Goal: Task Accomplishment & Management: Use online tool/utility

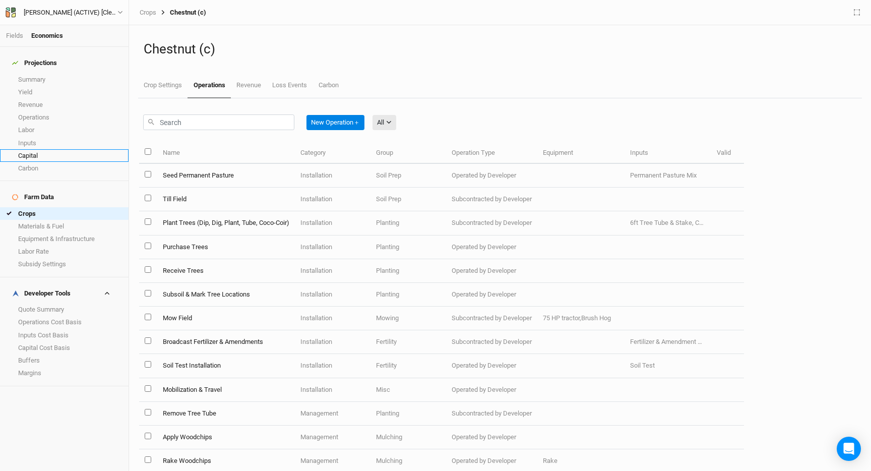
click at [51, 149] on link "Capital" at bounding box center [64, 155] width 129 height 13
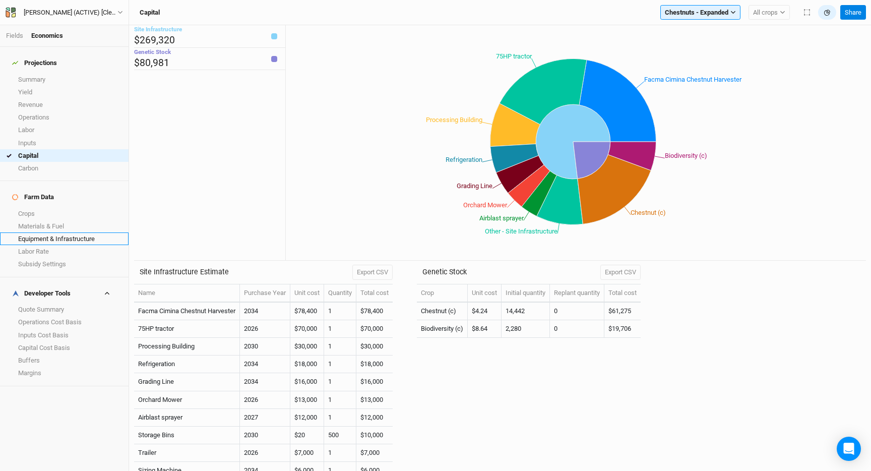
click at [59, 232] on link "Equipment & Infrastructure" at bounding box center [64, 238] width 129 height 13
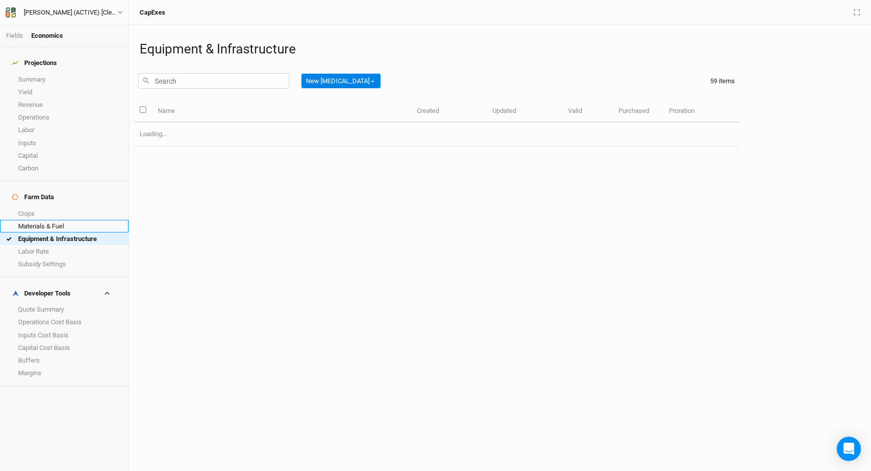
click at [59, 220] on link "Materials & Fuel" at bounding box center [64, 226] width 129 height 13
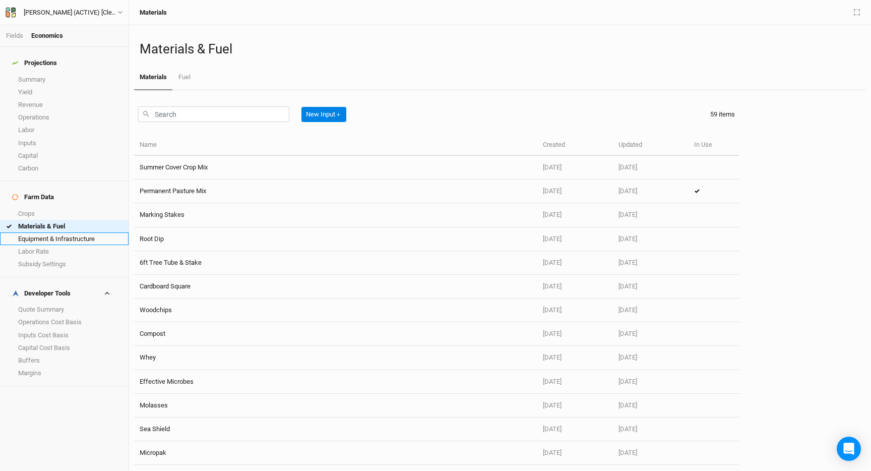
click at [72, 232] on link "Equipment & Infrastructure" at bounding box center [64, 238] width 129 height 13
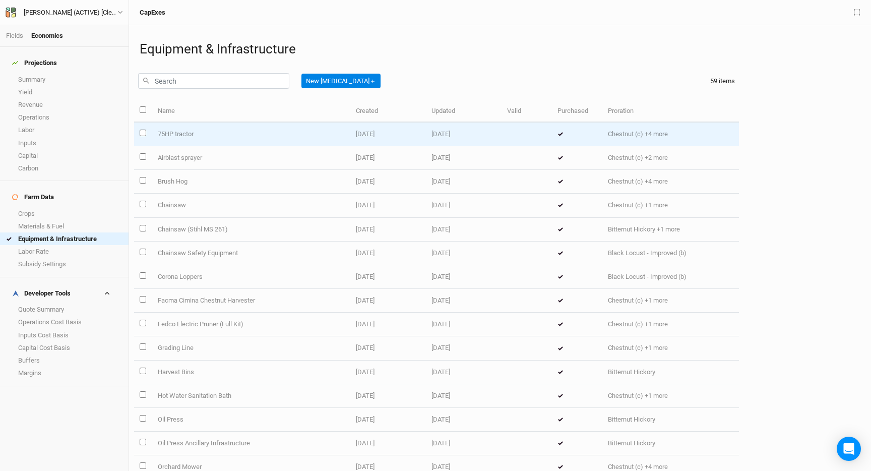
click at [176, 128] on td "75HP tractor" at bounding box center [251, 134] width 198 height 24
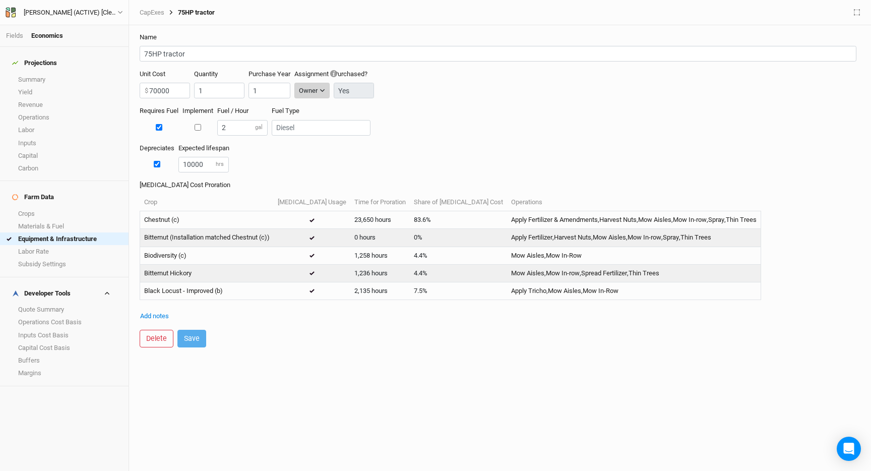
click at [304, 90] on div "Owner" at bounding box center [308, 91] width 19 height 10
click at [326, 132] on span "Developer" at bounding box center [325, 127] width 37 height 12
click at [400, 124] on div "Requires Fuel Implement Fuel / Hour 2 gal Fuel Type" at bounding box center [500, 124] width 721 height 37
click at [193, 337] on button "Save" at bounding box center [191, 339] width 29 height 18
click at [33, 151] on link "Capital" at bounding box center [64, 155] width 129 height 13
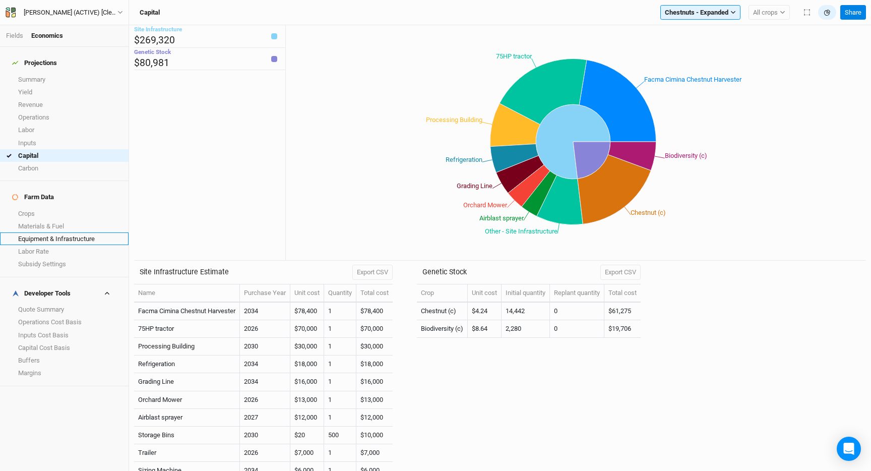
click at [49, 232] on link "Equipment & Infrastructure" at bounding box center [64, 238] width 129 height 13
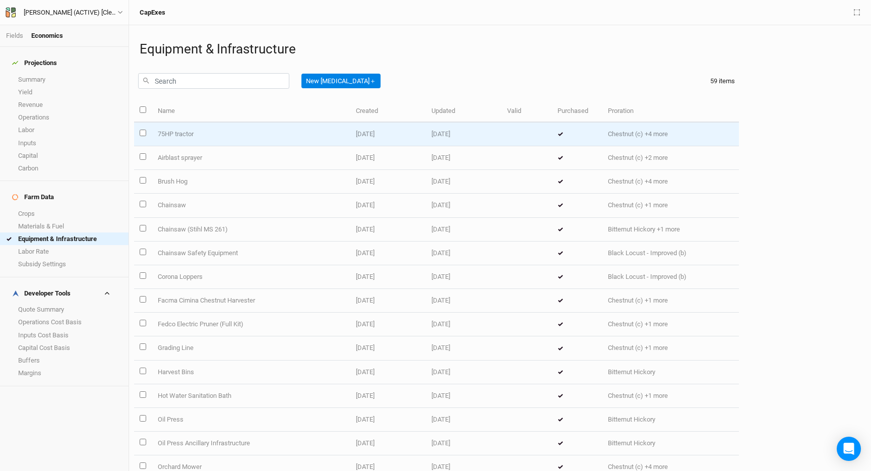
click at [225, 132] on td "75HP tractor" at bounding box center [251, 134] width 198 height 24
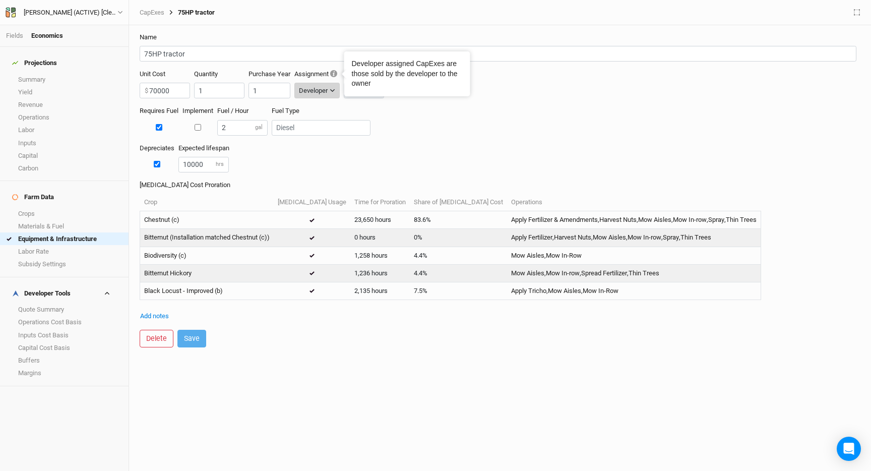
click at [326, 92] on div "Developer" at bounding box center [313, 91] width 29 height 10
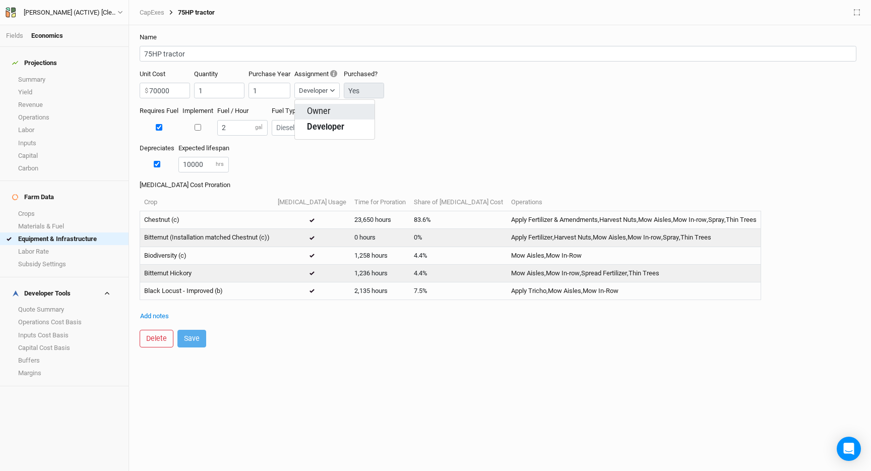
click at [322, 113] on span "Owner" at bounding box center [319, 112] width 24 height 12
click at [188, 336] on button "Save" at bounding box center [191, 339] width 29 height 18
click at [159, 89] on input "70000" at bounding box center [165, 91] width 50 height 16
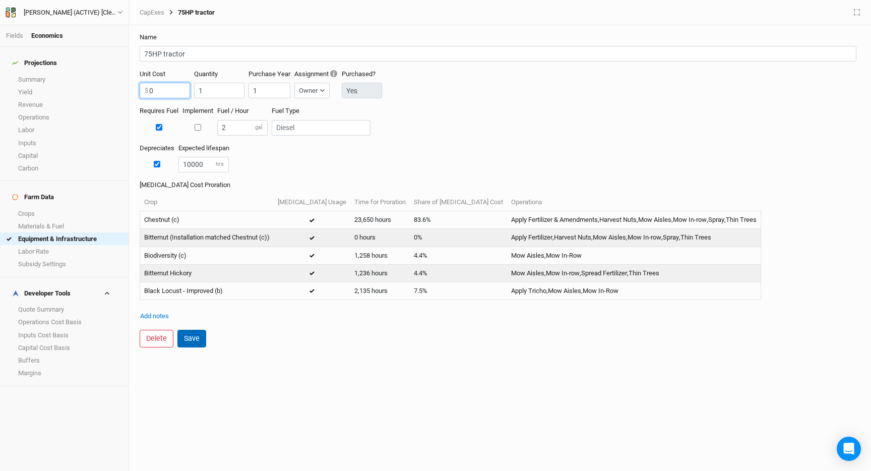
type input "0"
click at [197, 338] on button "Save" at bounding box center [191, 339] width 29 height 18
click at [64, 232] on link "Equipment & Infrastructure" at bounding box center [64, 238] width 129 height 13
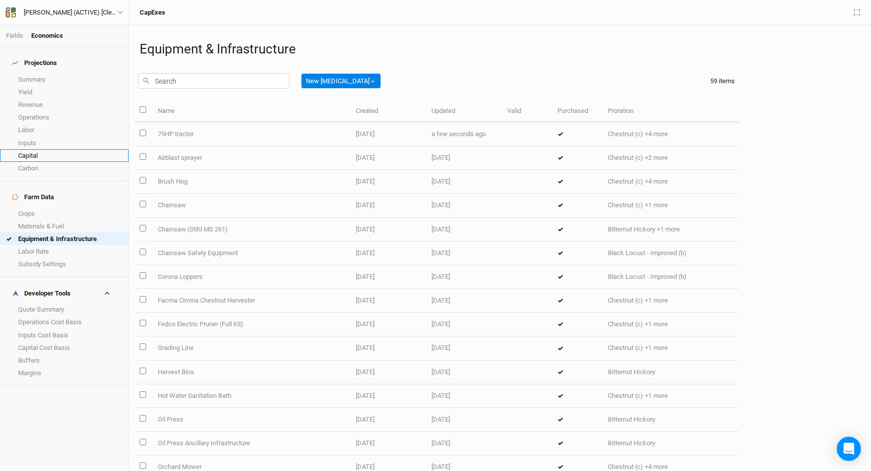
click at [46, 149] on link "Capital" at bounding box center [64, 155] width 129 height 13
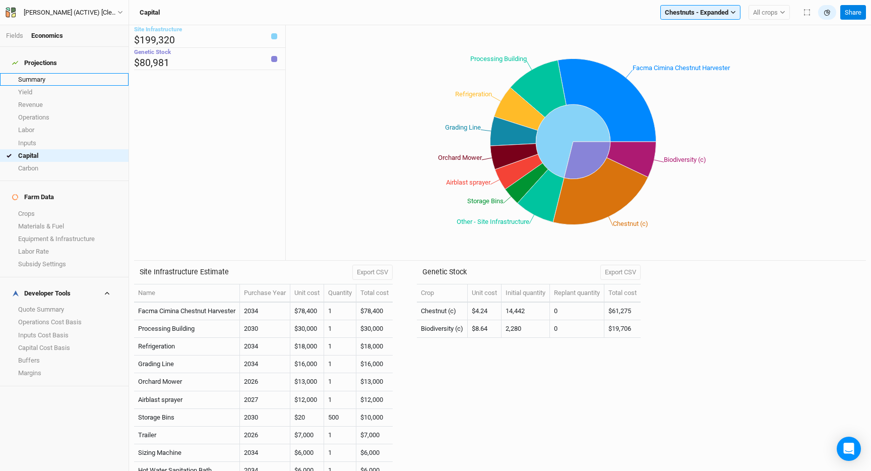
click at [39, 73] on link "Summary" at bounding box center [64, 79] width 129 height 13
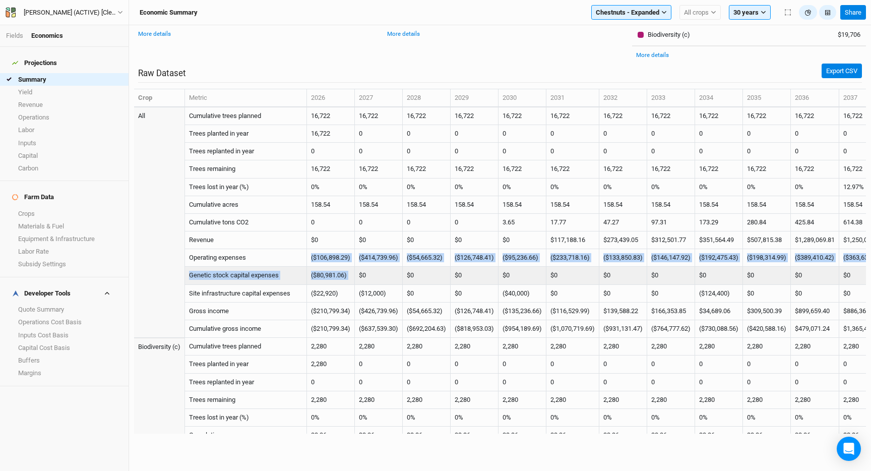
drag, startPoint x: 314, startPoint y: 253, endPoint x: 391, endPoint y: 270, distance: 79.5
click at [391, 270] on td "$0" at bounding box center [379, 276] width 48 height 18
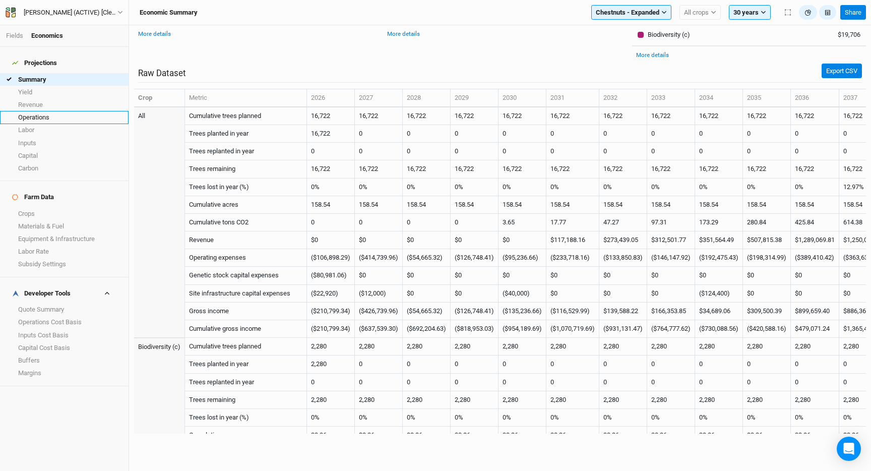
click at [61, 114] on link "Operations" at bounding box center [64, 117] width 129 height 13
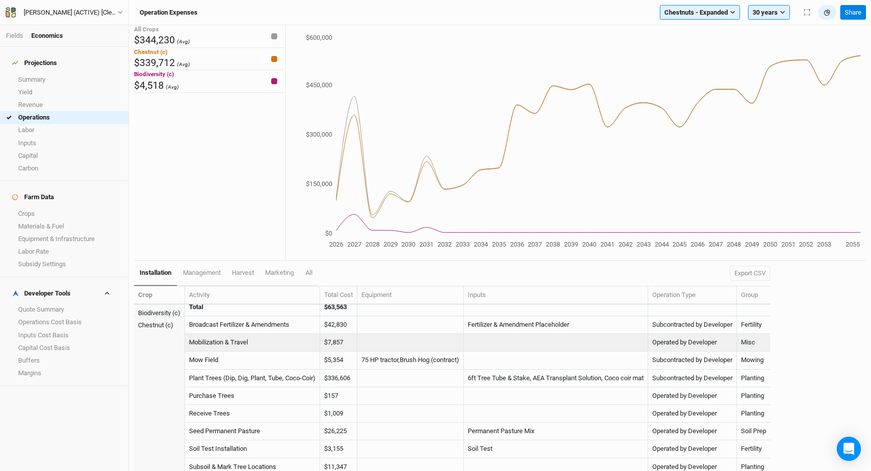
scroll to position [189, 0]
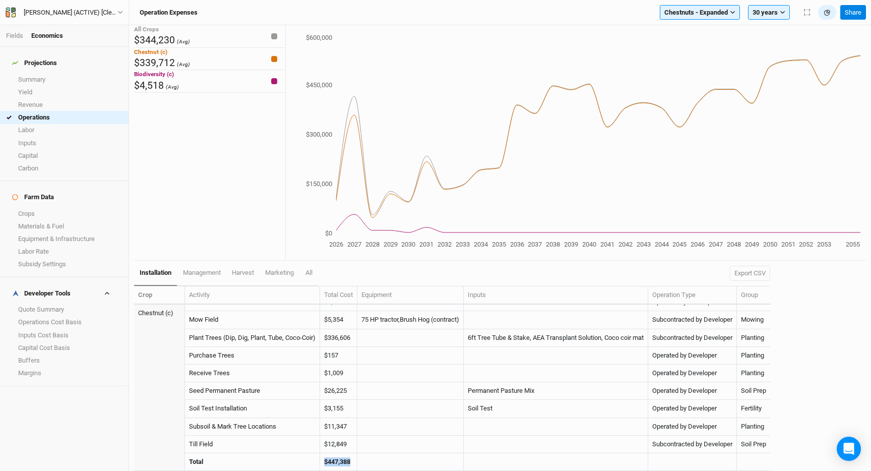
drag, startPoint x: 354, startPoint y: 462, endPoint x: 322, endPoint y: 462, distance: 32.3
click at [322, 462] on td "$447,388" at bounding box center [338, 462] width 37 height 18
copy strong "$447,388"
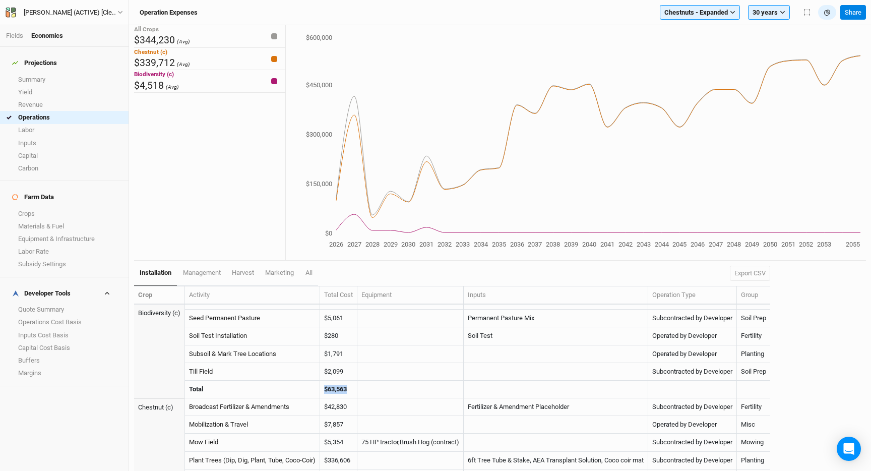
drag, startPoint x: 351, startPoint y: 393, endPoint x: 314, endPoint y: 392, distance: 36.8
click at [314, 392] on tr "Total $63,563" at bounding box center [452, 390] width 636 height 18
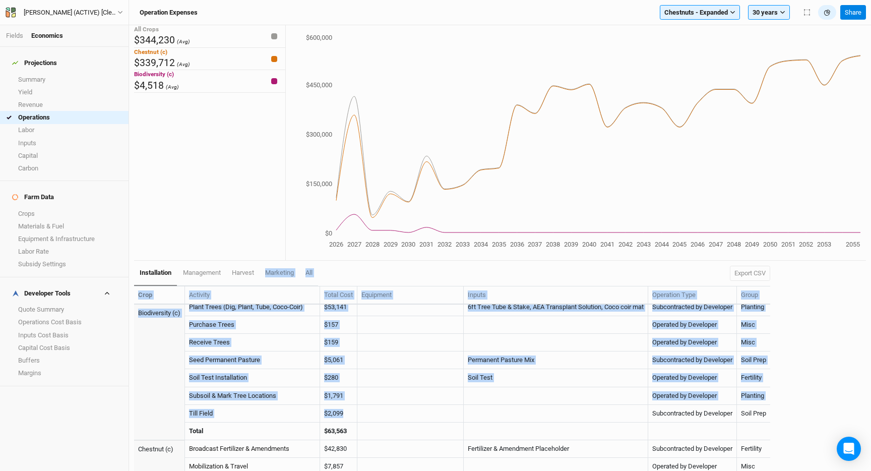
scroll to position [0, 0]
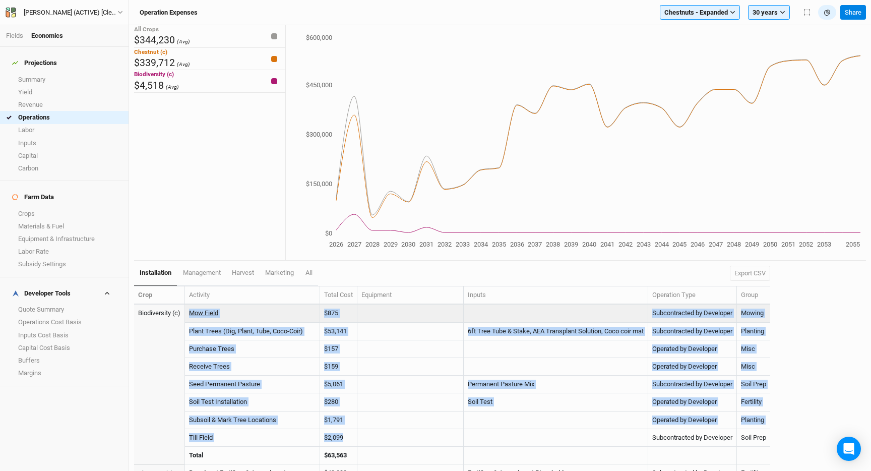
drag, startPoint x: 346, startPoint y: 375, endPoint x: 191, endPoint y: 314, distance: 167.0
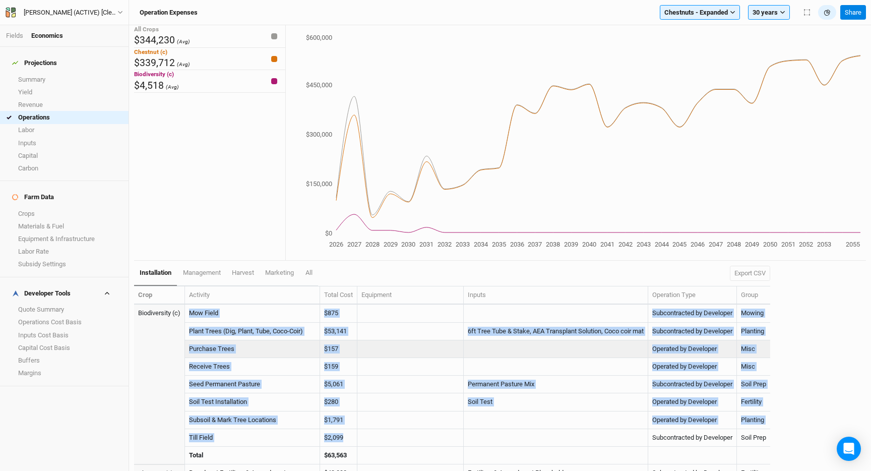
click at [349, 355] on td "$157" at bounding box center [338, 349] width 37 height 18
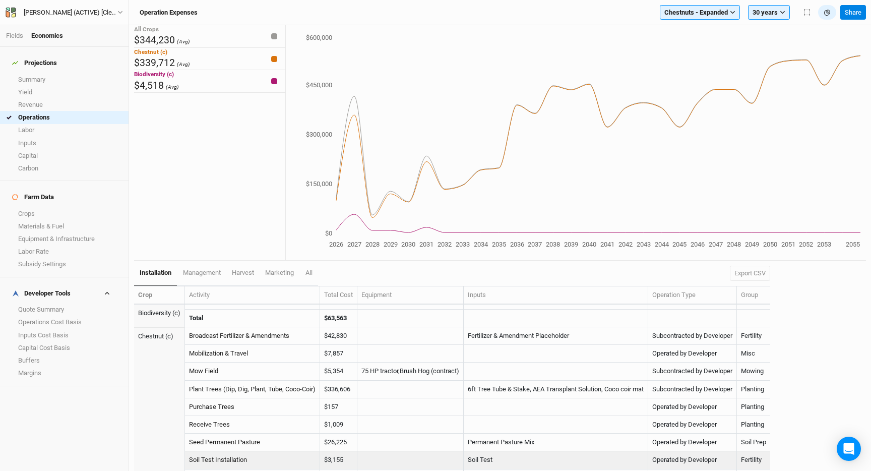
scroll to position [133, 0]
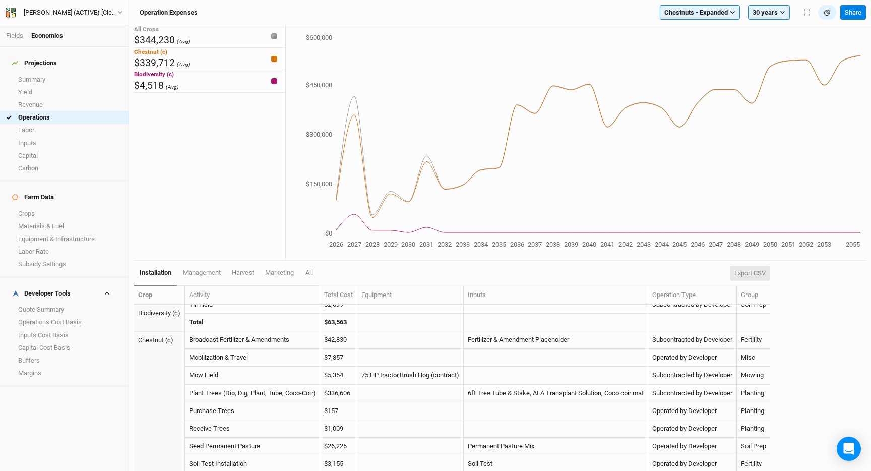
click at [758, 272] on button "Export CSV" at bounding box center [750, 273] width 40 height 15
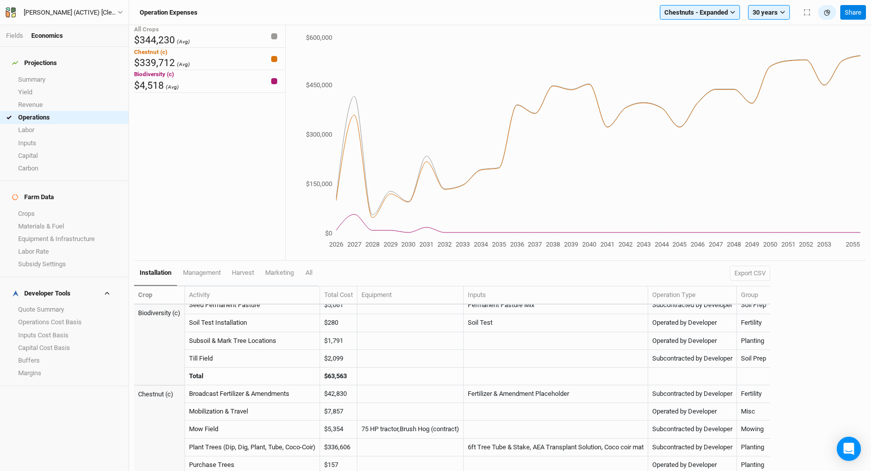
scroll to position [189, 0]
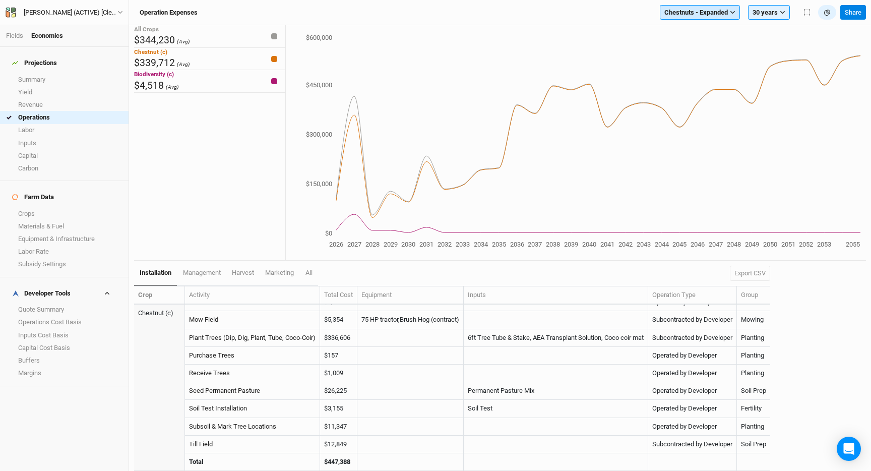
click at [696, 7] on button "Chestnuts - Expanded" at bounding box center [700, 12] width 80 height 15
click at [709, 16] on span "Chestnuts - Expanded" at bounding box center [696, 13] width 64 height 10
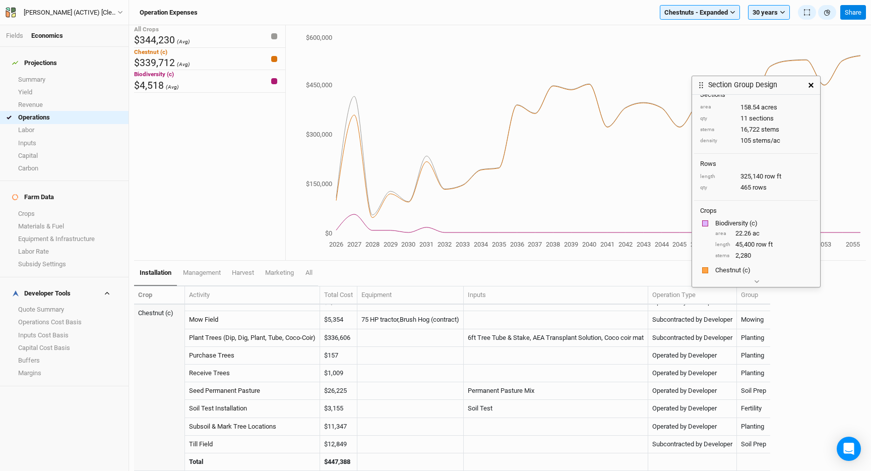
scroll to position [0, 0]
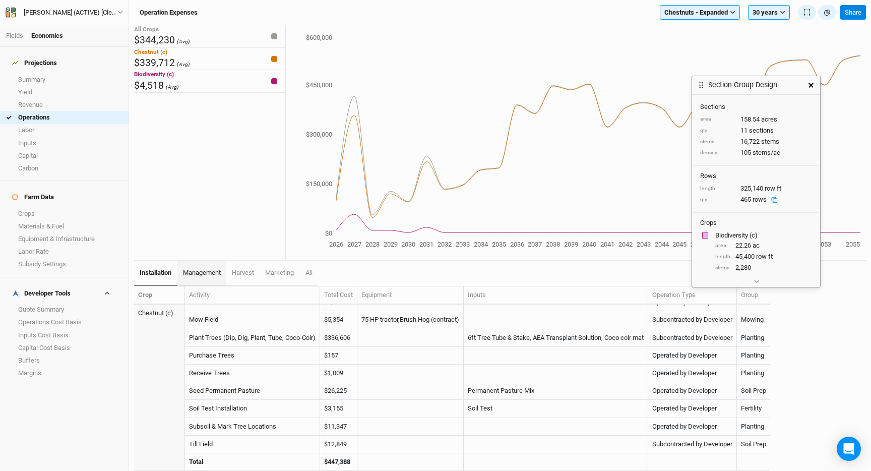
click at [203, 274] on span "management" at bounding box center [202, 273] width 38 height 8
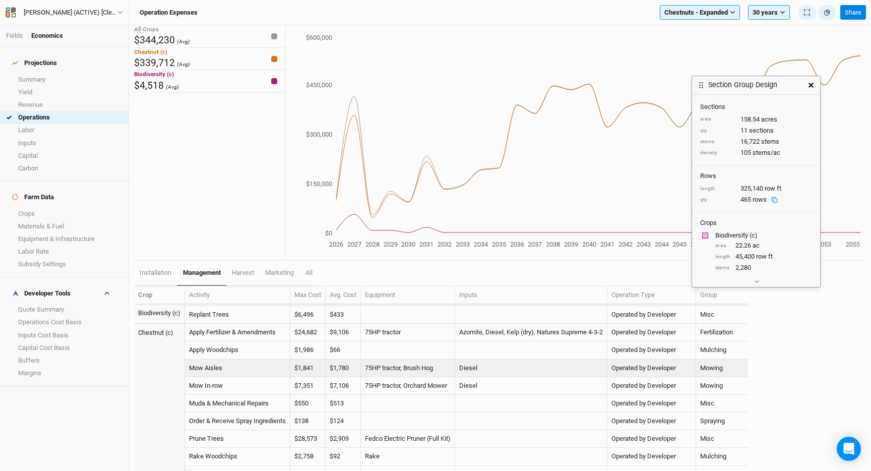
scroll to position [57, 0]
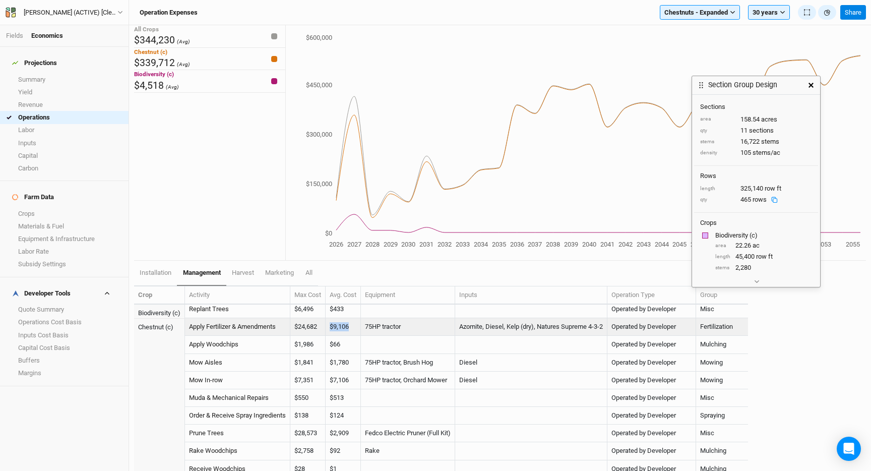
drag, startPoint x: 354, startPoint y: 327, endPoint x: 330, endPoint y: 327, distance: 24.2
click at [330, 327] on td "$9,106" at bounding box center [343, 327] width 35 height 18
copy td "$9,106"
click at [321, 327] on td "$24,682" at bounding box center [307, 327] width 35 height 18
drag, startPoint x: 321, startPoint y: 327, endPoint x: 297, endPoint y: 327, distance: 23.7
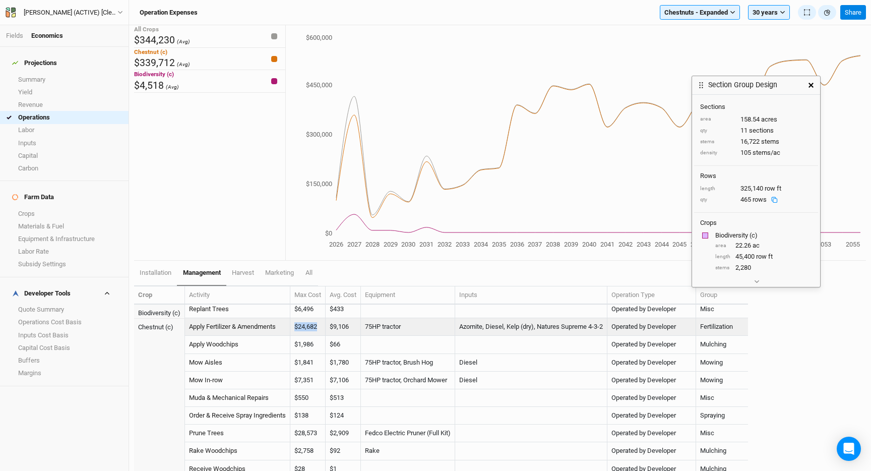
click at [297, 327] on td "$24,682" at bounding box center [307, 327] width 35 height 18
copy td "$24,682"
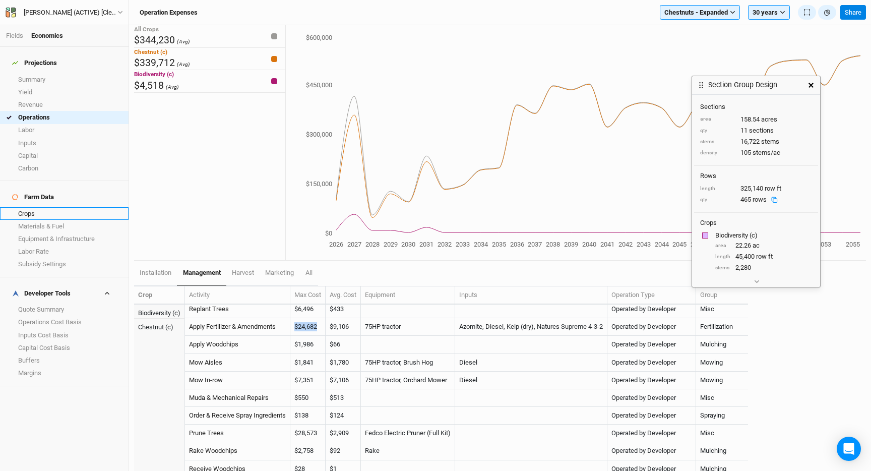
click at [47, 207] on link "Crops" at bounding box center [64, 213] width 129 height 13
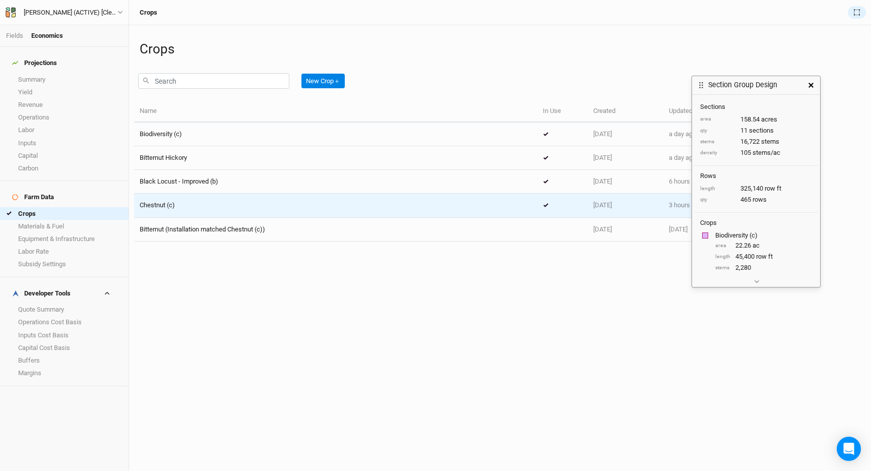
click at [232, 203] on div "Chestnut (c)" at bounding box center [336, 205] width 392 height 9
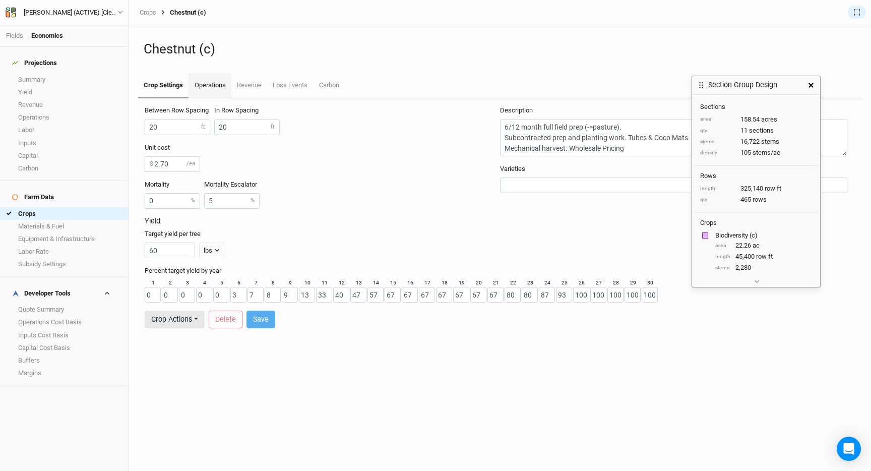
click at [215, 85] on link "Operations" at bounding box center [210, 85] width 42 height 25
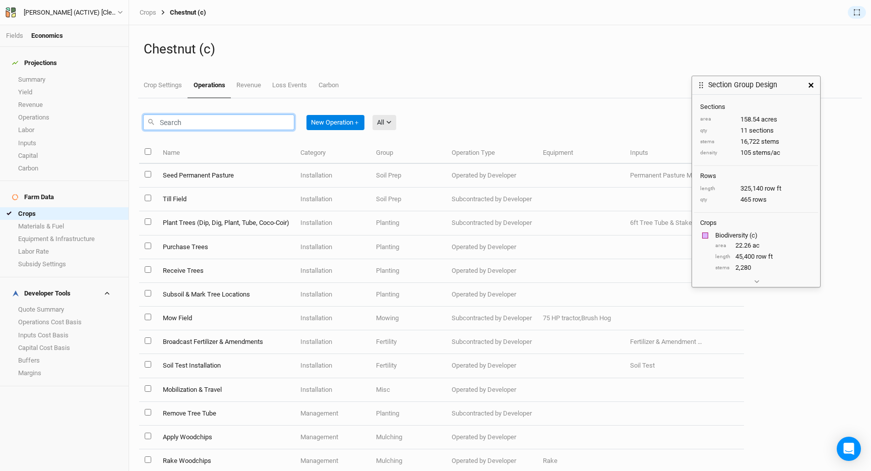
click at [232, 125] on input "text" at bounding box center [218, 122] width 151 height 16
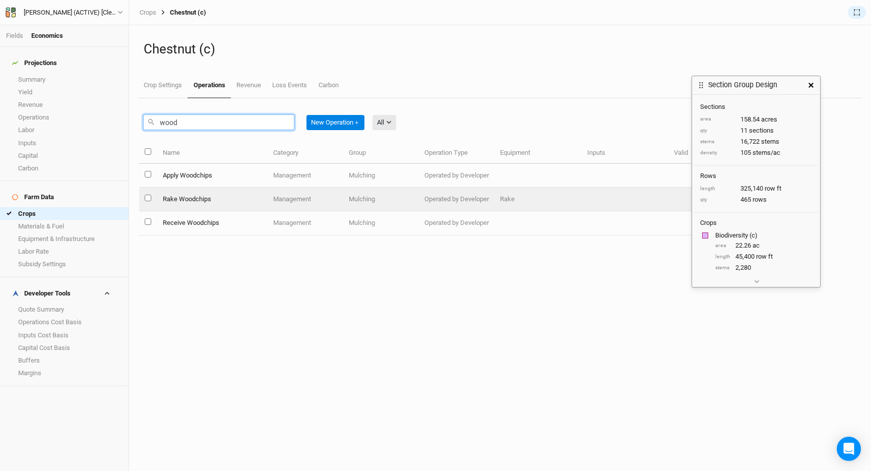
type input "wood"
click at [275, 179] on td "Management" at bounding box center [306, 176] width 76 height 24
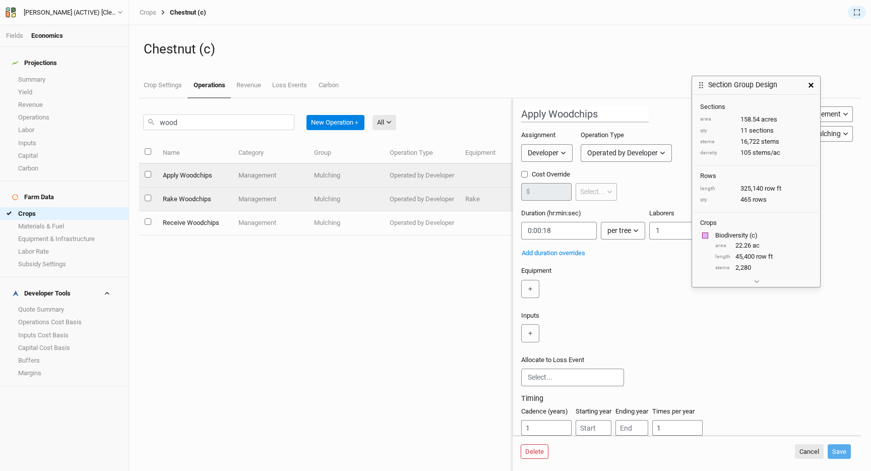
click at [280, 191] on td "Management" at bounding box center [270, 200] width 76 height 24
type input "Rake Woodchips"
type input "0:00:25"
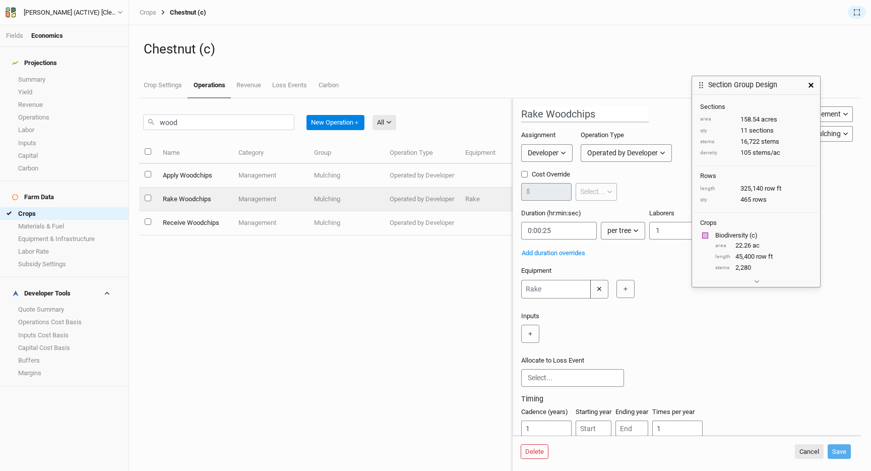
click at [280, 220] on td "Management" at bounding box center [270, 223] width 76 height 24
type input "Receive Woodchips"
type input "1:00:00"
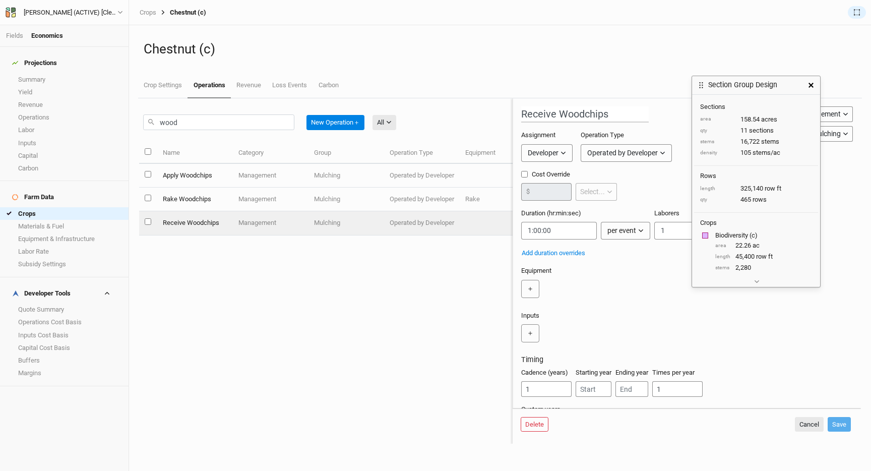
click at [147, 221] on input "select this item" at bounding box center [148, 221] width 7 height 7
checkbox input "true"
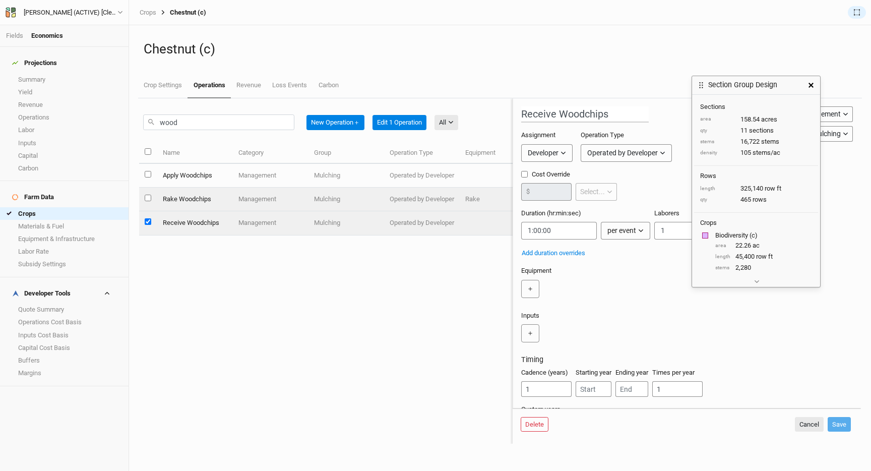
click at [147, 201] on input "select this item" at bounding box center [148, 198] width 7 height 7
checkbox input "true"
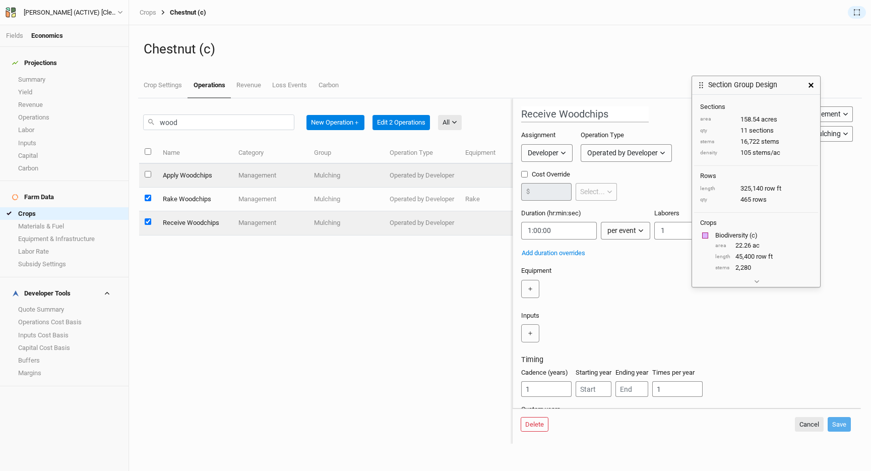
click at [147, 174] on input "select this item" at bounding box center [148, 174] width 7 height 7
checkbox input "true"
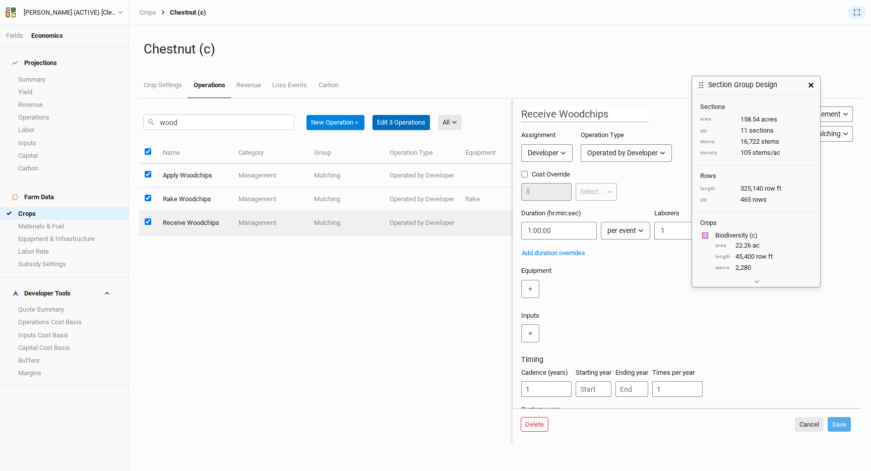
click at [404, 124] on button "Edit 3 Operations" at bounding box center [401, 122] width 57 height 15
type input "Multiple"
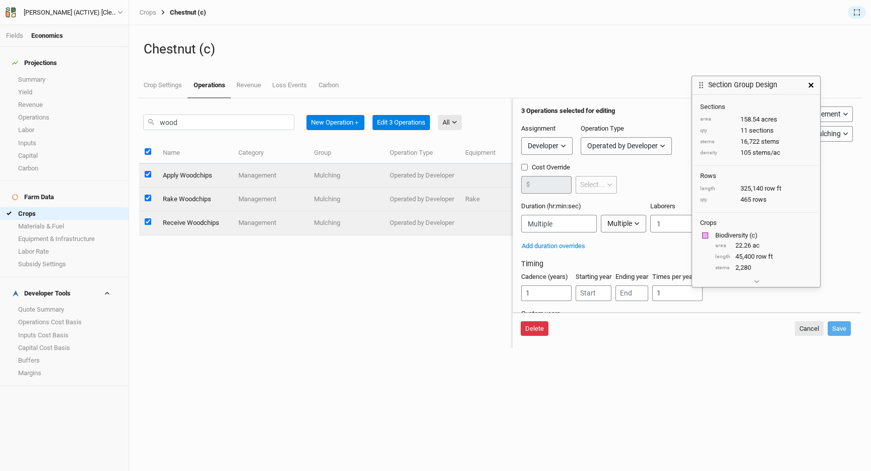
click at [535, 329] on button "Delete" at bounding box center [535, 328] width 28 height 15
click at [617, 331] on button "Delete" at bounding box center [612, 328] width 28 height 15
checkbox input "false"
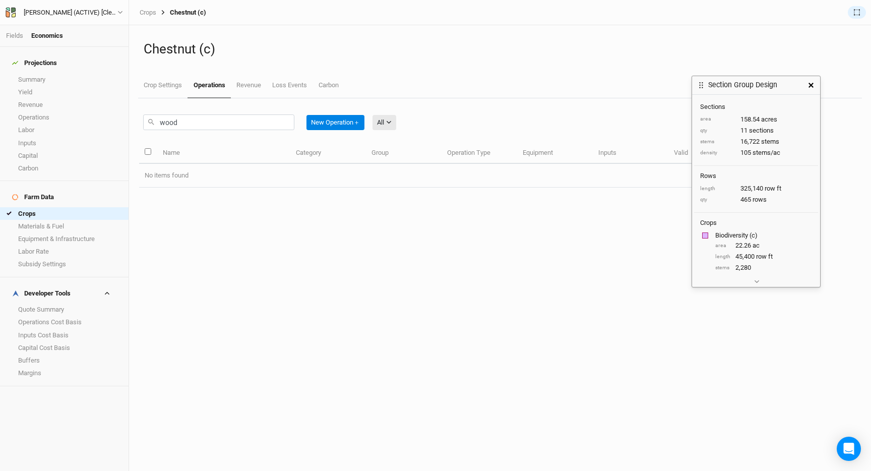
click at [812, 82] on button "button" at bounding box center [811, 85] width 18 height 18
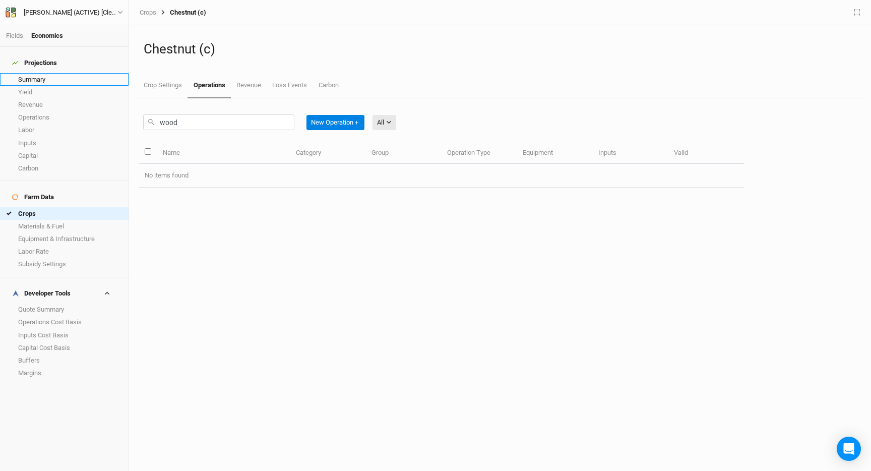
click at [41, 75] on link "Summary" at bounding box center [64, 79] width 129 height 13
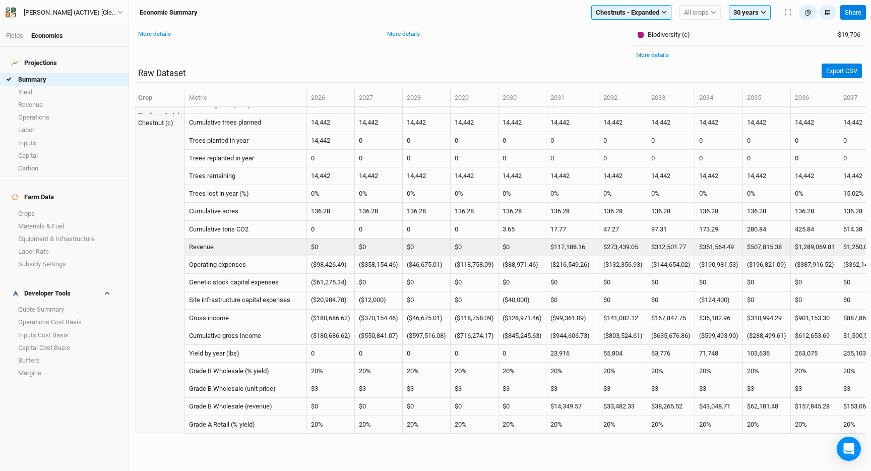
scroll to position [722, 0]
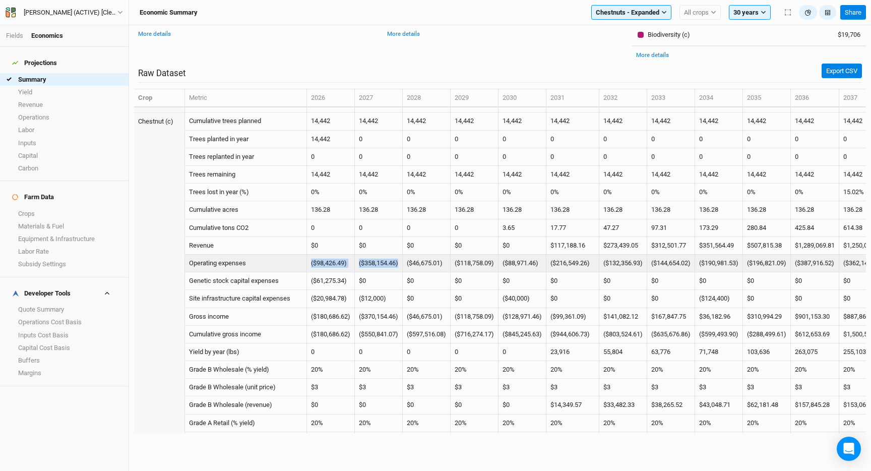
drag, startPoint x: 403, startPoint y: 263, endPoint x: 309, endPoint y: 265, distance: 93.3
copy tr "($98,426.49) ($358,154.46)"
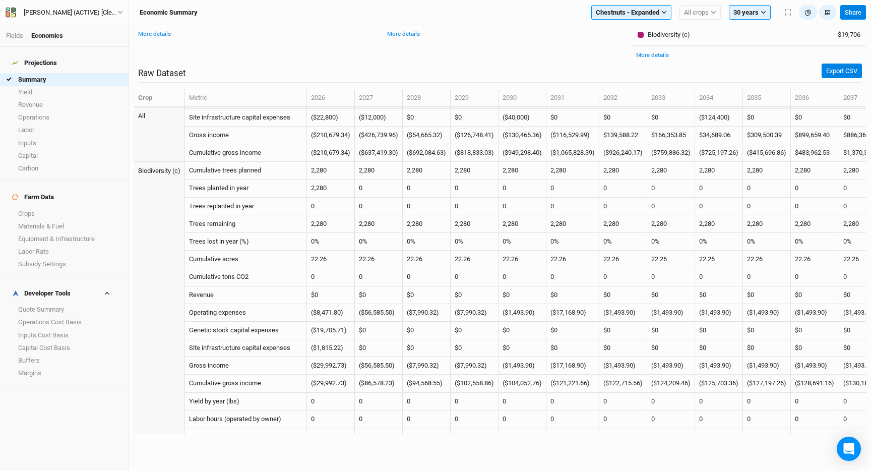
scroll to position [0, 0]
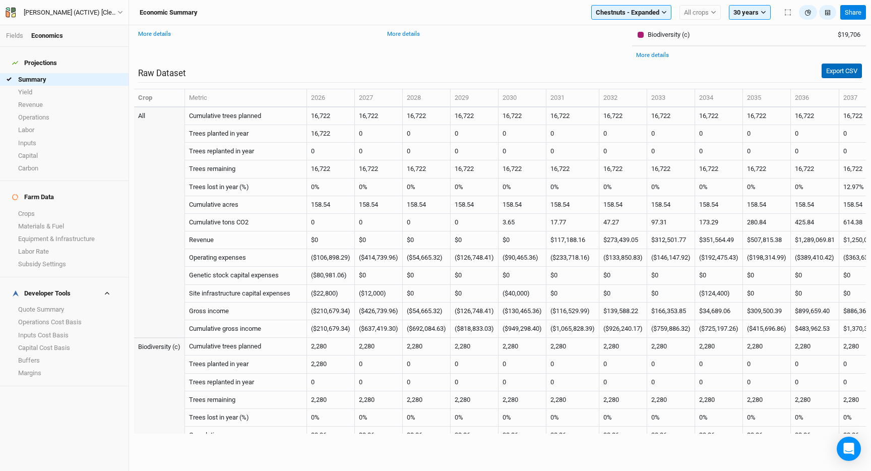
click at [845, 72] on button "Export CSV" at bounding box center [842, 71] width 40 height 15
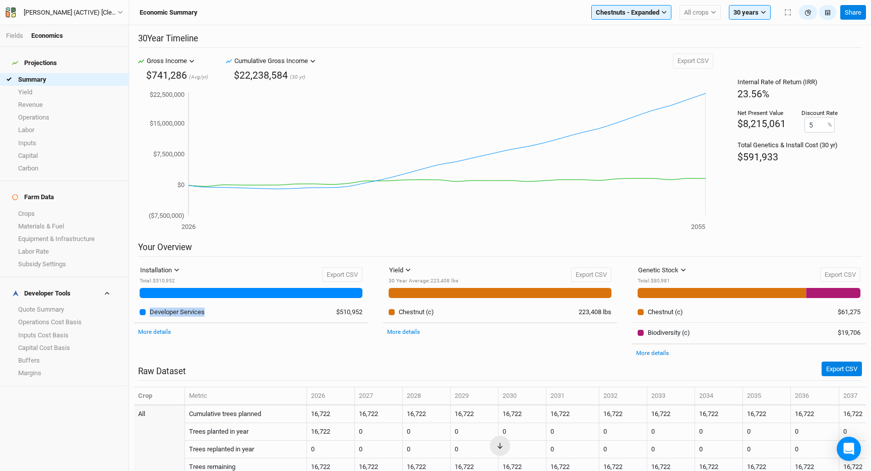
drag, startPoint x: 331, startPoint y: 313, endPoint x: 369, endPoint y: 313, distance: 38.3
click at [369, 313] on div "Installation Installation Management Harvest Marketing Total : $510,952 Export …" at bounding box center [251, 312] width 249 height 99
copy table "Total Developer Services"
click at [705, 12] on span "All crops" at bounding box center [696, 13] width 25 height 10
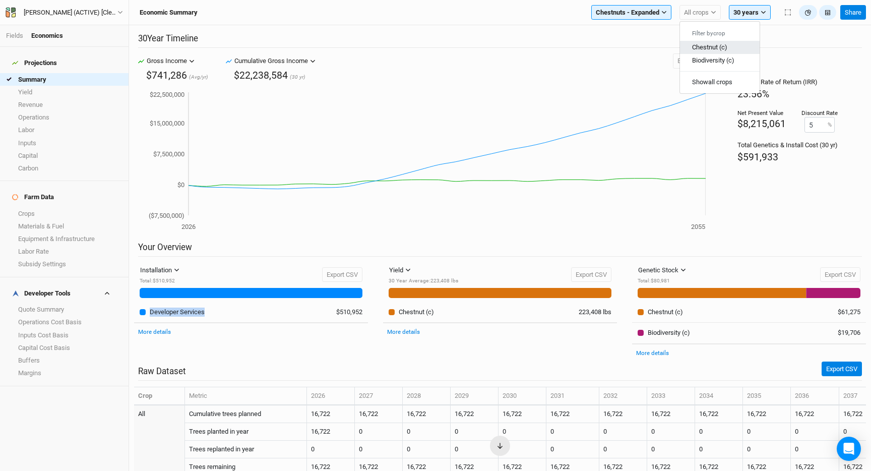
click at [706, 48] on span "Chestnut (c)" at bounding box center [709, 47] width 35 height 8
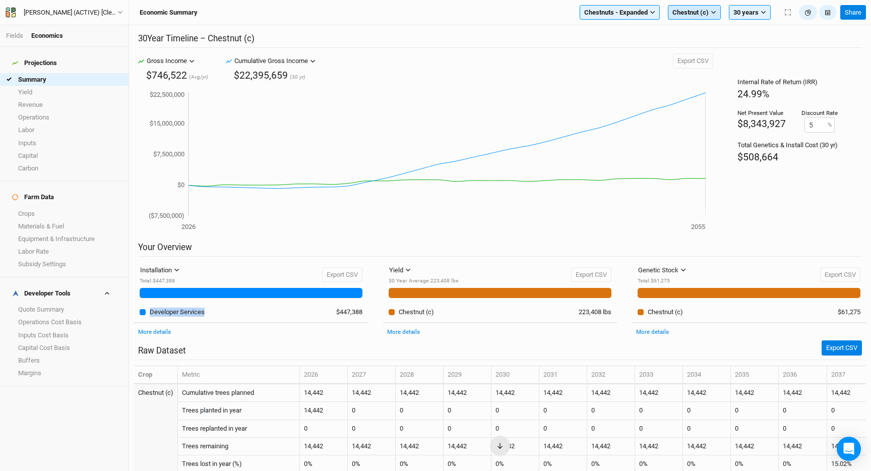
click at [695, 18] on button "Chestnut (c)" at bounding box center [694, 12] width 53 height 15
click at [699, 64] on span "Biodiversity (c)" at bounding box center [701, 60] width 42 height 8
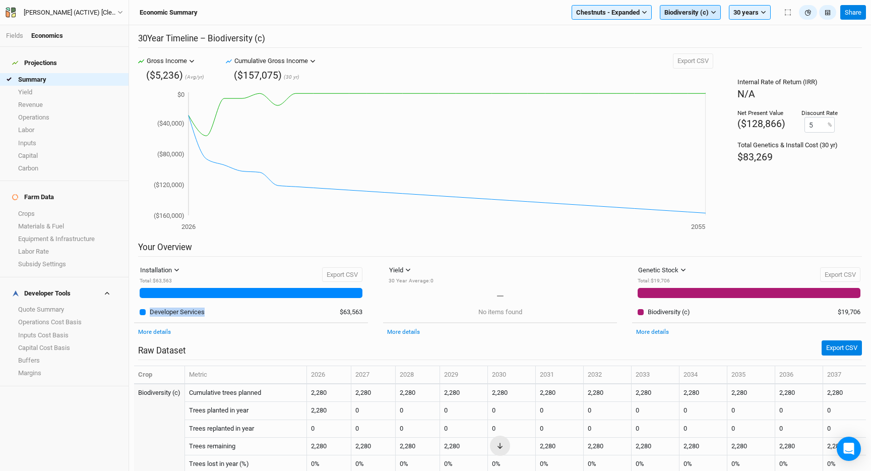
click at [699, 15] on span "Biodiversity (c)" at bounding box center [686, 13] width 44 height 10
click at [689, 83] on button "Show all crops" at bounding box center [700, 82] width 80 height 13
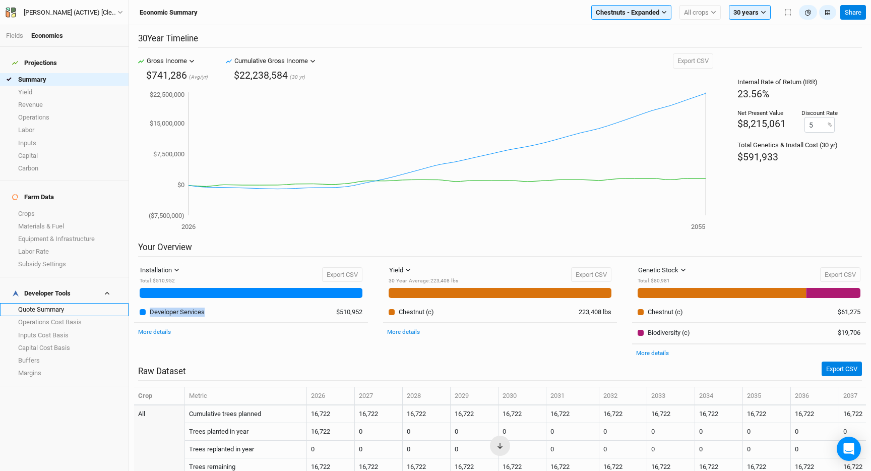
click at [56, 303] on link "Quote Summary" at bounding box center [64, 309] width 129 height 13
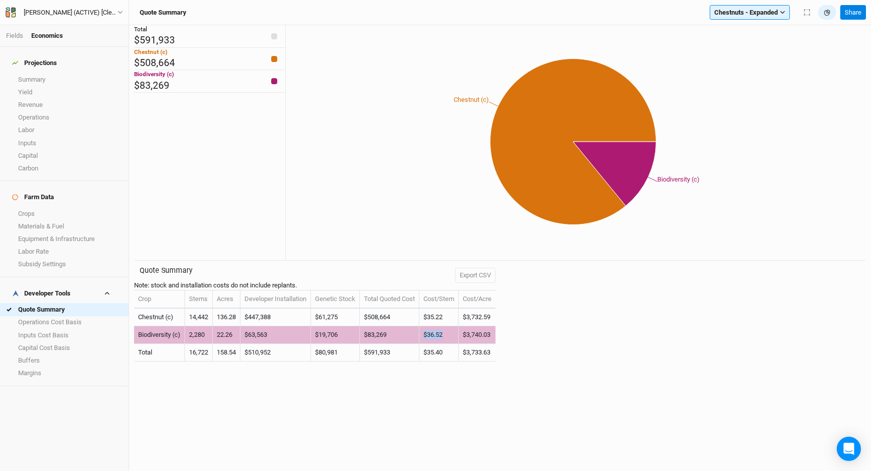
drag, startPoint x: 453, startPoint y: 342, endPoint x: 421, endPoint y: 342, distance: 31.8
click at [421, 342] on tr "Biodiversity (c) 2,280 22.26 $63,563 $19,706 $83,269 $36.52 $3,740.03" at bounding box center [314, 335] width 361 height 18
click at [401, 338] on td "$83,269" at bounding box center [389, 335] width 59 height 18
drag, startPoint x: 397, startPoint y: 340, endPoint x: 367, endPoint y: 340, distance: 29.7
click at [367, 340] on td "$83,269" at bounding box center [389, 335] width 59 height 18
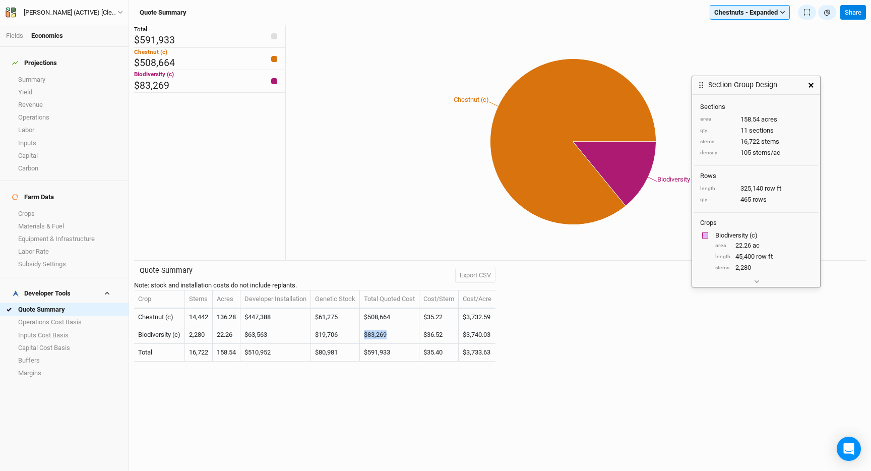
scroll to position [13, 0]
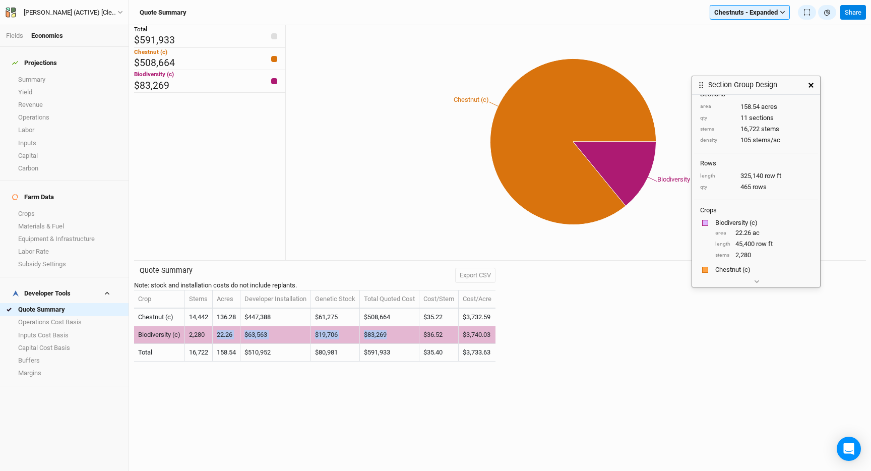
drag, startPoint x: 218, startPoint y: 339, endPoint x: 428, endPoint y: 342, distance: 210.2
click at [427, 342] on tr "Biodiversity (c) 2,280 22.26 $63,563 $19,706 $83,269 $36.52 $3,740.03" at bounding box center [314, 335] width 361 height 18
click at [469, 340] on td "$3,740.03" at bounding box center [477, 335] width 37 height 18
drag, startPoint x: 455, startPoint y: 342, endPoint x: 422, endPoint y: 341, distance: 32.8
click at [422, 341] on tr "Biodiversity (c) 2,280 22.26 $63,563 $19,706 $83,269 $36.52 $3,740.03" at bounding box center [314, 335] width 361 height 18
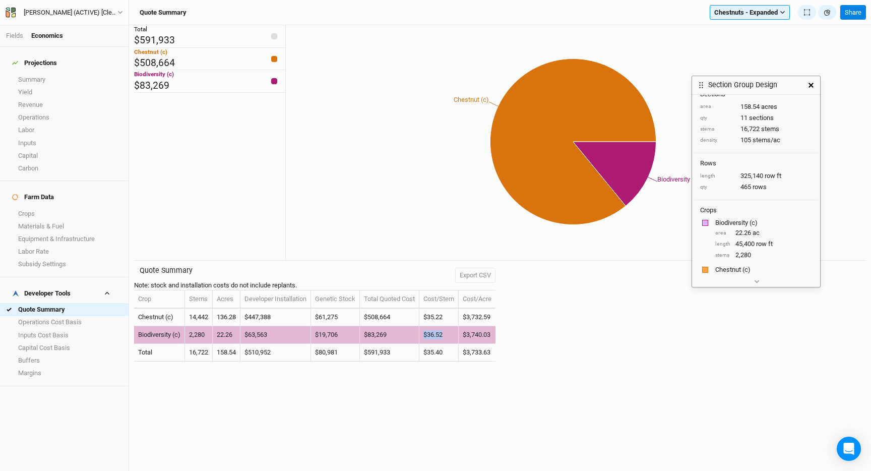
click at [451, 340] on td "$36.52" at bounding box center [438, 335] width 39 height 18
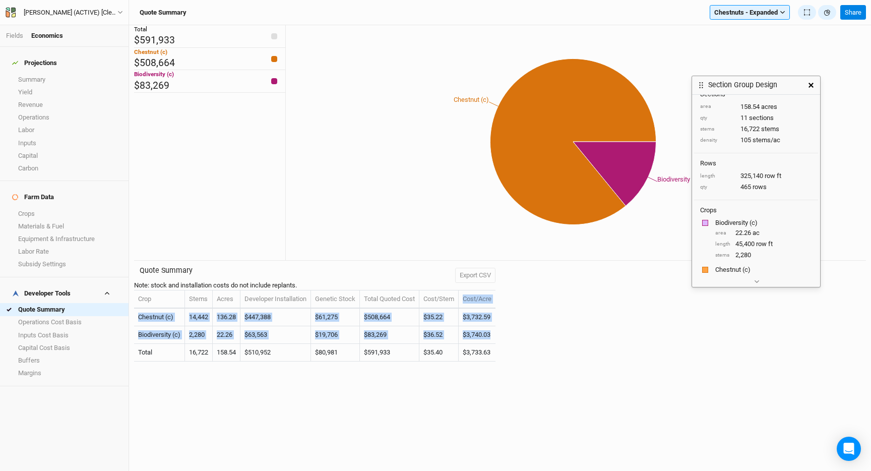
drag, startPoint x: 501, startPoint y: 341, endPoint x: 439, endPoint y: 314, distance: 67.9
click at [439, 314] on table "Crop Stems Acres Developer Installation Genetic Stock Total Quoted Cost Cost/St…" at bounding box center [314, 326] width 361 height 72
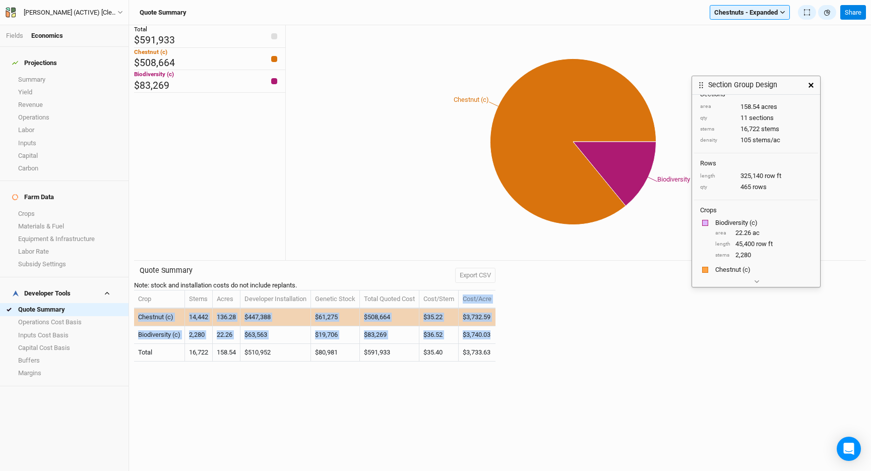
click at [435, 317] on td "$35.22" at bounding box center [438, 317] width 39 height 18
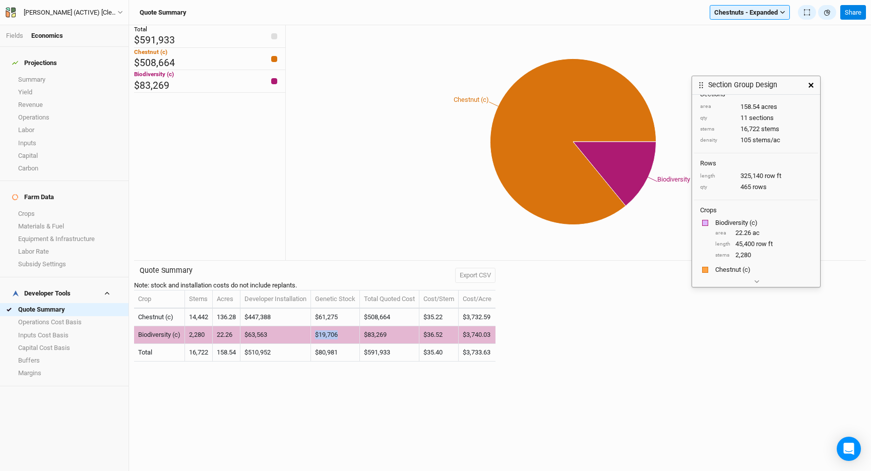
drag, startPoint x: 350, startPoint y: 340, endPoint x: 320, endPoint y: 340, distance: 30.2
click at [320, 340] on td "$19,706" at bounding box center [335, 335] width 49 height 18
copy td "$19,706"
click at [342, 339] on td "$19,706" at bounding box center [335, 335] width 49 height 18
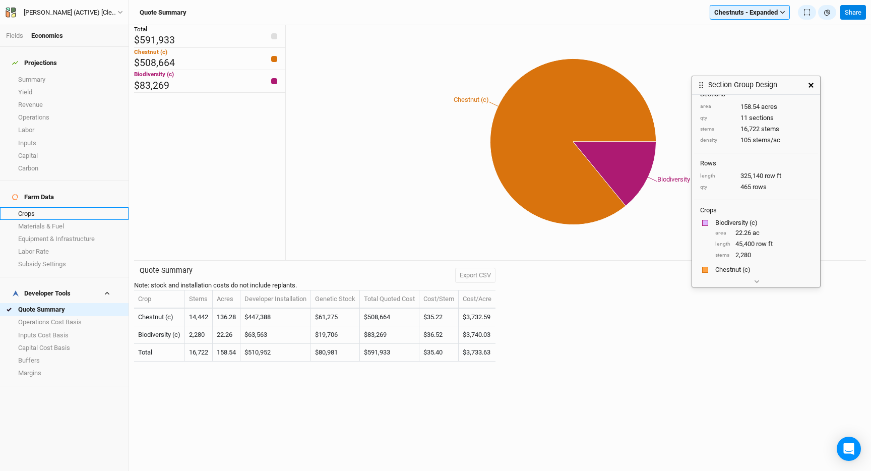
click at [47, 207] on link "Crops" at bounding box center [64, 213] width 129 height 13
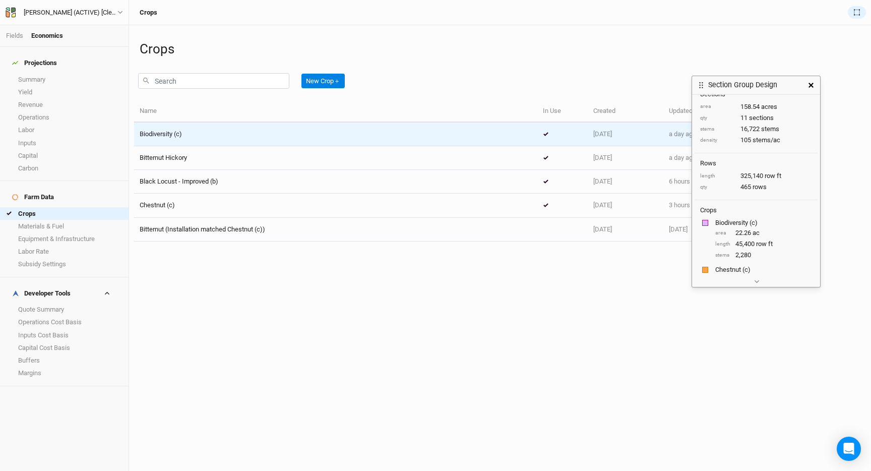
click at [217, 133] on div "Biodiversity (c)" at bounding box center [336, 134] width 392 height 9
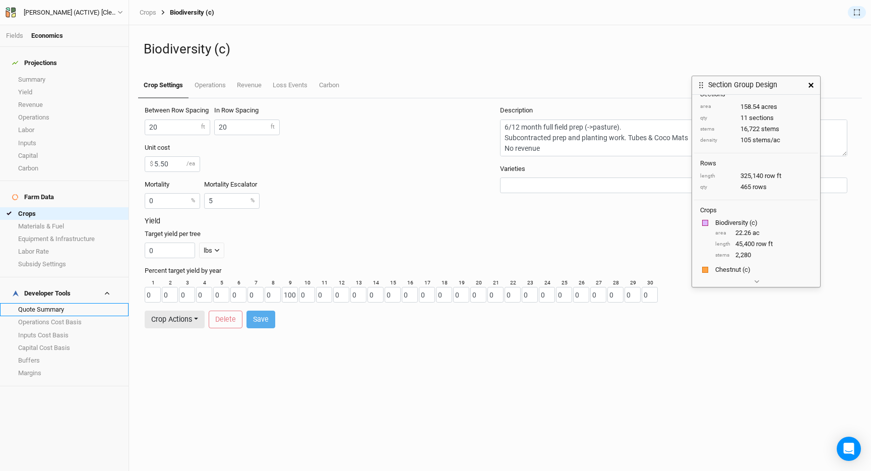
click at [52, 303] on link "Quote Summary" at bounding box center [64, 309] width 129 height 13
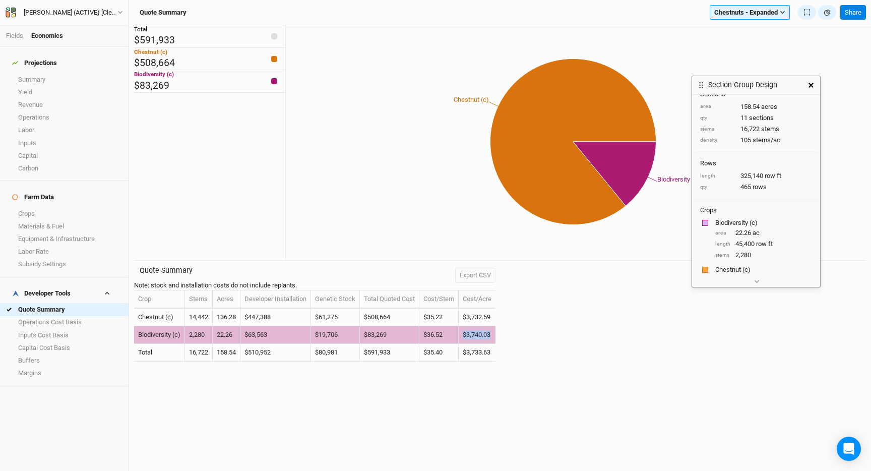
drag, startPoint x: 503, startPoint y: 338, endPoint x: 471, endPoint y: 338, distance: 31.8
click at [471, 338] on td "$3,740.03" at bounding box center [477, 335] width 37 height 18
copy td "$3,740.03"
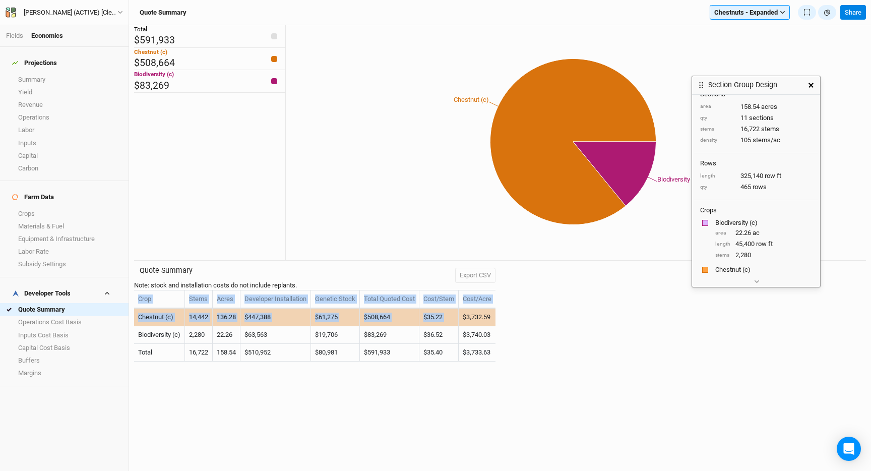
drag, startPoint x: 472, startPoint y: 323, endPoint x: 510, endPoint y: 323, distance: 37.8
click at [510, 323] on div "Quote Summary Note: stock and installation costs do not include replants. Expor…" at bounding box center [500, 317] width 732 height 112
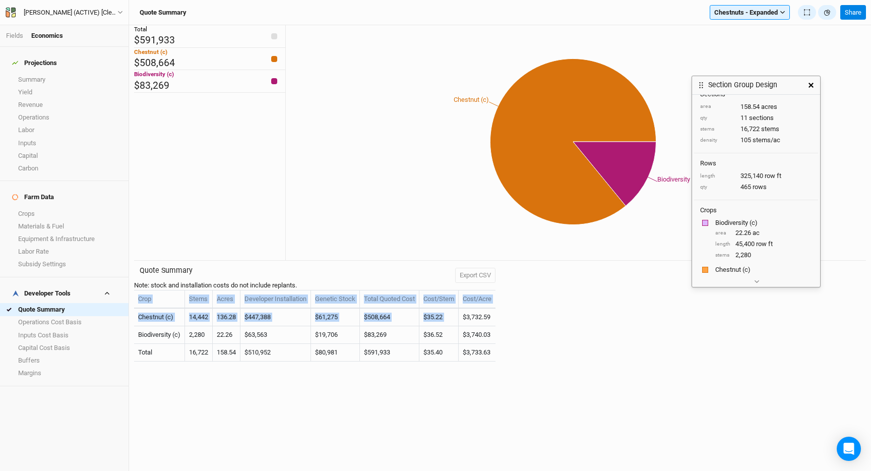
copy table "Crop Stems Acres Developer Installation Genetic Stock Total Quoted Cost Cost/St…"
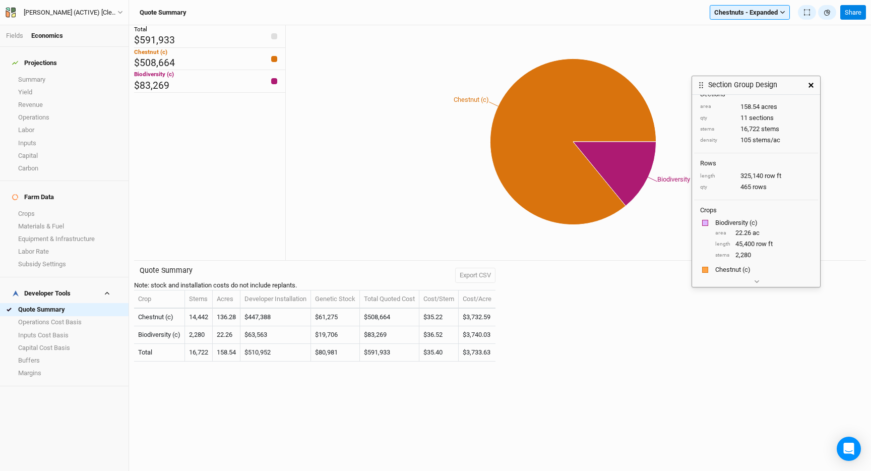
click at [495, 323] on td "$3,732.59" at bounding box center [477, 317] width 37 height 18
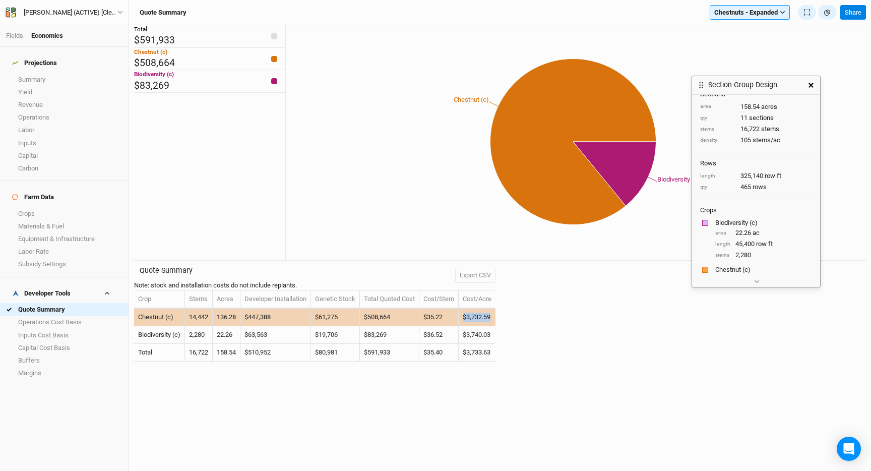
drag, startPoint x: 500, startPoint y: 322, endPoint x: 472, endPoint y: 322, distance: 27.7
click at [472, 322] on td "$3,732.59" at bounding box center [477, 317] width 37 height 18
copy td "$3,732.59"
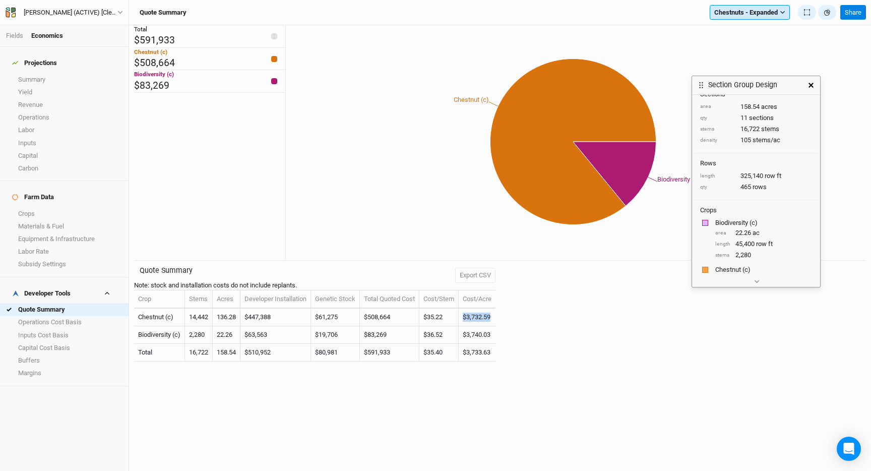
click at [718, 6] on button "Chestnuts - Expanded" at bounding box center [750, 12] width 80 height 15
click at [746, 57] on span "Black Locust - Expanded" at bounding box center [757, 60] width 70 height 8
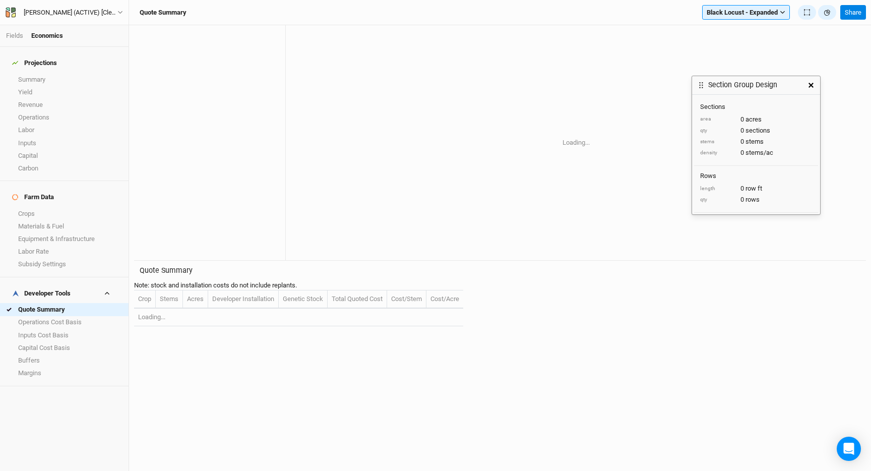
click at [810, 92] on button "button" at bounding box center [811, 85] width 18 height 18
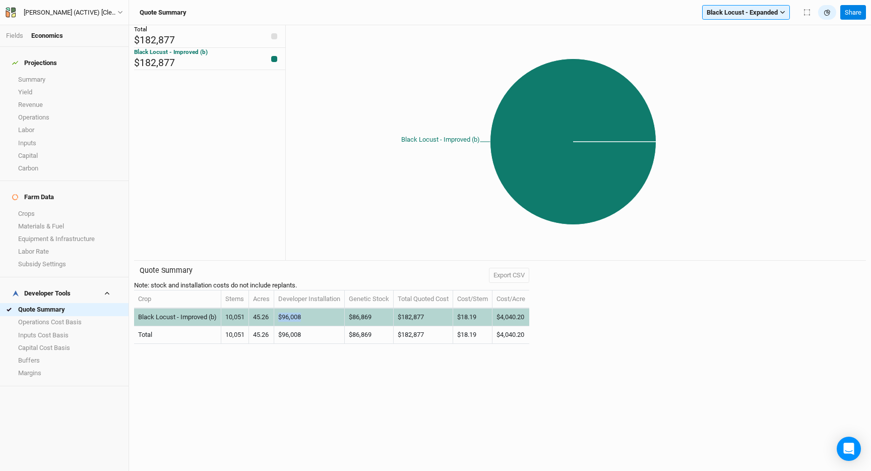
drag, startPoint x: 312, startPoint y: 324, endPoint x: 274, endPoint y: 324, distance: 38.3
click at [274, 324] on tr "Black Locust - Improved (b) 10,051 45.26 $96,008 $86,869 $182,877 $18.19 $4,040…" at bounding box center [331, 317] width 395 height 18
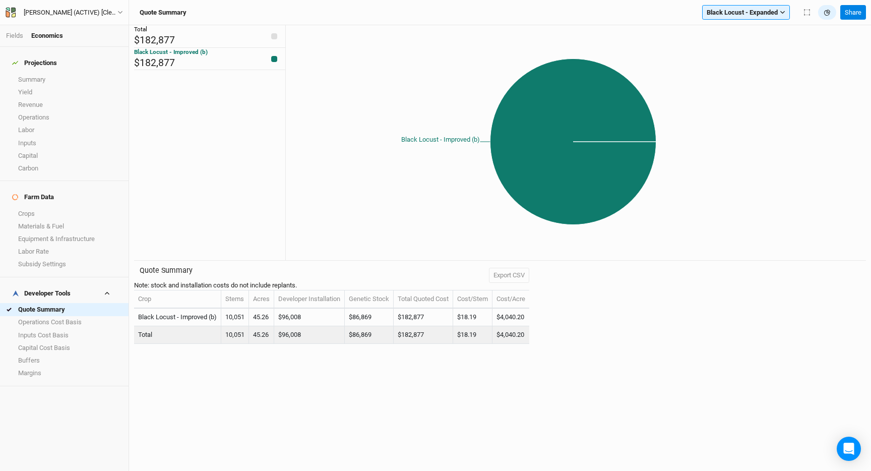
click at [292, 344] on td "$96,008" at bounding box center [309, 335] width 71 height 18
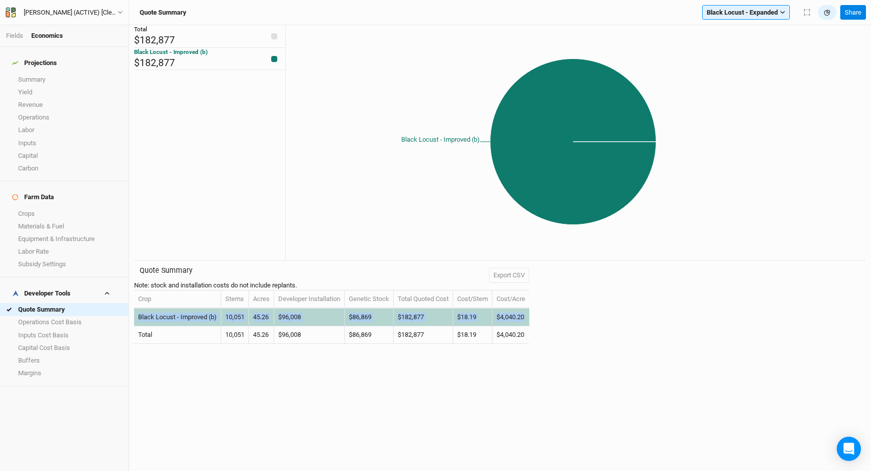
drag, startPoint x: 534, startPoint y: 322, endPoint x: 138, endPoint y: 319, distance: 395.7
click at [138, 319] on tr "Black Locust - Improved (b) 10,051 45.26 $96,008 $86,869 $182,877 $18.19 $4,040…" at bounding box center [331, 317] width 395 height 18
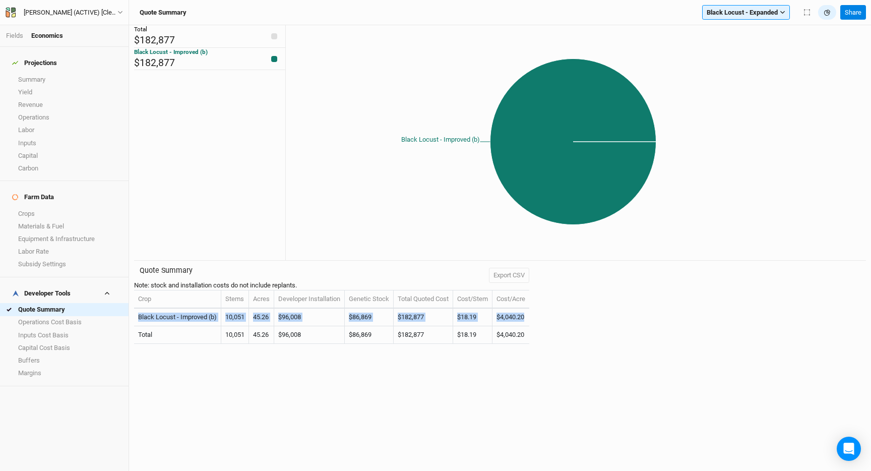
click at [529, 340] on td "$4,040.20" at bounding box center [510, 335] width 37 height 18
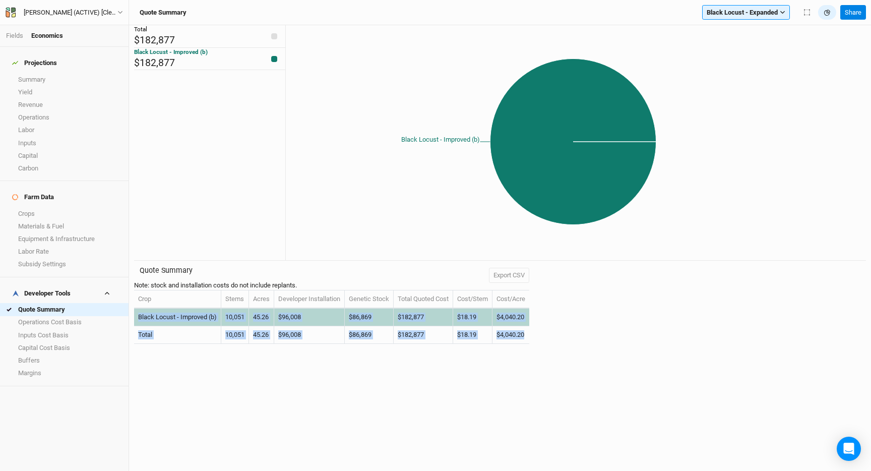
drag, startPoint x: 534, startPoint y: 340, endPoint x: 138, endPoint y: 324, distance: 397.0
click at [138, 324] on tbody "Black Locust - Improved (b) 10,051 45.26 $96,008 $86,869 $182,877 $18.19 $4,040…" at bounding box center [331, 325] width 395 height 35
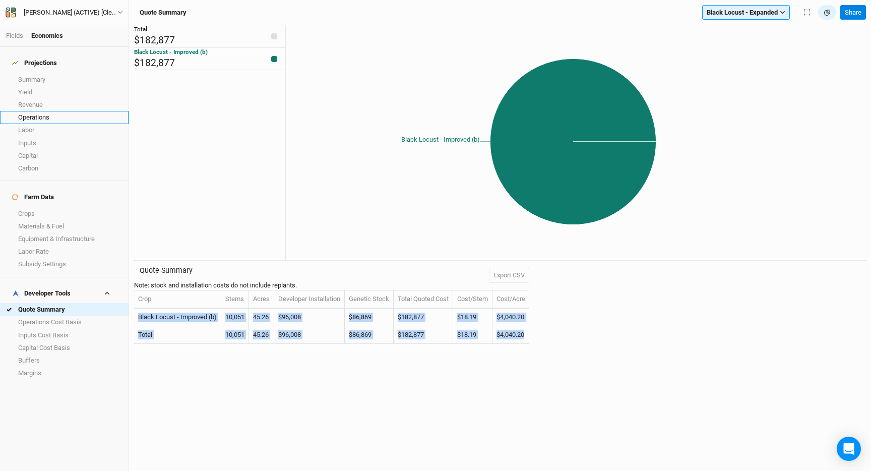
click at [47, 111] on link "Operations" at bounding box center [64, 117] width 129 height 13
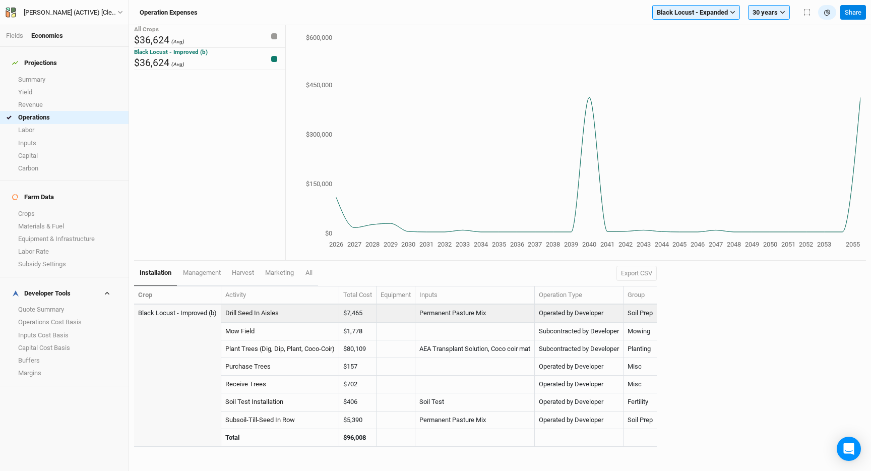
click at [365, 315] on td "$7,465" at bounding box center [357, 313] width 37 height 18
click at [638, 271] on button "Export CSV" at bounding box center [636, 273] width 40 height 15
click at [200, 264] on link "management" at bounding box center [201, 273] width 49 height 25
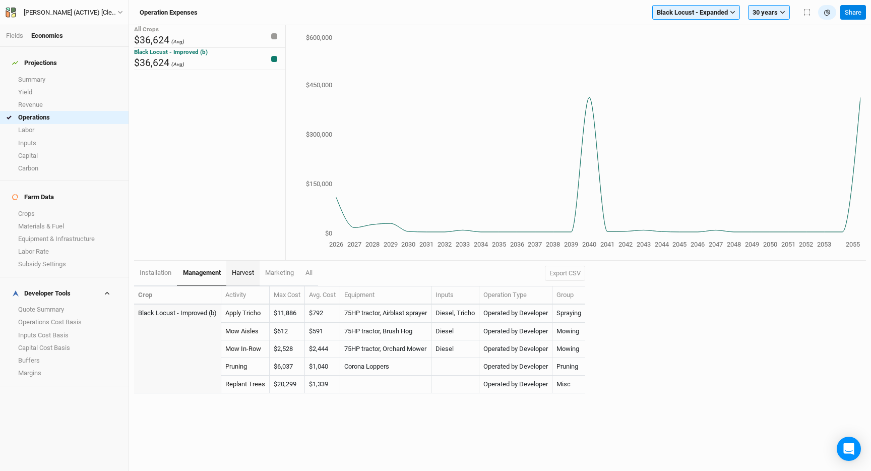
click at [247, 265] on link "harvest" at bounding box center [242, 273] width 33 height 25
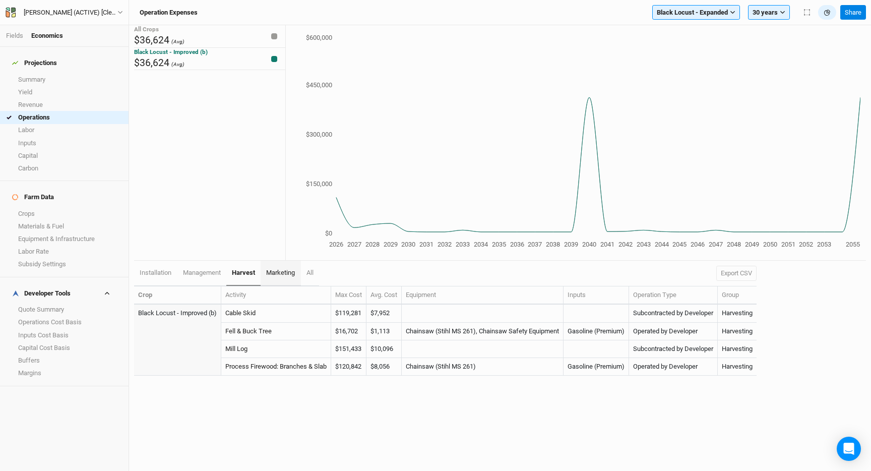
click at [268, 268] on link "marketing" at bounding box center [281, 273] width 40 height 25
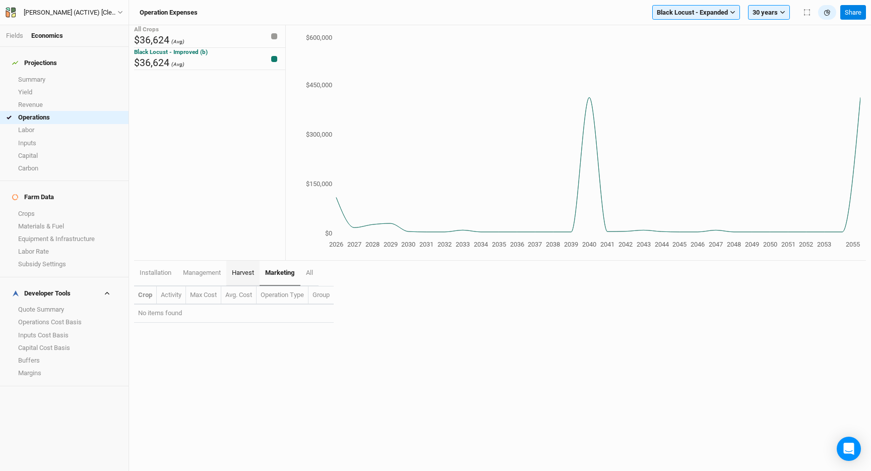
click at [230, 269] on link "harvest" at bounding box center [242, 273] width 33 height 25
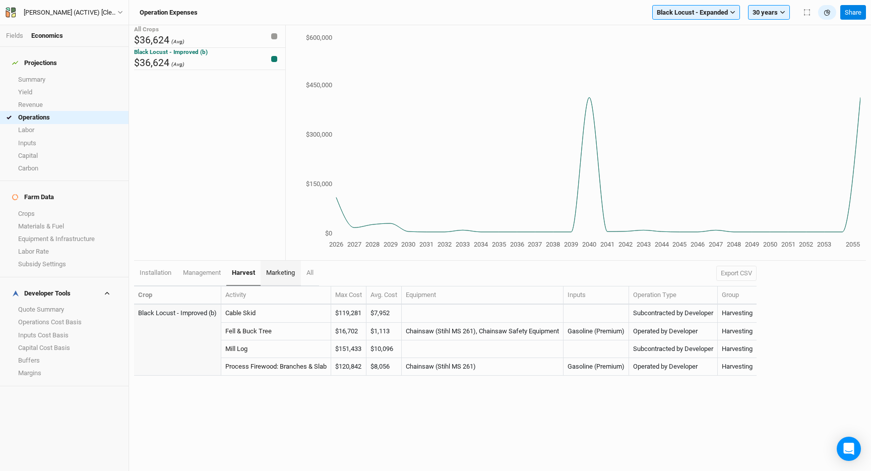
click at [273, 268] on link "marketing" at bounding box center [281, 273] width 40 height 25
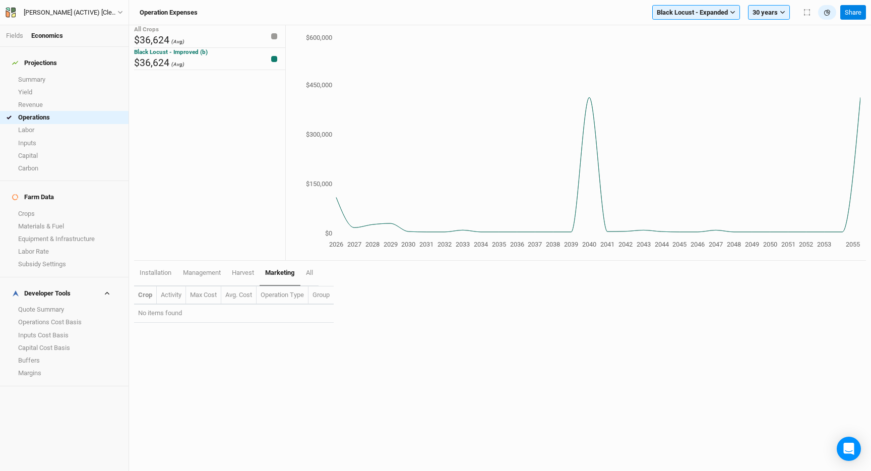
click at [300, 271] on link "marketing" at bounding box center [280, 273] width 40 height 25
click at [317, 272] on link "All" at bounding box center [309, 273] width 18 height 25
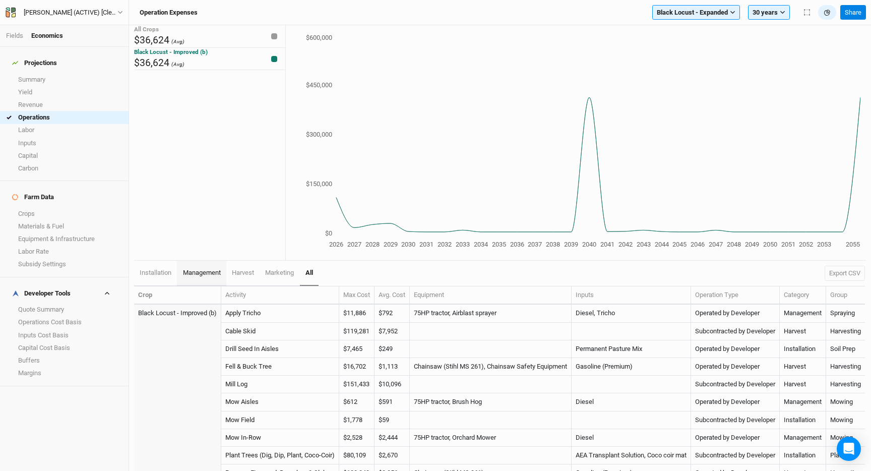
click at [226, 275] on link "management" at bounding box center [201, 273] width 49 height 25
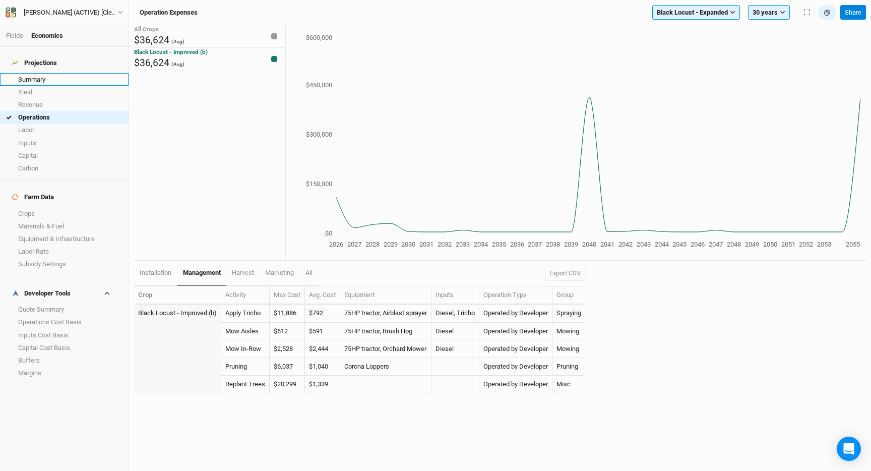
click at [48, 74] on link "Summary" at bounding box center [64, 79] width 129 height 13
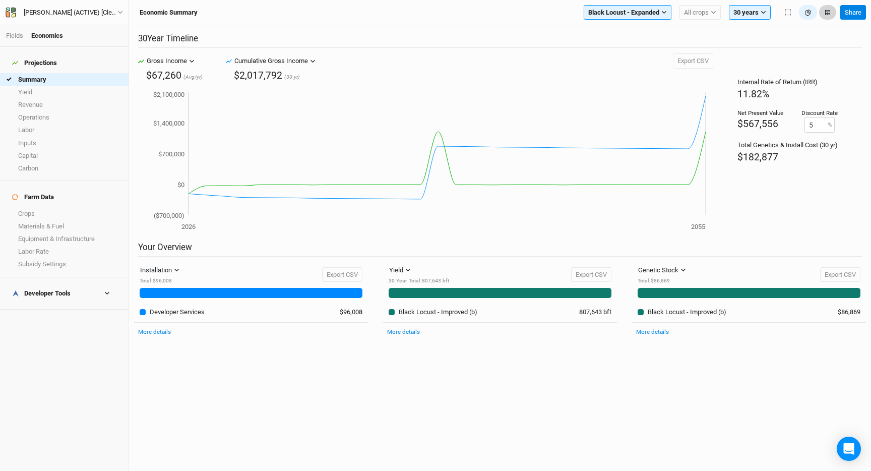
click at [828, 15] on button "button" at bounding box center [827, 12] width 17 height 15
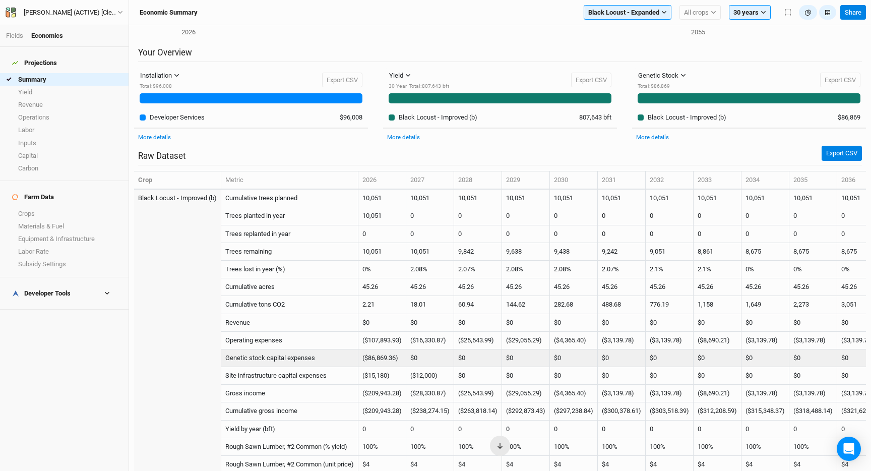
scroll to position [203, 0]
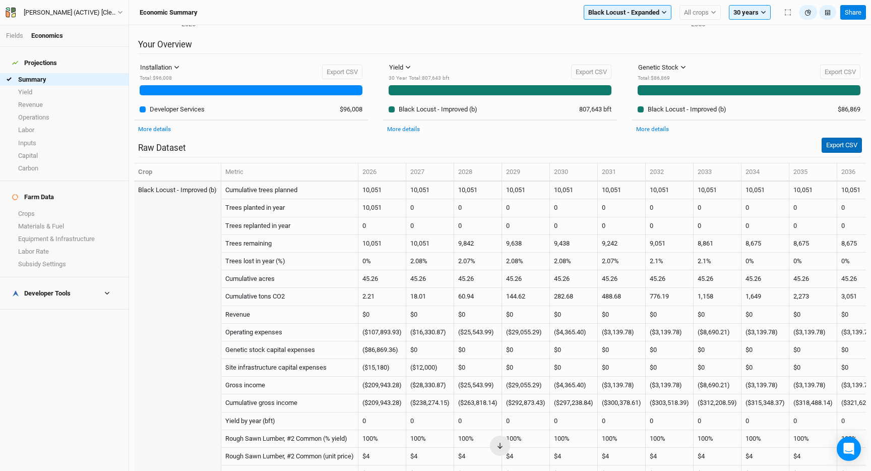
click at [833, 145] on button "Export CSV" at bounding box center [842, 145] width 40 height 15
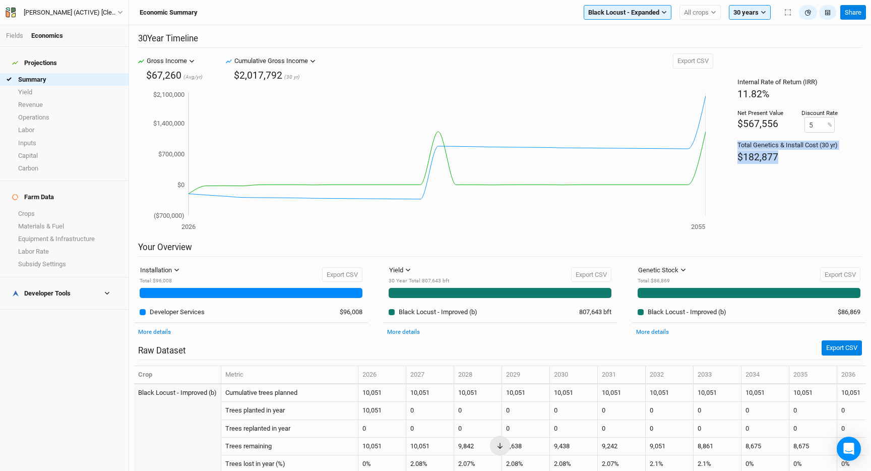
drag, startPoint x: 776, startPoint y: 159, endPoint x: 714, endPoint y: 142, distance: 64.3
click at [721, 145] on div "Internal Rate of Return (IRR) 11.82% Net Present Value $567,556 Discount Rate 5…" at bounding box center [787, 147] width 149 height 189
click at [72, 283] on h4 "Developer Tools" at bounding box center [64, 293] width 116 height 20
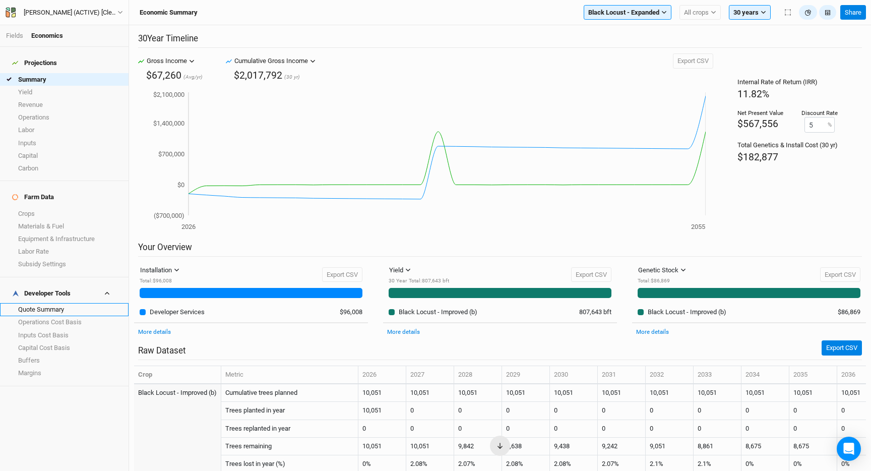
click at [55, 303] on link "Quote Summary" at bounding box center [64, 309] width 129 height 13
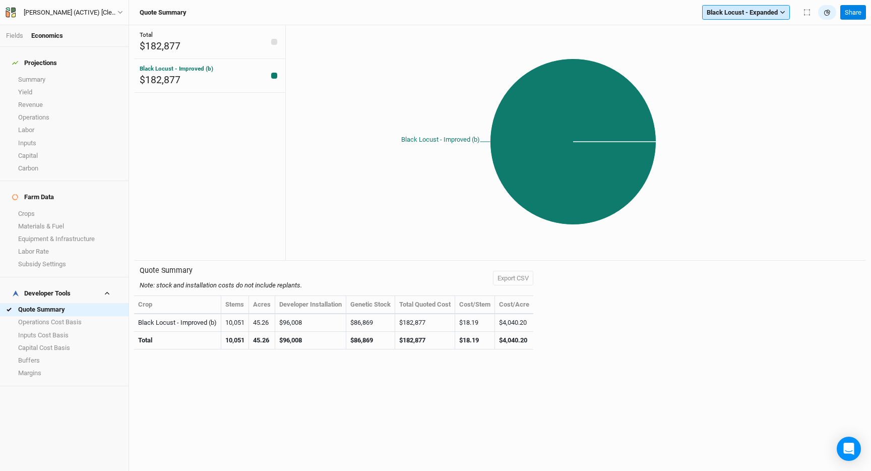
click at [750, 6] on button "Black Locust - Expanded" at bounding box center [746, 12] width 88 height 15
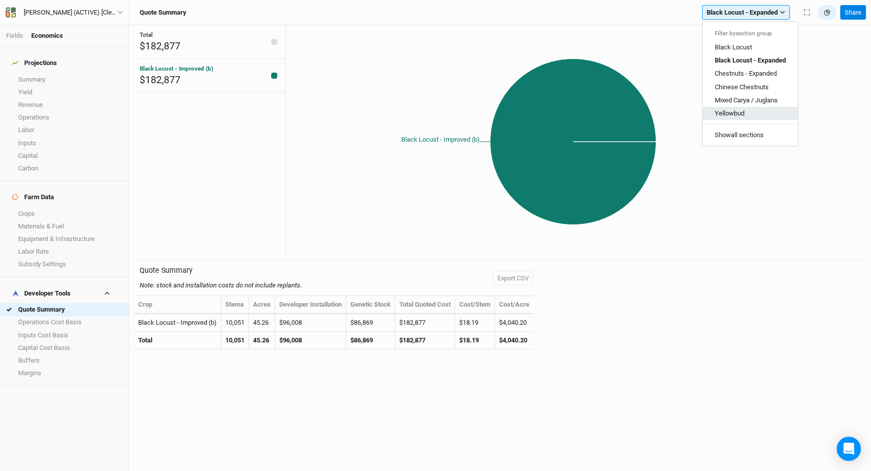
click at [741, 112] on span "Yellowbud" at bounding box center [730, 113] width 30 height 8
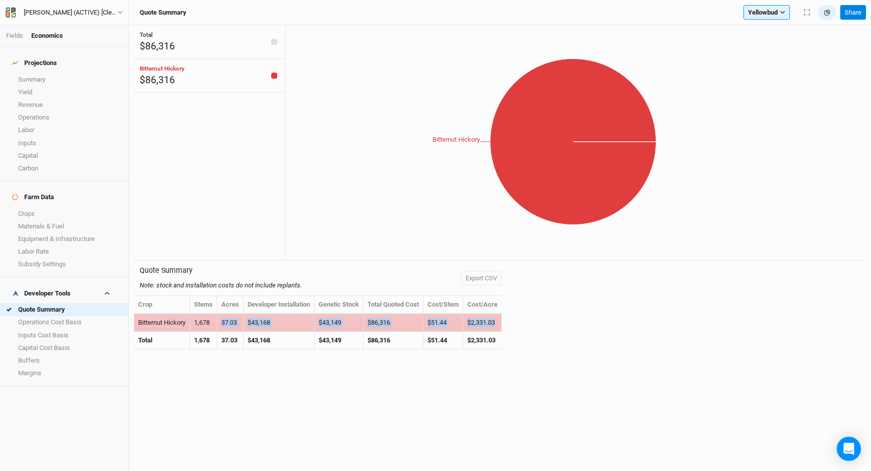
drag, startPoint x: 503, startPoint y: 324, endPoint x: 211, endPoint y: 324, distance: 291.3
click at [211, 324] on tr "Bitternut Hickory 1,678 37.03 $43,168 $43,149 $86,316 $51.44 $2,331.03" at bounding box center [317, 323] width 367 height 18
drag, startPoint x: 502, startPoint y: 341, endPoint x: 138, endPoint y: 323, distance: 363.9
click at [138, 323] on tbody "Bitternut Hickory 1,678 37.03 $43,168 $43,149 $86,316 $51.44 $2,331.03 Total 1,…" at bounding box center [317, 331] width 367 height 35
copy tbody "Bitternut Hickory 1,678 37.03 $43,168 $43,149 $86,316 $51.44 $2,331.03 Total 1,…"
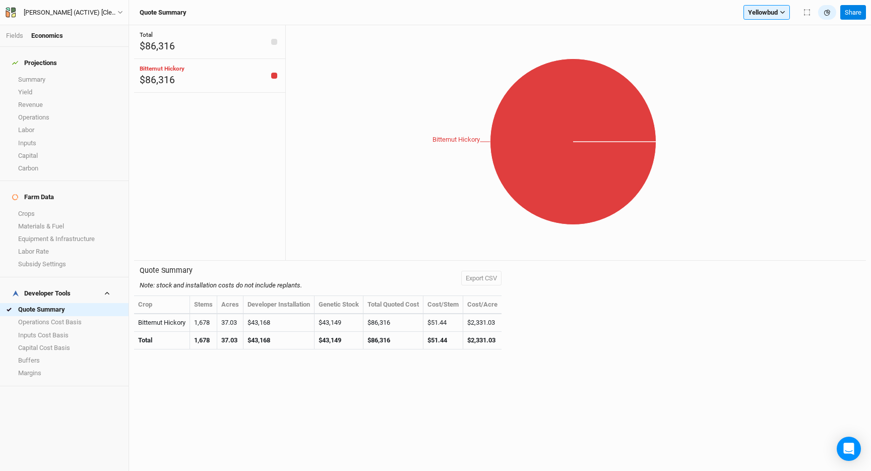
click at [429, 222] on icon "Bitternut Hickory" at bounding box center [573, 142] width 575 height 218
click at [51, 73] on link "Summary" at bounding box center [64, 79] width 129 height 13
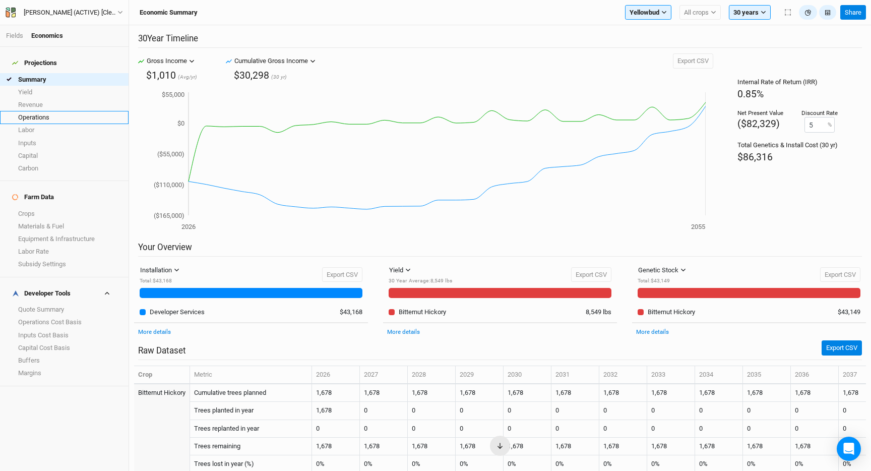
click at [45, 111] on link "Operations" at bounding box center [64, 117] width 129 height 13
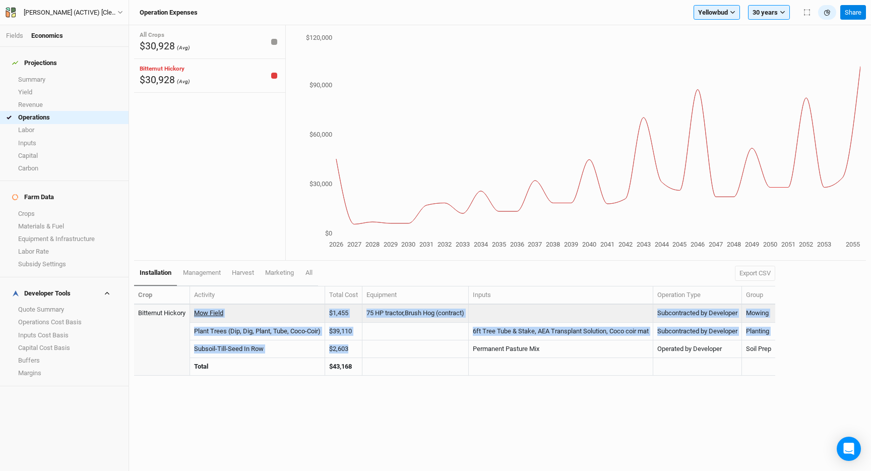
drag, startPoint x: 352, startPoint y: 348, endPoint x: 196, endPoint y: 316, distance: 159.6
click at [196, 316] on tbody "Bitternut Hickory Mow Field $1,455 75 HP tractor,Brush Hog (contract) Subcontra…" at bounding box center [454, 339] width 641 height 71
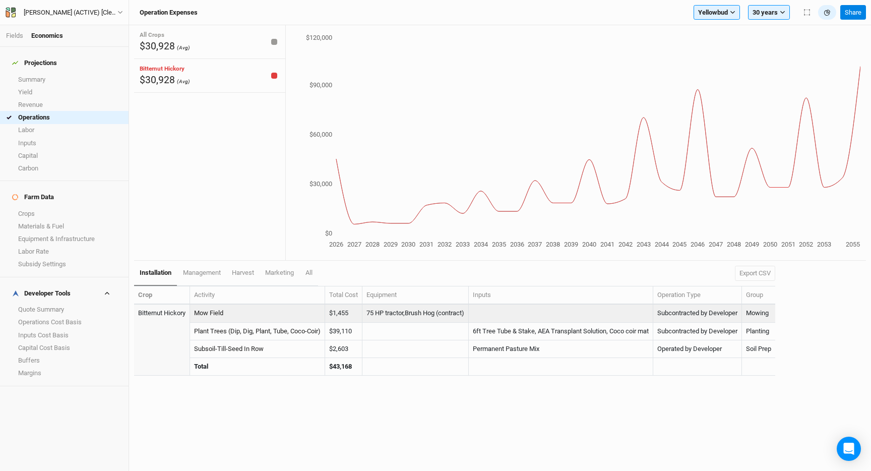
click at [281, 311] on td "Mow Field" at bounding box center [257, 313] width 135 height 18
click at [344, 315] on td "$1,455" at bounding box center [343, 313] width 37 height 18
copy td "$1,455"
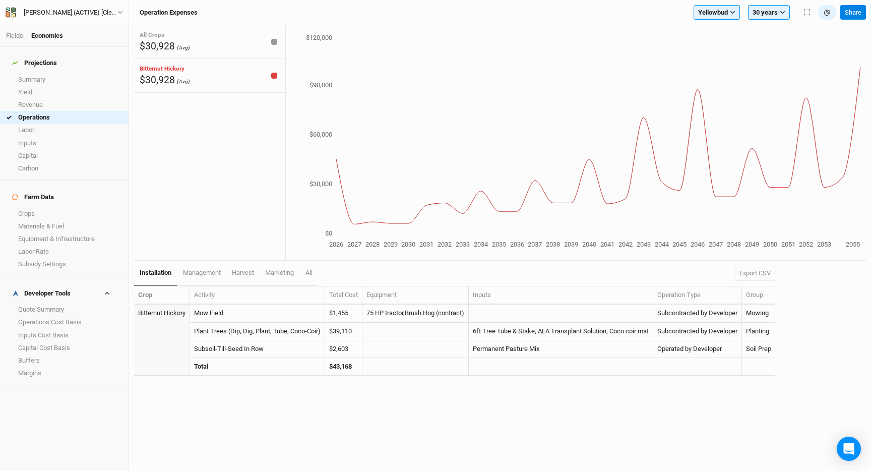
click at [348, 332] on td "$39,110" at bounding box center [343, 332] width 37 height 18
copy td "$39,110"
click at [337, 350] on td "$2,603" at bounding box center [343, 349] width 37 height 18
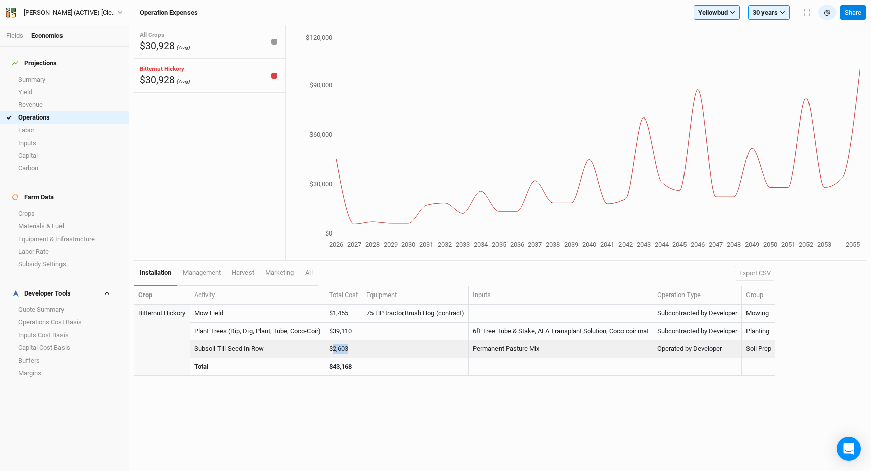
click at [337, 350] on td "$2,603" at bounding box center [343, 349] width 37 height 18
copy td "$2,603"
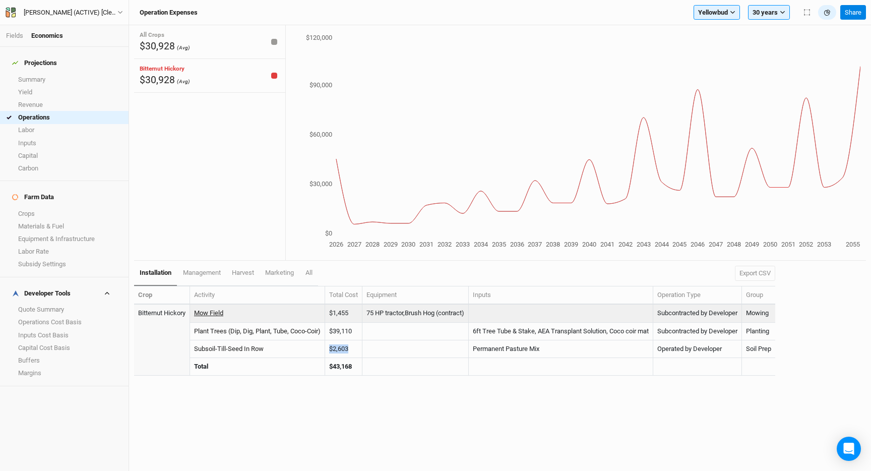
click at [217, 311] on link "Mow Field" at bounding box center [208, 313] width 29 height 8
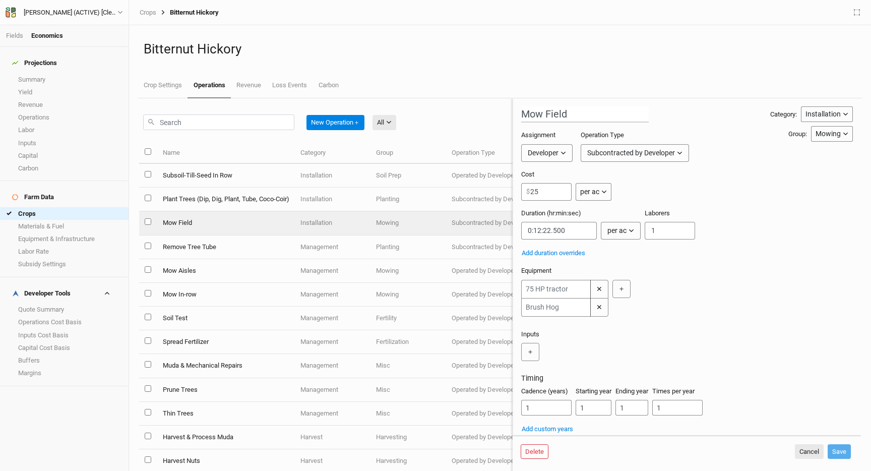
scroll to position [7, 0]
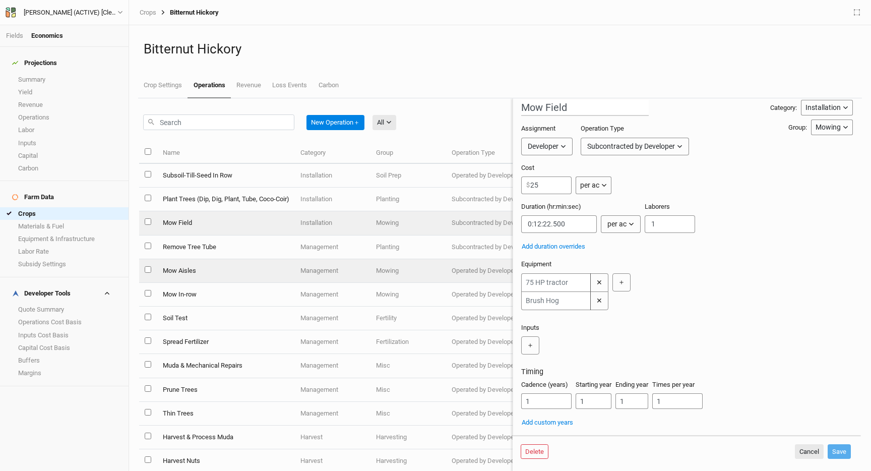
click at [228, 273] on td "Mow Aisles" at bounding box center [226, 271] width 138 height 24
type input "Mow Aisles"
type input "0:06:36"
type input "2"
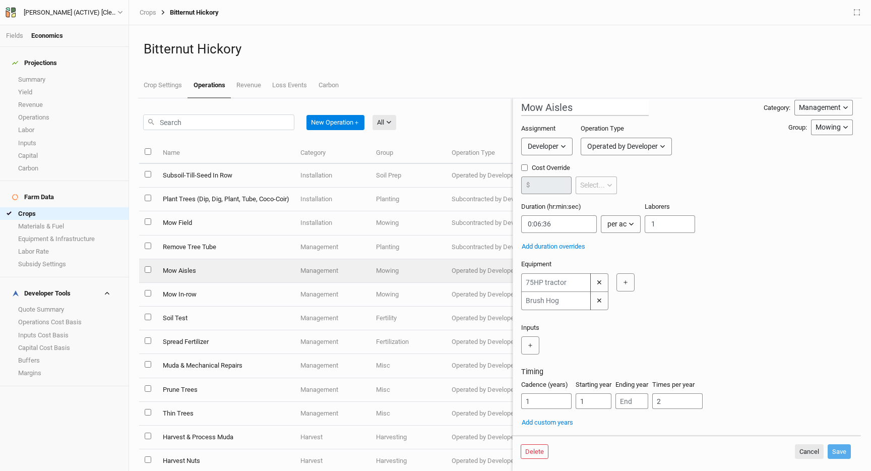
click at [524, 165] on input "Cost Override" at bounding box center [524, 167] width 7 height 7
checkbox input "true"
click at [542, 187] on input "number" at bounding box center [546, 185] width 50 height 18
type input "20"
click at [838, 449] on button "Save" at bounding box center [839, 451] width 23 height 15
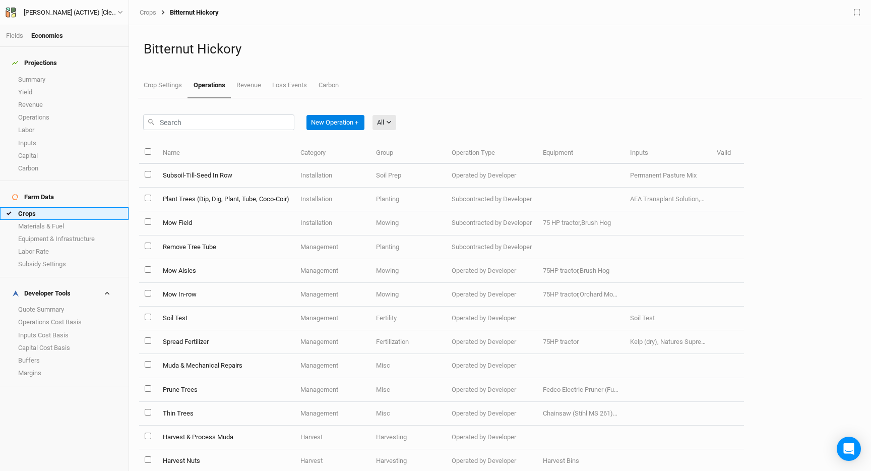
click at [56, 207] on link "Crops" at bounding box center [64, 213] width 129 height 13
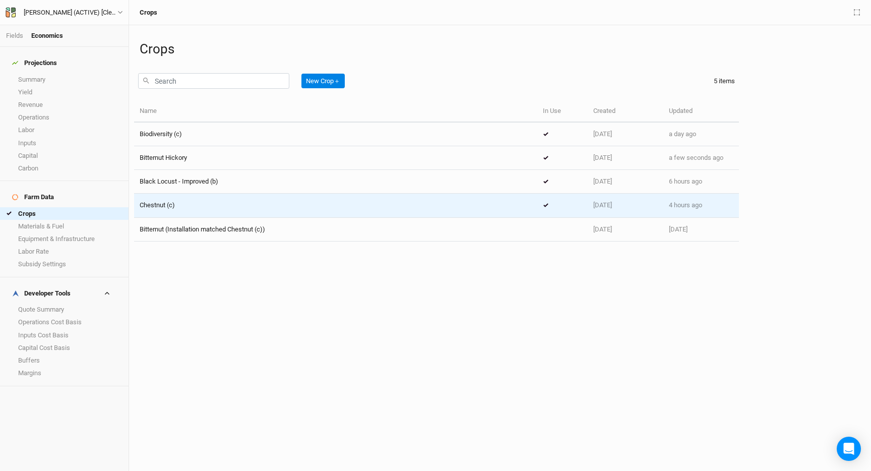
click at [213, 203] on div "Chestnut (c)" at bounding box center [336, 205] width 392 height 9
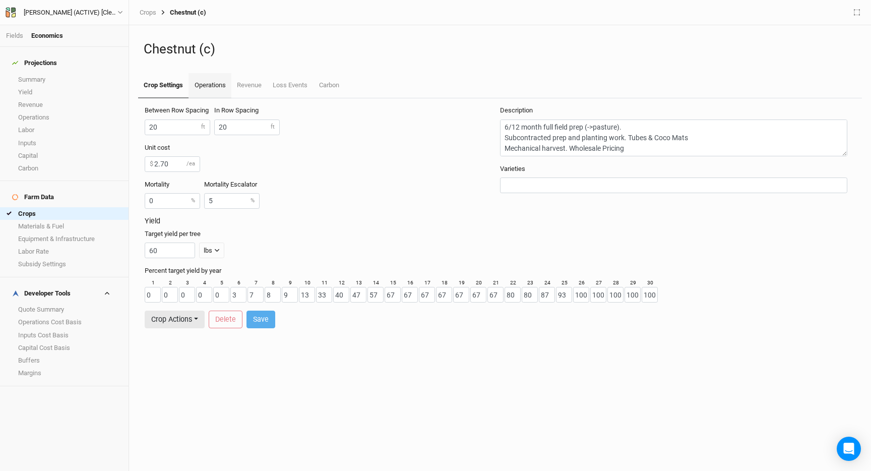
click at [205, 88] on link "Operations" at bounding box center [210, 85] width 42 height 25
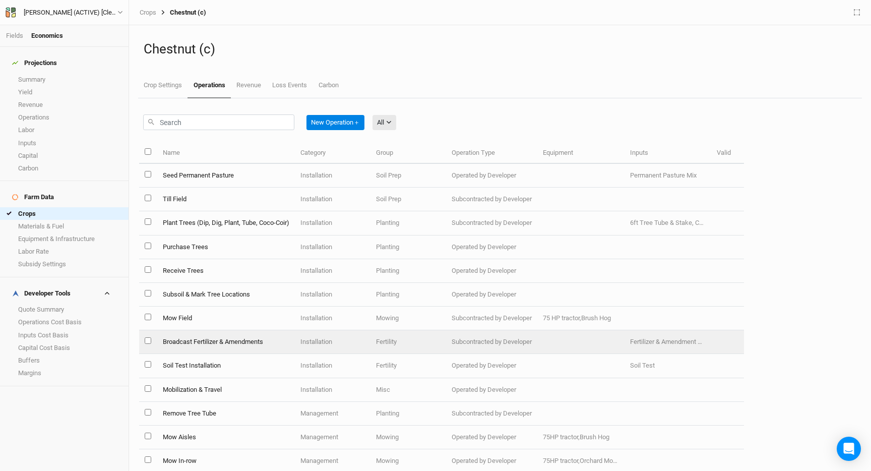
click at [225, 306] on td "Mow Field" at bounding box center [226, 318] width 138 height 24
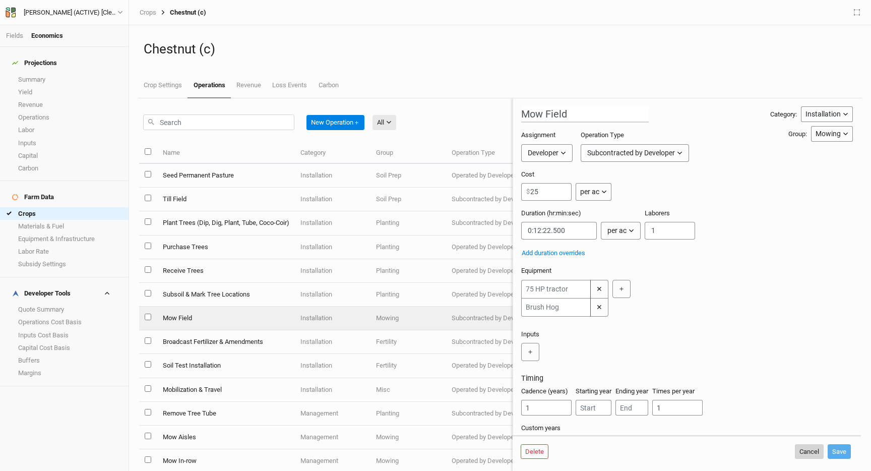
click at [800, 450] on button "Cancel" at bounding box center [809, 451] width 29 height 15
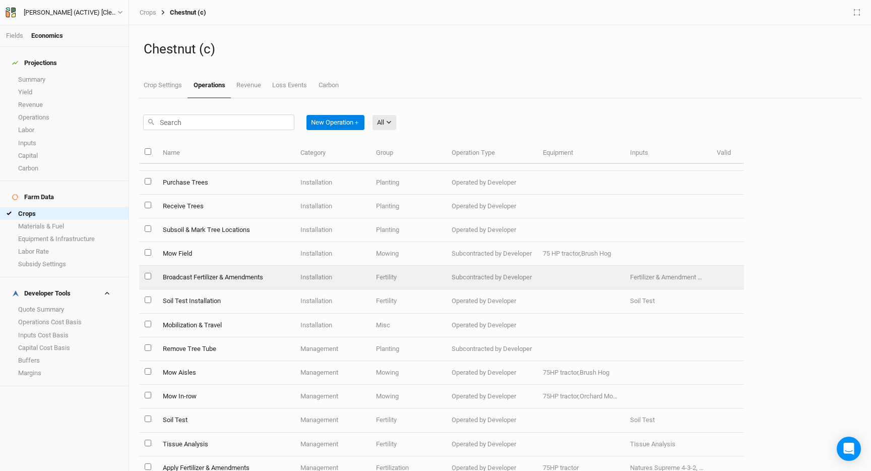
scroll to position [103, 0]
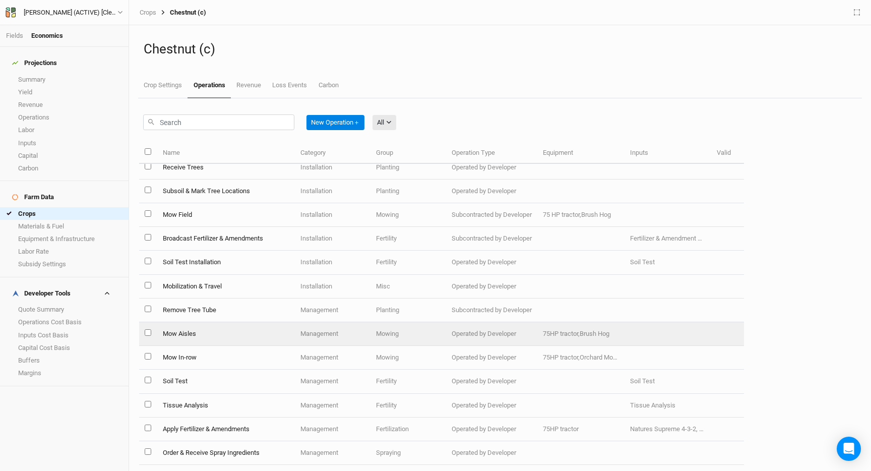
click at [230, 332] on td "Mow Aisles" at bounding box center [226, 334] width 138 height 24
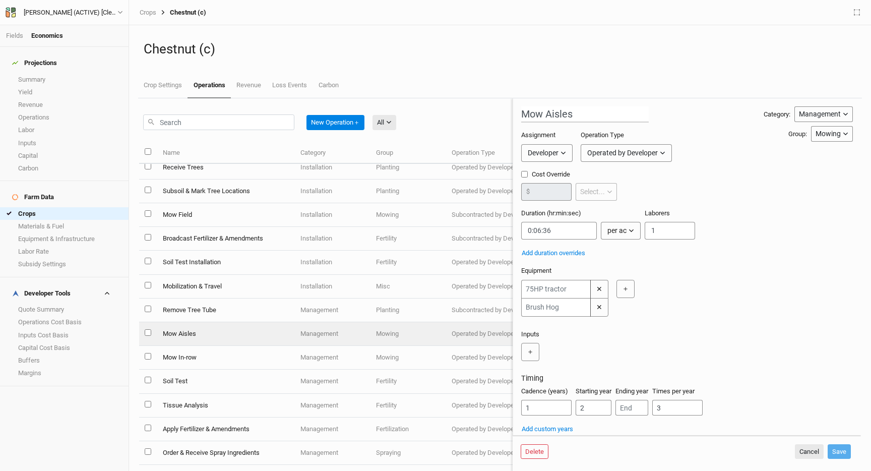
click at [523, 174] on input "Cost Override" at bounding box center [524, 174] width 7 height 7
checkbox input "true"
click at [552, 190] on input "number" at bounding box center [546, 192] width 50 height 18
type input "20"
click at [836, 448] on button "Save" at bounding box center [839, 451] width 23 height 15
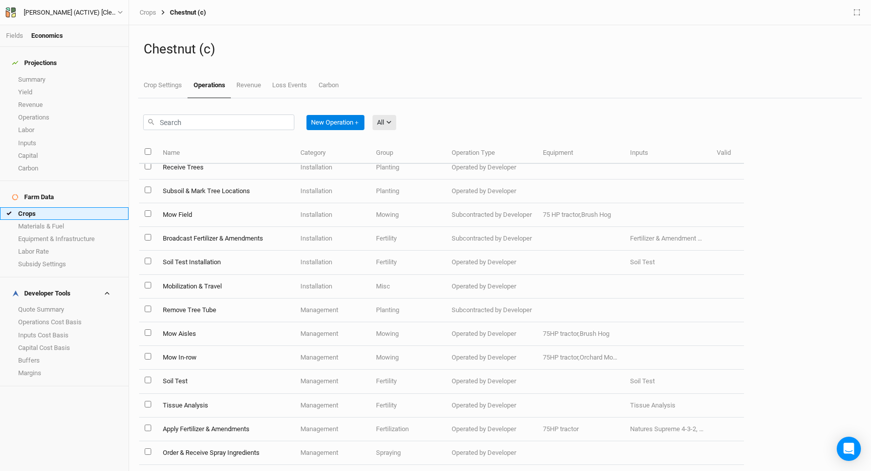
click at [43, 207] on link "Crops" at bounding box center [64, 213] width 129 height 13
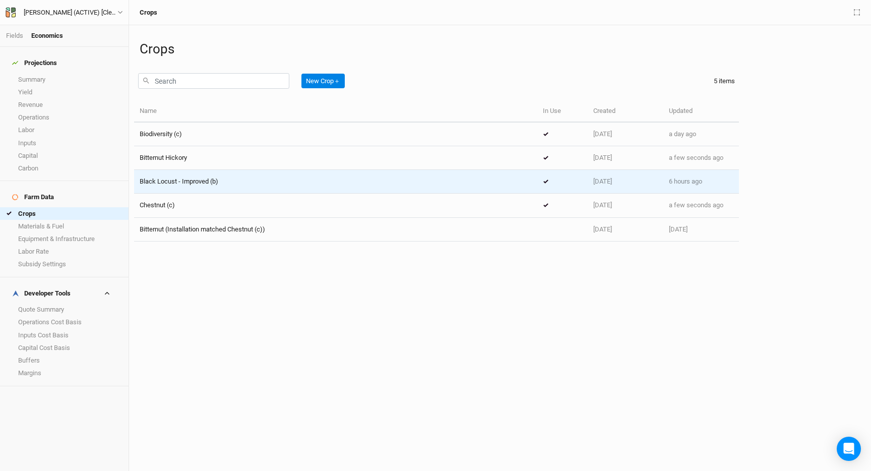
click at [210, 184] on span "Black Locust - Improved (b)" at bounding box center [179, 181] width 79 height 8
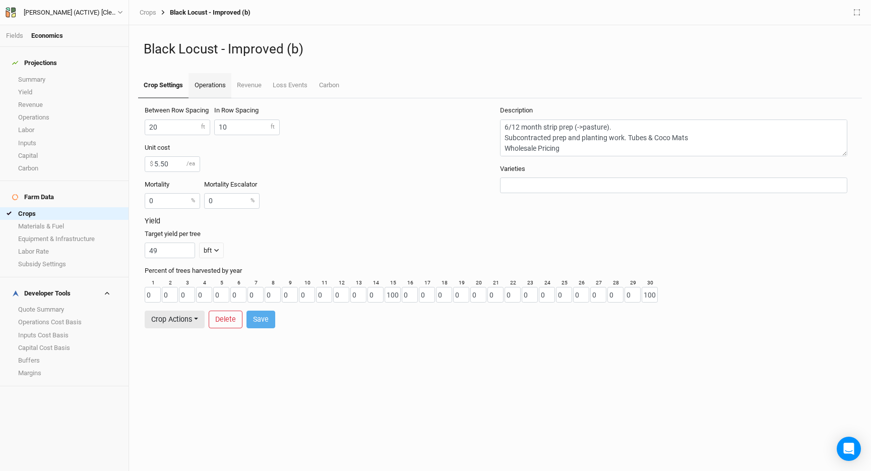
click at [212, 96] on link "Operations" at bounding box center [210, 85] width 42 height 25
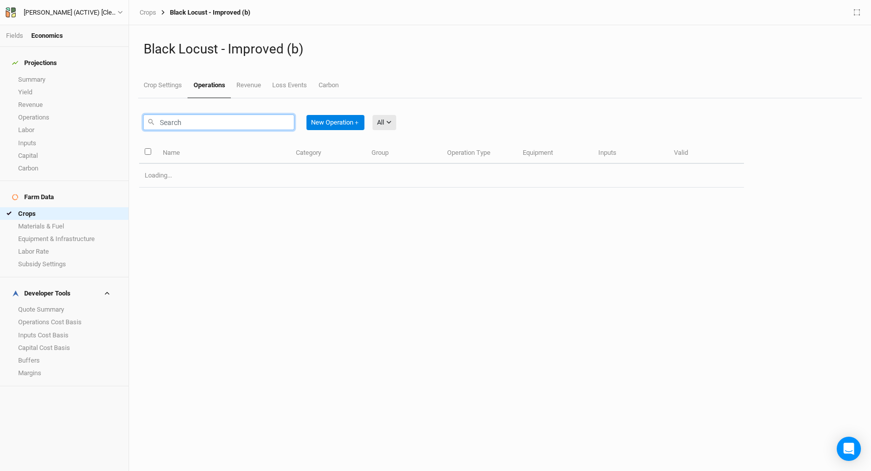
click at [195, 120] on input "text" at bounding box center [218, 122] width 151 height 16
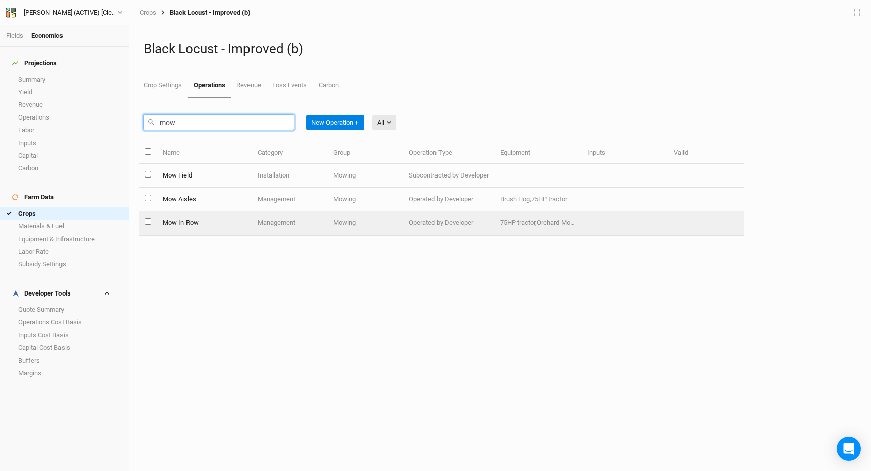
type input "mow"
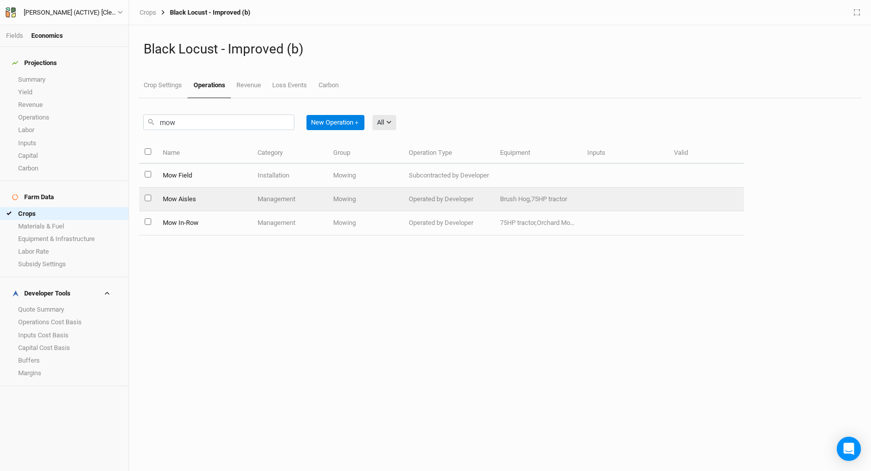
click at [215, 200] on td "Mow Aisles" at bounding box center [204, 200] width 95 height 24
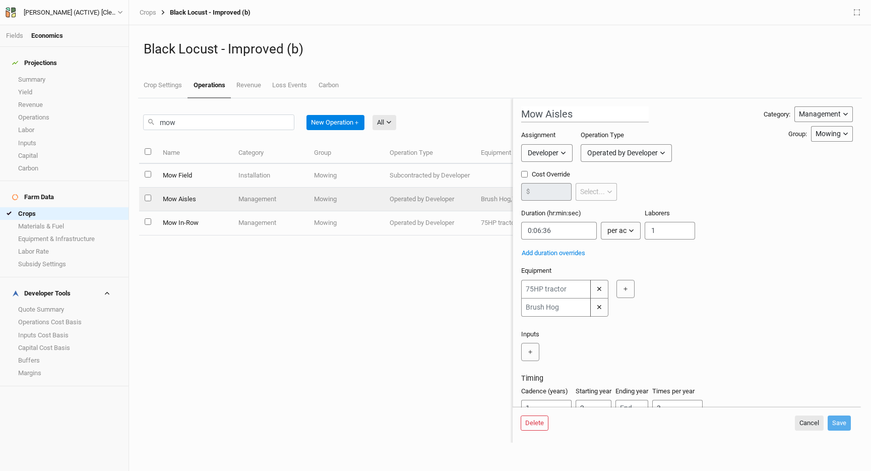
click at [526, 176] on input "Cost Override" at bounding box center [524, 174] width 7 height 7
checkbox input "true"
click at [545, 191] on input "number" at bounding box center [546, 192] width 50 height 18
type input "20"
click at [846, 421] on button "Save" at bounding box center [839, 422] width 23 height 15
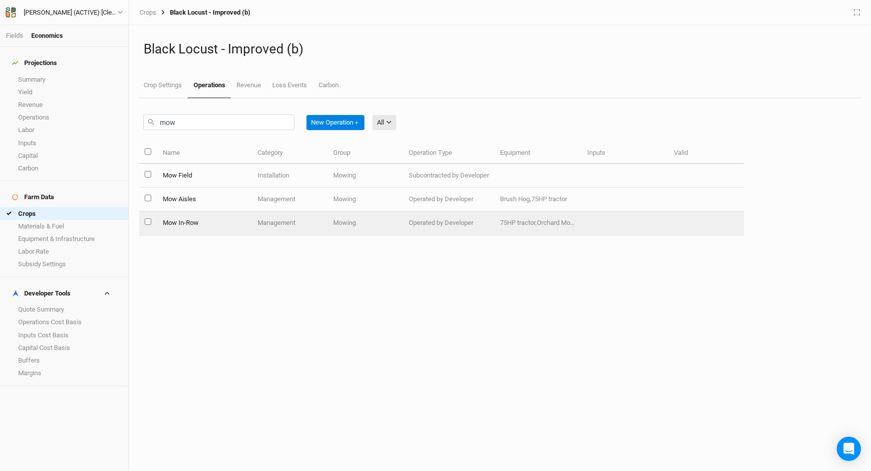
click at [276, 230] on td "Management" at bounding box center [290, 223] width 76 height 24
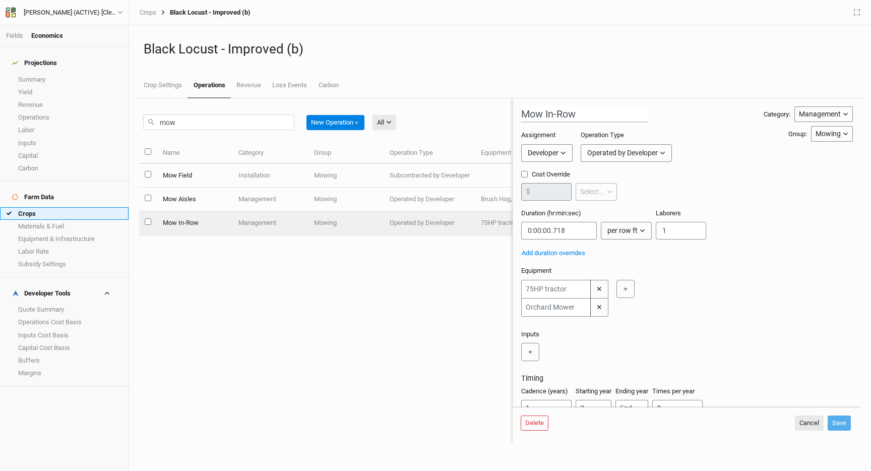
click at [64, 207] on link "Crops" at bounding box center [64, 213] width 129 height 13
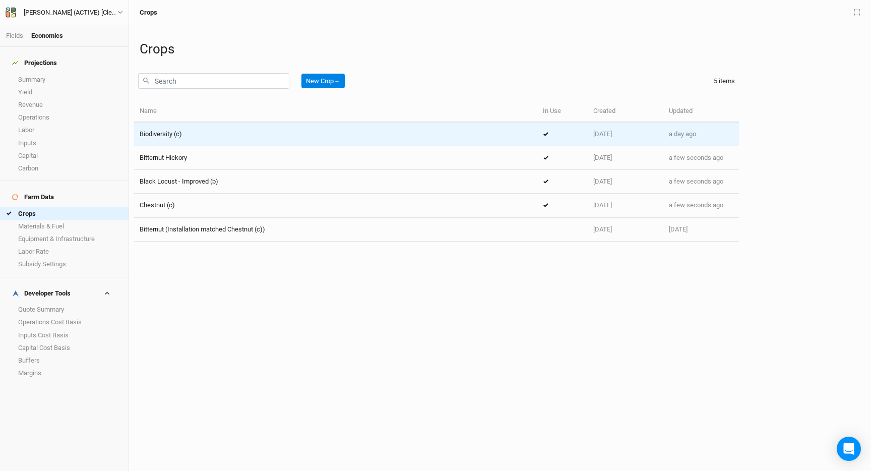
click at [212, 129] on td "Biodiversity (c)" at bounding box center [335, 134] width 403 height 24
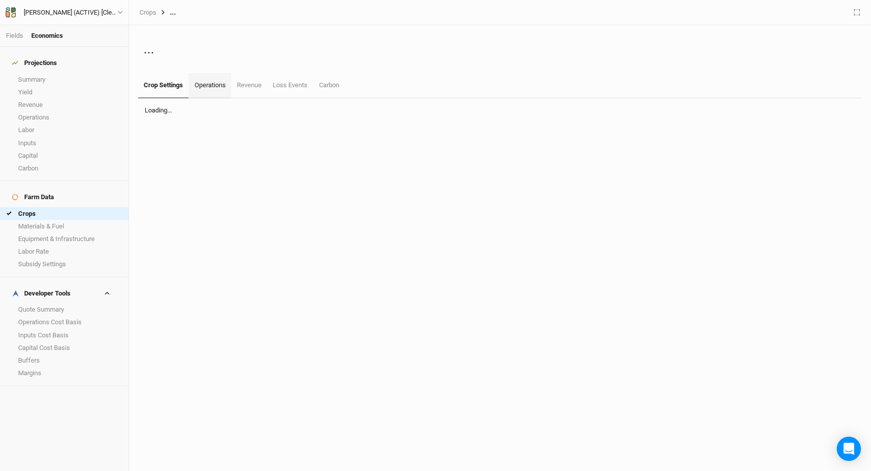
click at [203, 92] on link "Operations" at bounding box center [210, 85] width 42 height 25
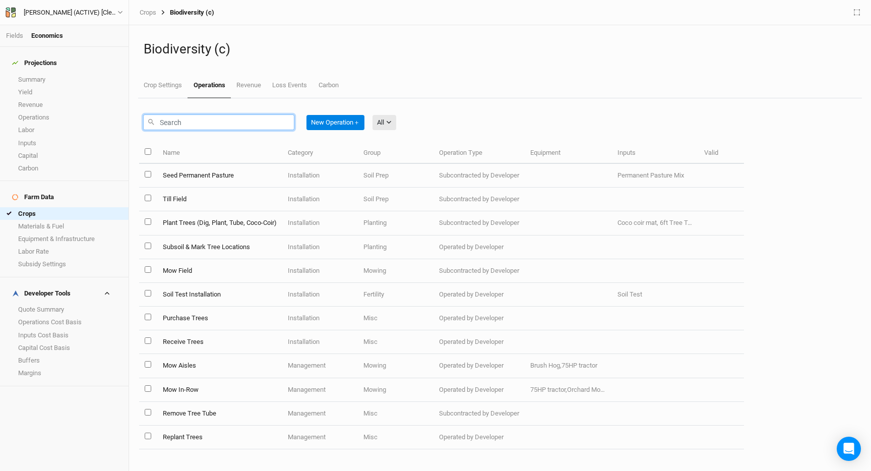
click at [207, 118] on input "text" at bounding box center [218, 122] width 151 height 16
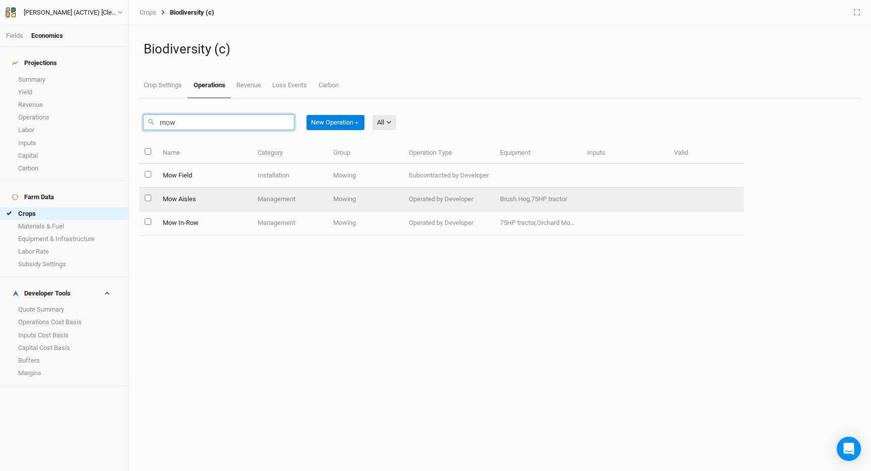
type input "mow"
click at [214, 206] on td "Mow Aisles" at bounding box center [204, 200] width 95 height 24
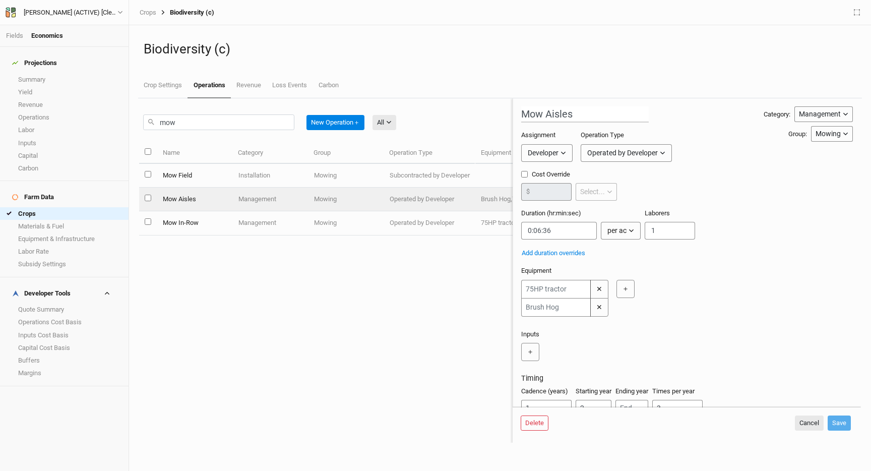
click at [522, 174] on input "Cost Override" at bounding box center [524, 174] width 7 height 7
checkbox input "true"
click at [538, 185] on input "number" at bounding box center [546, 192] width 50 height 18
type input "20"
click at [836, 422] on button "Save" at bounding box center [839, 422] width 23 height 15
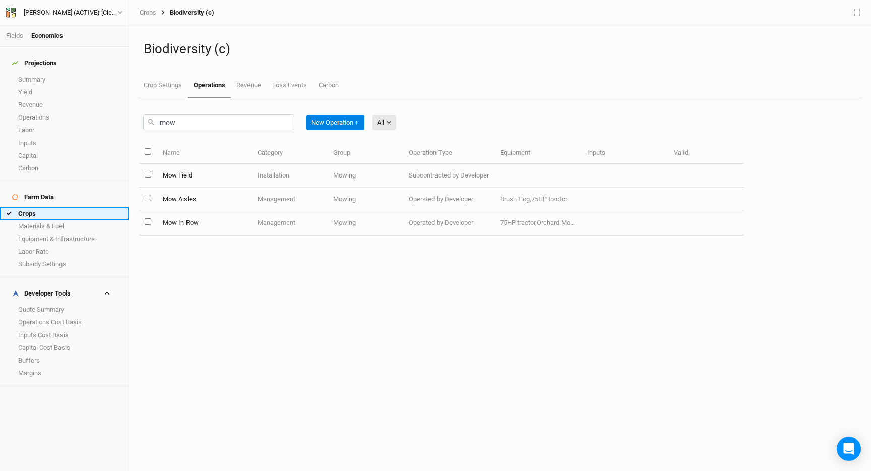
click at [44, 207] on link "Crops" at bounding box center [64, 213] width 129 height 13
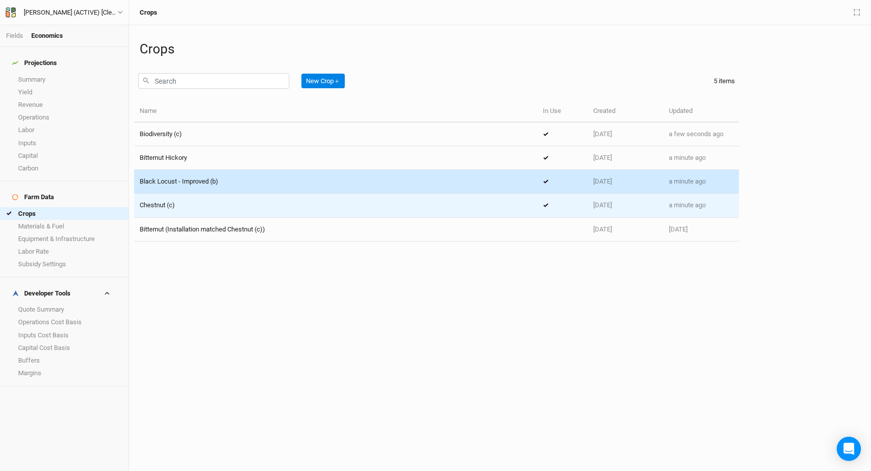
click at [219, 199] on td "Chestnut (c)" at bounding box center [335, 206] width 403 height 24
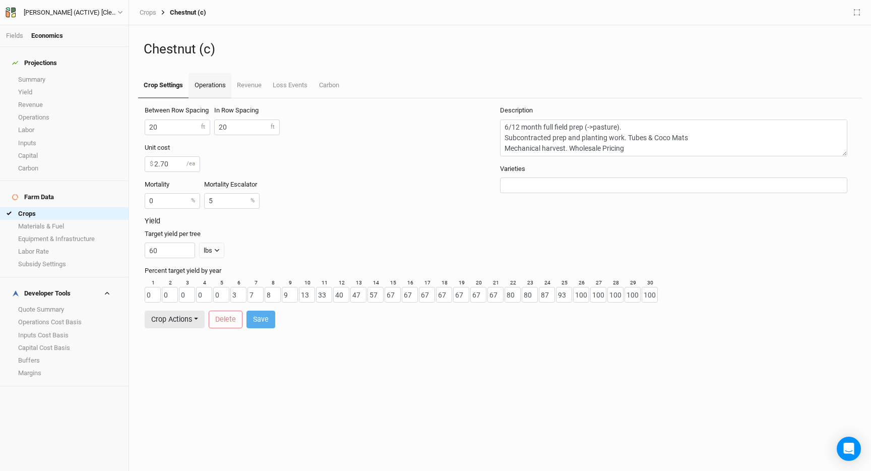
click at [221, 81] on link "Operations" at bounding box center [210, 85] width 42 height 25
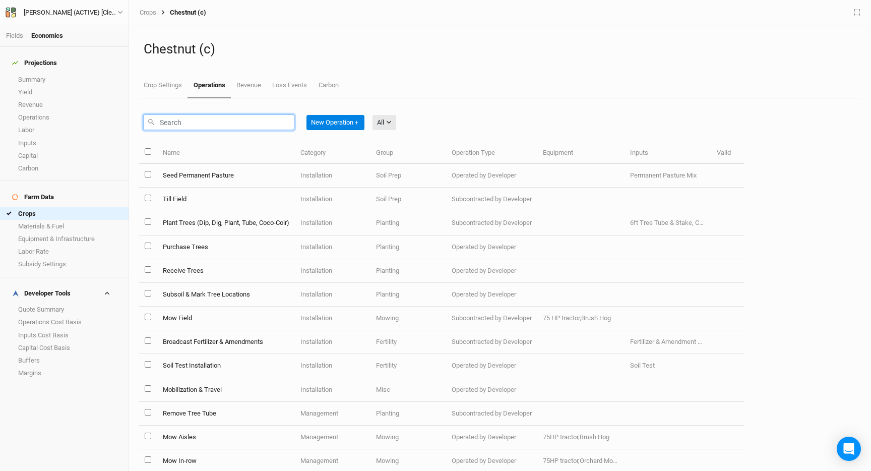
click at [272, 125] on input "text" at bounding box center [218, 122] width 151 height 16
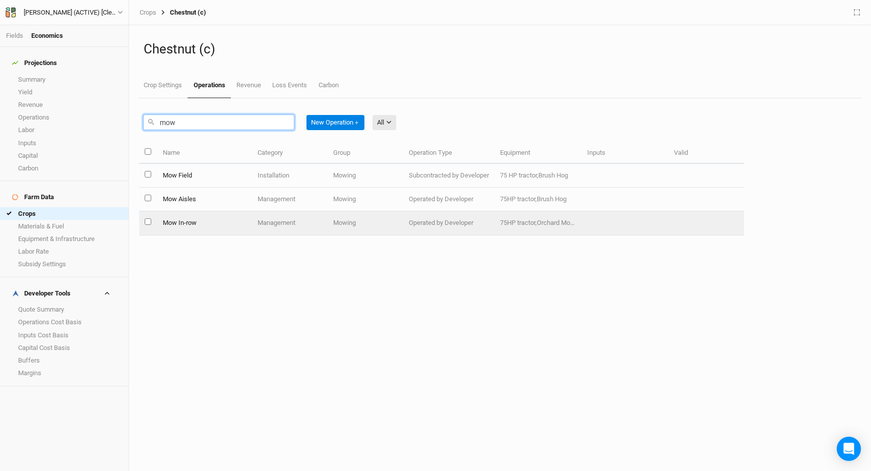
type input "mow"
click at [263, 216] on td "Management" at bounding box center [290, 223] width 76 height 24
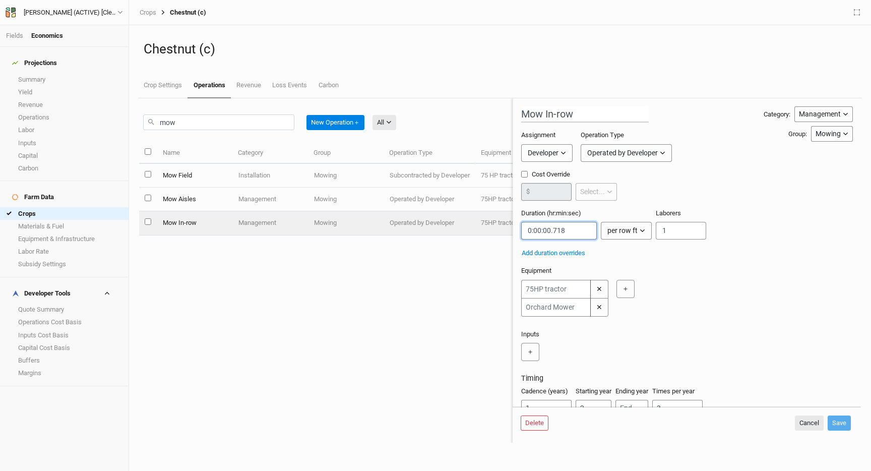
click at [569, 234] on input "string" at bounding box center [559, 231] width 76 height 18
click at [812, 426] on button "Cancel" at bounding box center [809, 422] width 29 height 15
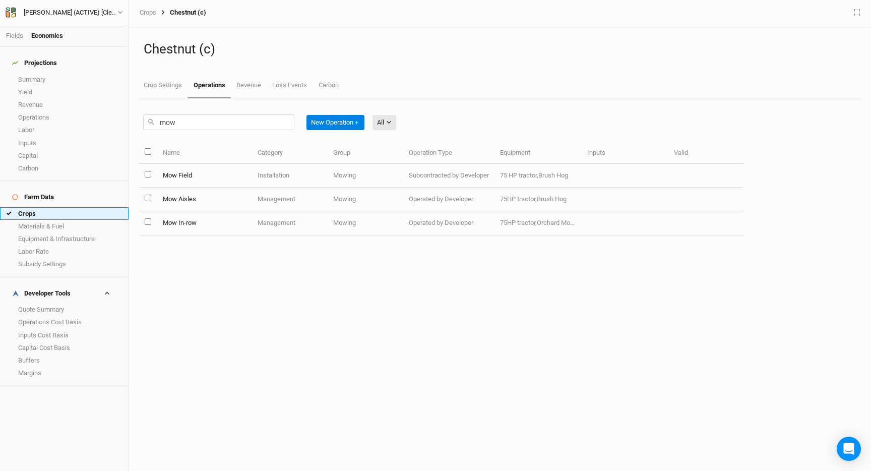
click at [64, 207] on link "Crops" at bounding box center [64, 213] width 129 height 13
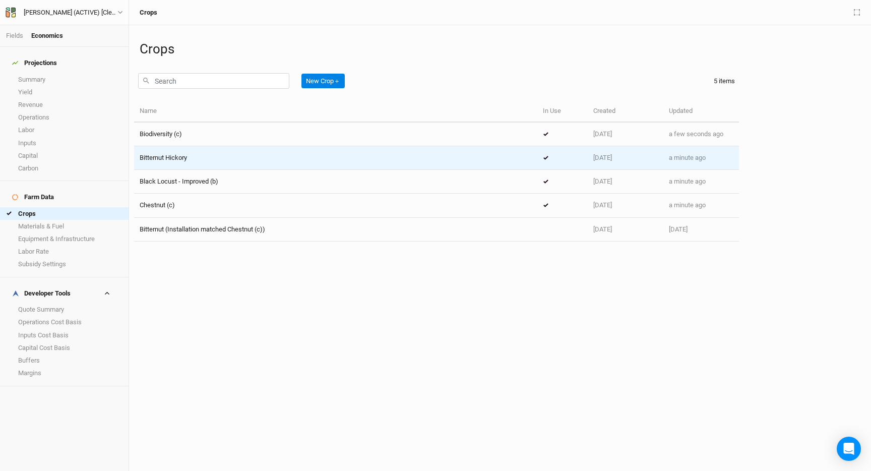
click at [190, 160] on div "Bitternut Hickory" at bounding box center [336, 157] width 392 height 9
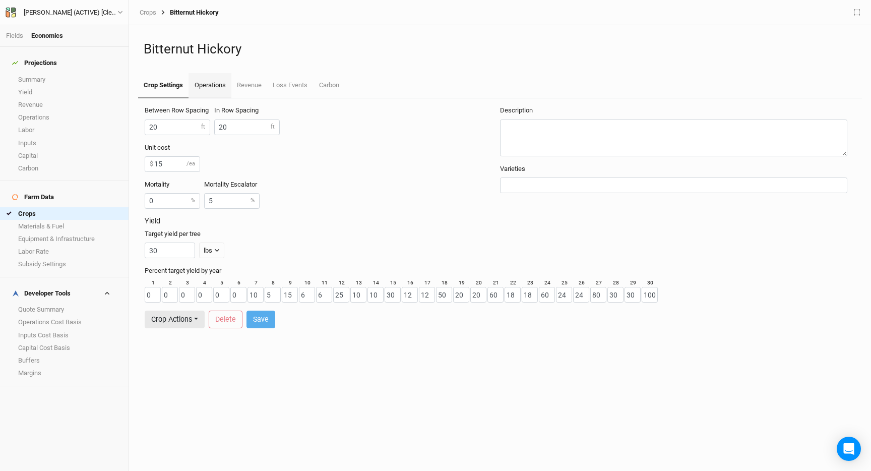
click at [213, 89] on link "Operations" at bounding box center [210, 85] width 42 height 25
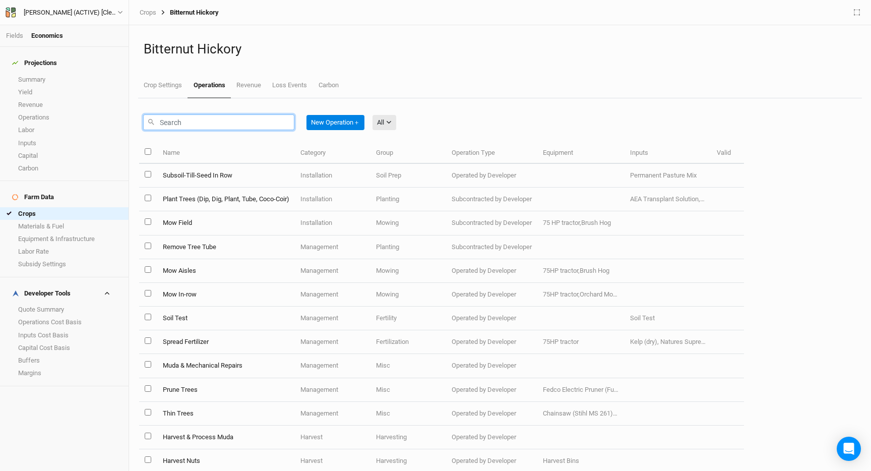
click at [220, 117] on input "text" at bounding box center [218, 122] width 151 height 16
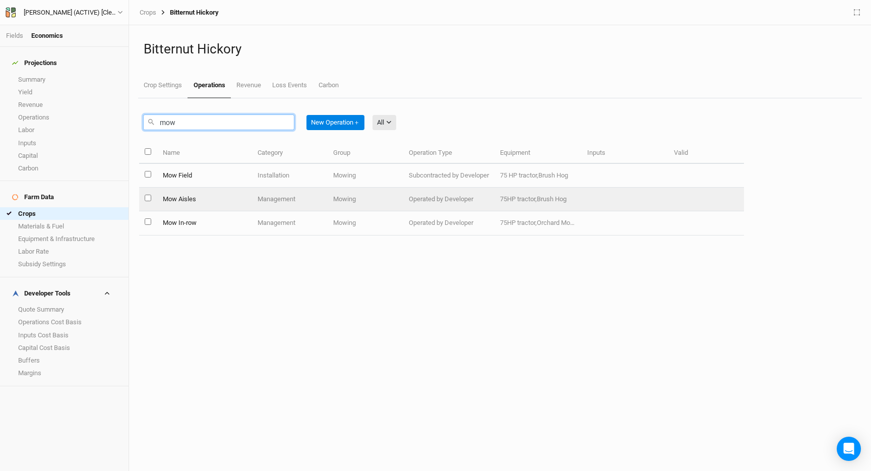
type input "mow"
click at [219, 220] on td "Mow In-row" at bounding box center [204, 223] width 95 height 24
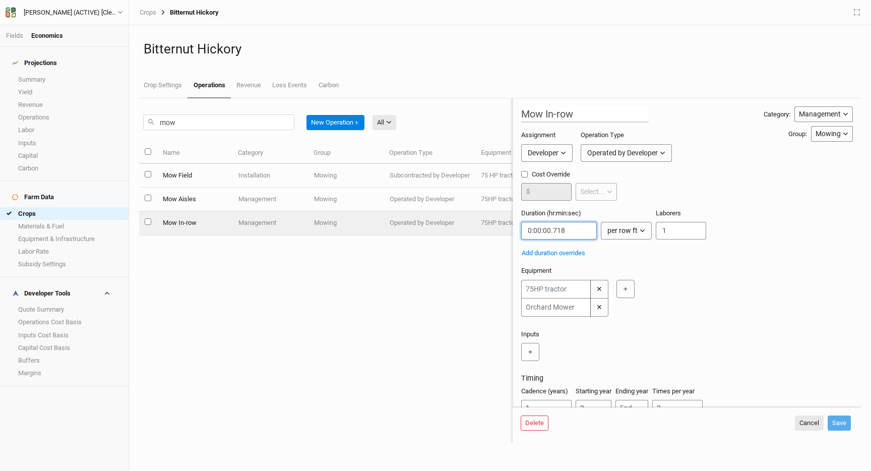
click at [542, 231] on input "string" at bounding box center [559, 231] width 76 height 18
click at [652, 255] on div "Add duration overrides" at bounding box center [685, 252] width 328 height 11
click at [806, 427] on button "Cancel" at bounding box center [809, 422] width 29 height 15
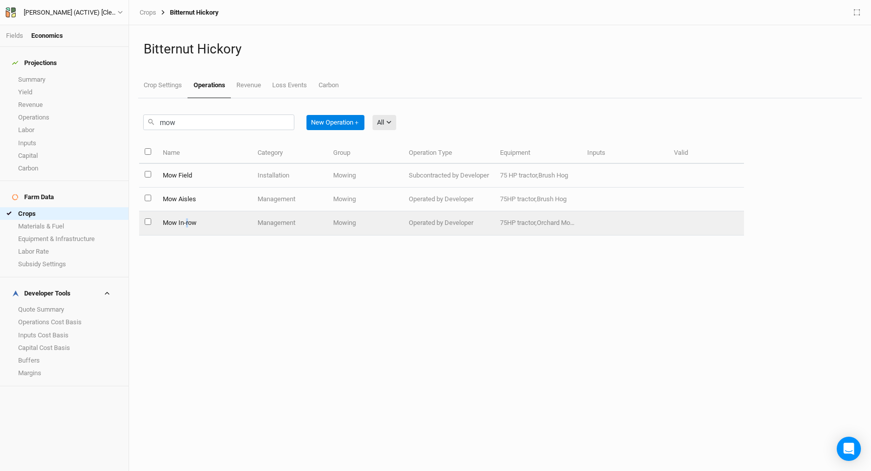
click at [187, 223] on td "Mow In-row" at bounding box center [204, 223] width 95 height 24
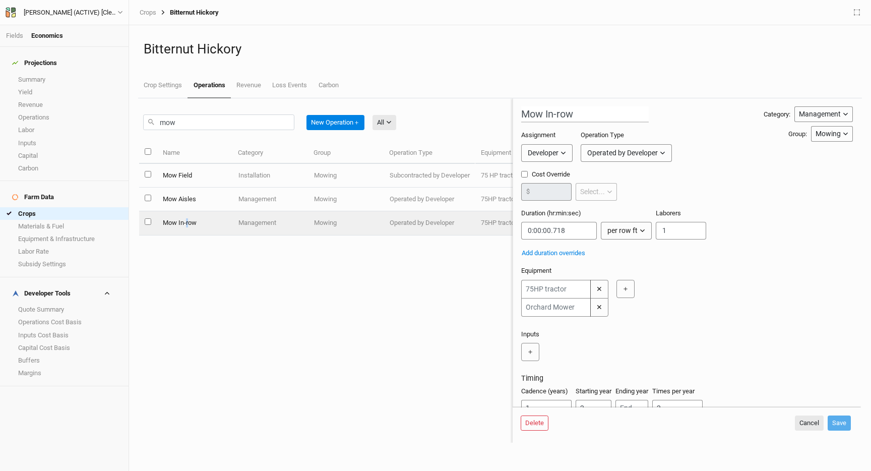
click at [525, 171] on input "Cost Override" at bounding box center [524, 174] width 7 height 7
checkbox input "true"
click at [553, 195] on input "number" at bounding box center [546, 192] width 50 height 18
type input "50"
click at [842, 422] on button "Save" at bounding box center [839, 422] width 23 height 15
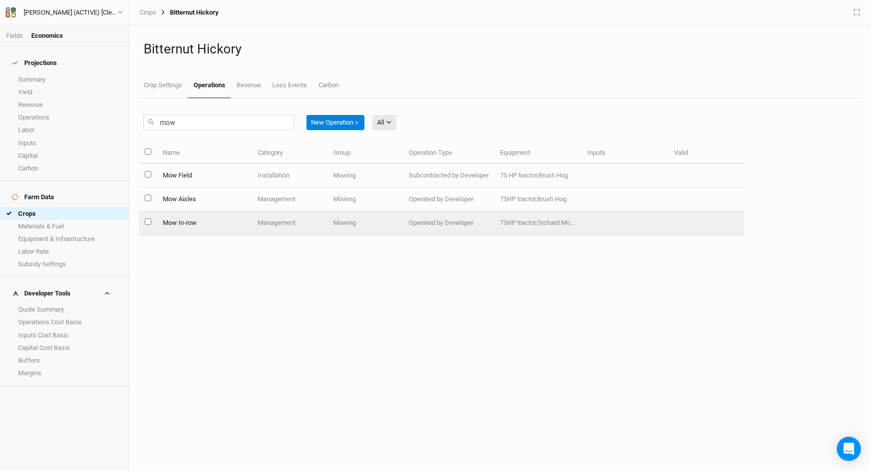
click at [270, 229] on td "Management" at bounding box center [290, 223] width 76 height 24
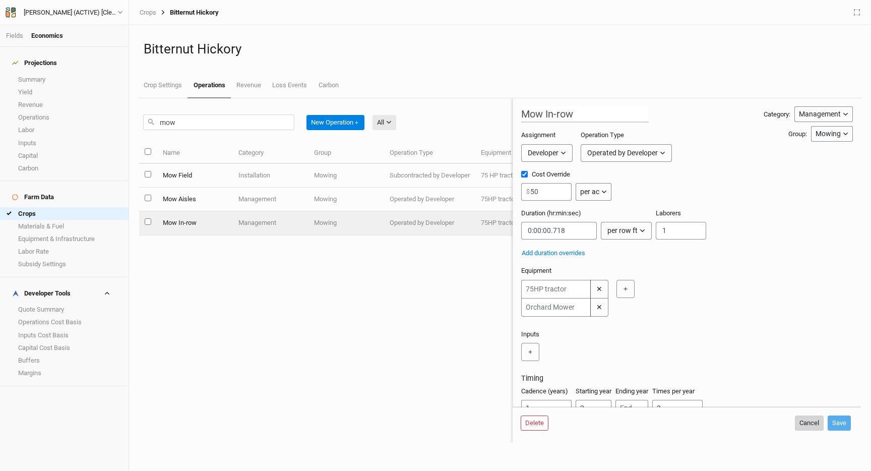
click at [811, 424] on button "Cancel" at bounding box center [809, 422] width 29 height 15
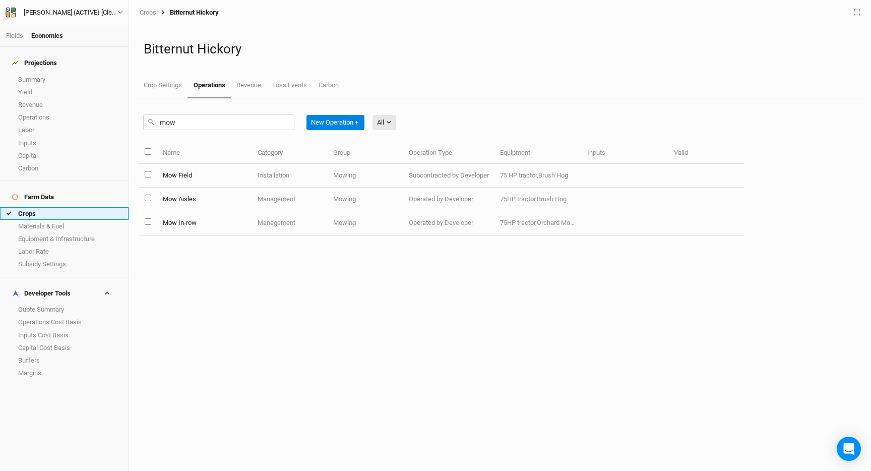
click at [48, 207] on link "Crops" at bounding box center [64, 213] width 129 height 13
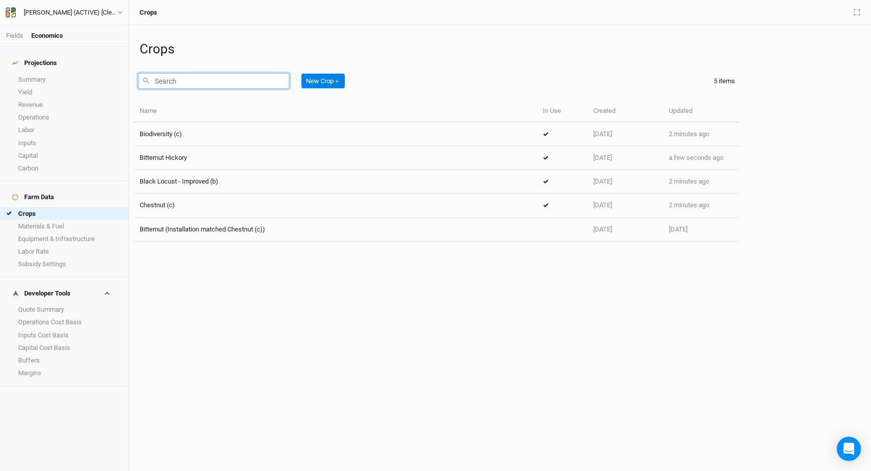
click at [191, 81] on input "text" at bounding box center [213, 81] width 151 height 16
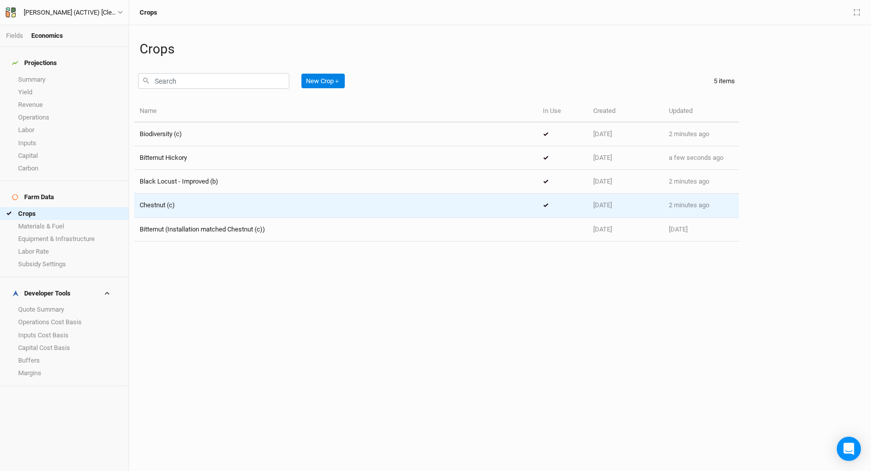
click at [184, 200] on td "Chestnut (c)" at bounding box center [335, 206] width 403 height 24
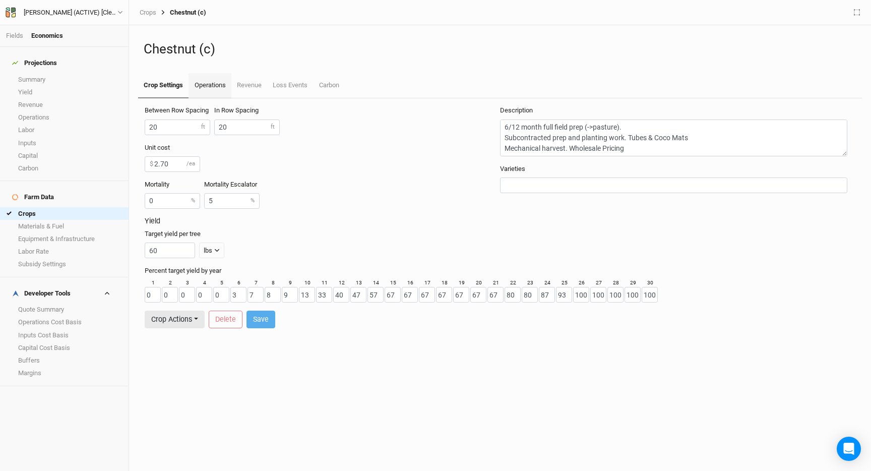
click at [212, 84] on link "Operations" at bounding box center [210, 85] width 42 height 25
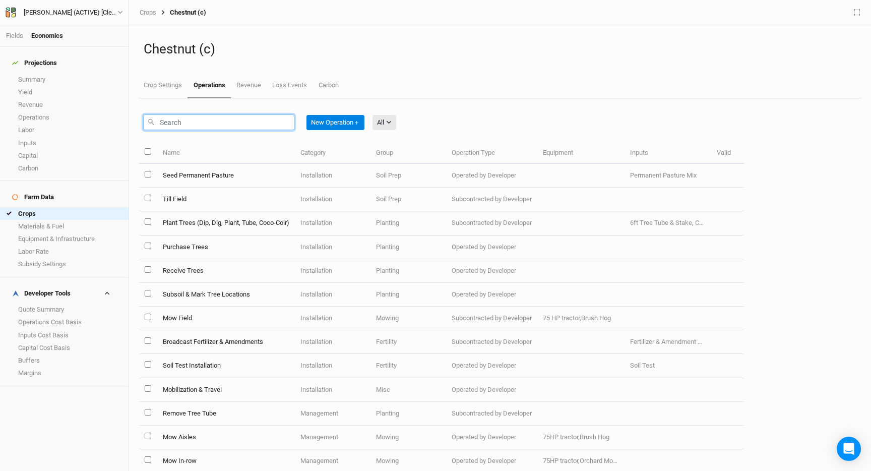
click at [209, 125] on input "text" at bounding box center [218, 122] width 151 height 16
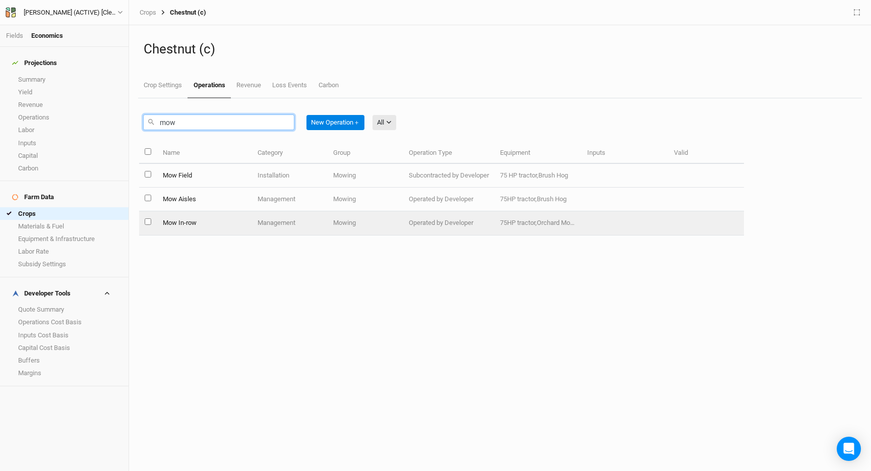
type input "mow"
click at [226, 217] on td "Mow In-row" at bounding box center [204, 223] width 95 height 24
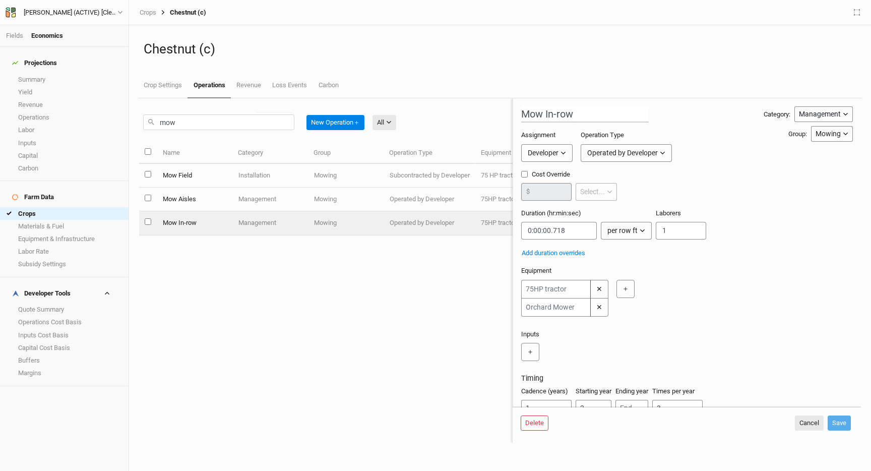
click at [521, 173] on input "Cost Override" at bounding box center [524, 174] width 7 height 7
checkbox input "true"
click at [544, 191] on input "number" at bounding box center [546, 192] width 50 height 18
type input "50"
click at [843, 431] on div "Delete Cancel Save" at bounding box center [687, 424] width 348 height 35
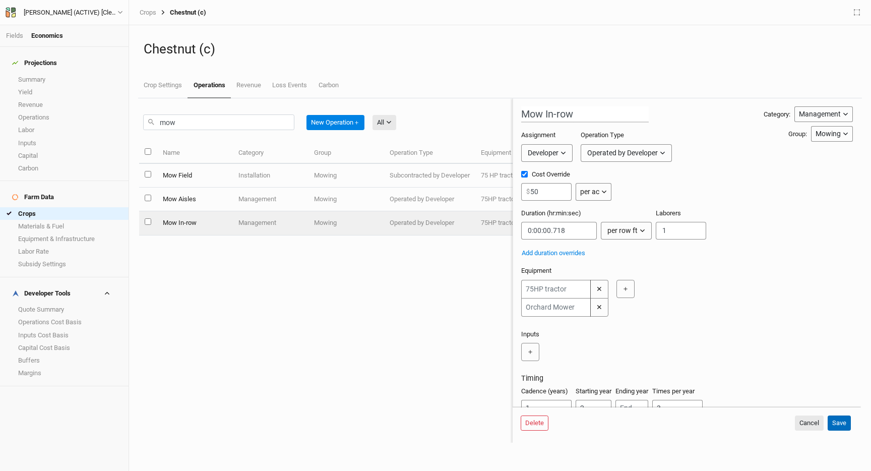
click at [844, 421] on button "Save" at bounding box center [839, 422] width 23 height 15
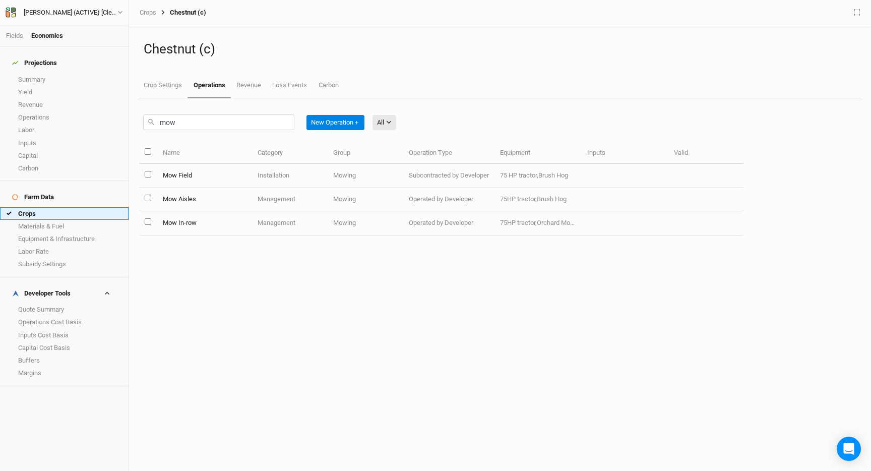
click at [45, 207] on link "Crops" at bounding box center [64, 213] width 129 height 13
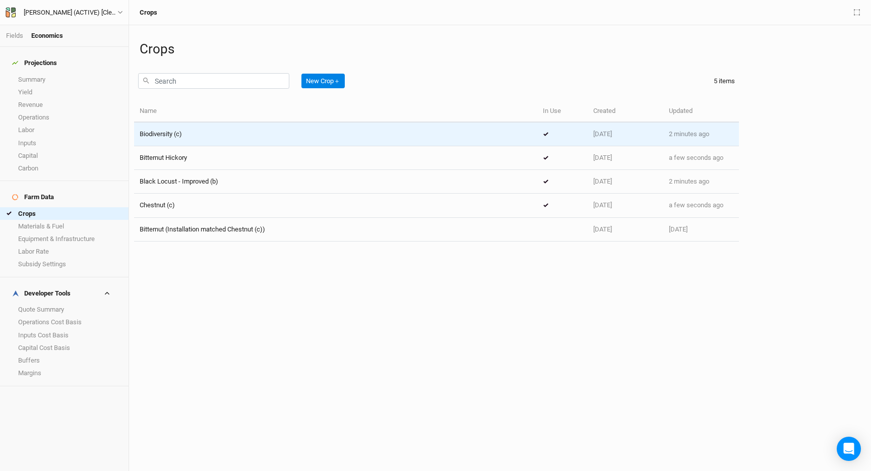
click at [261, 126] on td "Biodiversity (c)" at bounding box center [335, 134] width 403 height 24
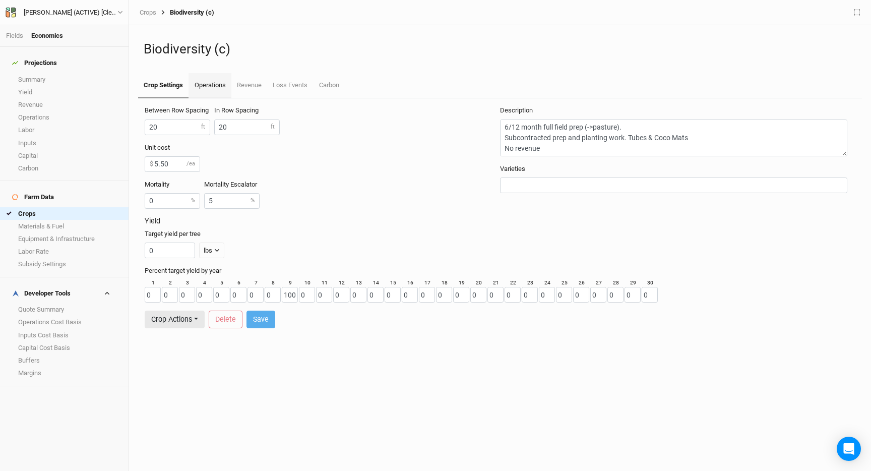
click at [217, 81] on link "Operations" at bounding box center [210, 85] width 42 height 25
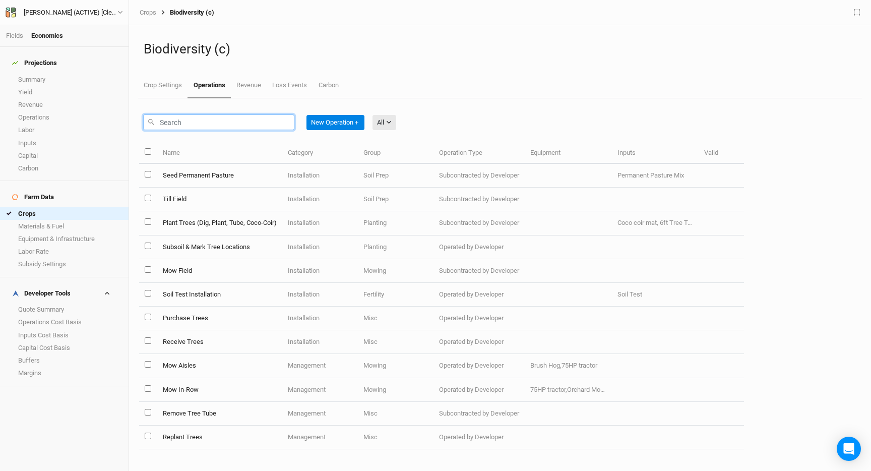
click at [197, 121] on input "text" at bounding box center [218, 122] width 151 height 16
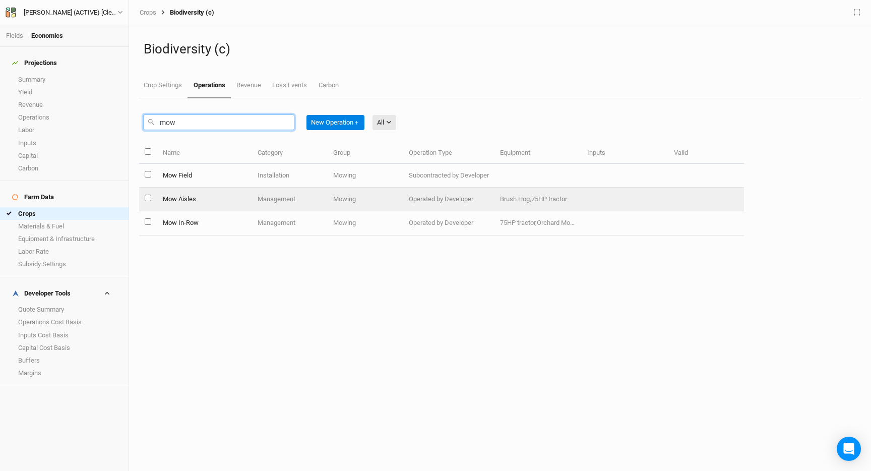
type input "mow"
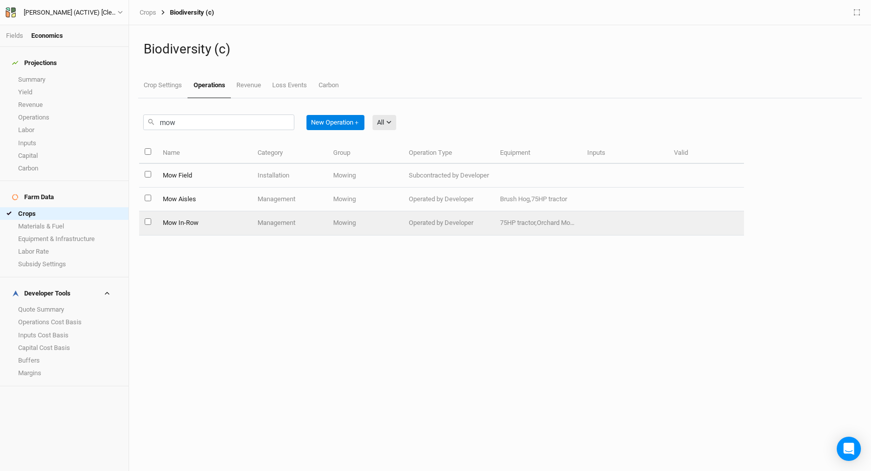
click at [197, 221] on td "Mow In-Row" at bounding box center [204, 223] width 95 height 24
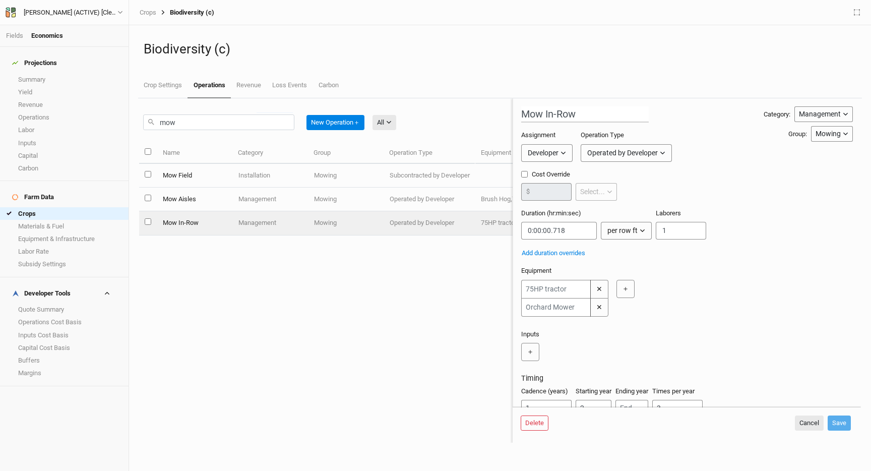
click at [522, 174] on input "Cost Override" at bounding box center [524, 174] width 7 height 7
checkbox input "true"
click at [551, 194] on input "number" at bounding box center [546, 192] width 50 height 18
type input "50"
click at [846, 424] on button "Save" at bounding box center [839, 422] width 23 height 15
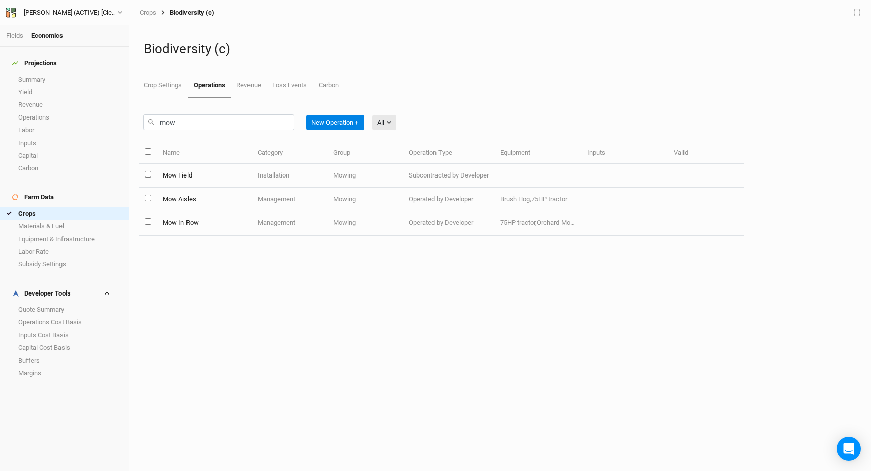
click at [66, 194] on h4 "Farm Data" at bounding box center [64, 197] width 116 height 20
click at [65, 207] on link "Crops" at bounding box center [64, 213] width 129 height 13
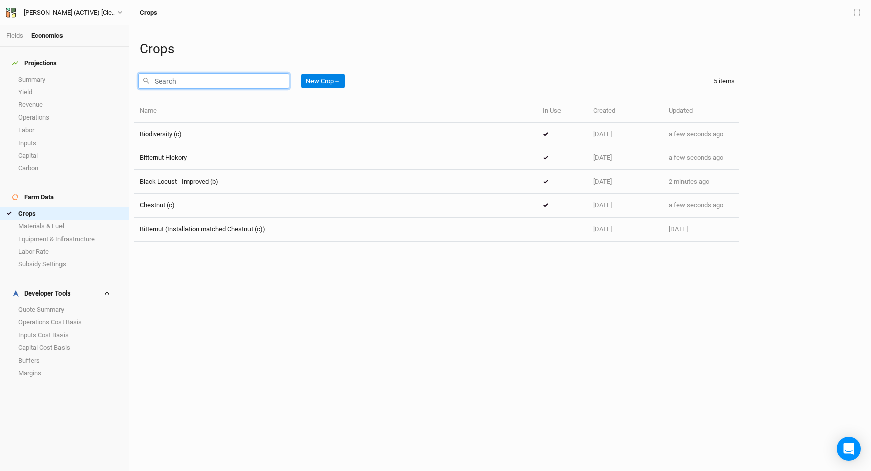
click at [179, 88] on input "text" at bounding box center [213, 81] width 151 height 16
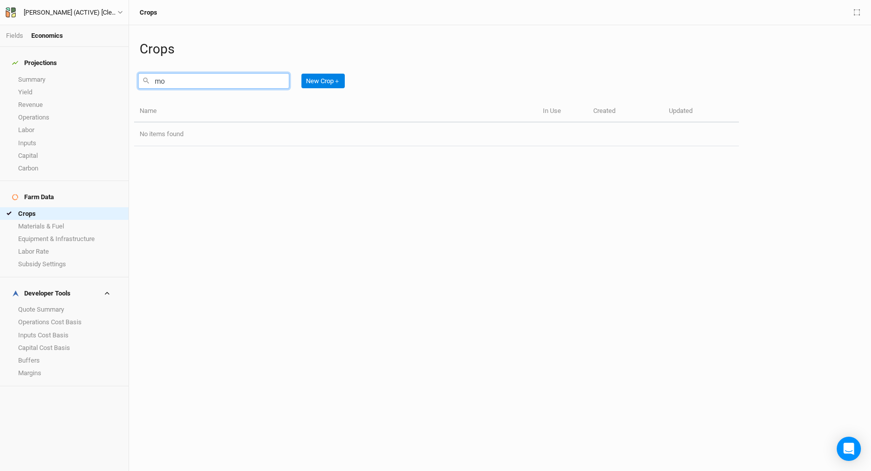
type input "m"
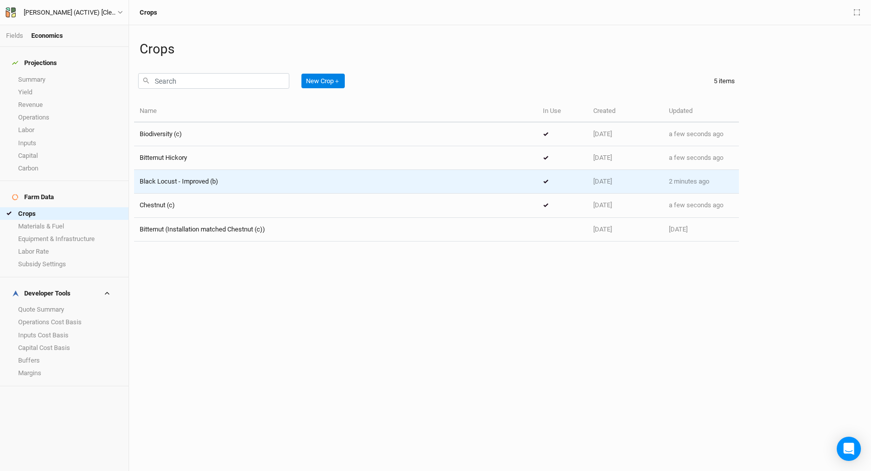
click at [214, 179] on span "Black Locust - Improved (b)" at bounding box center [179, 181] width 79 height 8
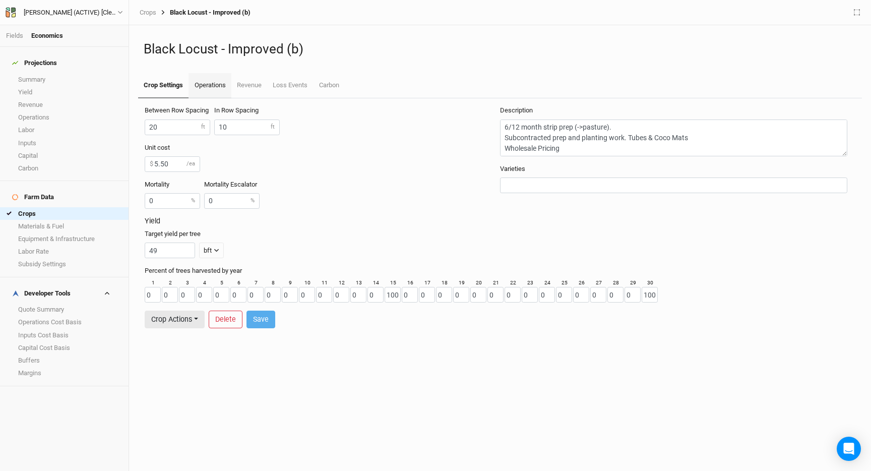
click at [210, 88] on link "Operations" at bounding box center [210, 85] width 42 height 25
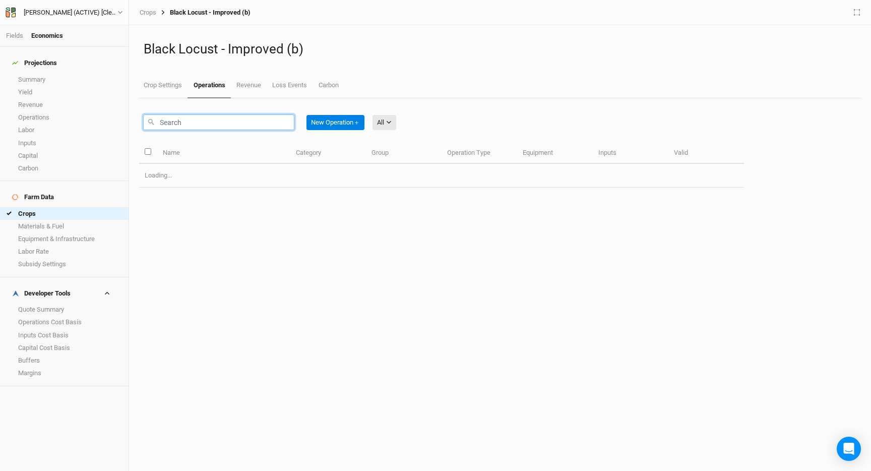
click at [193, 123] on input "text" at bounding box center [218, 122] width 151 height 16
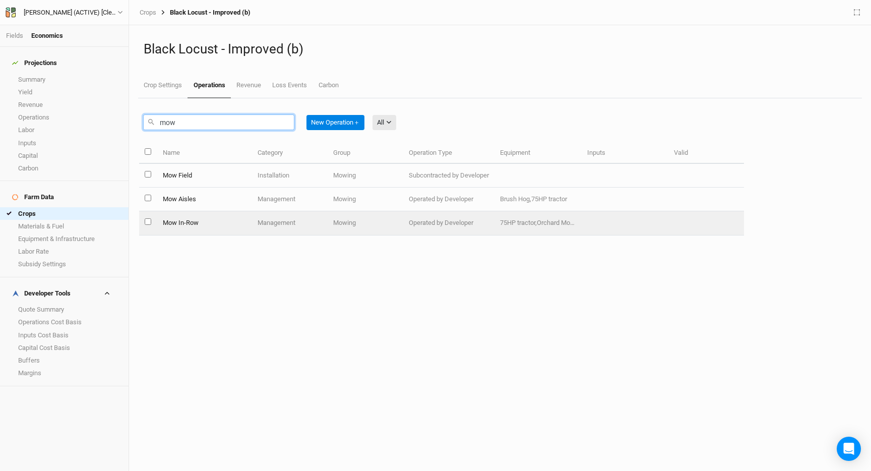
type input "mow"
click at [194, 224] on td "Mow In-Row" at bounding box center [204, 223] width 95 height 24
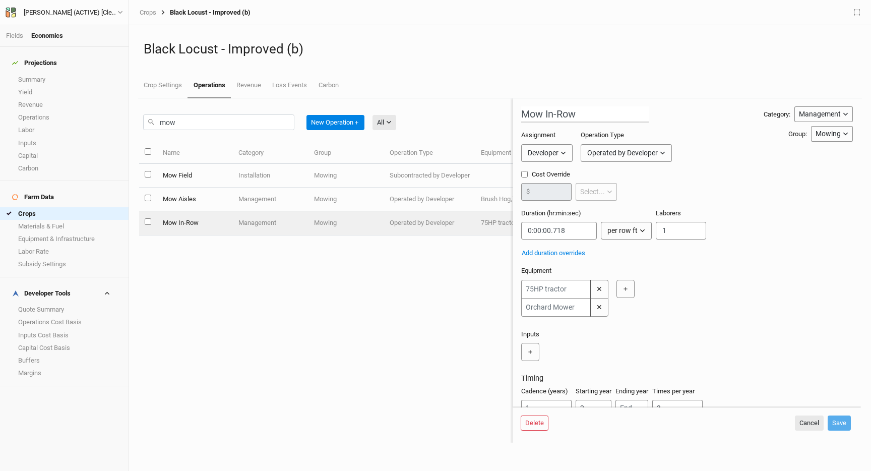
click at [520, 174] on form "Mow In-Row Category: Management Installation Management Harvest Marketing Group…" at bounding box center [687, 252] width 348 height 308
click at [522, 174] on input "Cost Override" at bounding box center [524, 174] width 7 height 7
checkbox input "true"
click at [554, 197] on input "number" at bounding box center [546, 192] width 50 height 18
type input "50"
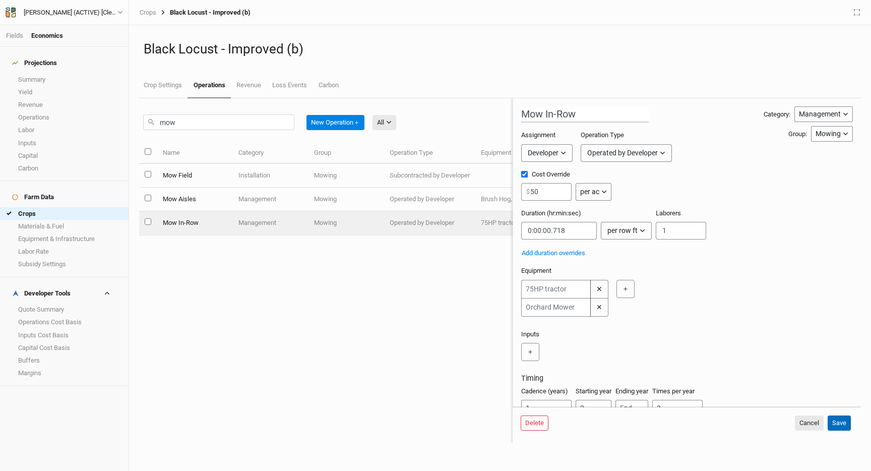
click at [846, 421] on button "Save" at bounding box center [839, 422] width 23 height 15
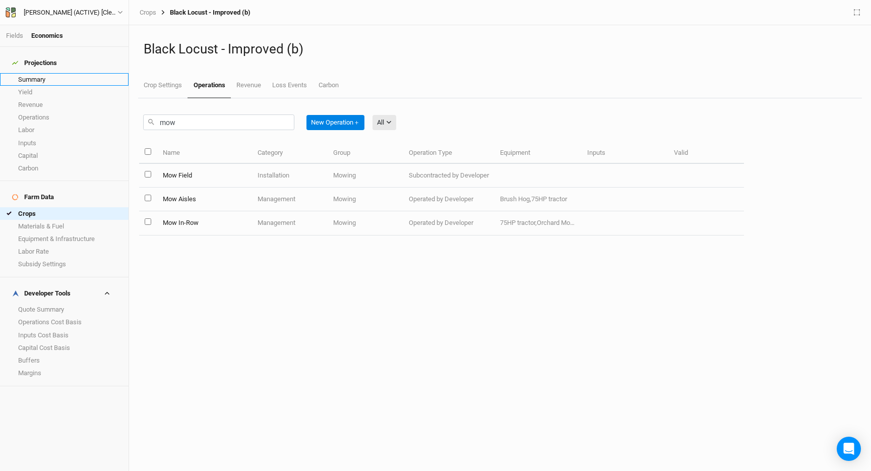
click at [69, 73] on link "Summary" at bounding box center [64, 79] width 129 height 13
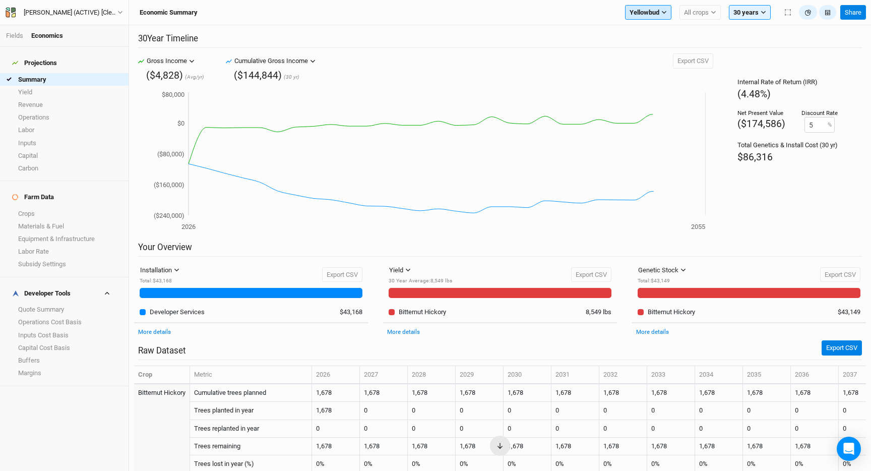
click at [654, 10] on span "Yellowbud" at bounding box center [645, 13] width 30 height 10
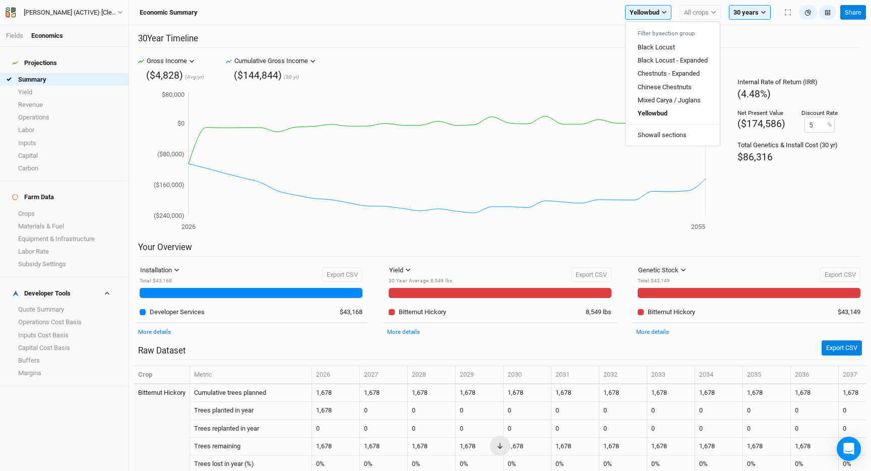
click at [559, 44] on h2 "30 Year Timeline" at bounding box center [500, 40] width 724 height 15
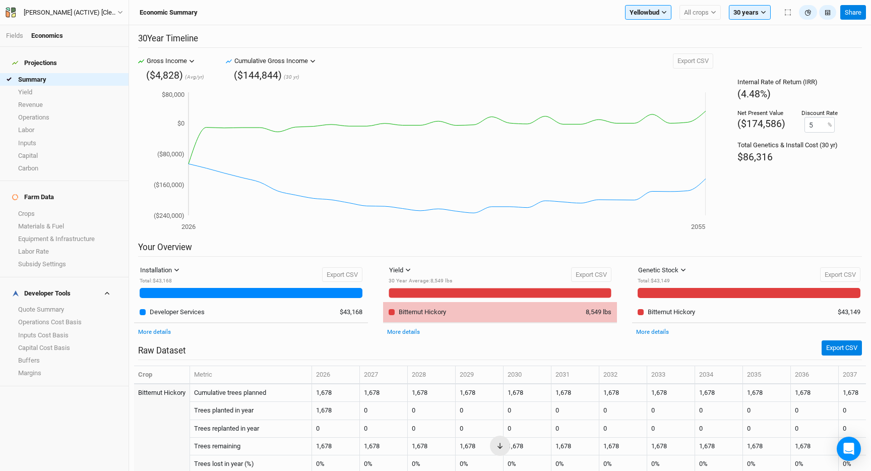
scroll to position [277, 0]
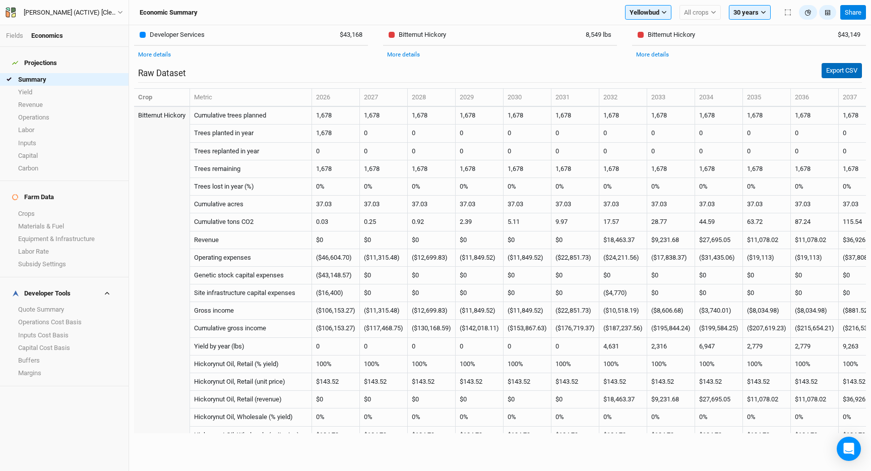
click at [834, 71] on button "Export CSV" at bounding box center [842, 70] width 40 height 15
click at [648, 2] on div "Economic Summary Yellowbud Filter by section group Black Locust Black Locust - …" at bounding box center [500, 12] width 742 height 25
click at [648, 13] on span "Yellowbud" at bounding box center [645, 13] width 30 height 10
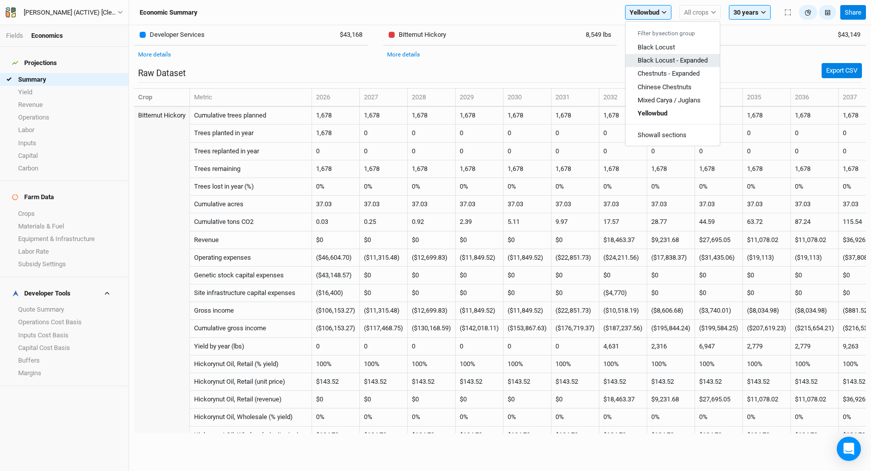
click at [671, 58] on span "Black Locust - Expanded" at bounding box center [673, 60] width 70 height 8
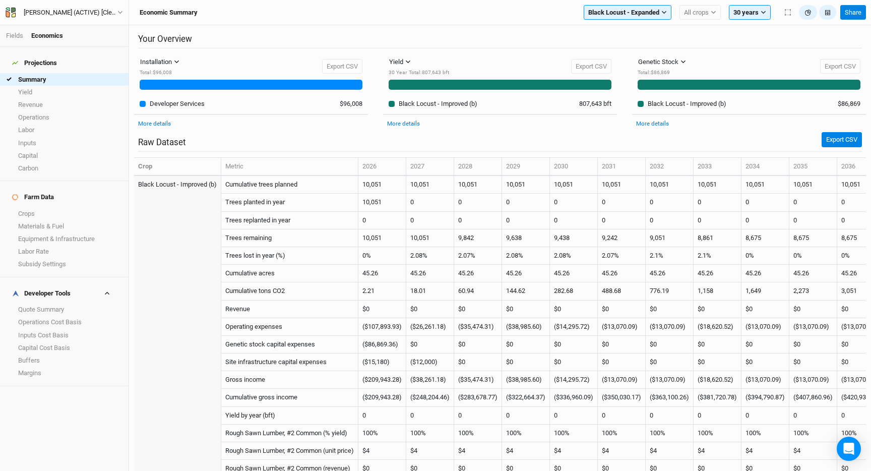
scroll to position [277, 0]
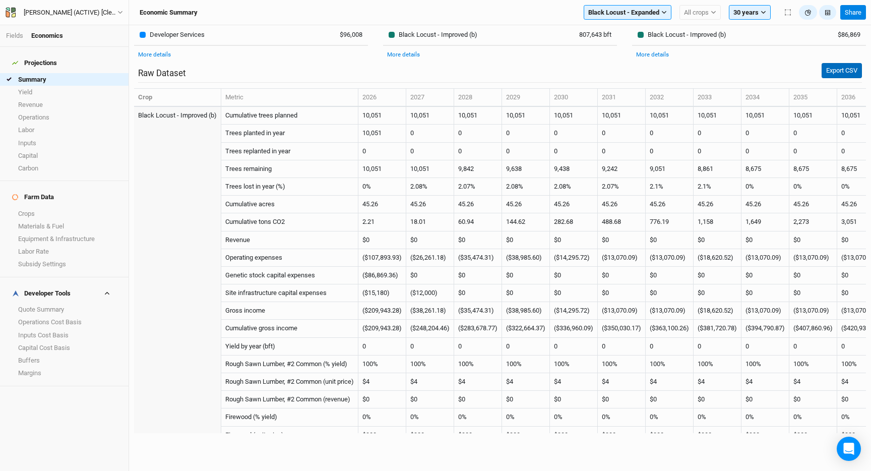
click at [836, 76] on button "Export CSV" at bounding box center [842, 70] width 40 height 15
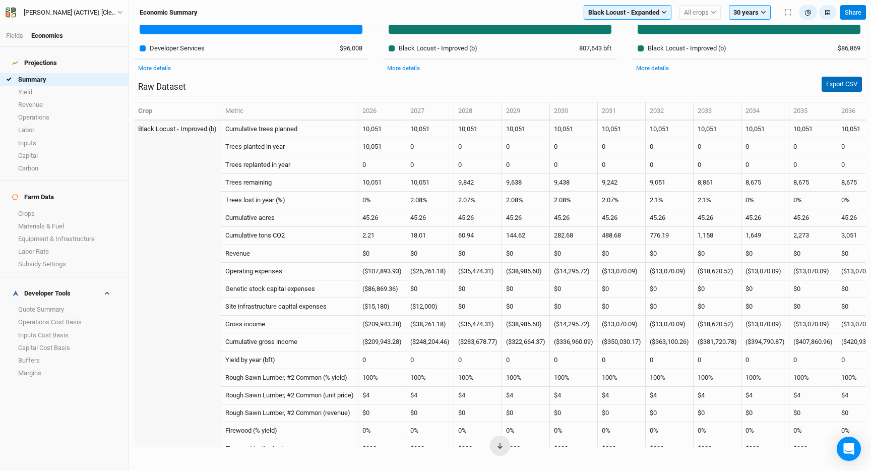
scroll to position [266, 0]
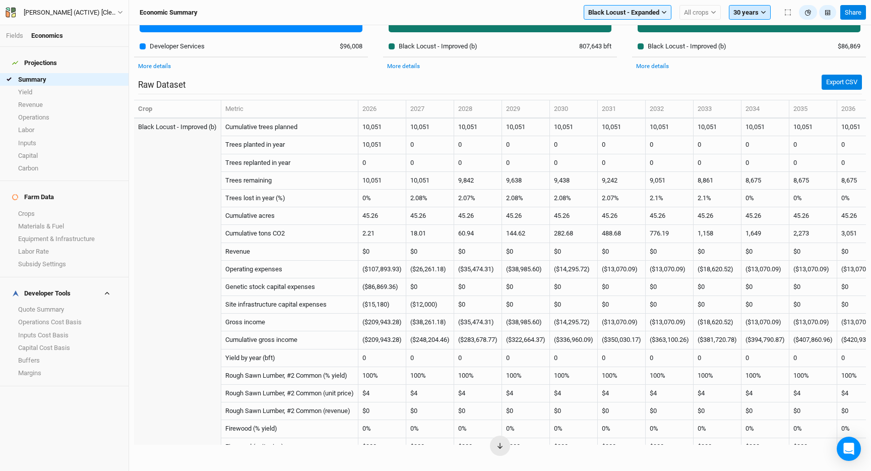
click at [742, 8] on button "30 years" at bounding box center [750, 12] width 42 height 15
click at [694, 74] on div "More details" at bounding box center [749, 66] width 234 height 18
click at [638, 14] on span "Black Locust - Expanded" at bounding box center [623, 13] width 71 height 10
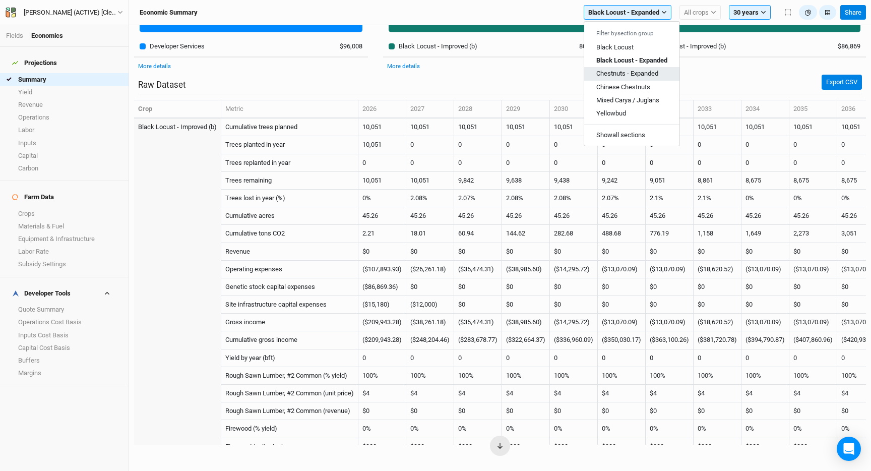
click at [630, 75] on span "Chestnuts - Expanded" at bounding box center [627, 74] width 62 height 8
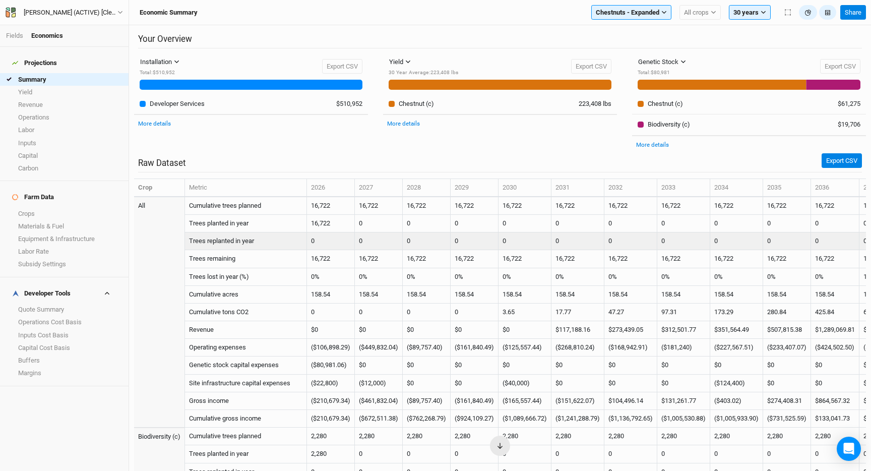
scroll to position [266, 0]
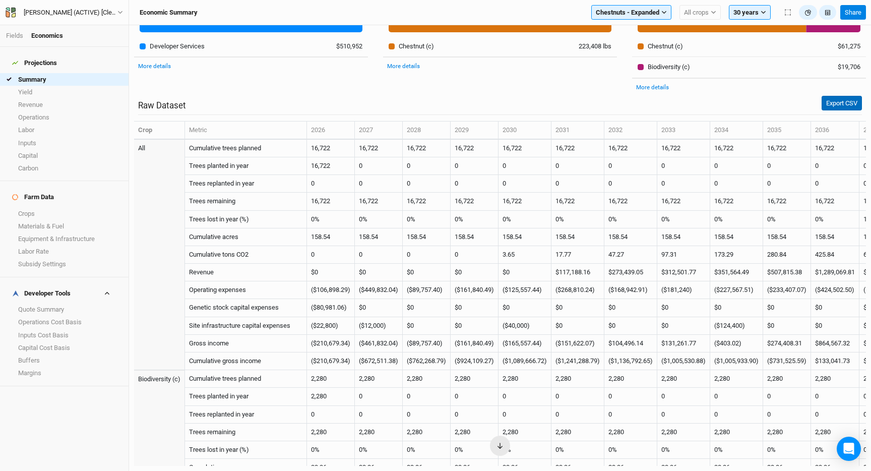
click at [831, 102] on button "Export CSV" at bounding box center [842, 103] width 40 height 15
click at [633, 12] on span "Chestnuts - Expanded" at bounding box center [628, 13] width 64 height 10
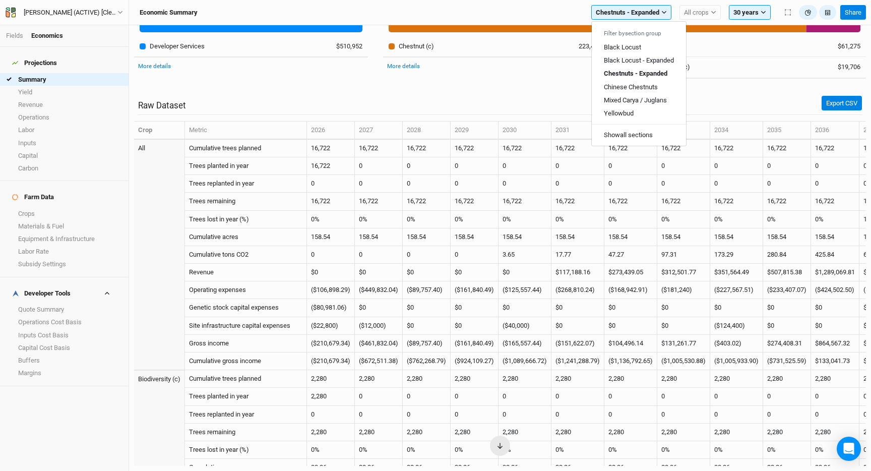
click at [542, 87] on div "Yield Yield Revenue Carbon 30 Year Average : 223,408 lbs Export CSV 30 Year Ave…" at bounding box center [500, 46] width 249 height 99
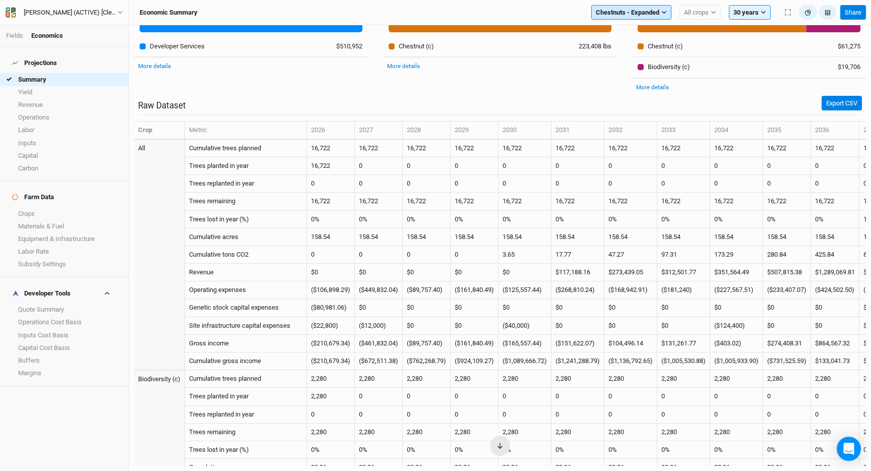
click at [639, 13] on span "Chestnuts - Expanded" at bounding box center [628, 13] width 64 height 10
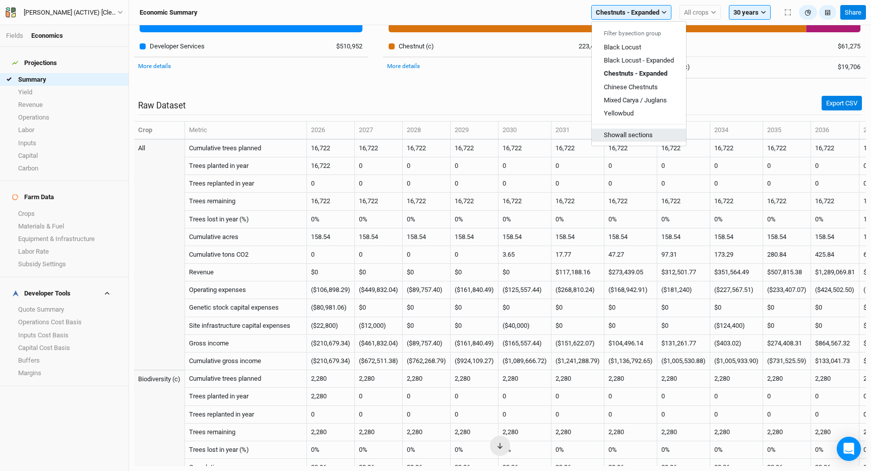
click at [618, 134] on button "Show all sections" at bounding box center [639, 135] width 94 height 13
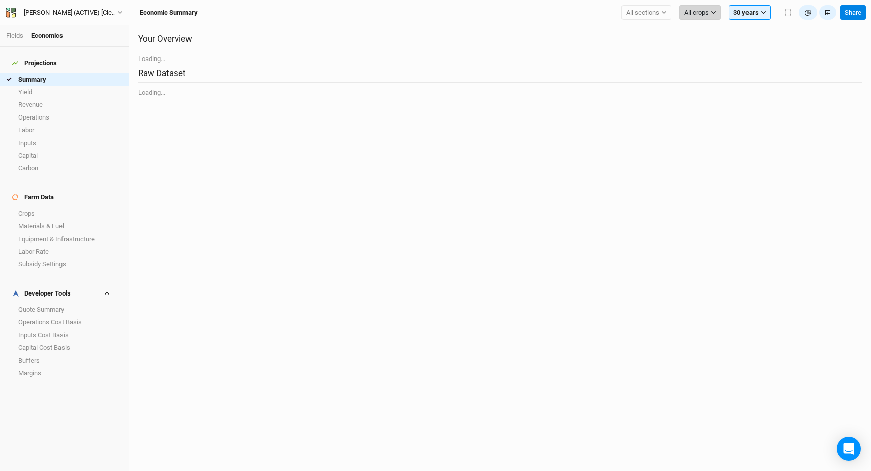
click at [695, 15] on span "All crops" at bounding box center [696, 13] width 25 height 10
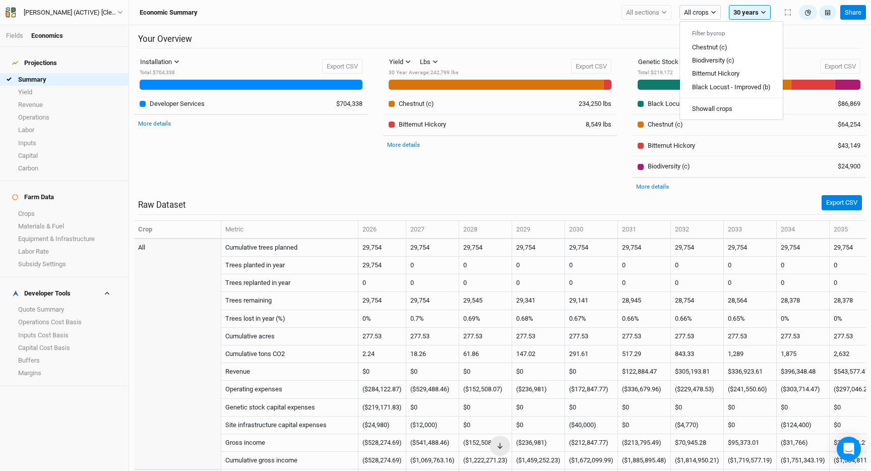
scroll to position [266, 0]
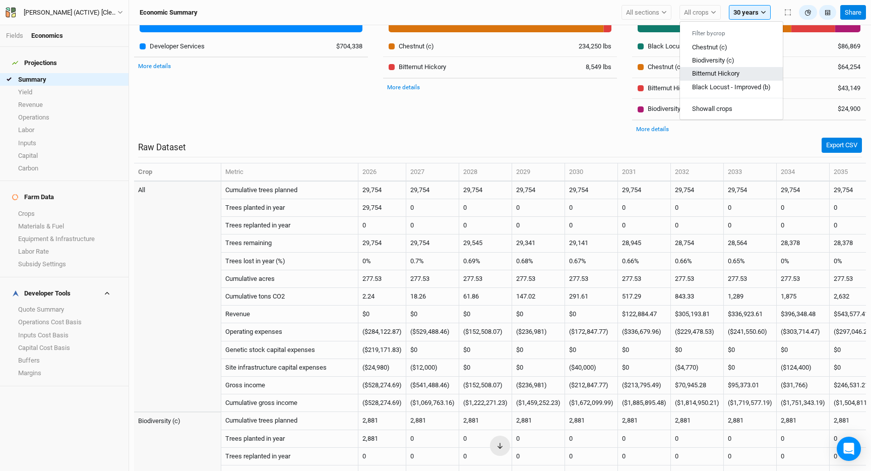
click at [710, 75] on span "Bitternut Hickory" at bounding box center [715, 74] width 47 height 8
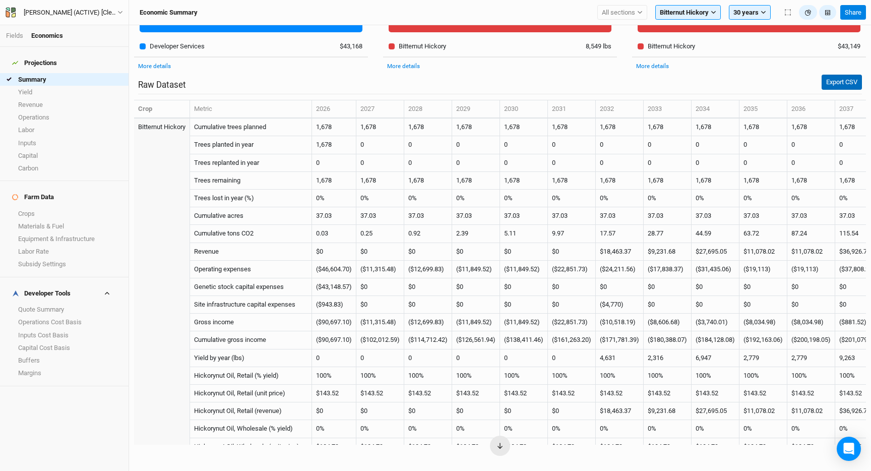
click at [832, 86] on button "Export CSV" at bounding box center [842, 82] width 40 height 15
click at [839, 77] on button "Export CSV" at bounding box center [842, 82] width 40 height 15
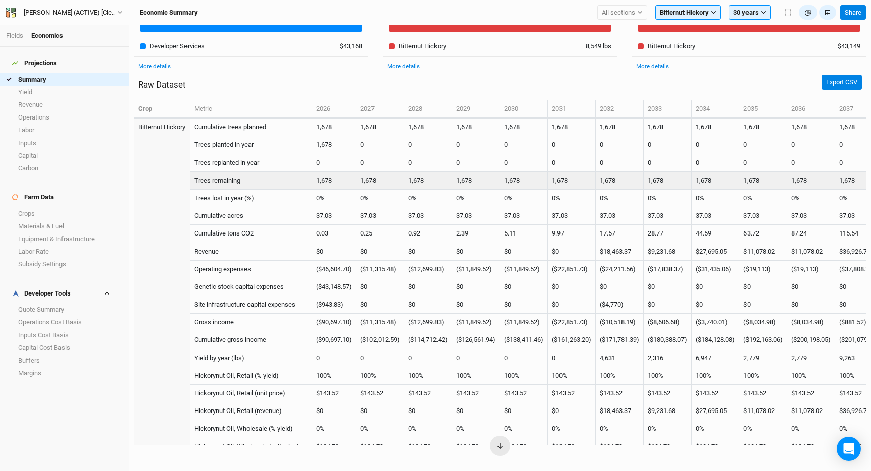
click at [245, 185] on td "Trees remaining" at bounding box center [251, 181] width 122 height 18
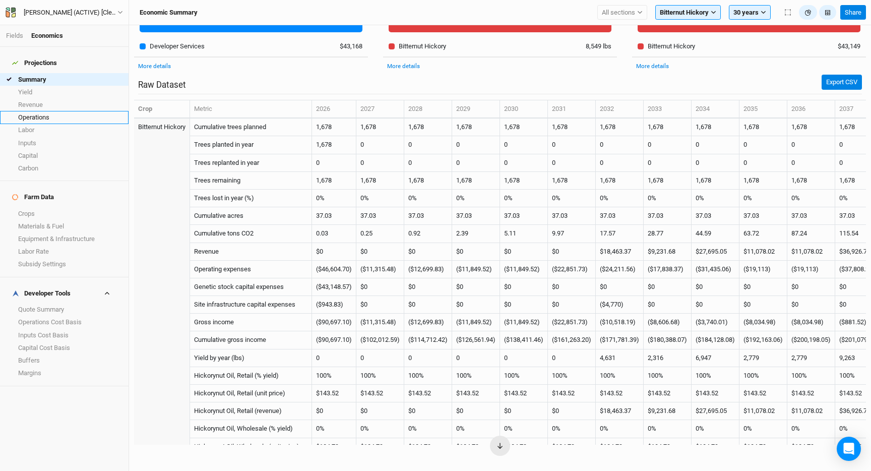
click at [41, 115] on link "Operations" at bounding box center [64, 117] width 129 height 13
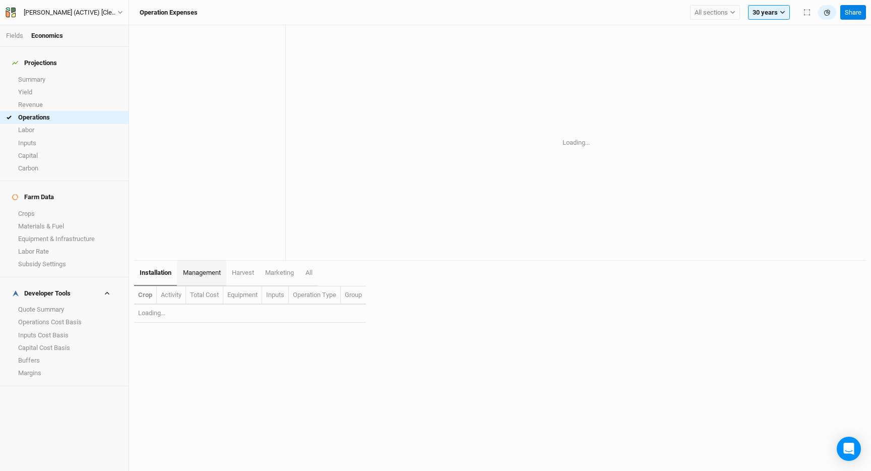
click at [200, 275] on span "management" at bounding box center [202, 273] width 38 height 8
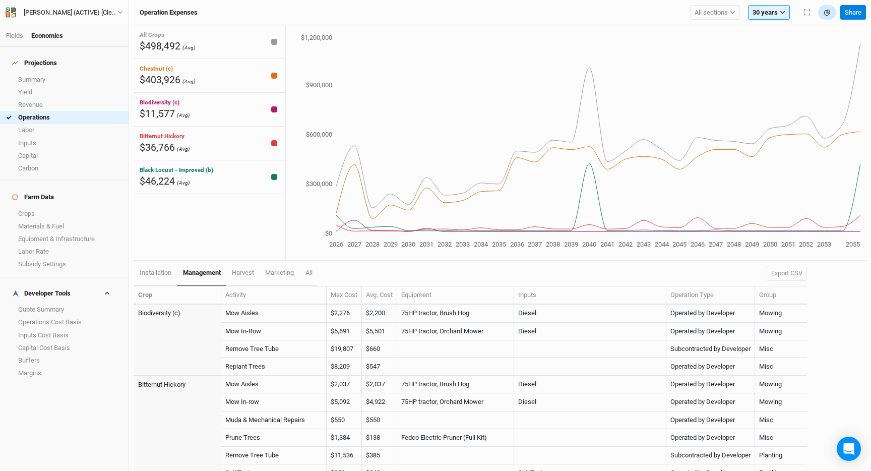
click at [825, 13] on icon "button" at bounding box center [827, 13] width 6 height 6
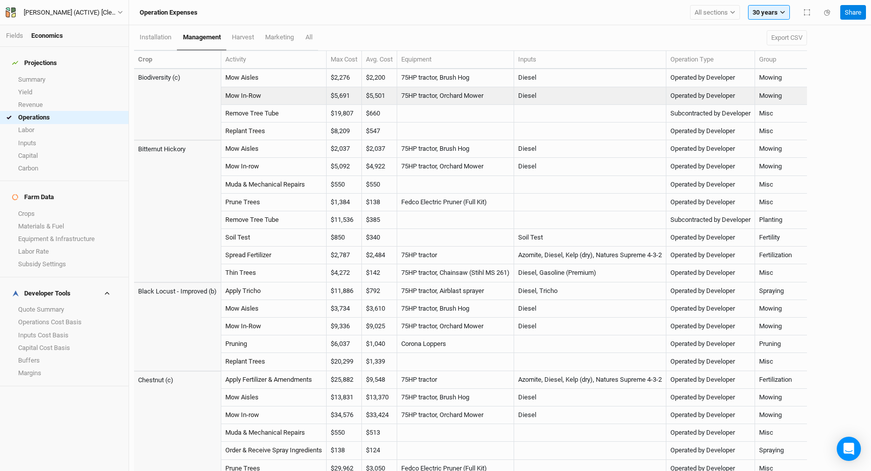
click at [392, 96] on td "$5,501" at bounding box center [379, 96] width 35 height 18
drag, startPoint x: 392, startPoint y: 89, endPoint x: 365, endPoint y: 90, distance: 27.2
click at [365, 90] on td "$5,501" at bounding box center [379, 96] width 35 height 18
drag, startPoint x: 368, startPoint y: 94, endPoint x: 397, endPoint y: 93, distance: 28.7
click at [397, 93] on td "$5,501" at bounding box center [379, 96] width 35 height 18
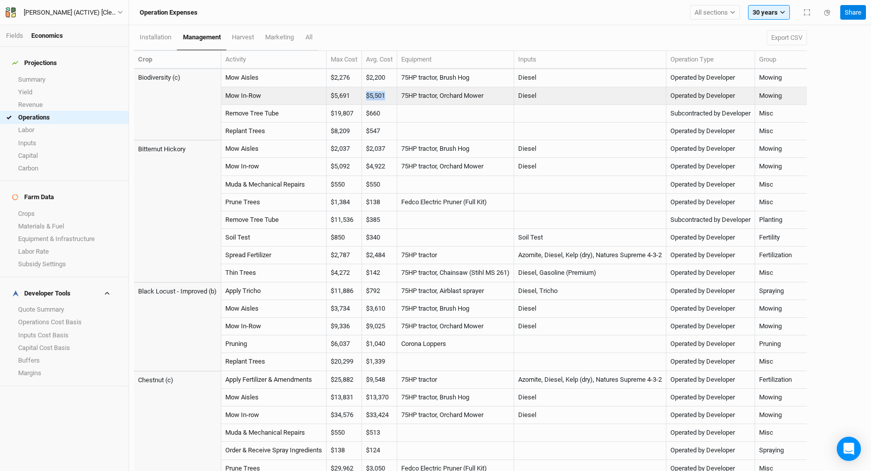
copy td "$5,501"
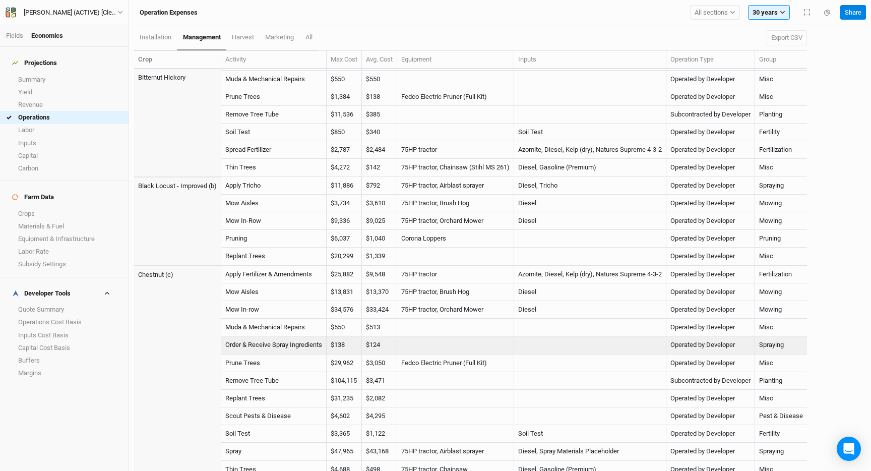
scroll to position [108, 0]
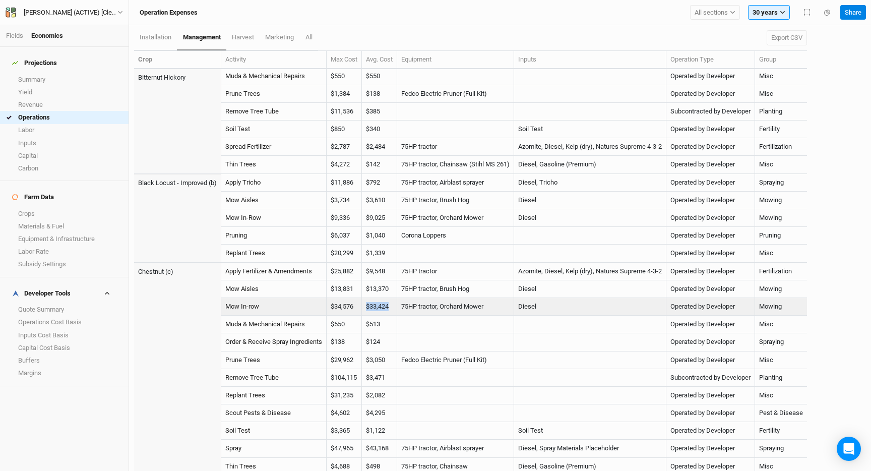
drag, startPoint x: 396, startPoint y: 305, endPoint x: 369, endPoint y: 305, distance: 26.2
click at [369, 305] on td "$33,424" at bounding box center [379, 307] width 35 height 18
copy td "$33,424"
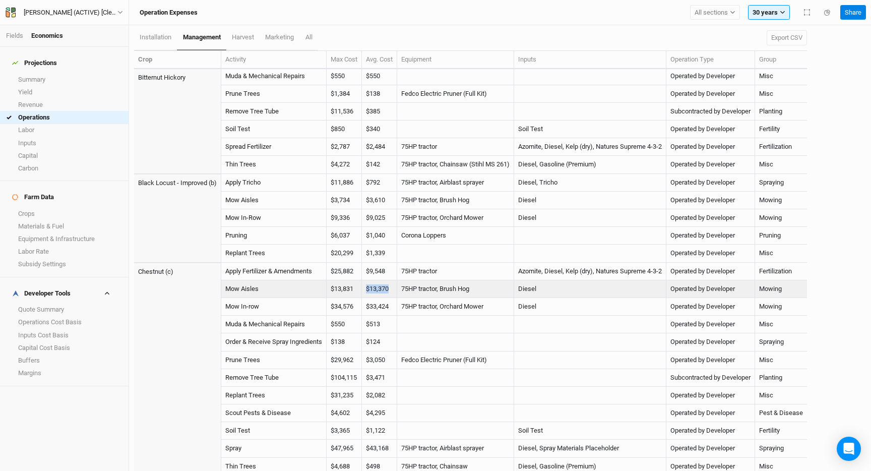
drag, startPoint x: 393, startPoint y: 288, endPoint x: 367, endPoint y: 288, distance: 26.2
click at [367, 288] on td "$13,370" at bounding box center [379, 289] width 35 height 18
copy td "$13,370"
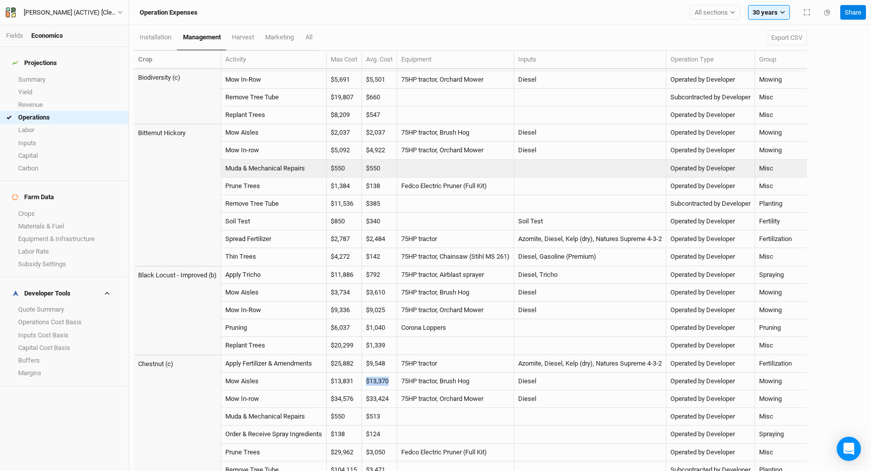
scroll to position [0, 0]
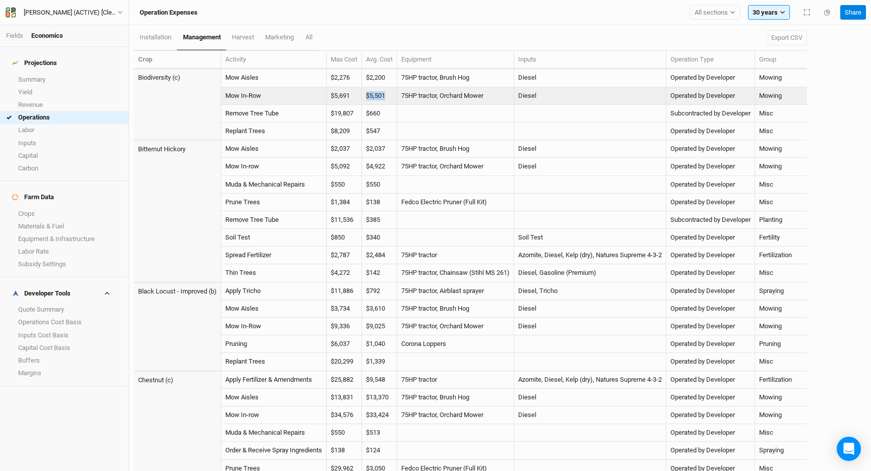
drag, startPoint x: 390, startPoint y: 96, endPoint x: 356, endPoint y: 95, distance: 33.8
click at [356, 96] on tr "Mow In-Row $5,691 $5,501 75HP tractor, Orchard Mower Diesel Operated by Develop…" at bounding box center [470, 96] width 673 height 18
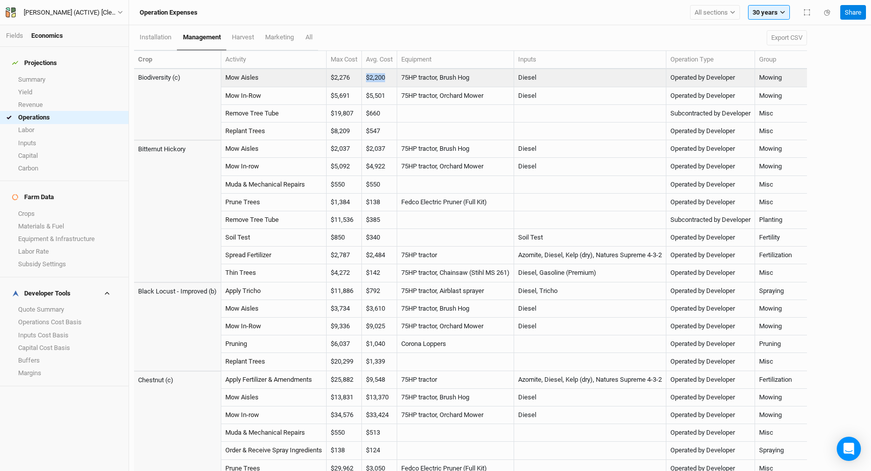
drag, startPoint x: 392, startPoint y: 74, endPoint x: 363, endPoint y: 77, distance: 28.4
click at [363, 77] on tr "Biodiversity (c) Mow Aisles $2,276 $2,200 75HP tractor, Brush Hog Diesel Operat…" at bounding box center [470, 78] width 673 height 18
copy tr "$2,200"
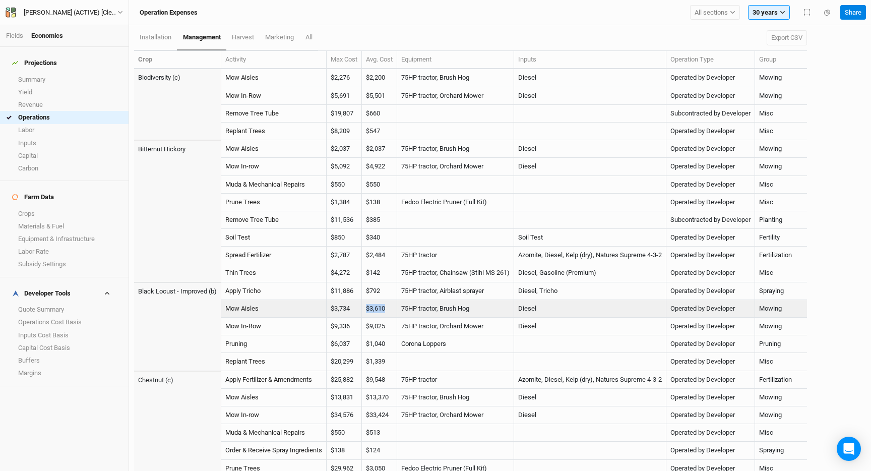
drag, startPoint x: 391, startPoint y: 309, endPoint x: 367, endPoint y: 309, distance: 24.2
click at [367, 309] on td "$3,610" at bounding box center [379, 309] width 35 height 18
copy td "$3,610"
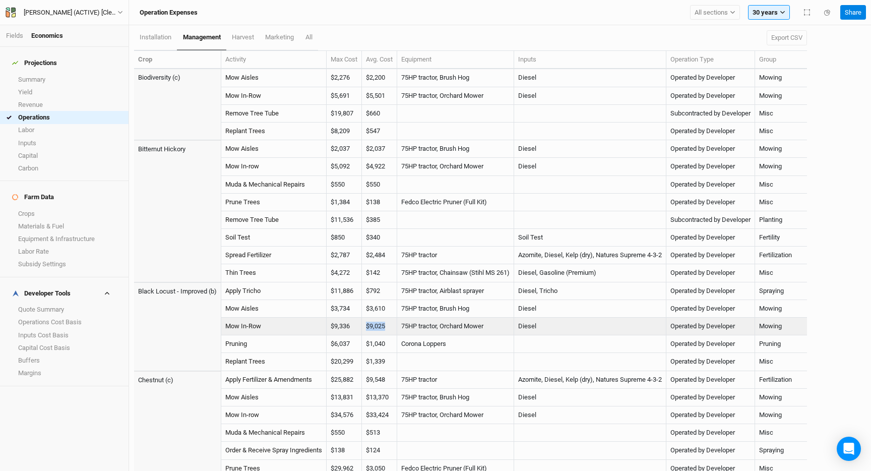
drag, startPoint x: 396, startPoint y: 326, endPoint x: 366, endPoint y: 327, distance: 29.8
click at [366, 327] on td "$9,025" at bounding box center [379, 327] width 35 height 18
copy td "$9,025"
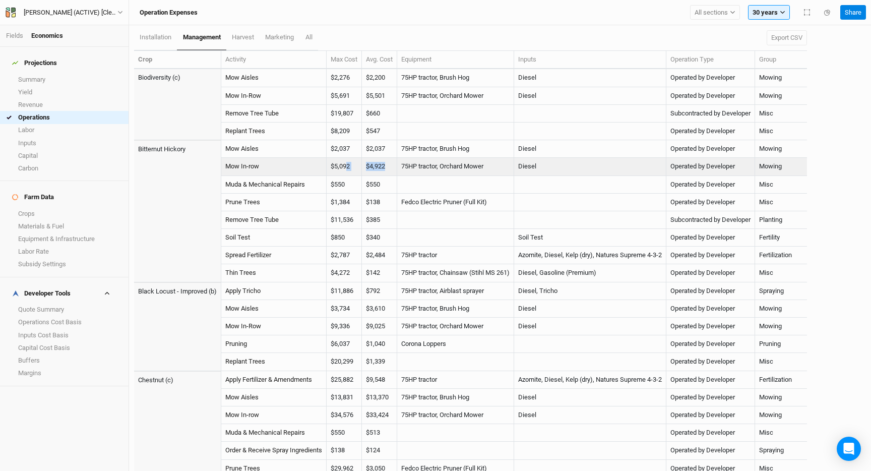
drag, startPoint x: 392, startPoint y: 170, endPoint x: 347, endPoint y: 168, distance: 44.9
click at [347, 168] on tr "Mow In-row $5,092 $4,922 75HP tractor, Orchard Mower Diesel Operated by Develop…" at bounding box center [470, 167] width 673 height 18
click at [387, 160] on td "$4,922" at bounding box center [379, 167] width 35 height 18
drag, startPoint x: 393, startPoint y: 165, endPoint x: 361, endPoint y: 165, distance: 31.8
click at [361, 165] on tr "Mow In-row $5,092 $4,922 75HP tractor, Orchard Mower Diesel Operated by Develop…" at bounding box center [470, 167] width 673 height 18
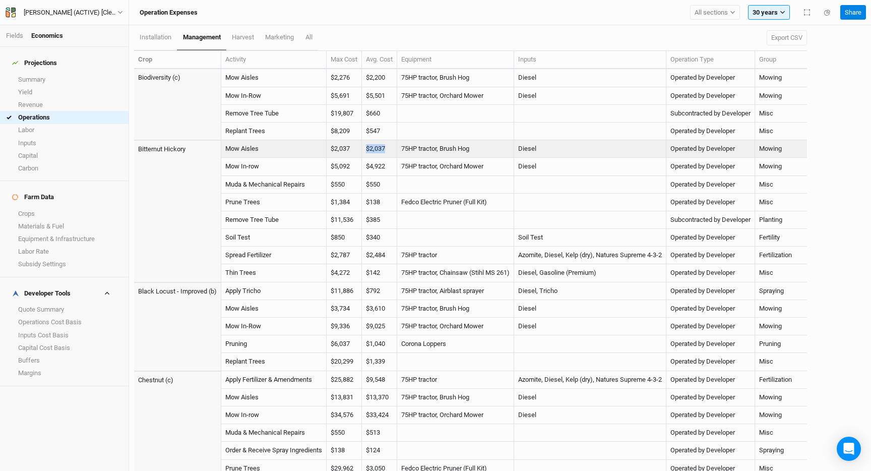
drag, startPoint x: 401, startPoint y: 148, endPoint x: 369, endPoint y: 146, distance: 31.8
click at [369, 146] on td "$2,037" at bounding box center [379, 149] width 35 height 18
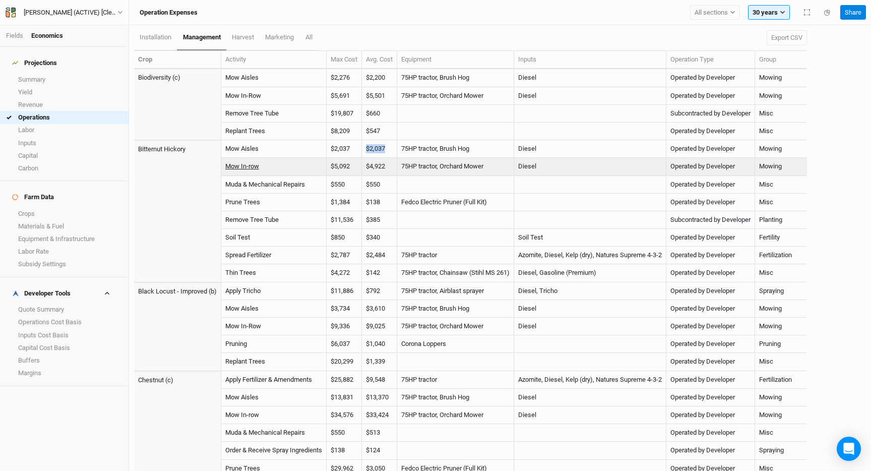
click at [250, 164] on link "Mow In-row" at bounding box center [242, 166] width 34 height 8
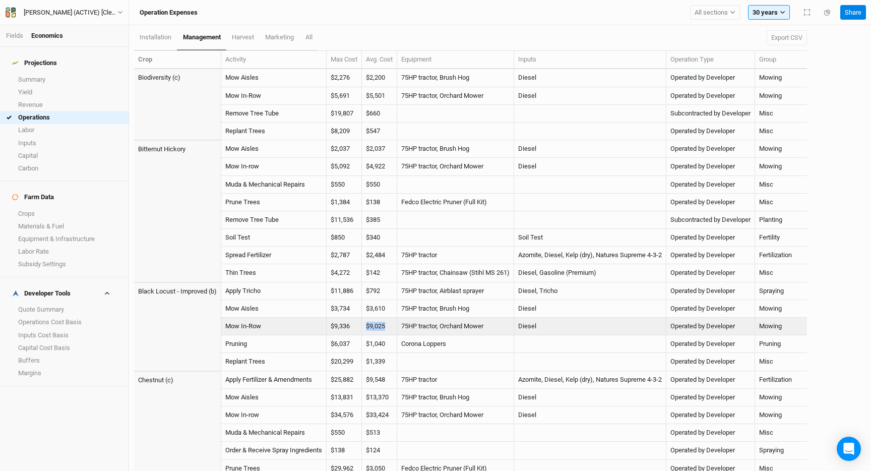
drag, startPoint x: 390, startPoint y: 323, endPoint x: 366, endPoint y: 323, distance: 23.7
click at [366, 323] on td "$9,025" at bounding box center [379, 327] width 35 height 18
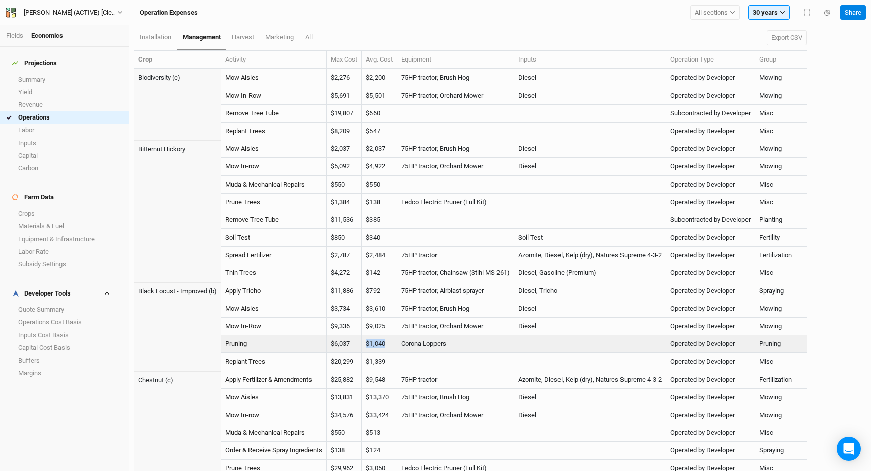
drag, startPoint x: 391, startPoint y: 344, endPoint x: 363, endPoint y: 344, distance: 27.7
click at [363, 344] on tr "Pruning $6,037 $1,040 Corona Loppers Operated by Developer Pruning" at bounding box center [470, 344] width 673 height 18
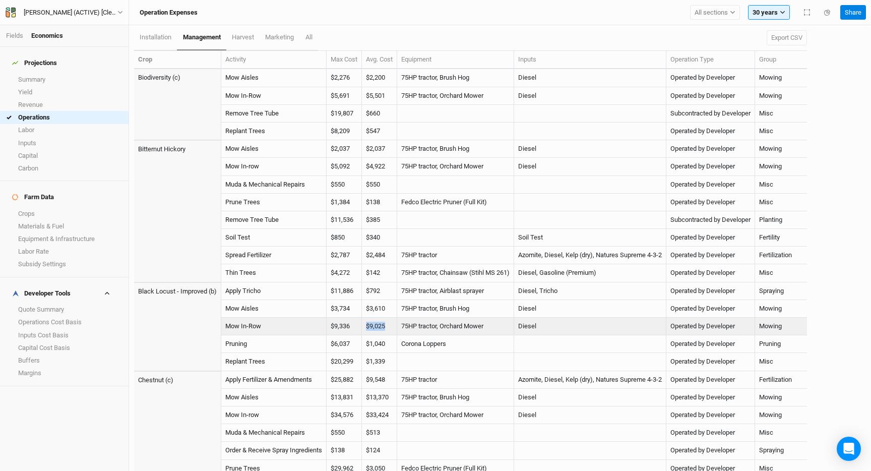
drag, startPoint x: 392, startPoint y: 325, endPoint x: 365, endPoint y: 325, distance: 26.7
click at [365, 325] on td "$9,025" at bounding box center [379, 327] width 35 height 18
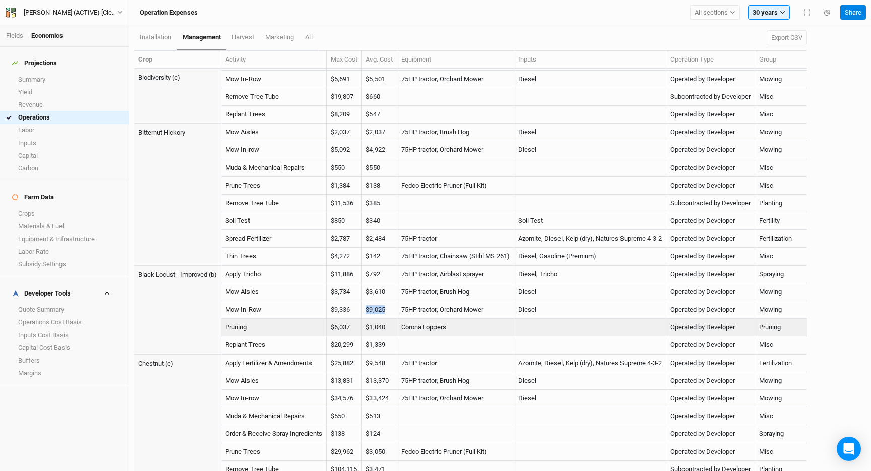
scroll to position [8, 0]
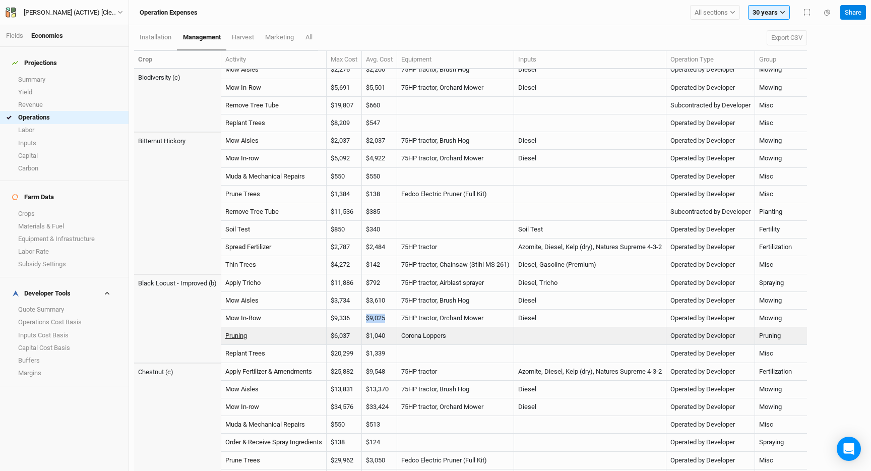
click at [240, 336] on link "Pruning" at bounding box center [236, 336] width 22 height 8
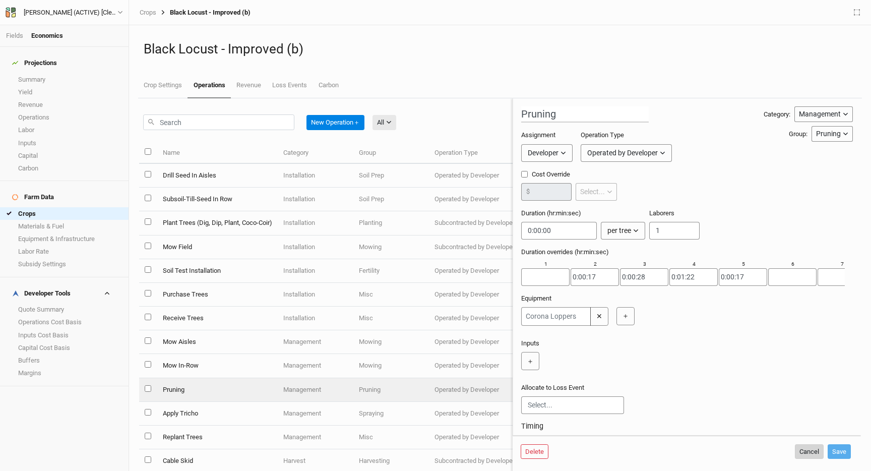
click at [811, 449] on button "Cancel" at bounding box center [809, 451] width 29 height 15
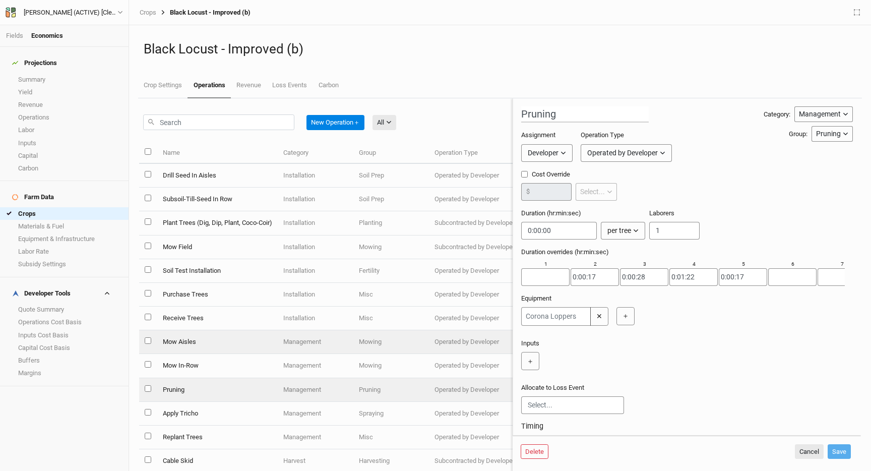
click at [214, 346] on td "Mow Aisles" at bounding box center [217, 342] width 120 height 24
type input "Mow Aisles"
checkbox input "true"
type input "20"
type input "0:06:36"
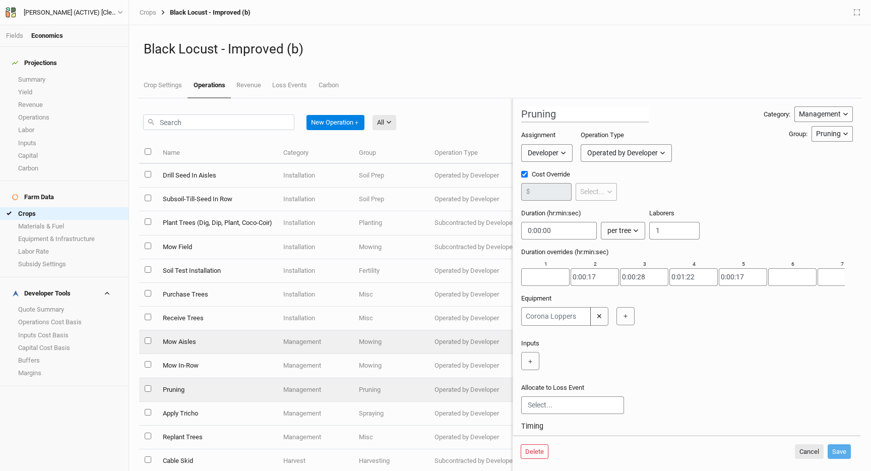
type input "2"
type input "3"
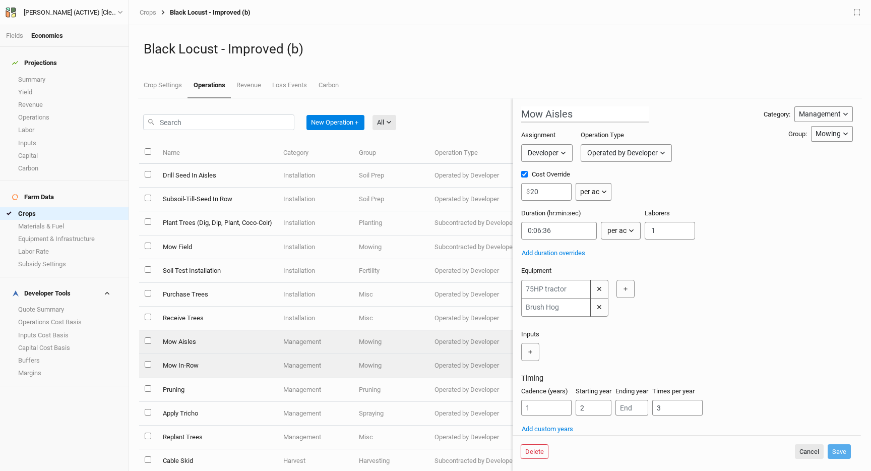
click at [218, 358] on td "Mow In-Row" at bounding box center [217, 366] width 120 height 24
type input "Mow In-Row"
type input "50"
type input "0:00:00.718"
click at [221, 340] on td "Mow Aisles" at bounding box center [217, 342] width 120 height 24
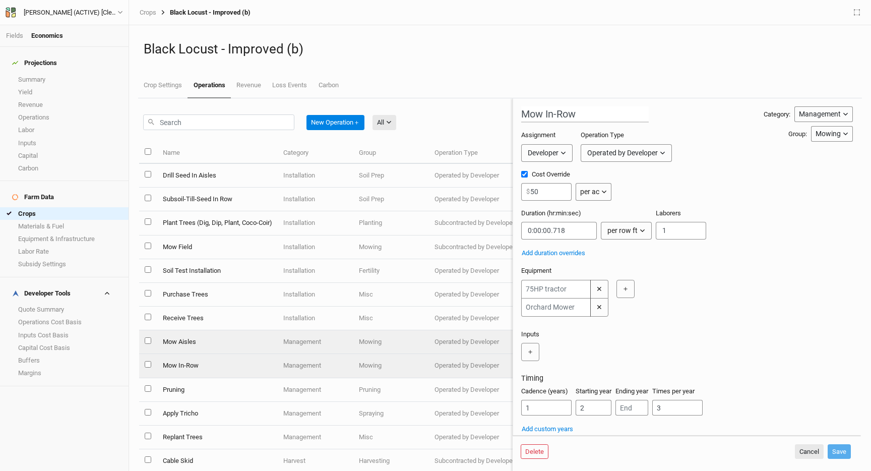
type input "Mow Aisles"
type input "20"
type input "0:06:36"
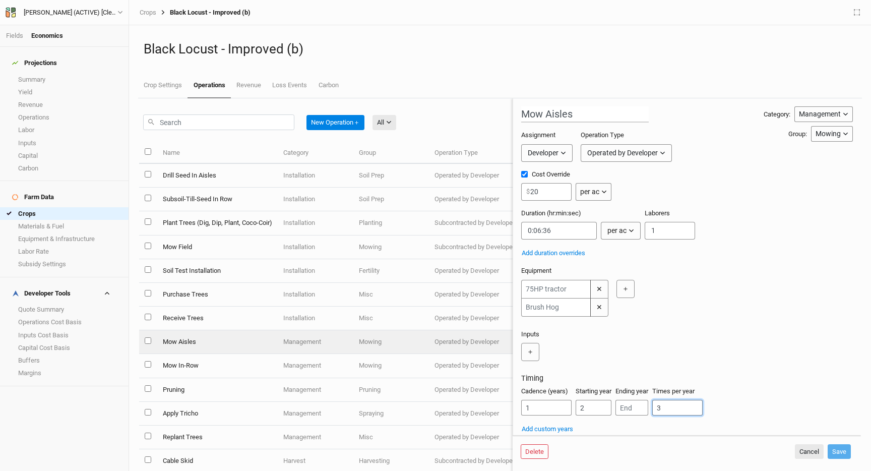
click at [671, 409] on input "3" at bounding box center [677, 408] width 50 height 16
type input "Mow In-Row"
type input "50"
type input "0:00:00.718"
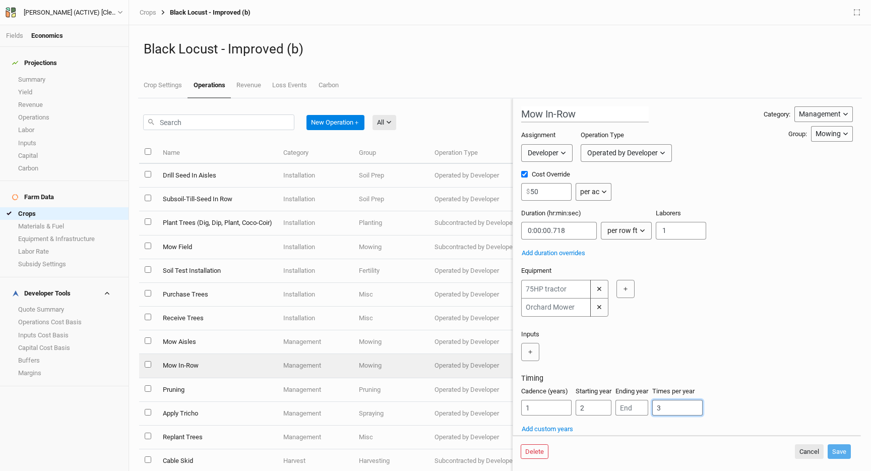
type input "Mow Aisles"
type input "20"
type input "0:06:36"
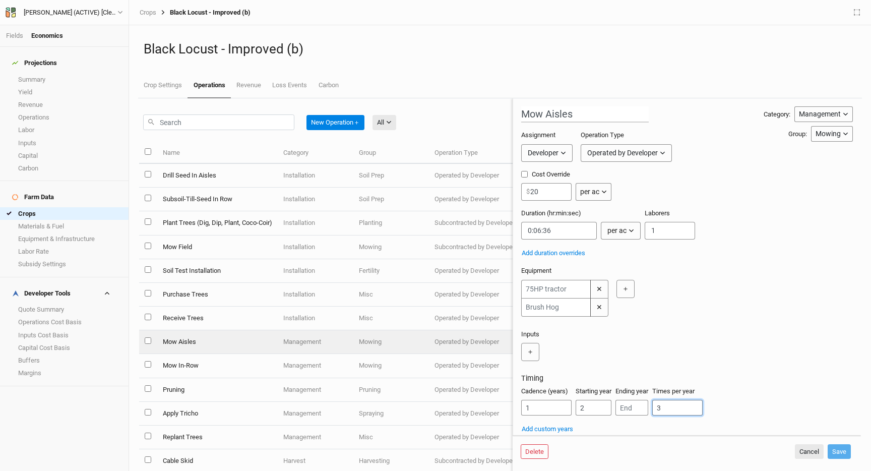
type input "Pruning"
checkbox input "false"
type input "0:00:00"
type input "1"
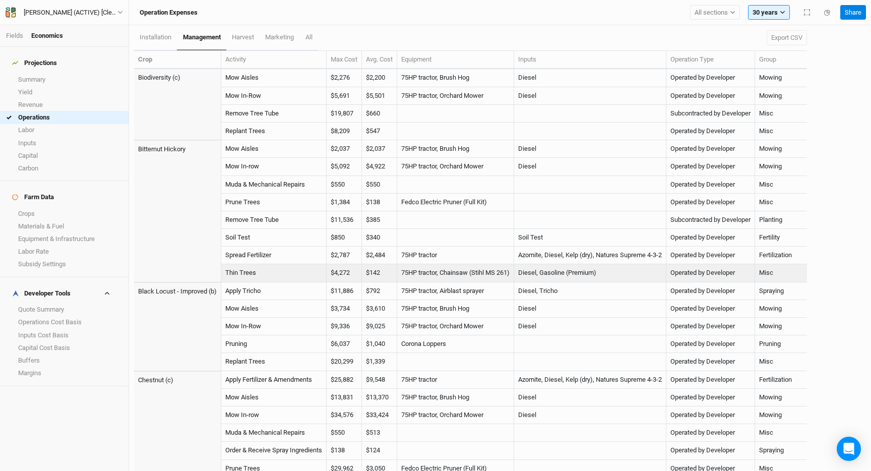
scroll to position [131, 0]
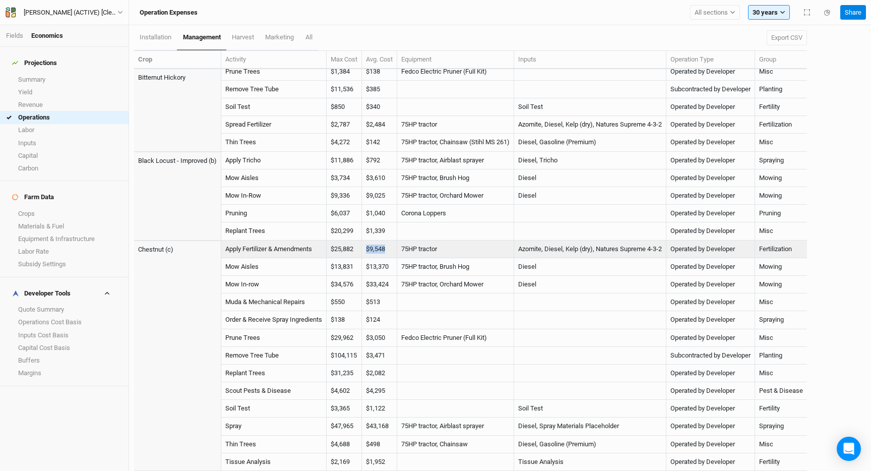
drag, startPoint x: 392, startPoint y: 248, endPoint x: 366, endPoint y: 247, distance: 25.7
click at [366, 247] on td "$9,548" at bounding box center [379, 249] width 35 height 18
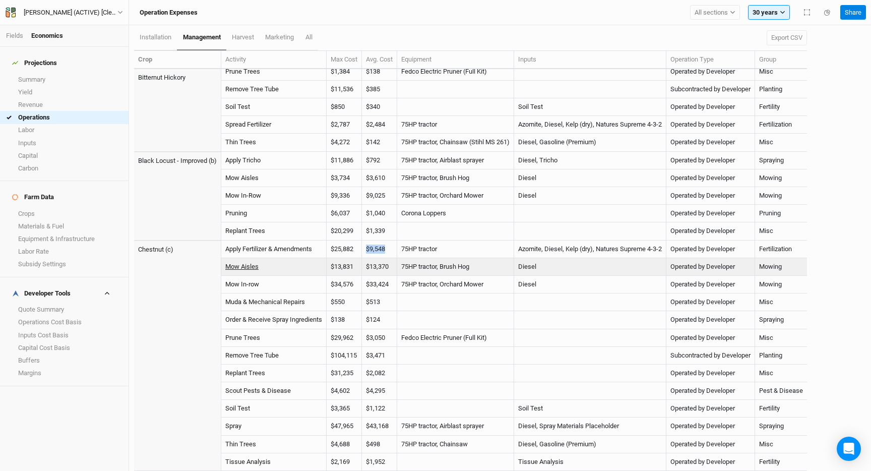
click at [250, 266] on link "Mow Aisles" at bounding box center [241, 267] width 33 height 8
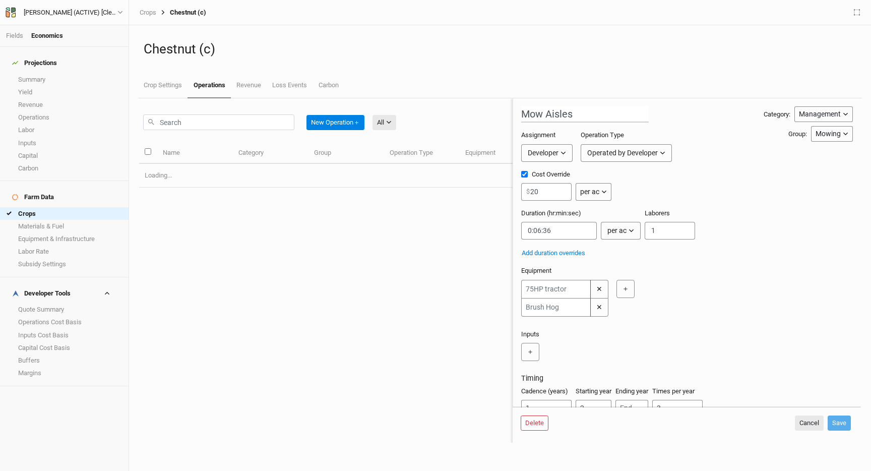
scroll to position [7, 0]
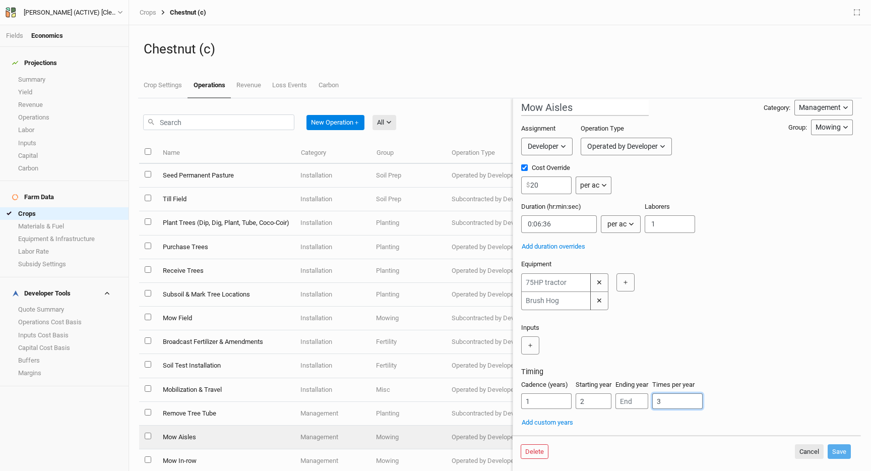
click at [678, 397] on input "3" at bounding box center [677, 401] width 50 height 16
type input "2"
click at [846, 451] on button "Save" at bounding box center [839, 451] width 23 height 15
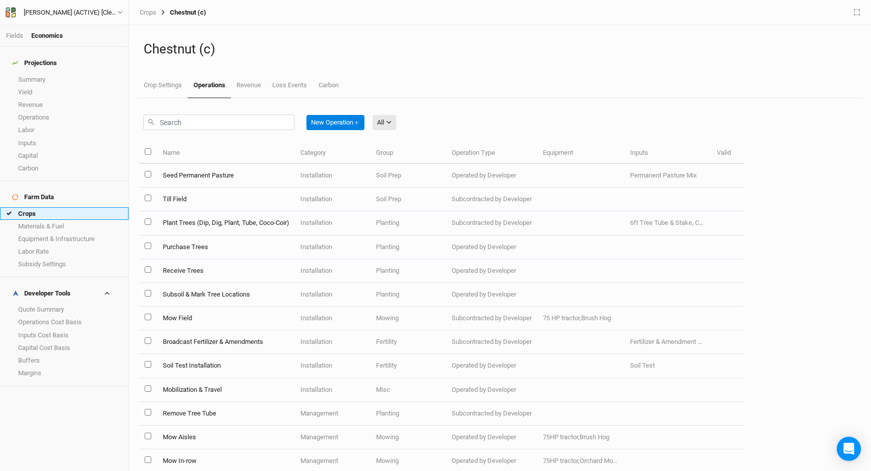
click at [34, 207] on link "Crops" at bounding box center [64, 213] width 129 height 13
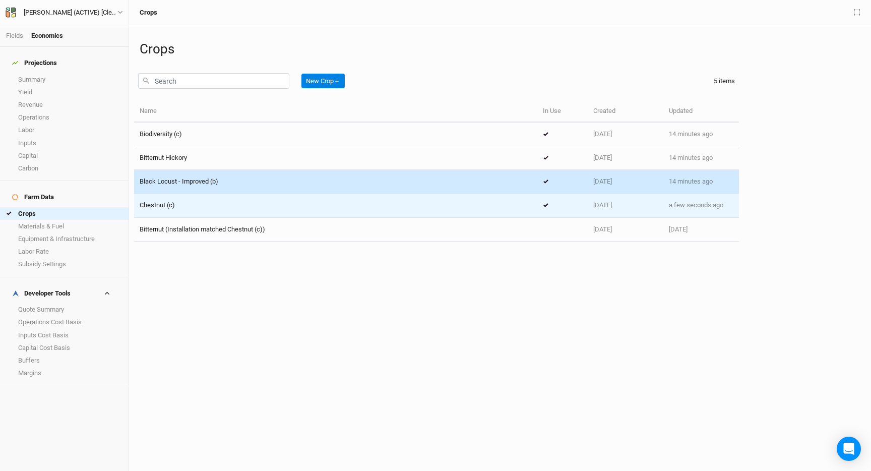
click at [184, 200] on td "Chestnut (c)" at bounding box center [335, 206] width 403 height 24
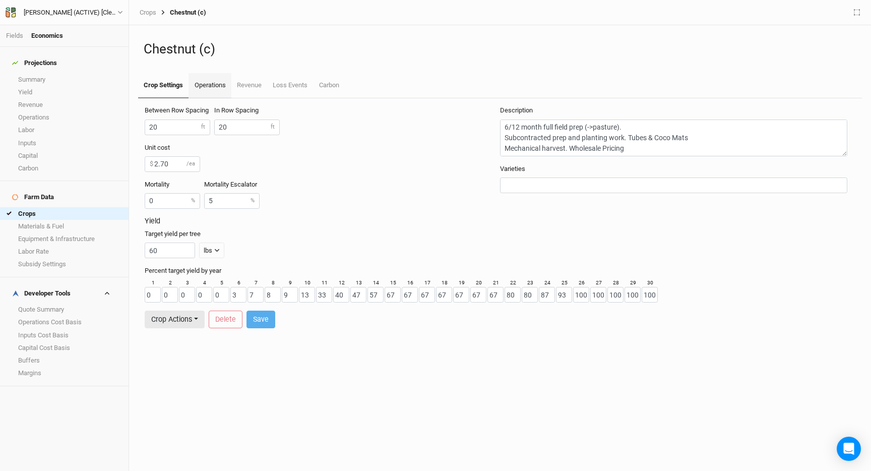
click at [204, 90] on link "Operations" at bounding box center [210, 85] width 42 height 25
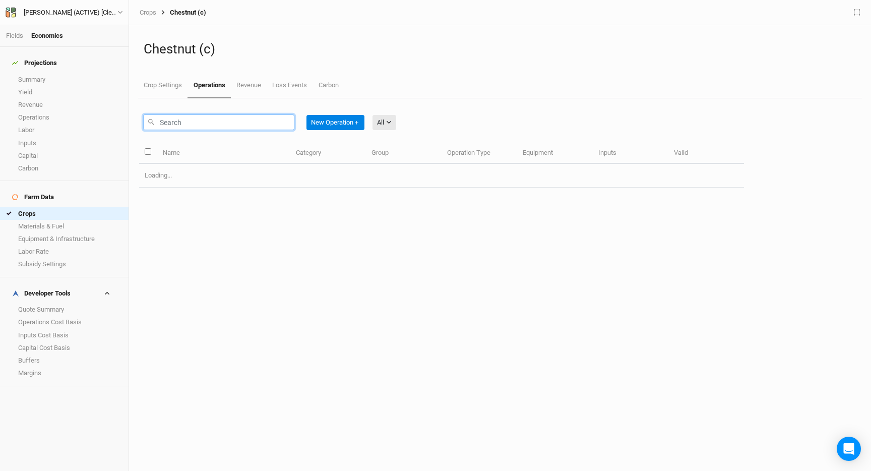
click at [235, 128] on input "text" at bounding box center [218, 122] width 151 height 16
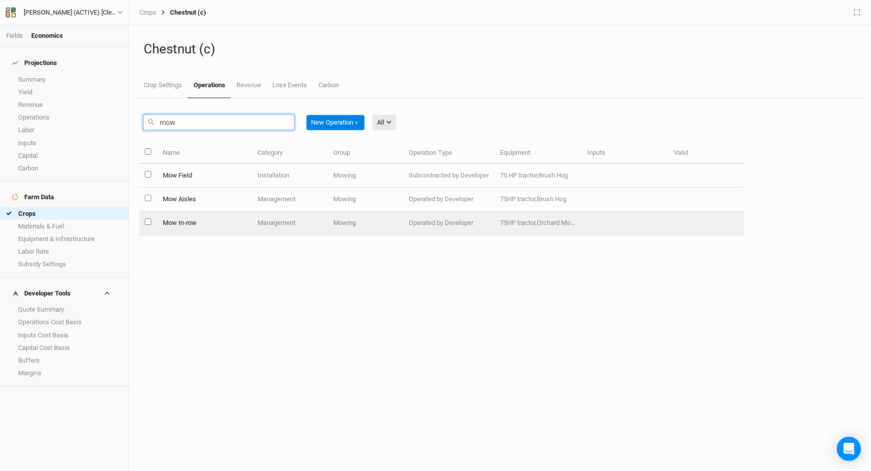
type input "mow"
click at [185, 220] on td "Mow In-row" at bounding box center [204, 223] width 95 height 24
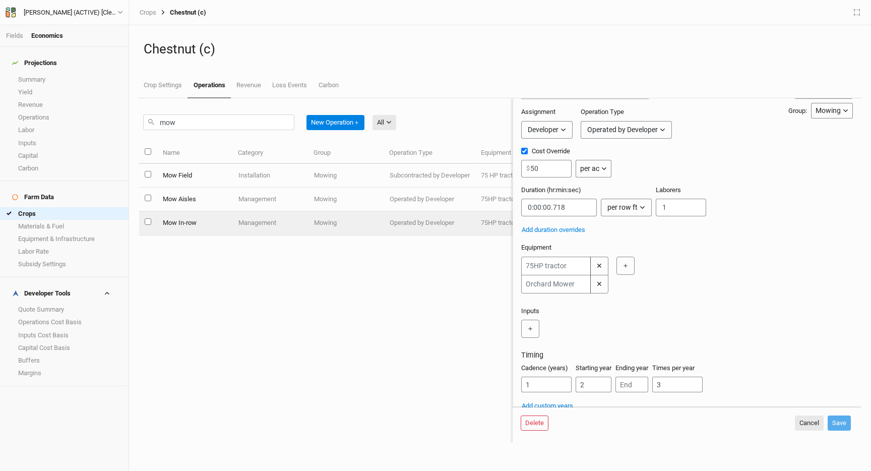
scroll to position [28, 0]
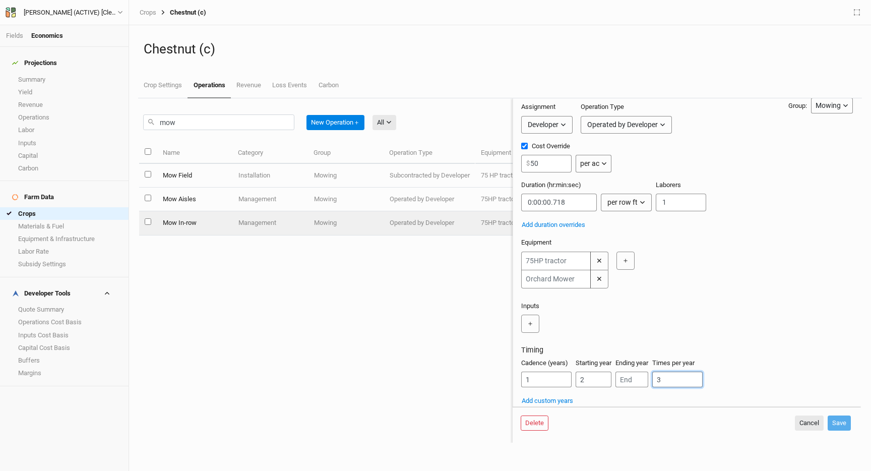
click at [676, 378] on input "3" at bounding box center [677, 379] width 50 height 16
type input "3"
type input "2"
click at [844, 425] on button "Save" at bounding box center [839, 422] width 23 height 15
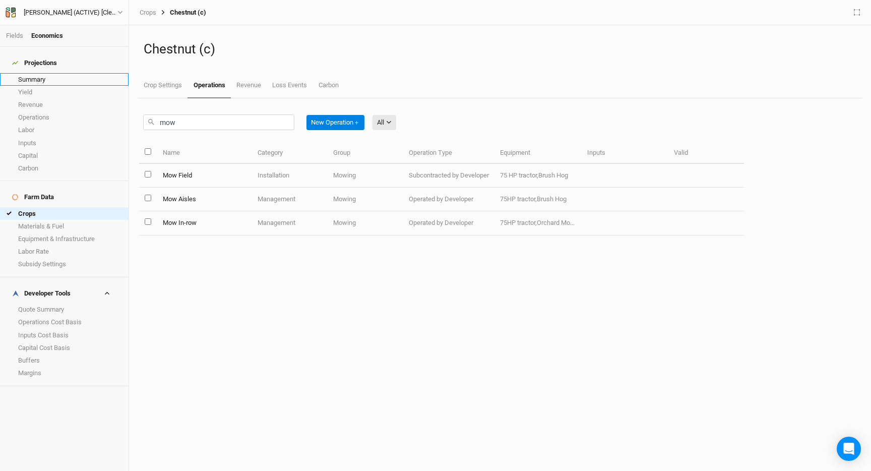
click at [44, 73] on link "Summary" at bounding box center [64, 79] width 129 height 13
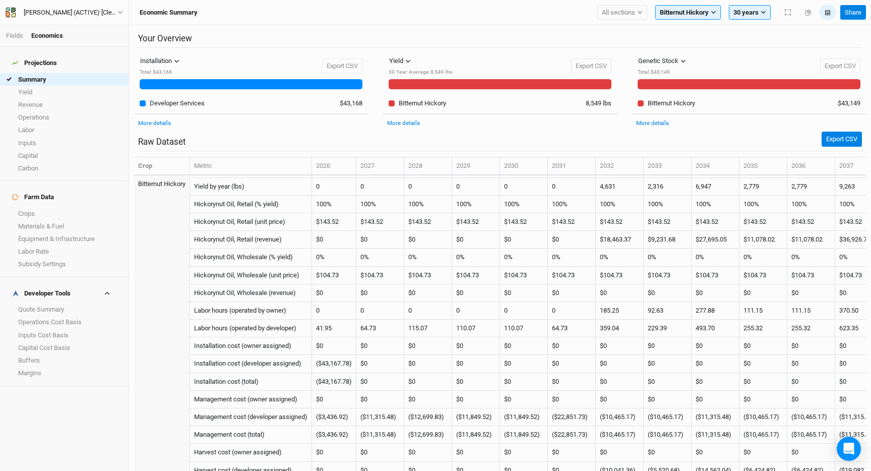
scroll to position [277, 0]
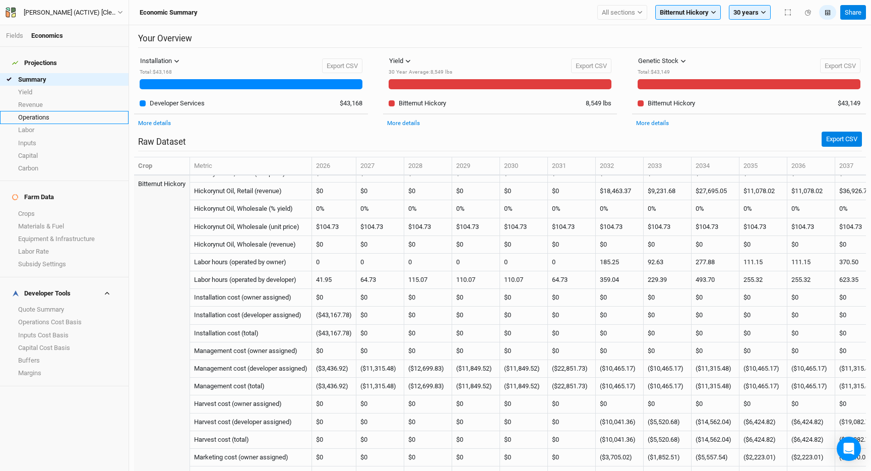
click at [36, 111] on link "Operations" at bounding box center [64, 117] width 129 height 13
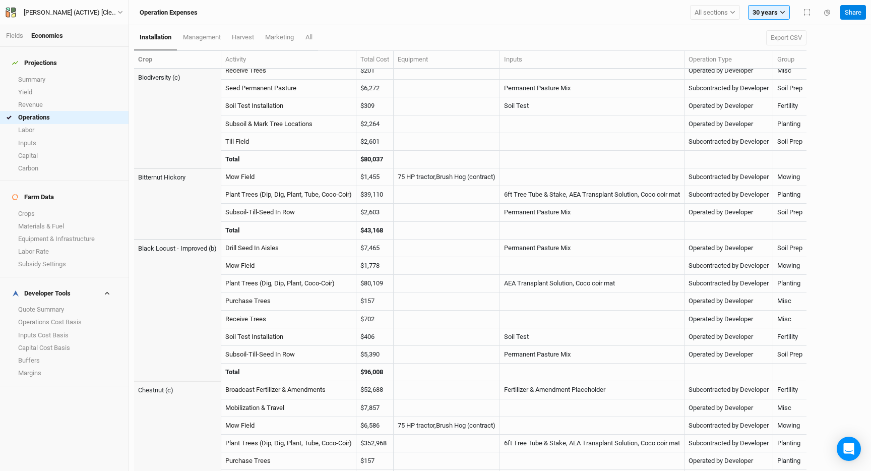
scroll to position [166, 0]
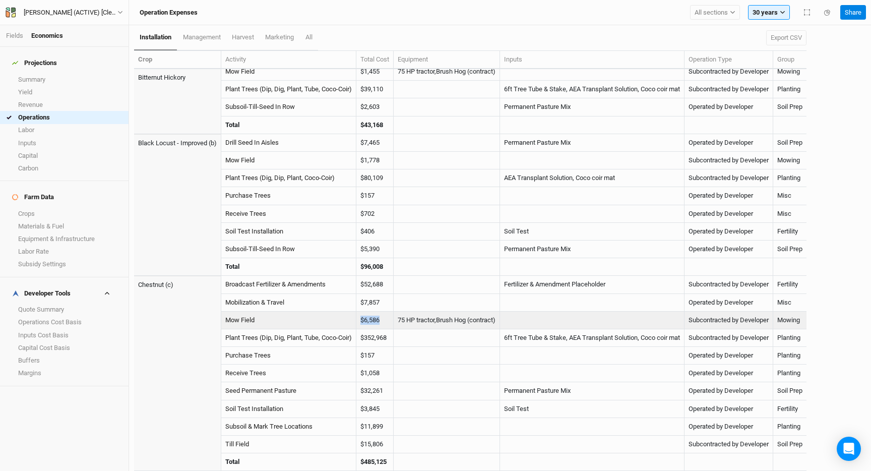
drag, startPoint x: 386, startPoint y: 323, endPoint x: 354, endPoint y: 323, distance: 31.3
click at [354, 323] on tr "Mow Field $6,586 75 HP tractor,Brush Hog (contract) Subcontracted by Developer …" at bounding box center [470, 321] width 672 height 18
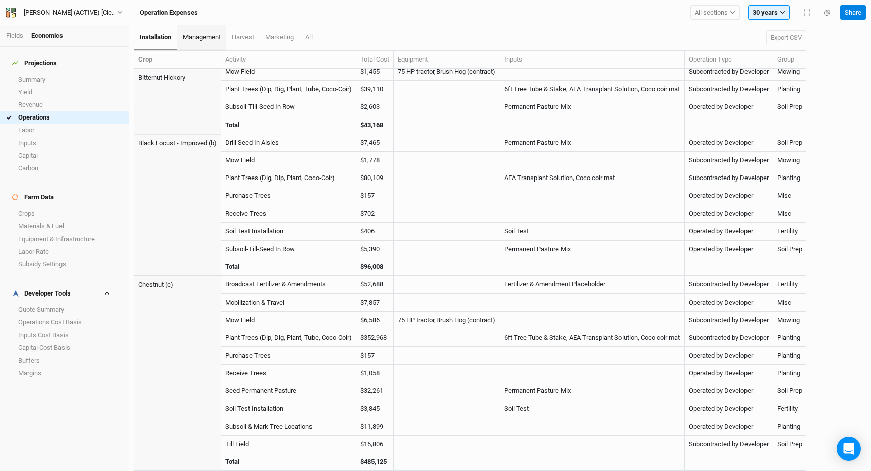
click at [206, 35] on span "management" at bounding box center [202, 37] width 38 height 8
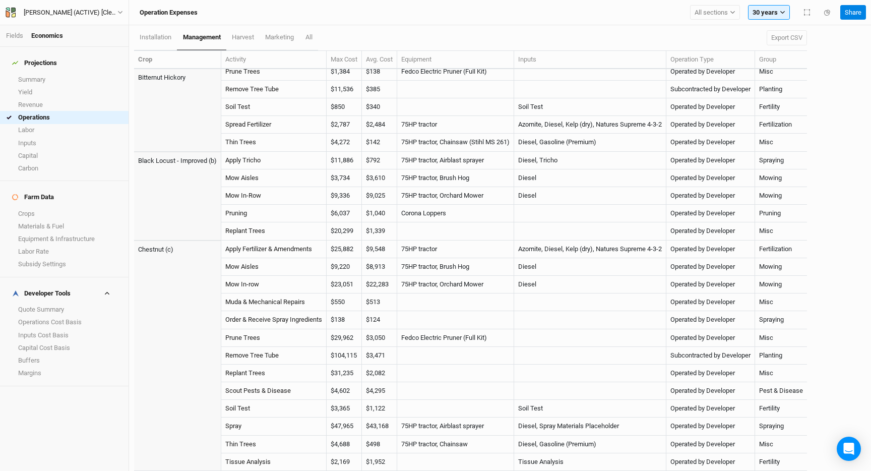
scroll to position [131, 0]
drag, startPoint x: 395, startPoint y: 267, endPoint x: 368, endPoint y: 267, distance: 26.7
click at [368, 267] on td "$8,913" at bounding box center [379, 267] width 35 height 18
drag, startPoint x: 392, startPoint y: 282, endPoint x: 368, endPoint y: 282, distance: 23.7
click at [368, 282] on td "$22,283" at bounding box center [379, 285] width 35 height 18
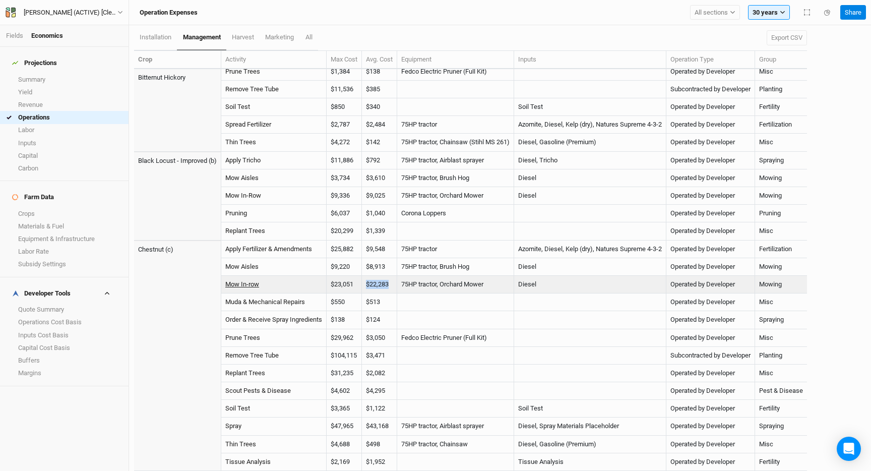
click at [245, 287] on link "Mow In-row" at bounding box center [242, 284] width 34 height 8
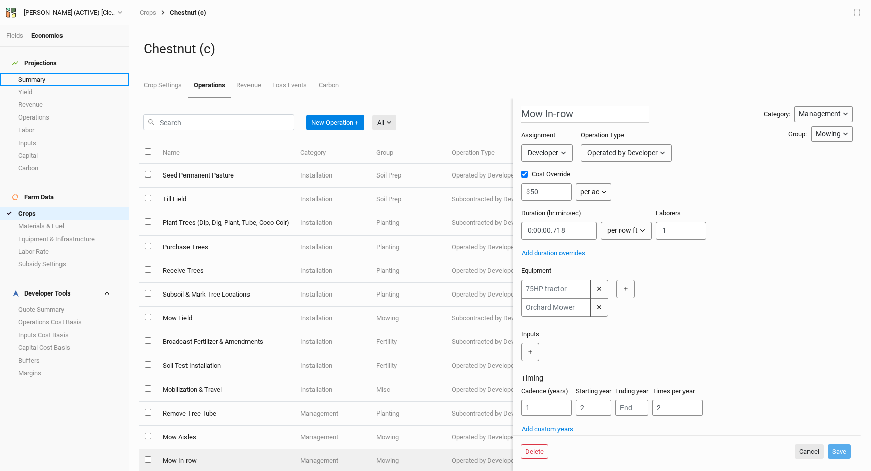
click at [48, 76] on link "Summary" at bounding box center [64, 79] width 129 height 13
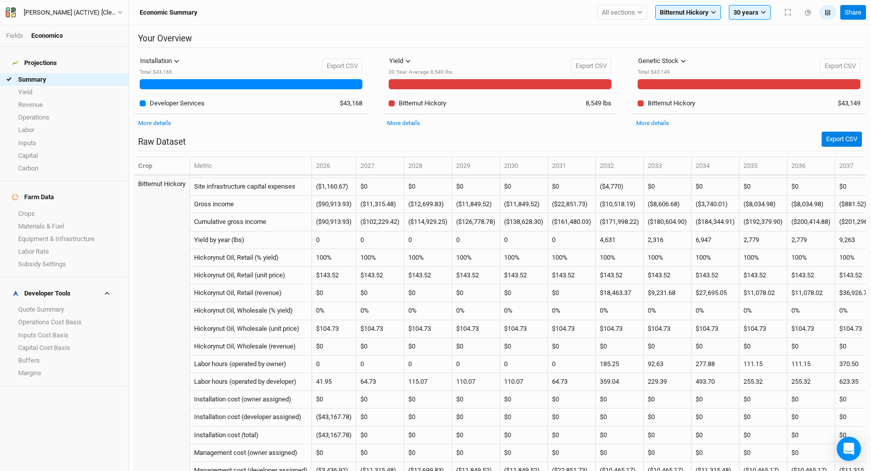
scroll to position [277, 0]
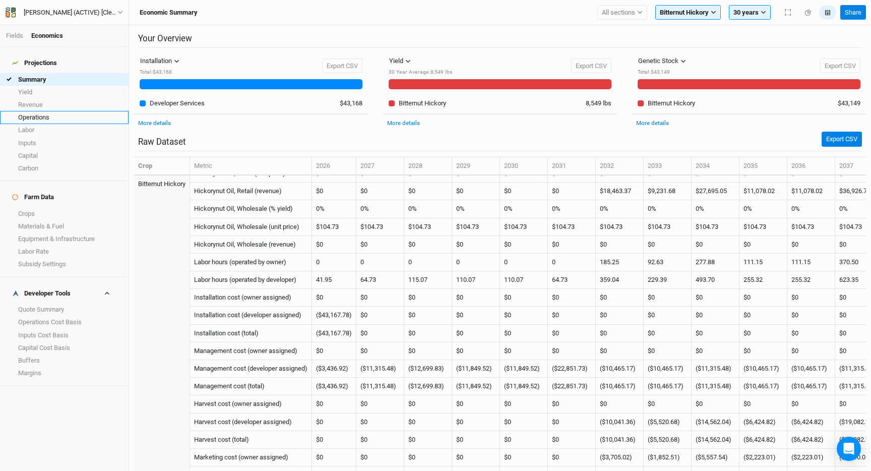
click at [42, 111] on link "Operations" at bounding box center [64, 117] width 129 height 13
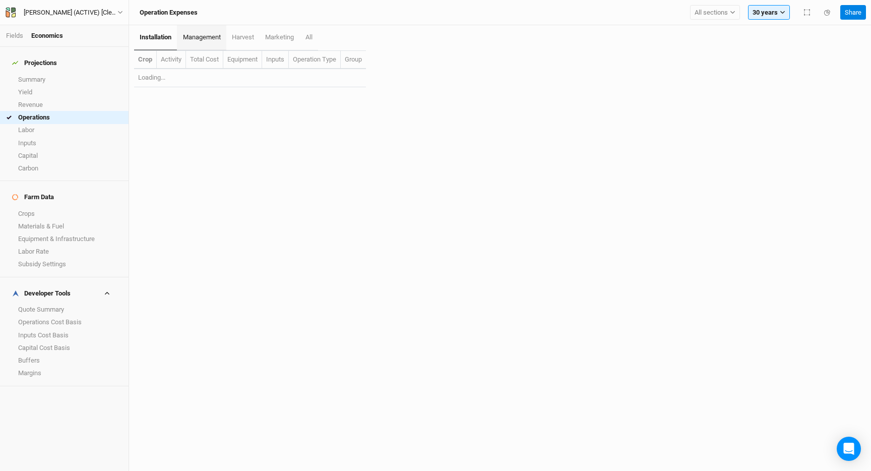
click at [185, 40] on span "management" at bounding box center [202, 37] width 38 height 8
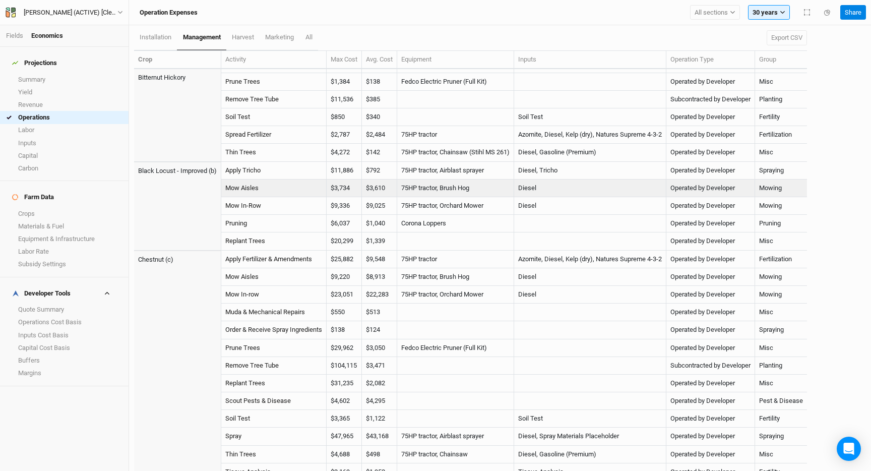
scroll to position [131, 0]
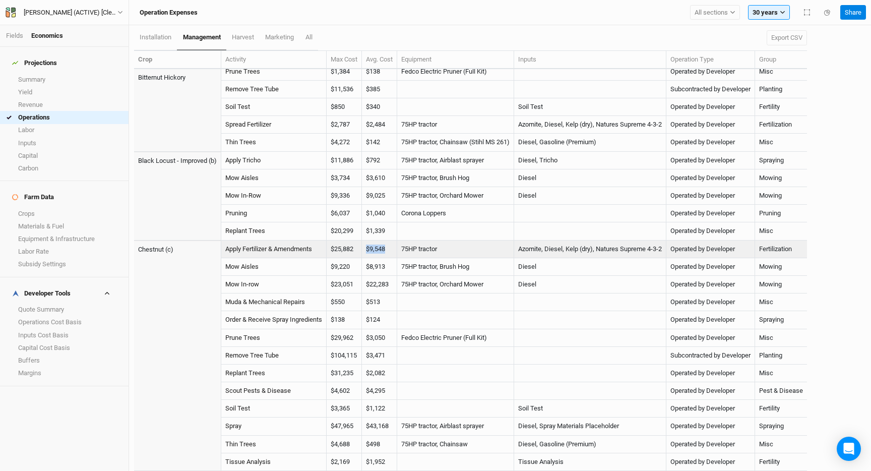
drag, startPoint x: 391, startPoint y: 250, endPoint x: 365, endPoint y: 250, distance: 26.2
click at [365, 250] on td "$9,548" at bounding box center [379, 249] width 35 height 18
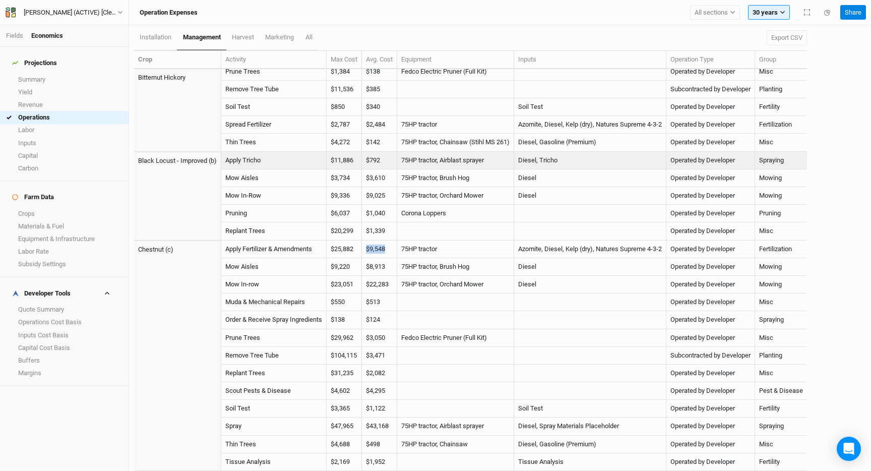
scroll to position [0, 0]
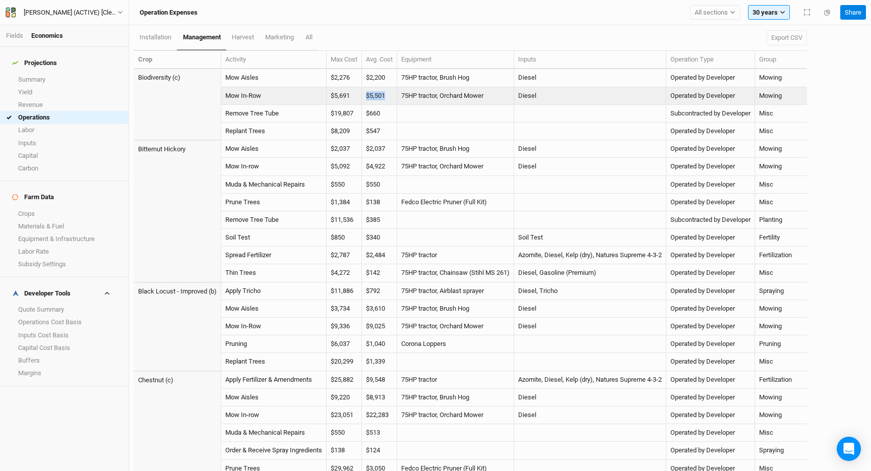
drag, startPoint x: 393, startPoint y: 94, endPoint x: 368, endPoint y: 94, distance: 25.2
click at [368, 94] on td "$5,501" at bounding box center [379, 96] width 35 height 18
click at [243, 93] on link "Mow In-Row" at bounding box center [243, 96] width 36 height 8
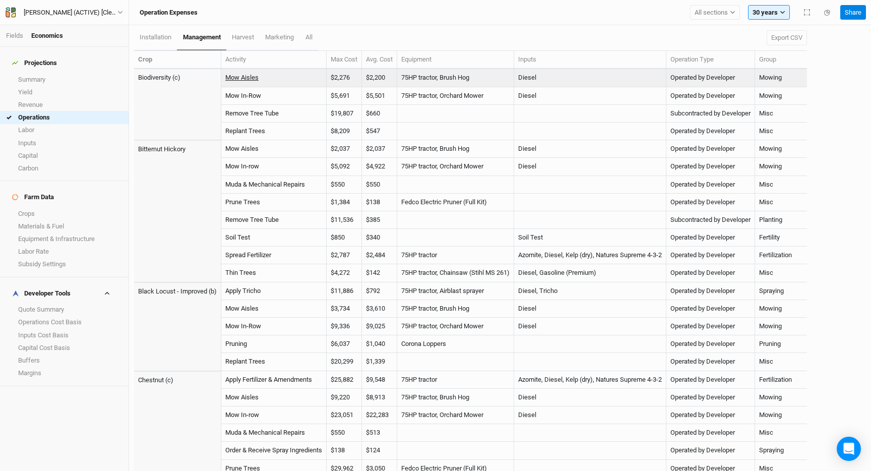
click at [243, 77] on link "Mow Aisles" at bounding box center [241, 78] width 33 height 8
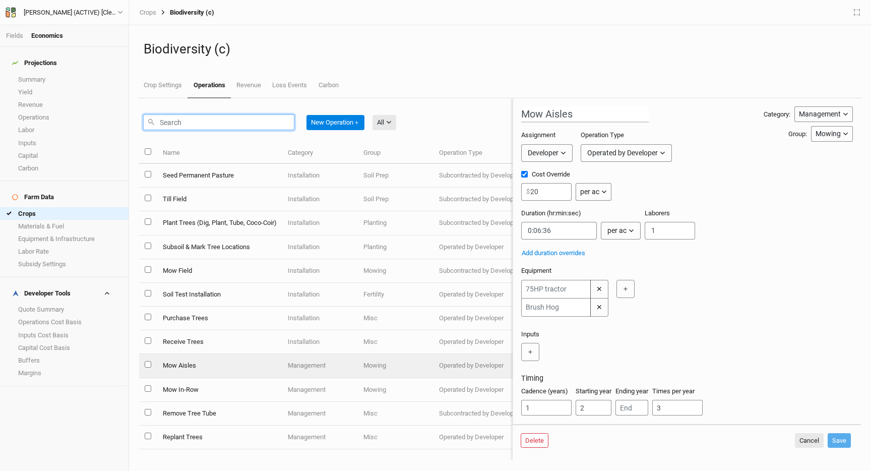
click at [194, 122] on input "text" at bounding box center [218, 122] width 151 height 16
click at [48, 111] on link "Operations" at bounding box center [64, 117] width 129 height 13
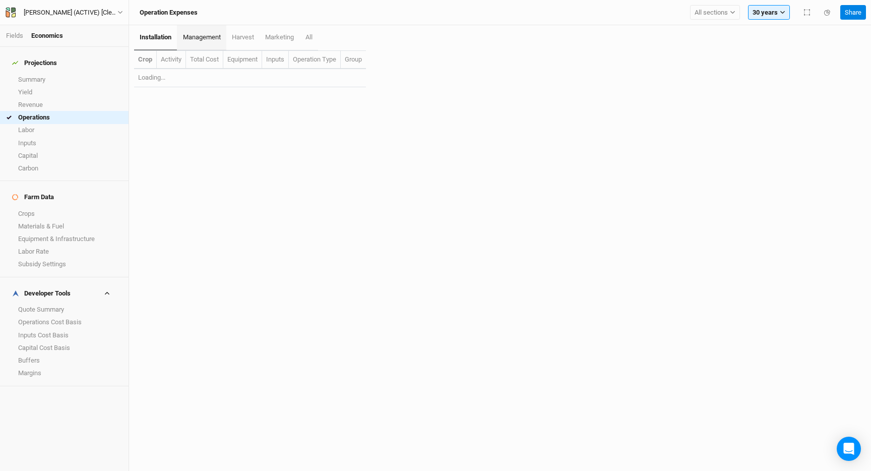
click at [194, 41] on link "management" at bounding box center [201, 37] width 49 height 25
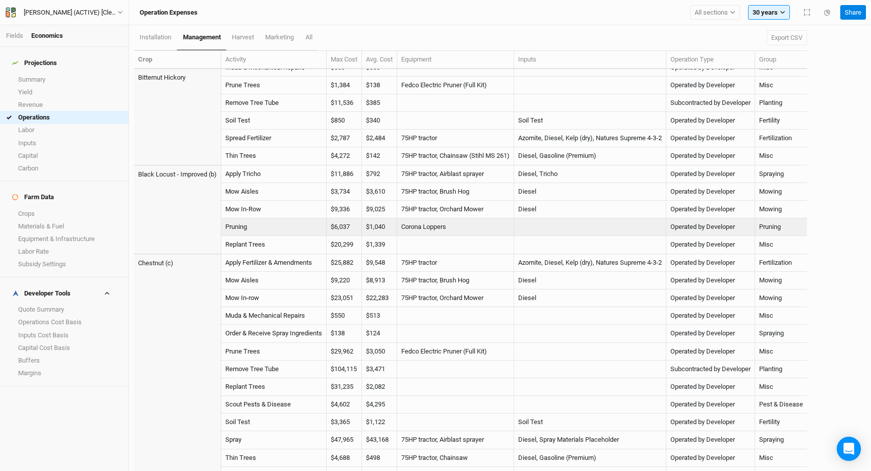
scroll to position [131, 0]
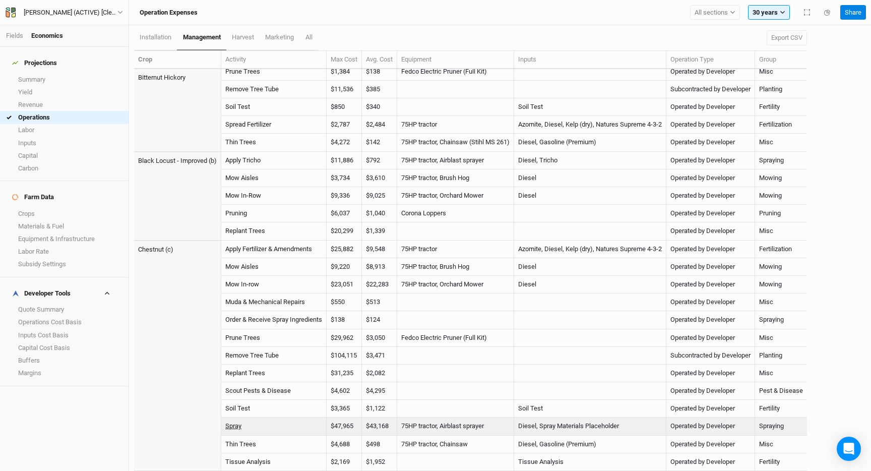
click at [235, 425] on link "Spray" at bounding box center [233, 426] width 16 height 8
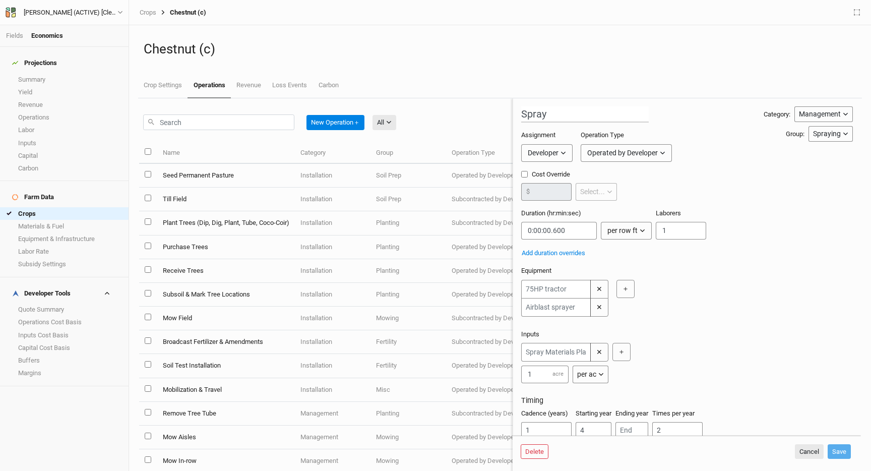
scroll to position [29, 0]
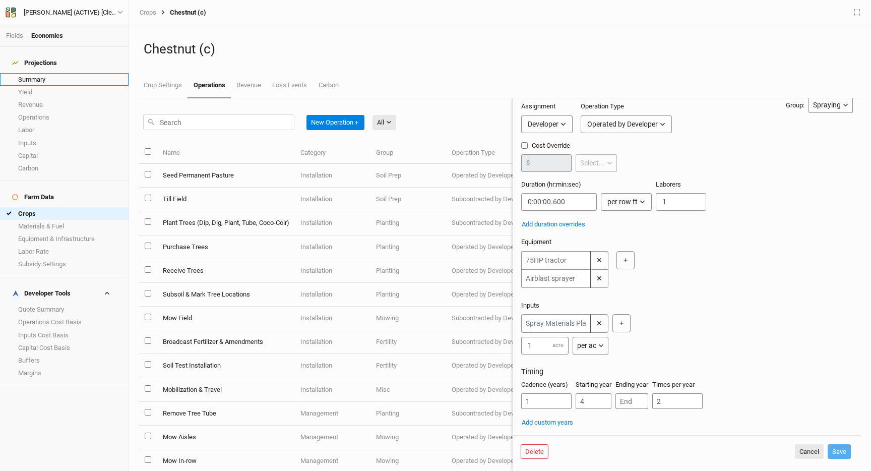
click at [43, 73] on link "Summary" at bounding box center [64, 79] width 129 height 13
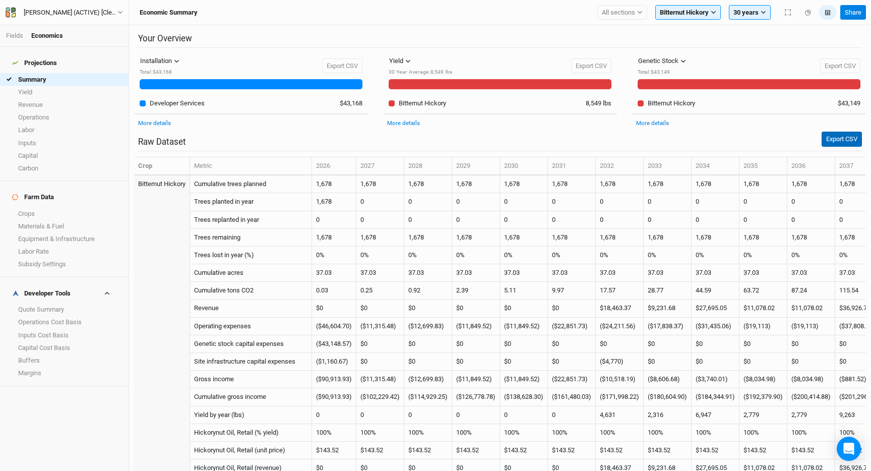
click at [832, 137] on button "Export CSV" at bounding box center [842, 139] width 40 height 15
click at [686, 9] on span "Bitternut Hickory" at bounding box center [684, 13] width 49 height 10
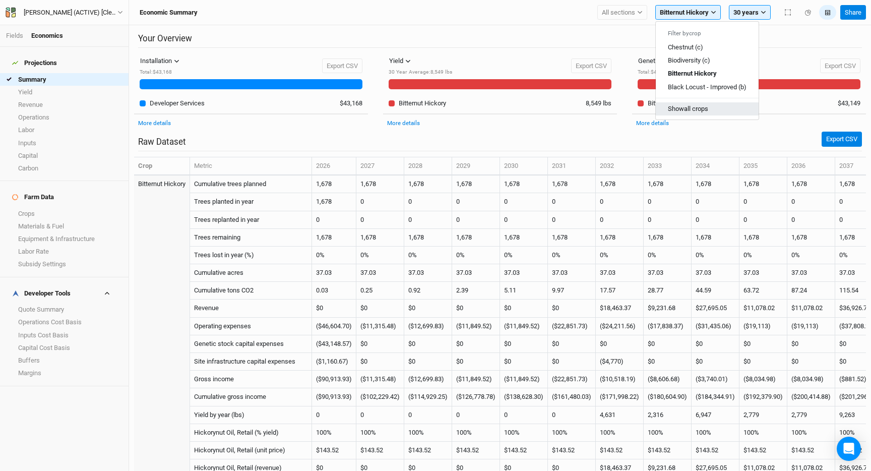
click at [691, 112] on button "Show all crops" at bounding box center [707, 108] width 103 height 13
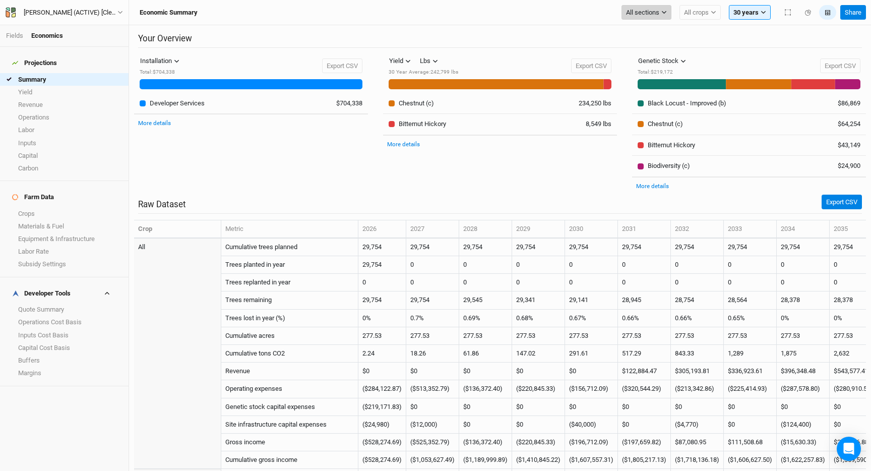
click at [630, 12] on span "All sections" at bounding box center [642, 13] width 33 height 10
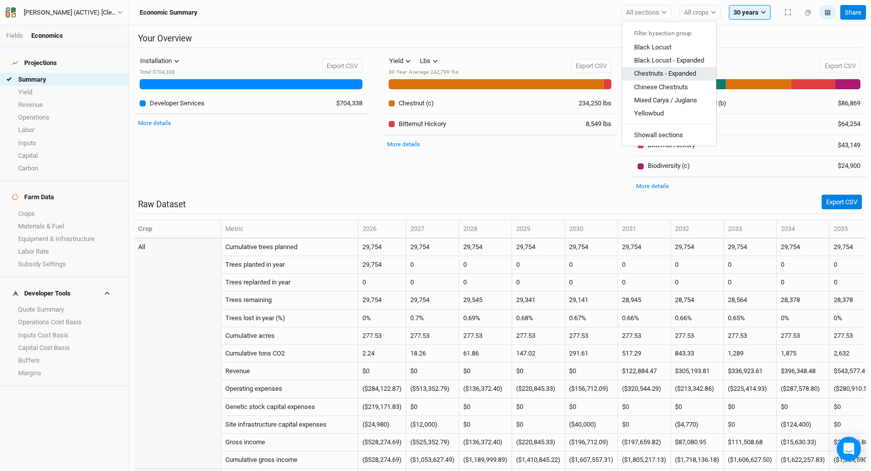
click at [666, 71] on span "Chestnuts - Expanded" at bounding box center [665, 74] width 62 height 8
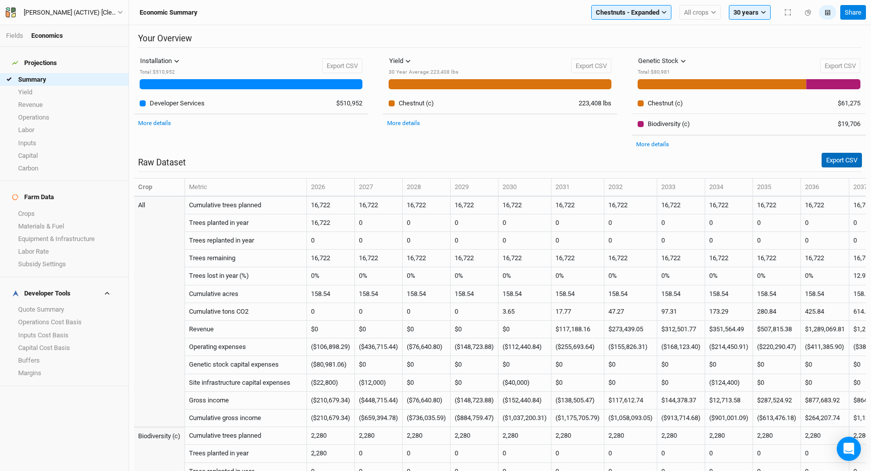
click at [839, 161] on button "Export CSV" at bounding box center [842, 160] width 40 height 15
click at [653, 9] on span "Chestnuts - Expanded" at bounding box center [628, 13] width 64 height 10
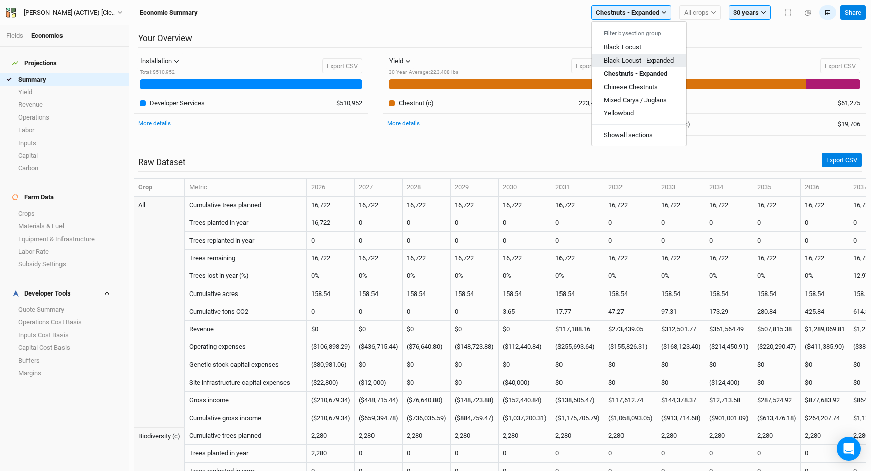
click at [646, 59] on span "Black Locust - Expanded" at bounding box center [639, 60] width 70 height 8
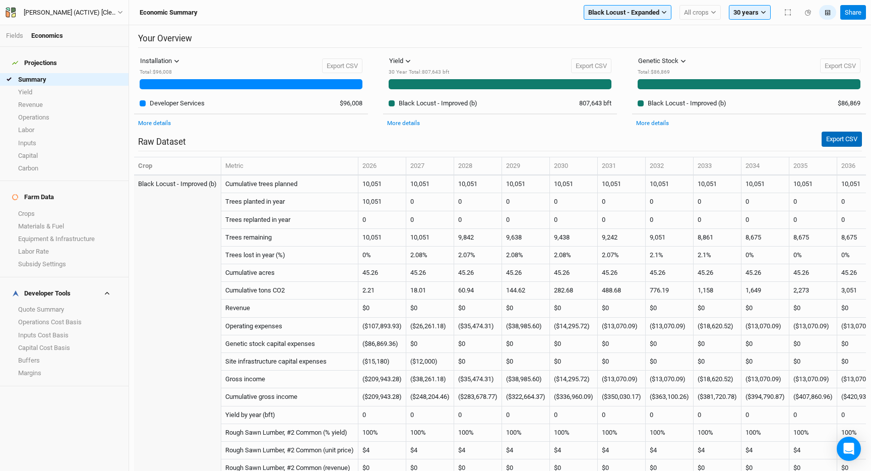
click at [831, 143] on button "Export CSV" at bounding box center [842, 139] width 40 height 15
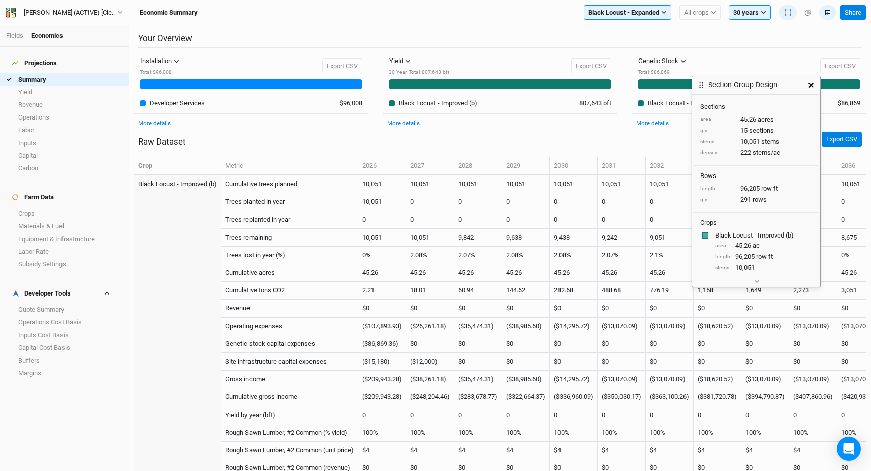
click at [812, 87] on icon "button" at bounding box center [811, 85] width 5 height 5
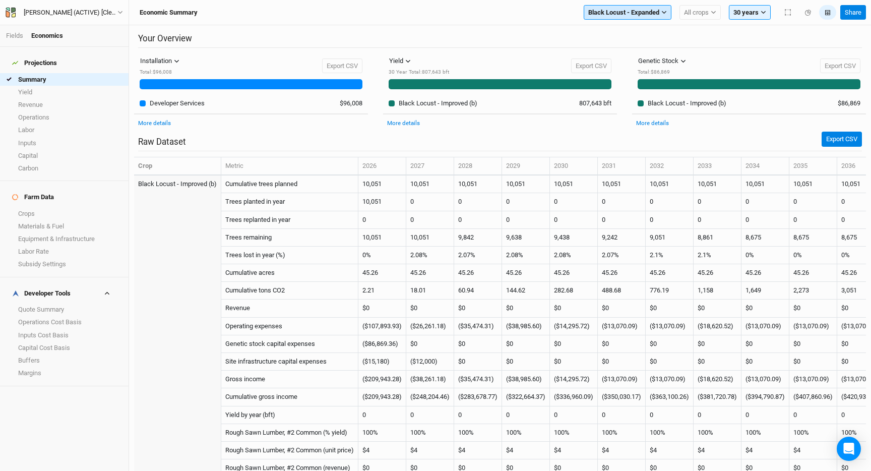
click at [617, 12] on span "Black Locust - Expanded" at bounding box center [623, 13] width 71 height 10
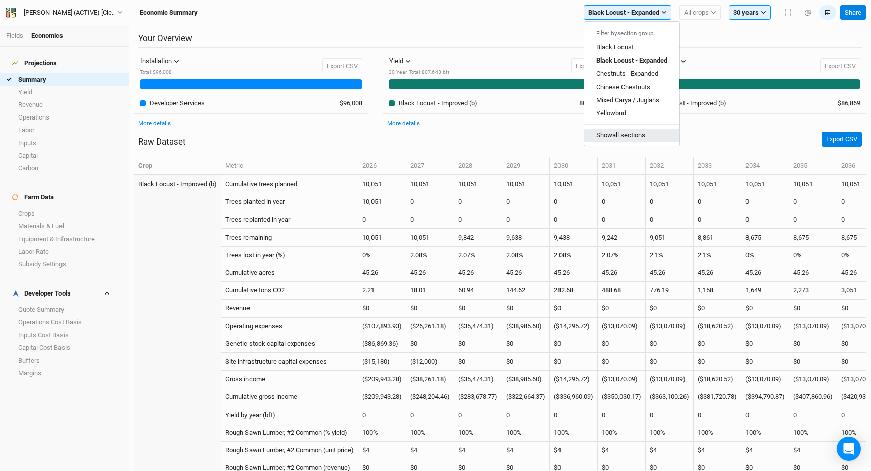
click at [623, 133] on button "Show all sections" at bounding box center [631, 135] width 95 height 13
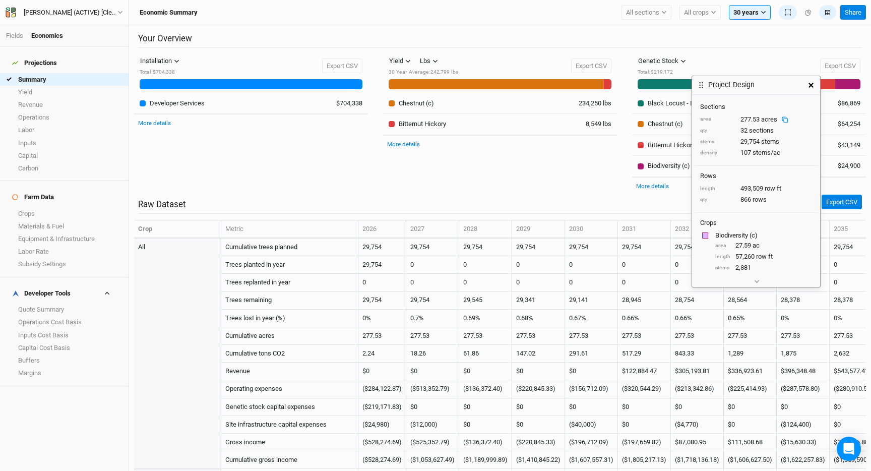
click at [784, 118] on rect at bounding box center [786, 120] width 4 height 4
click at [37, 366] on link "Margins" at bounding box center [64, 372] width 129 height 13
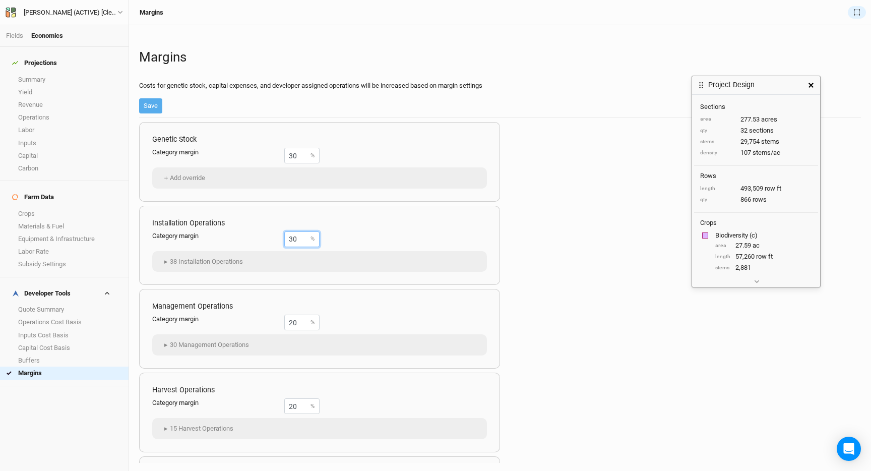
drag, startPoint x: 299, startPoint y: 243, endPoint x: 290, endPoint y: 154, distance: 89.2
click at [290, 154] on div "Genetic Stock Category margin 30 % ＋ Add override Installation Operations Categ…" at bounding box center [500, 290] width 722 height 345
click at [64, 354] on link "Buffers" at bounding box center [64, 360] width 129 height 13
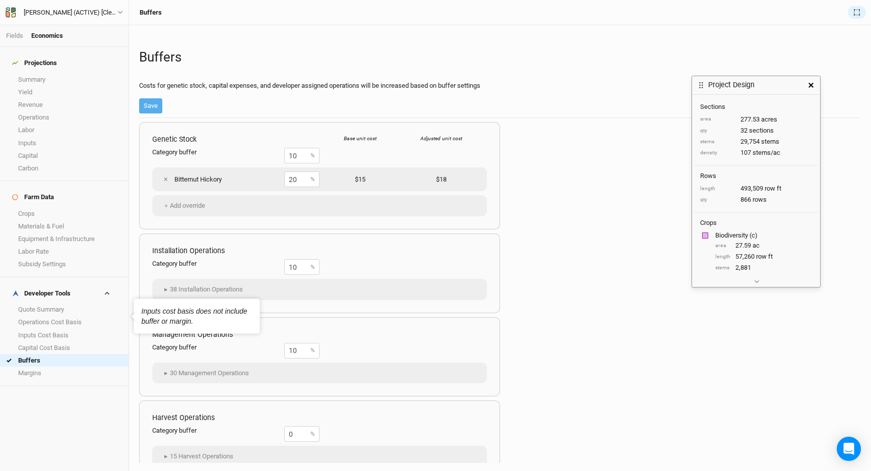
click at [48, 362] on div "Developer Tools Quote Summary Operations Cost Basis Inputs Cost Basis Capital C…" at bounding box center [64, 331] width 129 height 109
click at [50, 366] on link "Margins" at bounding box center [64, 372] width 129 height 13
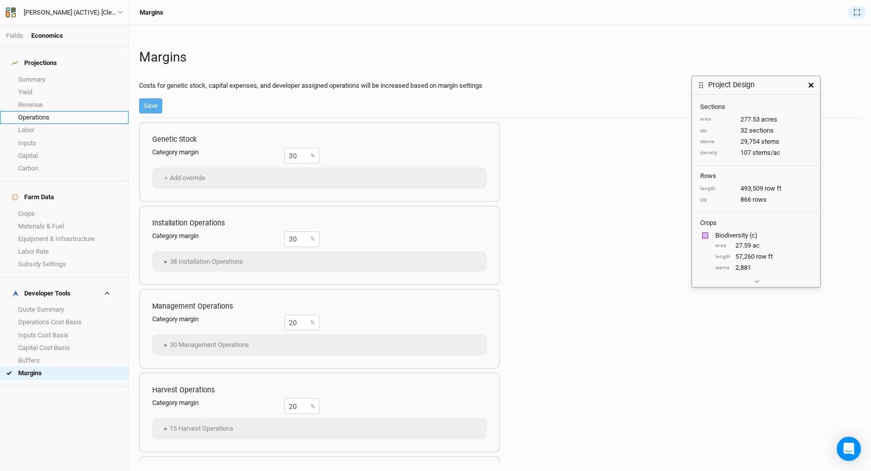
click at [45, 116] on link "Operations" at bounding box center [64, 117] width 129 height 13
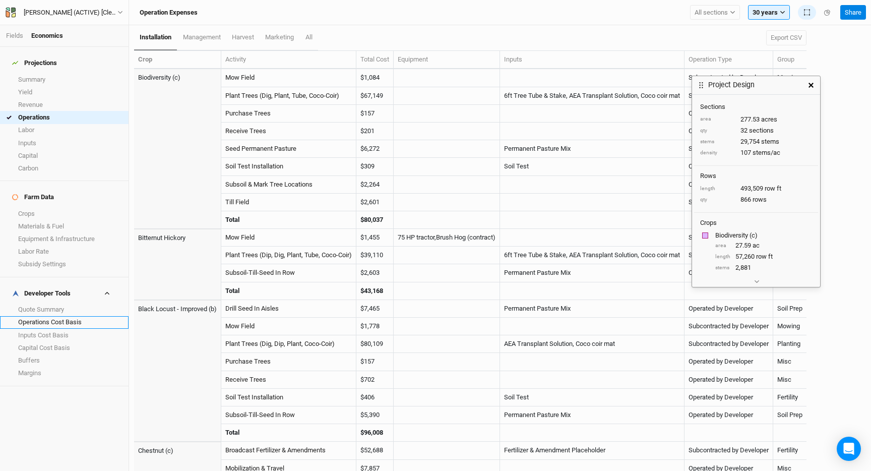
click at [39, 316] on link "Operations Cost Basis" at bounding box center [64, 322] width 129 height 13
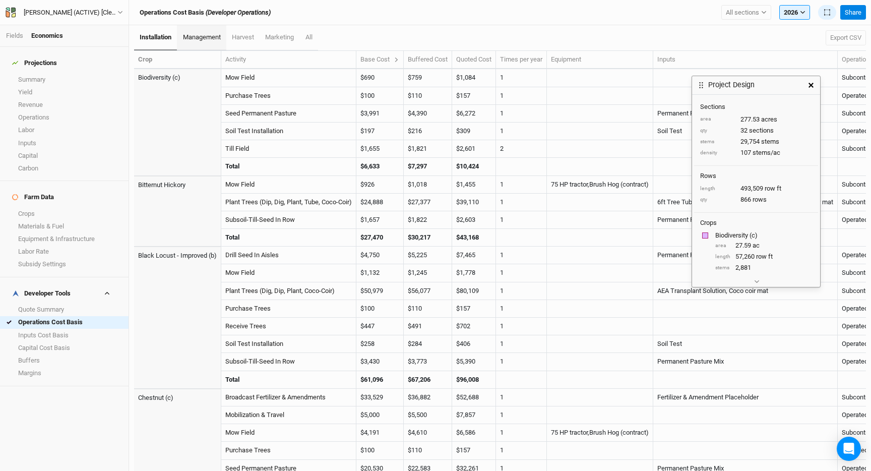
click at [210, 31] on link "management" at bounding box center [201, 37] width 49 height 25
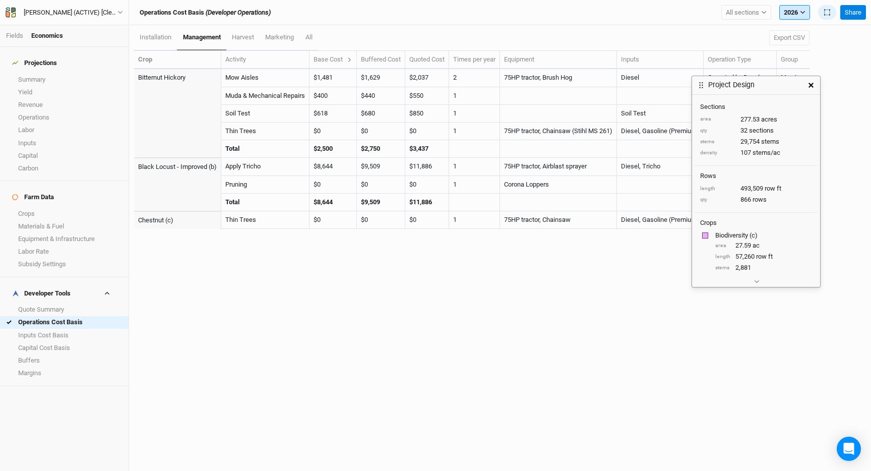
click at [786, 16] on button "2026" at bounding box center [794, 12] width 31 height 15
click at [810, 60] on span "30 years" at bounding box center [804, 60] width 24 height 8
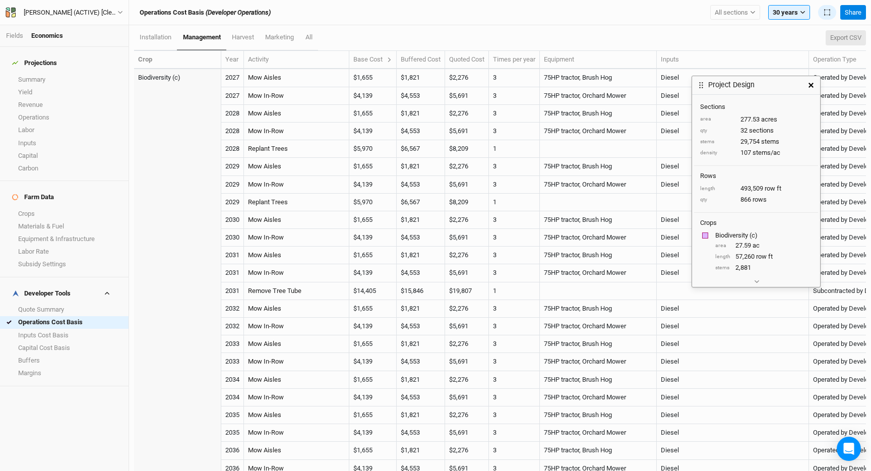
click at [850, 37] on button "Export CSV" at bounding box center [846, 37] width 40 height 15
click at [808, 85] on button "button" at bounding box center [811, 85] width 18 height 18
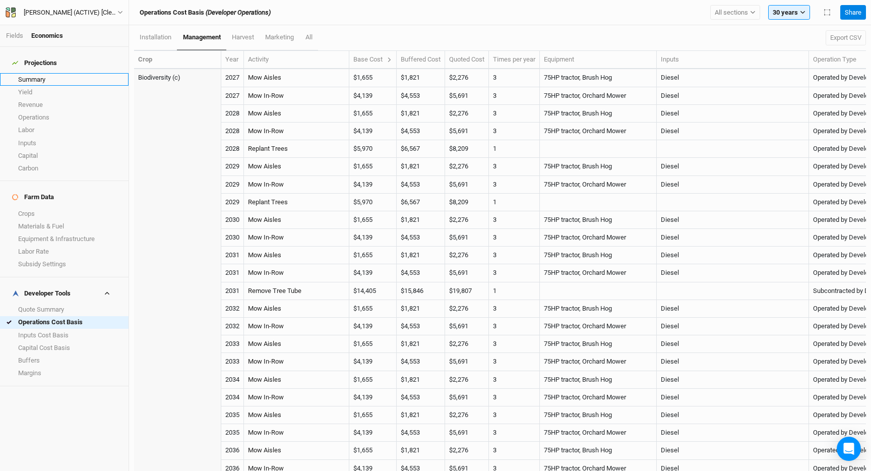
click at [34, 76] on link "Summary" at bounding box center [64, 79] width 129 height 13
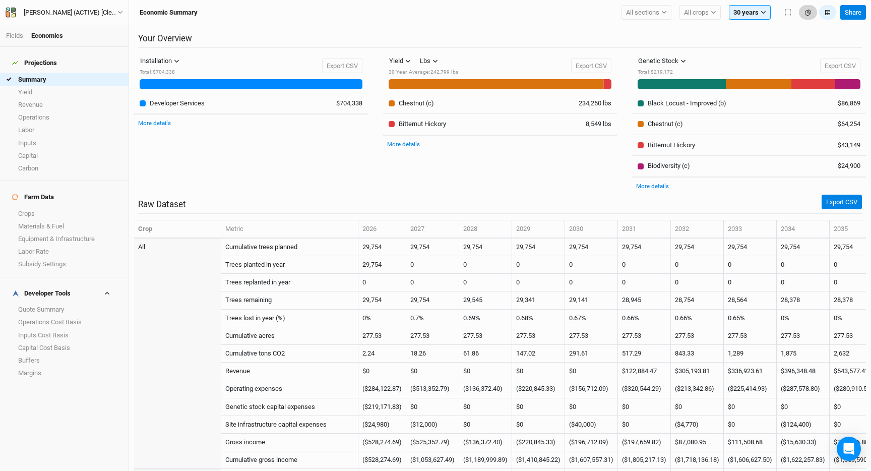
click at [811, 12] on button "button" at bounding box center [808, 12] width 18 height 15
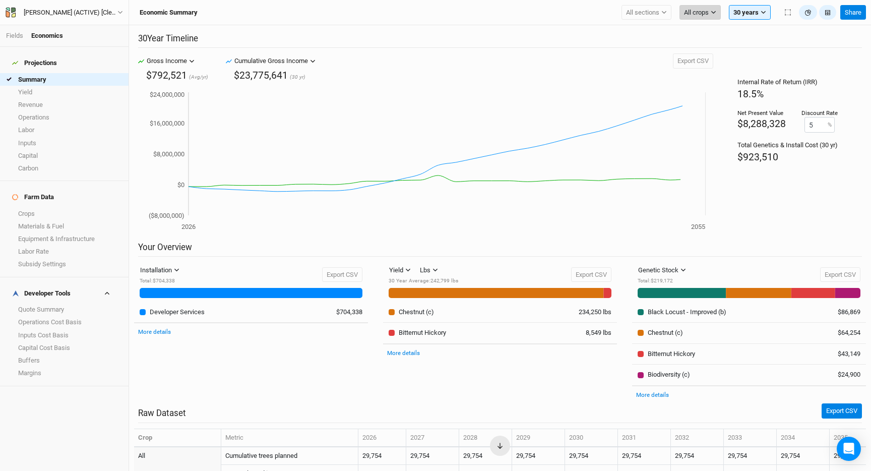
click at [689, 6] on button "All crops" at bounding box center [699, 12] width 41 height 15
click at [722, 70] on button "Bitternut Hickory" at bounding box center [731, 73] width 103 height 13
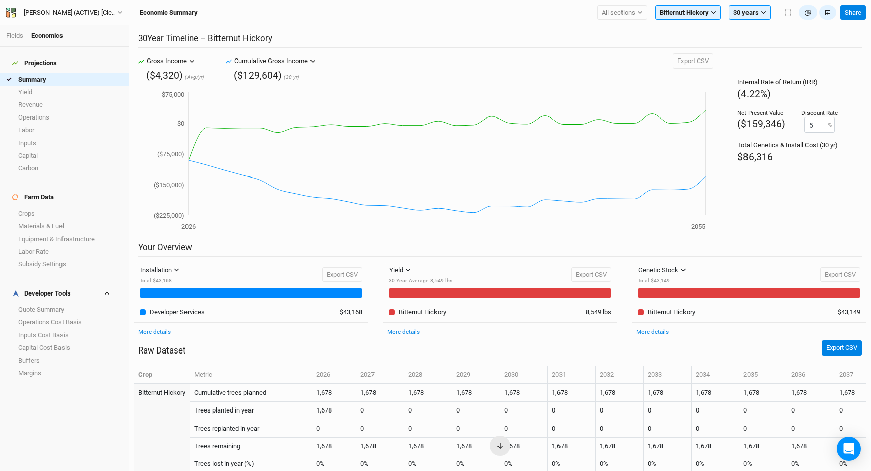
click at [700, 3] on div "Economic Summary All sections Filter by section group Black Locust Black Locust…" at bounding box center [500, 12] width 742 height 25
click at [697, 9] on span "Bitternut Hickory" at bounding box center [684, 13] width 49 height 10
click at [693, 44] on span "Chestnut (c)" at bounding box center [685, 47] width 35 height 8
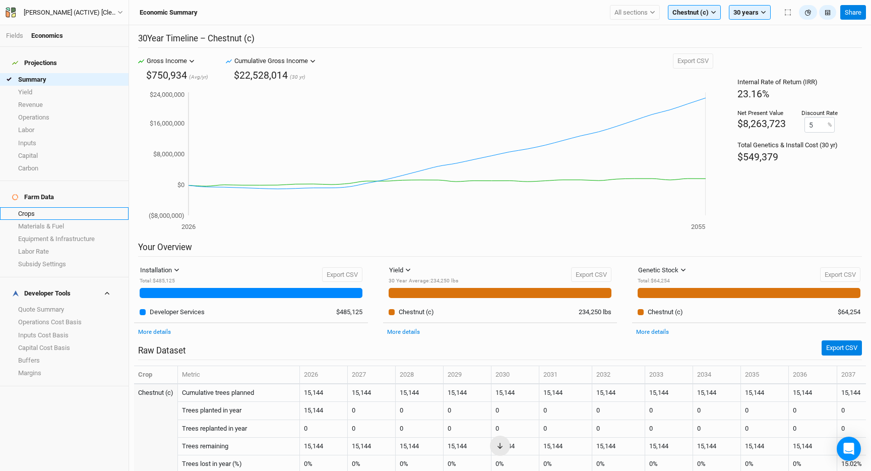
click at [39, 207] on link "Crops" at bounding box center [64, 213] width 129 height 13
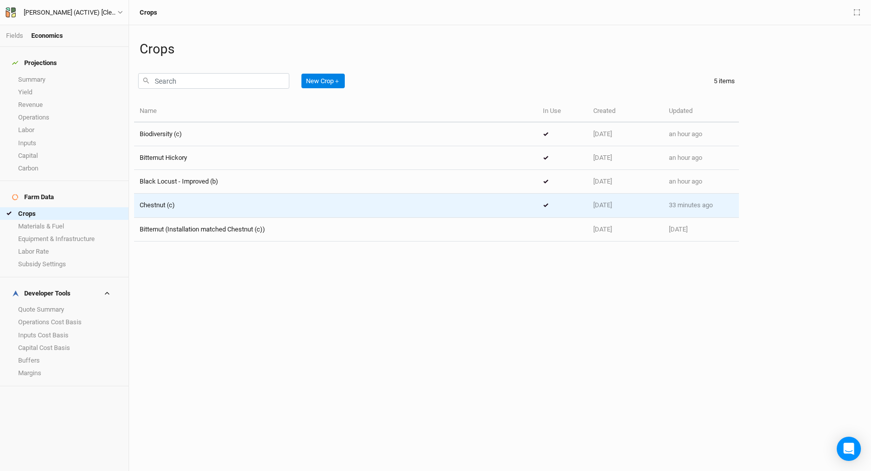
click at [189, 209] on div "Chestnut (c)" at bounding box center [336, 205] width 392 height 9
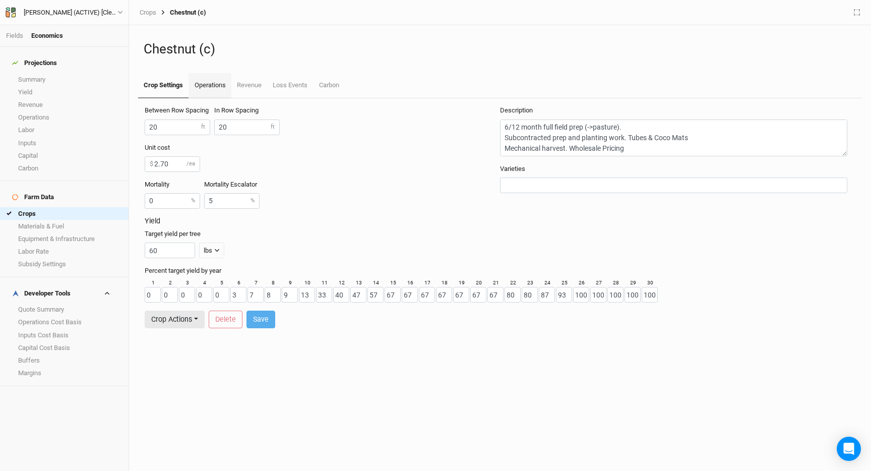
click at [212, 88] on link "Operations" at bounding box center [210, 85] width 42 height 25
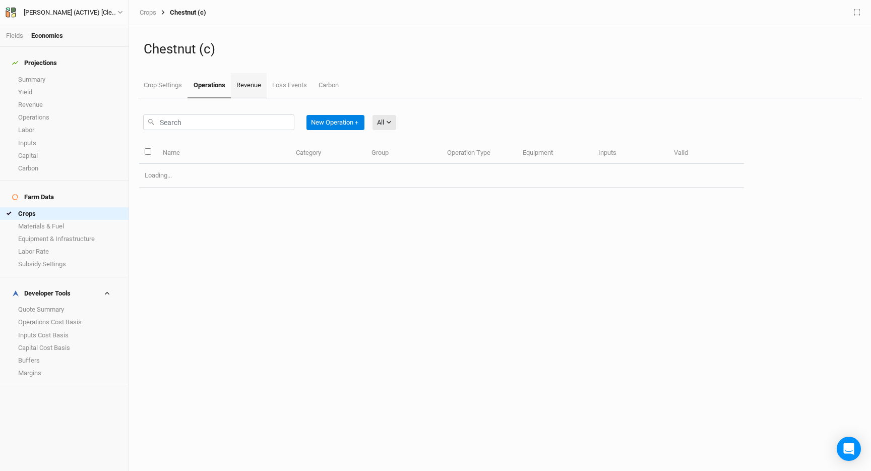
click at [258, 80] on link "Revenue" at bounding box center [249, 85] width 36 height 25
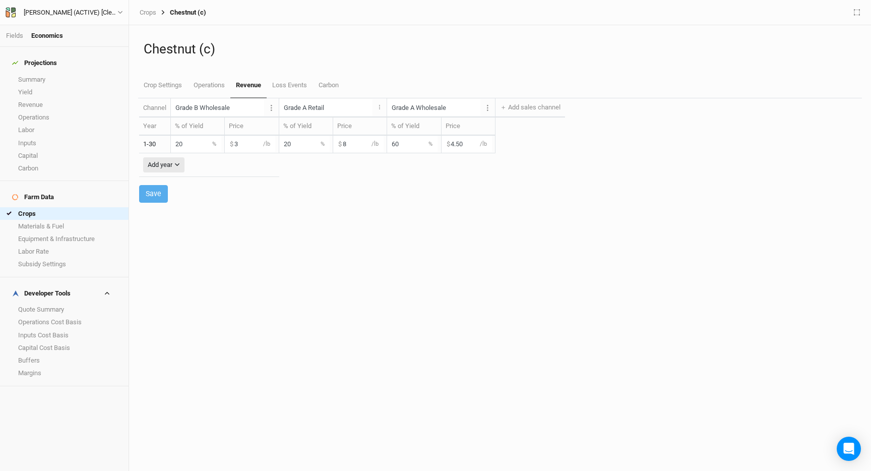
click at [188, 145] on input "20" at bounding box center [196, 144] width 50 height 17
click at [285, 146] on input "20" at bounding box center [304, 144] width 50 height 17
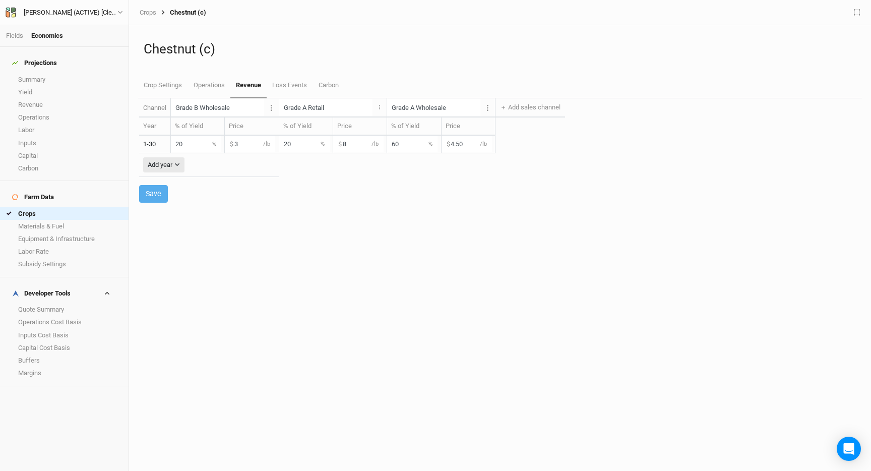
click at [279, 139] on input "20" at bounding box center [304, 144] width 50 height 17
type input "0"
click at [387, 147] on input "60" at bounding box center [412, 144] width 50 height 17
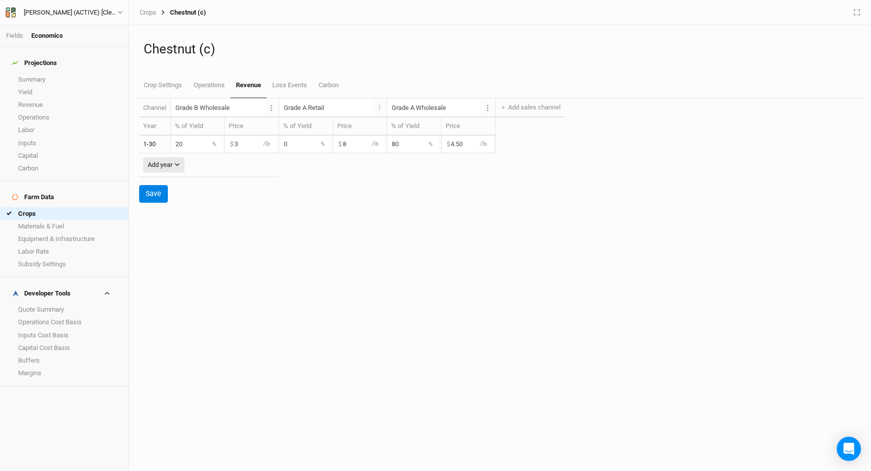
type input "80"
click at [360, 214] on div "Channel Grade B Wholesale Layer 1 Edit units Delete channel Grade A Retail Laye…" at bounding box center [500, 284] width 722 height 373
click at [152, 187] on button "Save" at bounding box center [153, 194] width 29 height 18
click at [60, 73] on link "Summary" at bounding box center [64, 79] width 129 height 13
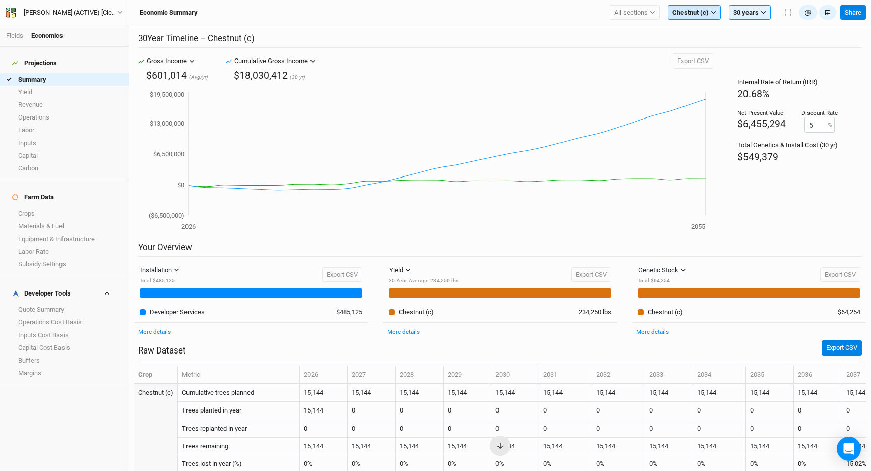
click at [701, 11] on span "Chestnut (c)" at bounding box center [690, 13] width 36 height 10
click at [746, 172] on div "Internal Rate of Return (IRR) 20.68% Net Present Value $6,455,294 Discount Rate…" at bounding box center [787, 147] width 149 height 189
click at [705, 13] on span "Chestnut (c)" at bounding box center [690, 13] width 36 height 10
click at [661, 14] on div "All sections Filter by section group Black Locust Black Locust - Expanded Chest…" at bounding box center [721, 12] width 230 height 15
click at [684, 13] on span "Chestnut (c)" at bounding box center [690, 13] width 36 height 10
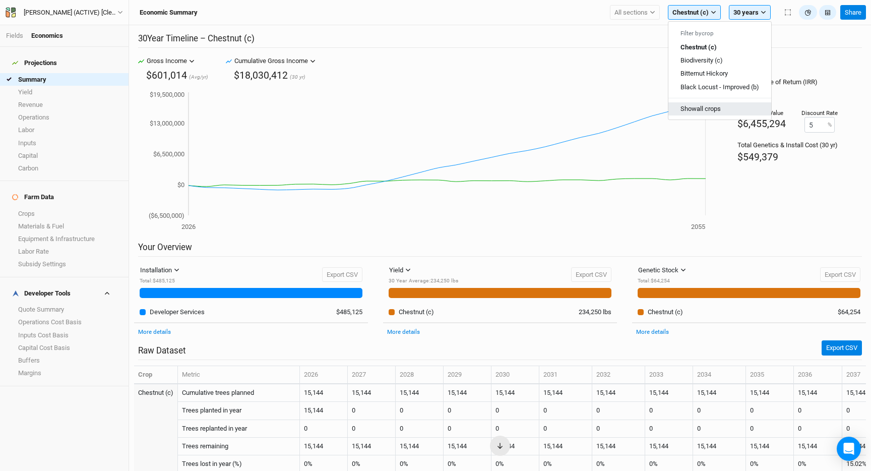
click at [715, 106] on button "Show all crops" at bounding box center [719, 108] width 103 height 13
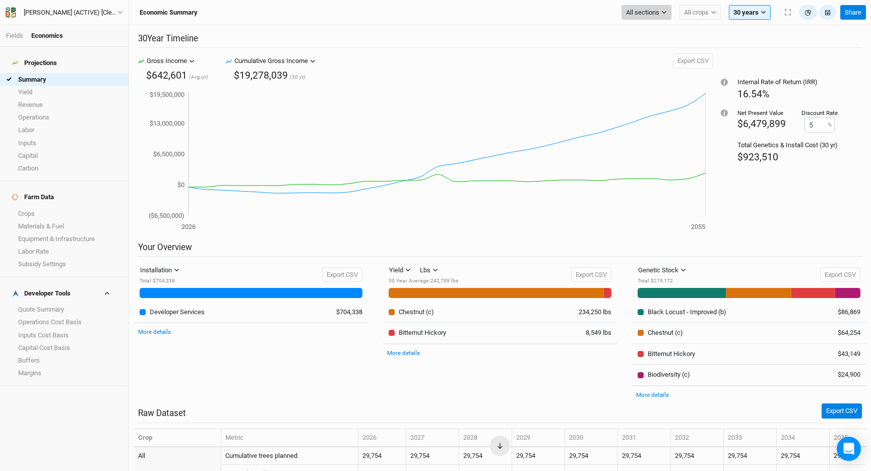
click at [645, 17] on span "All sections" at bounding box center [642, 13] width 33 height 10
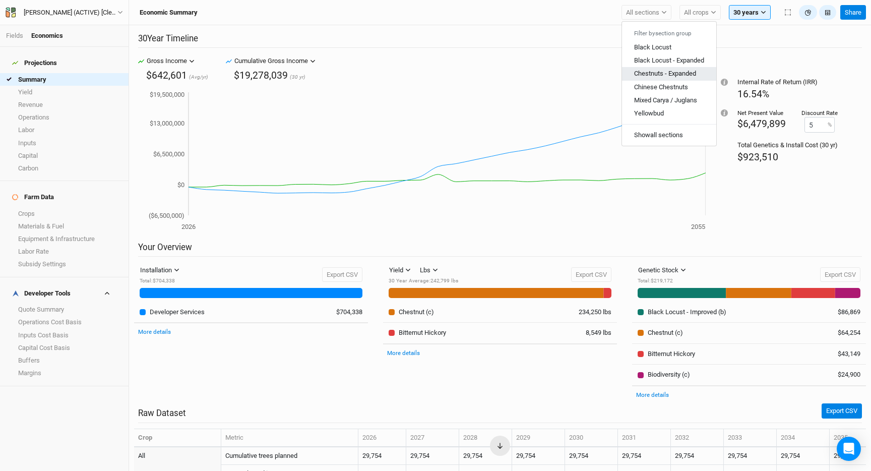
click at [667, 71] on span "Chestnuts - Expanded" at bounding box center [665, 74] width 62 height 8
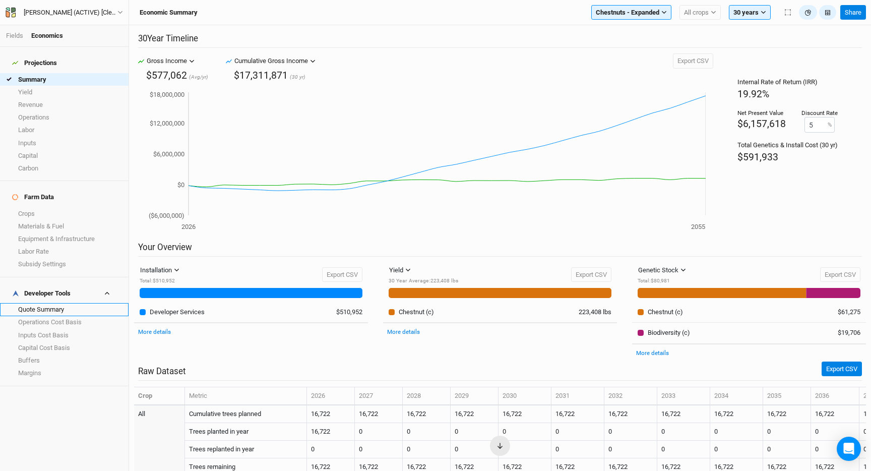
click at [57, 303] on link "Quote Summary" at bounding box center [64, 309] width 129 height 13
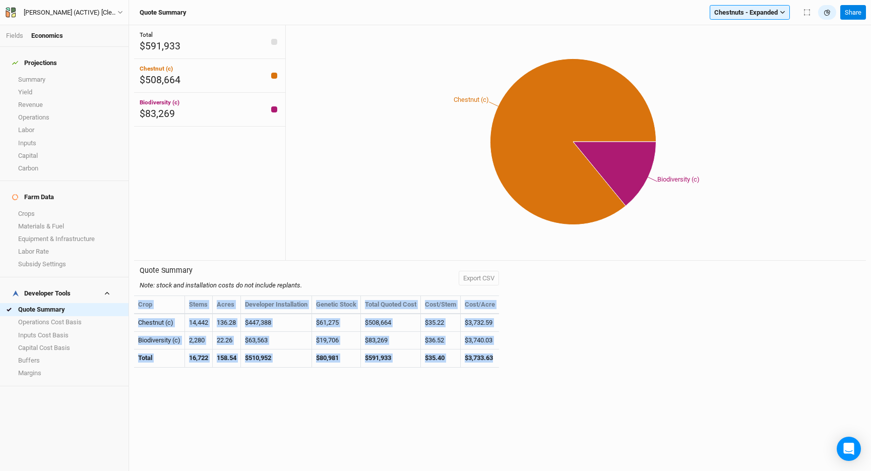
drag, startPoint x: 502, startPoint y: 358, endPoint x: 135, endPoint y: 305, distance: 370.8
click at [135, 305] on table "Crop Stems Acres Developer Installation Genetic Stock Total Quoted Cost Cost/St…" at bounding box center [316, 331] width 365 height 72
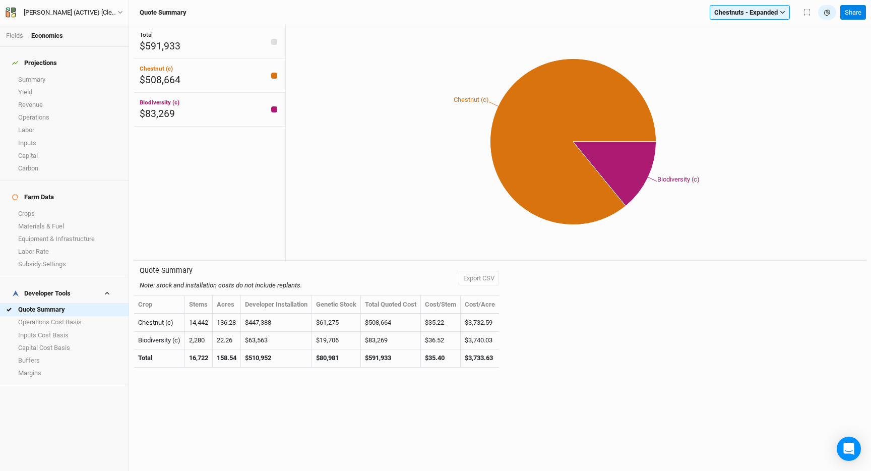
click at [166, 318] on td "Chestnut (c)" at bounding box center [159, 323] width 51 height 18
drag, startPoint x: 504, startPoint y: 359, endPoint x: 138, endPoint y: 323, distance: 367.3
click at [138, 323] on body "Fields Economics Projections Summary Yield Revenue Operations Labor Inputs Capi…" at bounding box center [435, 235] width 871 height 471
click at [470, 354] on td "$3,733.63" at bounding box center [480, 358] width 38 height 18
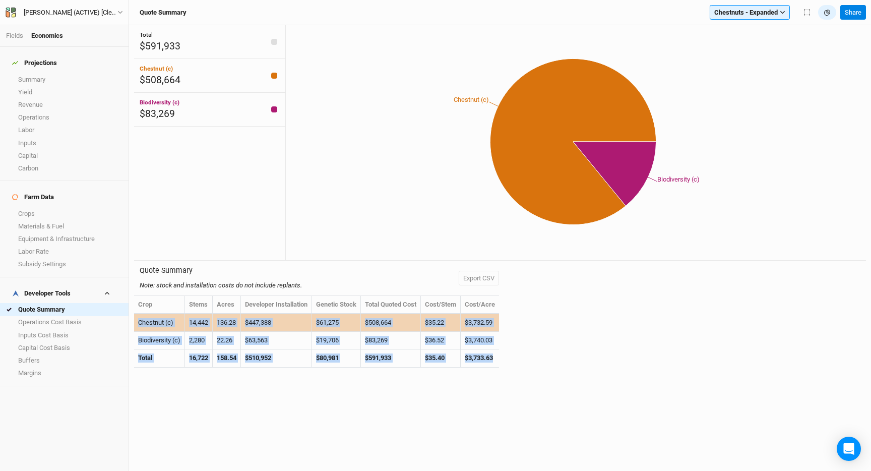
drag, startPoint x: 502, startPoint y: 358, endPoint x: 138, endPoint y: 322, distance: 365.2
click at [138, 322] on tbody "Chestnut (c) 14,442 136.28 $447,388 $61,275 $508,664 $35.22 $3,732.59 Biodivers…" at bounding box center [316, 340] width 365 height 53
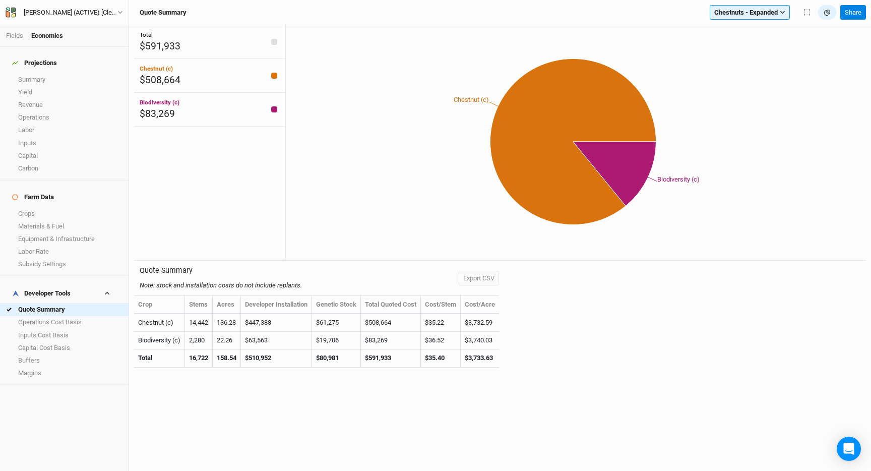
click at [499, 375] on div "Crop Stems Acres Developer Installation Genetic Stock Total Quoted Cost Cost/St…" at bounding box center [316, 336] width 365 height 83
click at [42, 207] on link "Crops" at bounding box center [64, 213] width 129 height 13
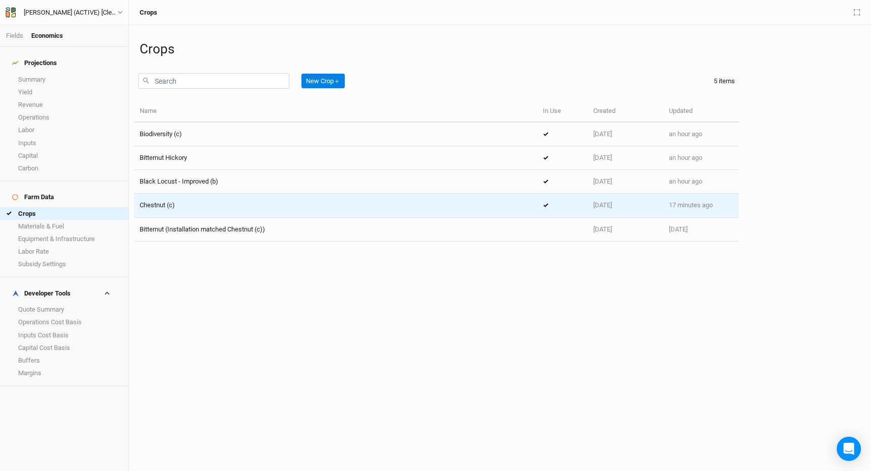
click at [202, 209] on div "Chestnut (c)" at bounding box center [336, 205] width 392 height 9
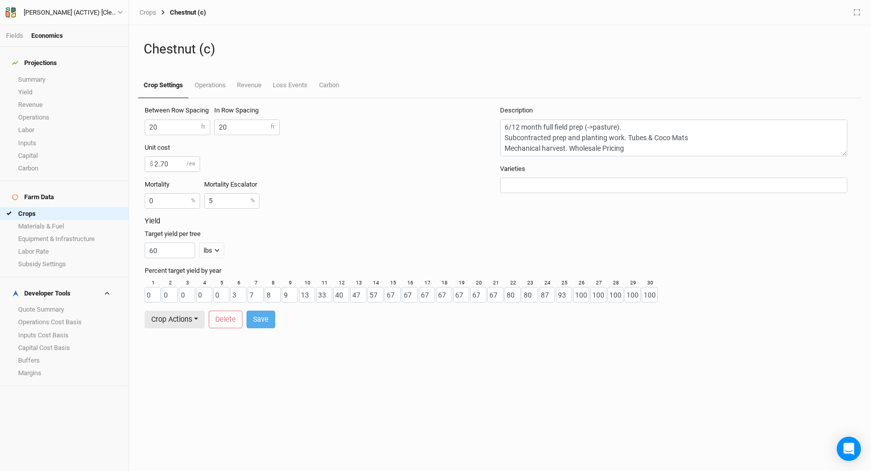
click at [316, 169] on div "Unit cost 2.70 $ /ea" at bounding box center [320, 157] width 351 height 29
click at [64, 73] on link "Summary" at bounding box center [64, 79] width 129 height 13
click at [65, 73] on link "Summary" at bounding box center [64, 79] width 129 height 13
click at [415, 44] on h1 "Chestnut (c)" at bounding box center [500, 49] width 713 height 16
click at [346, 221] on h3 "Yield" at bounding box center [500, 221] width 711 height 9
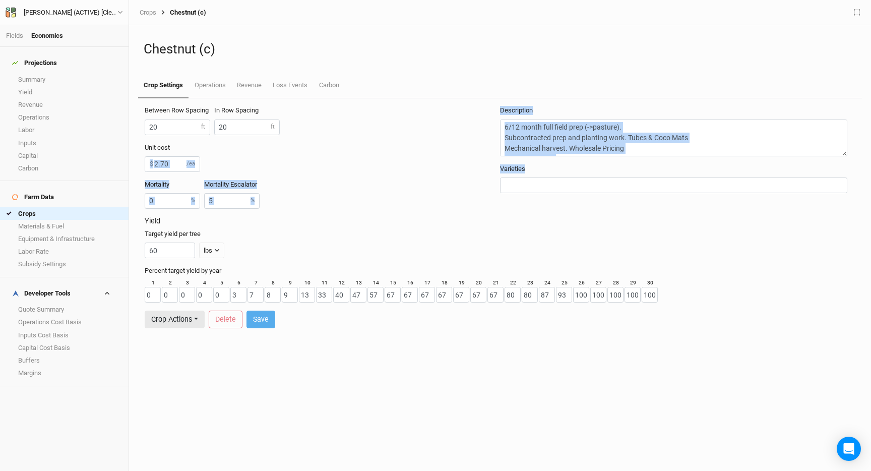
drag, startPoint x: 528, startPoint y: 168, endPoint x: 464, endPoint y: 167, distance: 64.0
click at [464, 167] on div "Between Row Spacing 20 ft In Row Spacing 20 ft Unit cost 2.70 $ /ea Mortality 0…" at bounding box center [500, 161] width 711 height 111
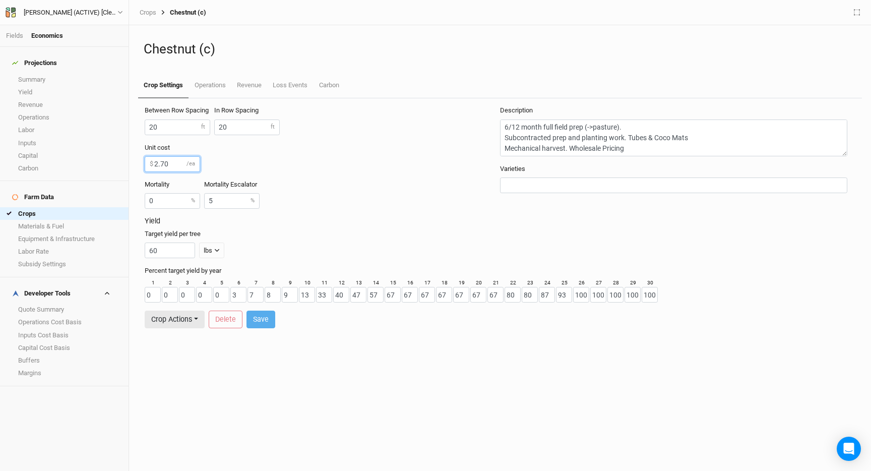
click at [471, 164] on div "Unit cost 2.70 $ /ea" at bounding box center [320, 157] width 351 height 29
click at [526, 168] on div "Varieties" at bounding box center [677, 178] width 355 height 29
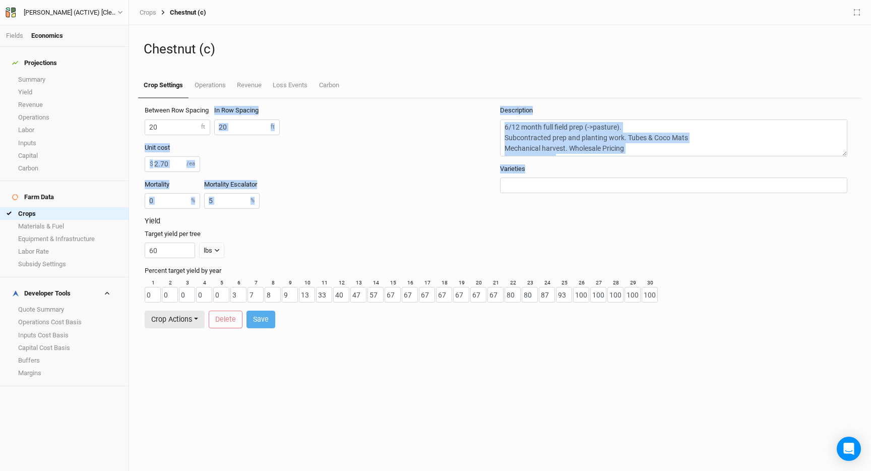
drag, startPoint x: 531, startPoint y: 168, endPoint x: 452, endPoint y: 104, distance: 101.5
click at [452, 104] on form "Between Row Spacing 20 ft In Row Spacing 20 ft Unit cost 2.70 $ /ea Mortality 0…" at bounding box center [500, 216] width 722 height 237
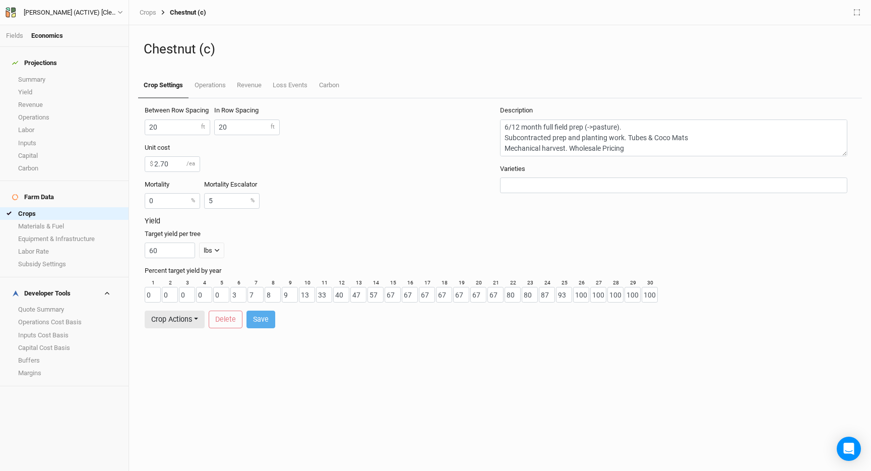
click at [452, 104] on form "Between Row Spacing 20 ft In Row Spacing 20 ft Unit cost 2.70 $ /ea Mortality 0…" at bounding box center [500, 216] width 722 height 237
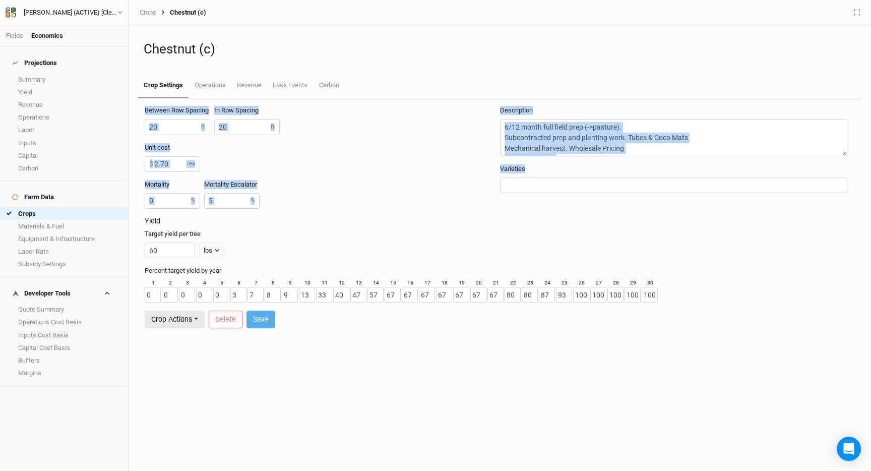
drag, startPoint x: 545, startPoint y: 168, endPoint x: 140, endPoint y: 103, distance: 410.5
click at [140, 103] on form "Between Row Spacing 20 ft In Row Spacing 20 ft Unit cost 2.70 $ /ea Mortality 0…" at bounding box center [500, 216] width 722 height 237
click at [155, 109] on label "Between Row Spacing" at bounding box center [177, 110] width 64 height 9
drag, startPoint x: 144, startPoint y: 109, endPoint x: 582, endPoint y: 175, distance: 442.5
click at [582, 175] on form "Between Row Spacing 20 ft In Row Spacing 20 ft Unit cost 2.70 $ /ea Mortality 0…" at bounding box center [500, 216] width 722 height 237
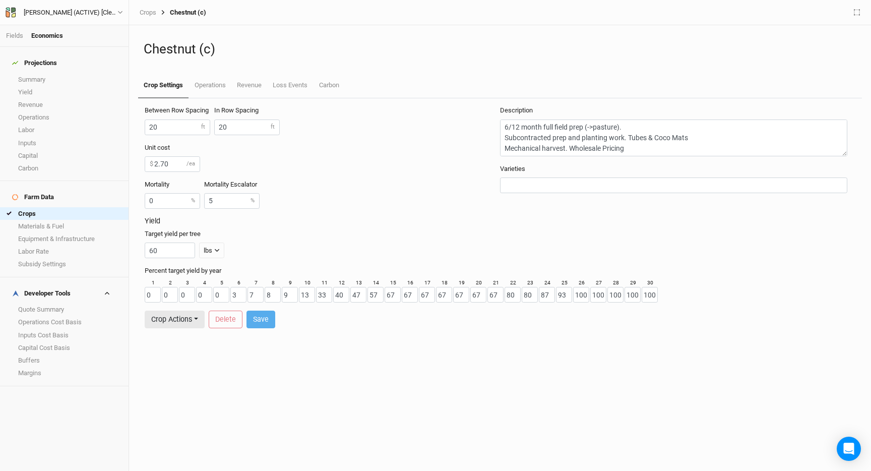
click at [554, 169] on div "Varieties" at bounding box center [677, 178] width 355 height 29
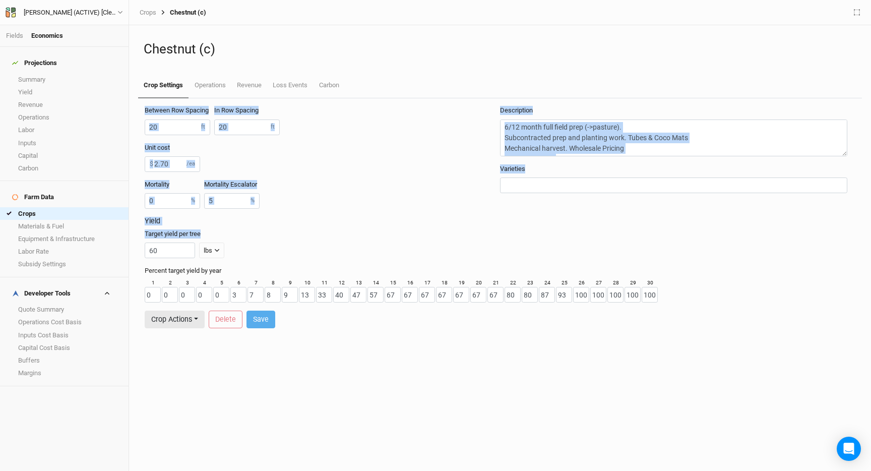
drag, startPoint x: 213, startPoint y: 235, endPoint x: 135, endPoint y: 107, distance: 150.0
click at [135, 107] on div "Between Row Spacing 20 ft In Row Spacing 20 ft Unit cost 2.70 $ /ea Mortality 0…" at bounding box center [500, 284] width 732 height 373
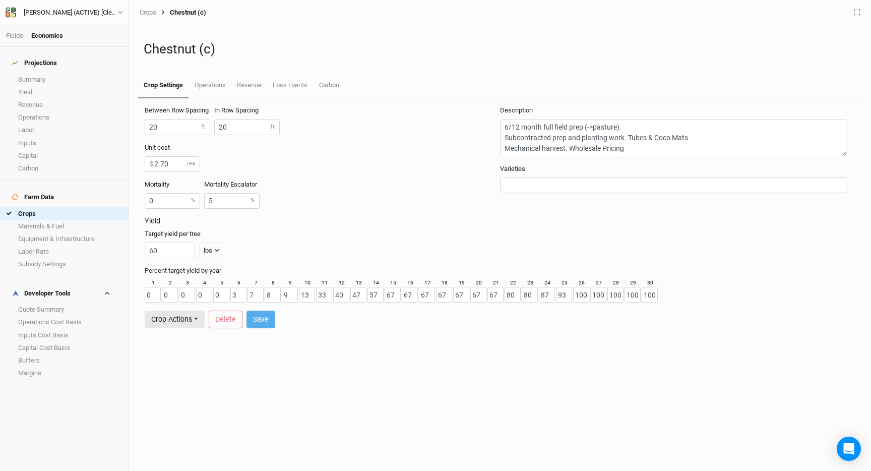
click at [138, 107] on div "Between Row Spacing 20 ft In Row Spacing 20 ft Unit cost 2.70 $ /ea Mortality 0…" at bounding box center [500, 284] width 732 height 373
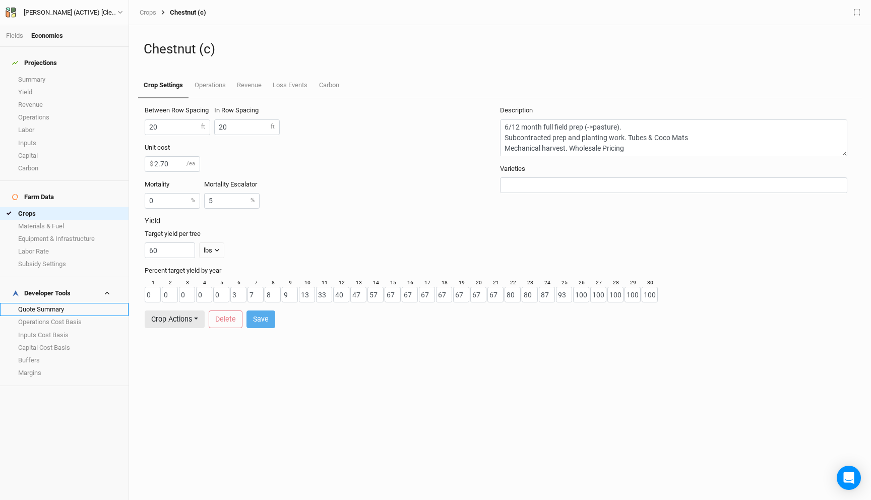
click at [69, 303] on link "Quote Summary" at bounding box center [64, 309] width 129 height 13
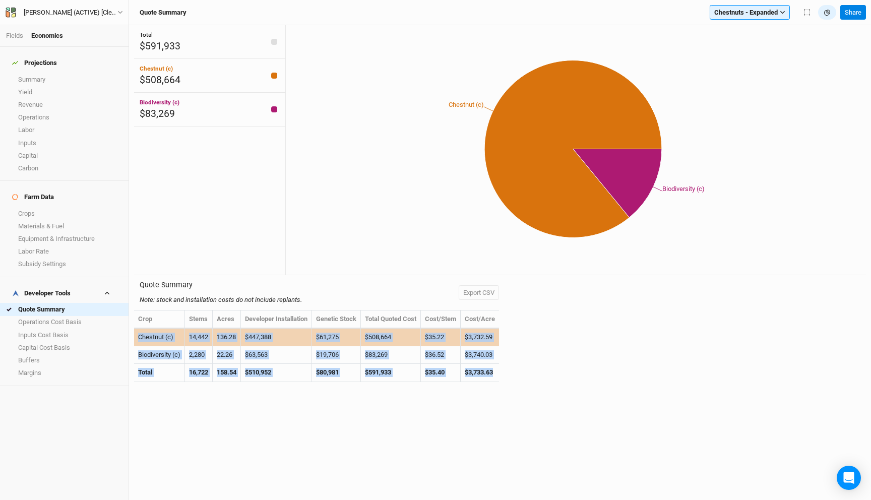
drag, startPoint x: 505, startPoint y: 373, endPoint x: 139, endPoint y: 340, distance: 367.4
click at [139, 340] on tbody "Chestnut (c) 14,442 136.28 $447,388 $61,275 $508,664 $35.22 $3,732.59 Biodivers…" at bounding box center [316, 355] width 365 height 53
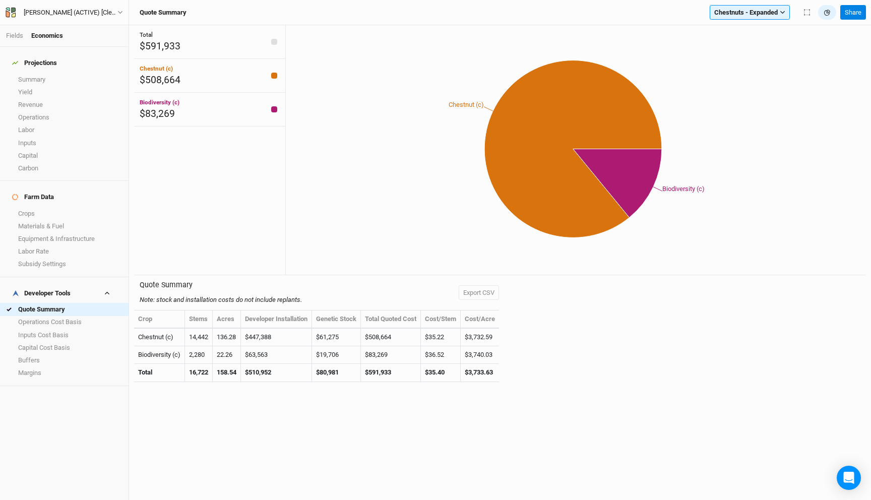
click at [201, 242] on div "Total $591,933 Chestnut (c) $508,664 Biodiversity (c) $83,269" at bounding box center [209, 150] width 151 height 250
click at [61, 207] on link "Crops" at bounding box center [64, 213] width 129 height 13
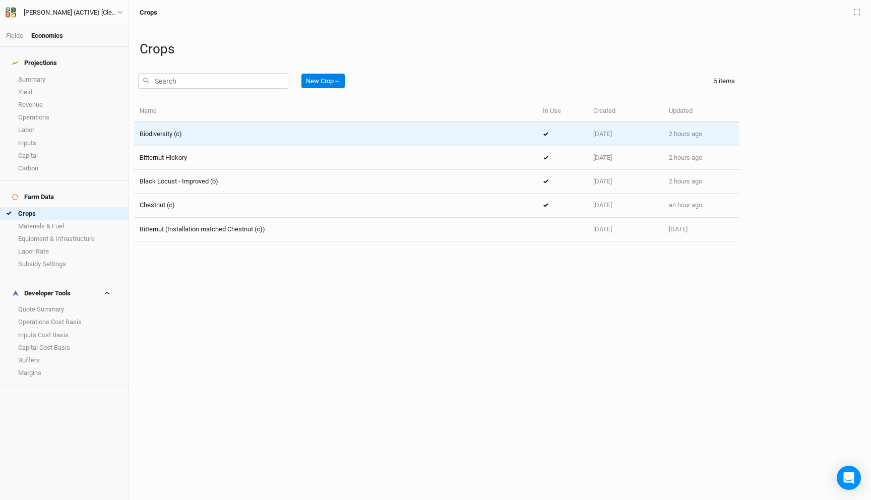
click at [194, 135] on div "Biodiversity (c)" at bounding box center [336, 134] width 392 height 9
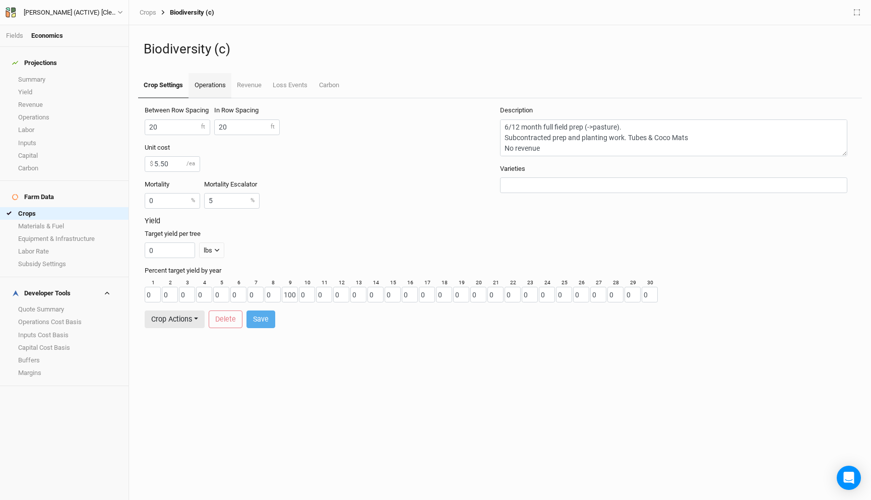
click at [205, 84] on link "Operations" at bounding box center [210, 85] width 42 height 25
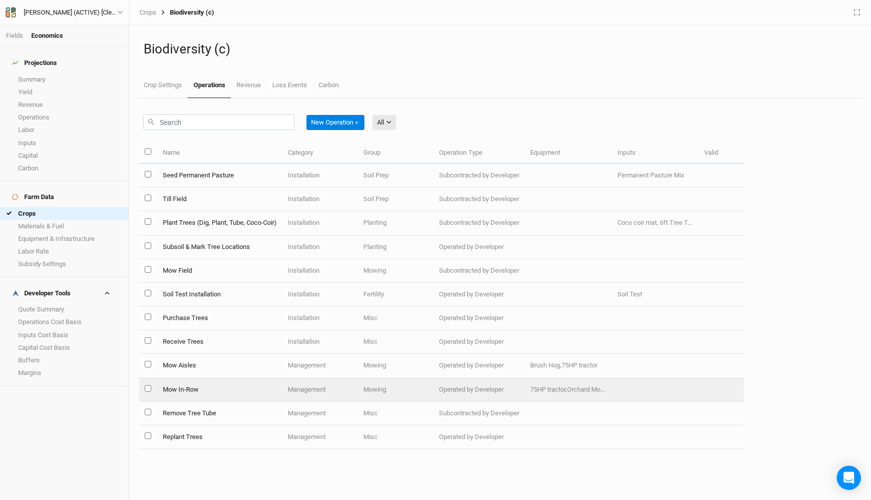
click at [198, 390] on td "Mow In-Row" at bounding box center [219, 390] width 125 height 24
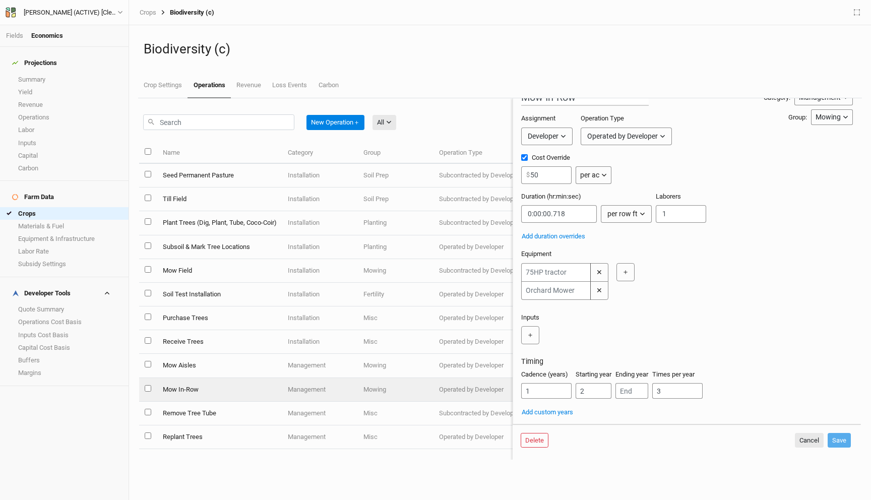
scroll to position [18, 0]
click at [674, 384] on input "3" at bounding box center [677, 390] width 50 height 16
click at [672, 387] on input "3" at bounding box center [677, 390] width 50 height 16
type input "2"
click at [844, 441] on button "Save" at bounding box center [839, 440] width 23 height 15
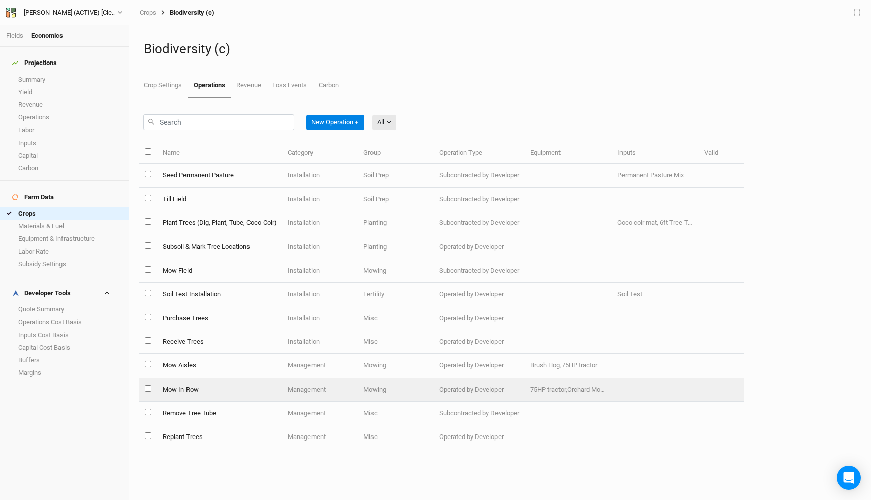
click at [224, 367] on td "Mow Aisles" at bounding box center [219, 366] width 125 height 24
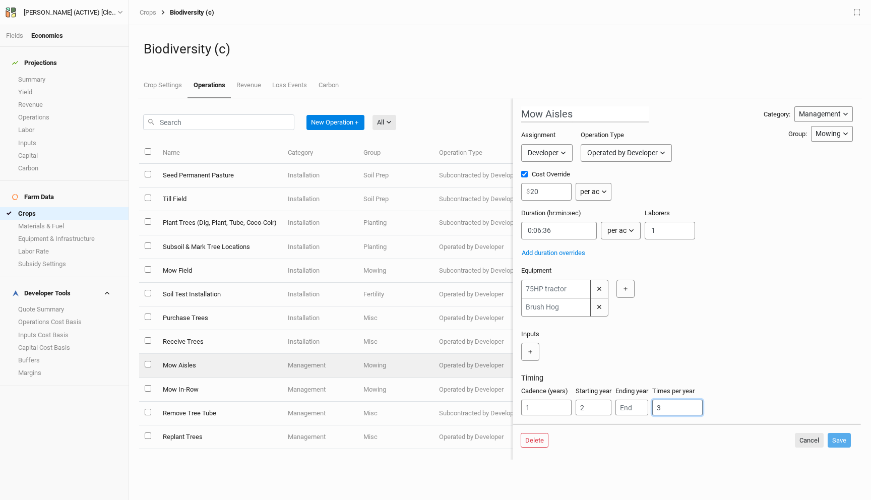
click at [666, 410] on input "3" at bounding box center [677, 408] width 50 height 16
type input "2"
click at [836, 440] on button "Save" at bounding box center [839, 440] width 23 height 15
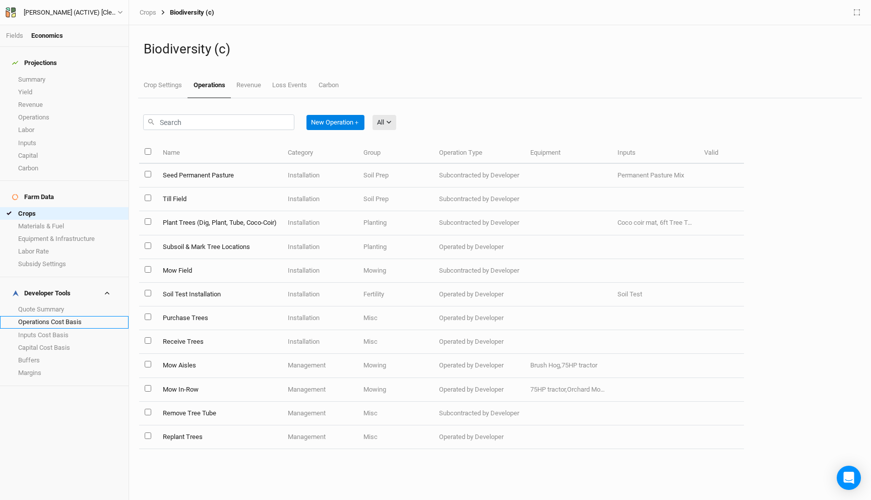
click at [40, 316] on link "Operations Cost Basis" at bounding box center [64, 322] width 129 height 13
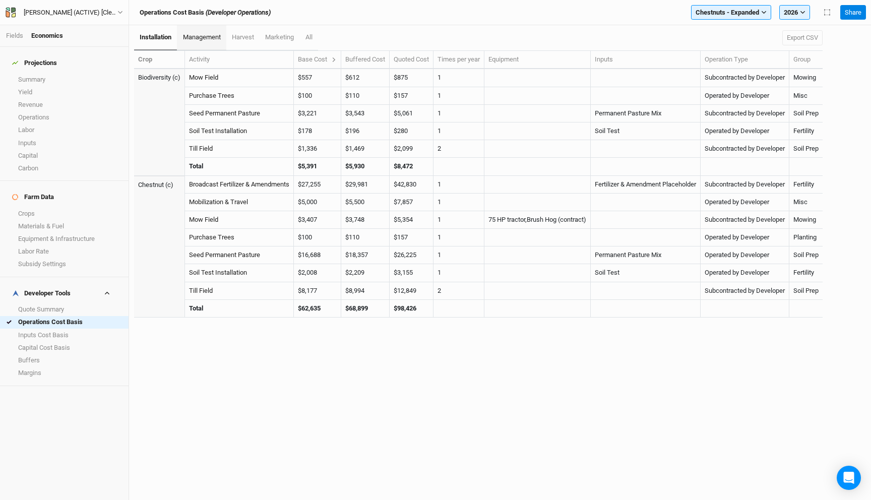
click at [200, 33] on link "management" at bounding box center [201, 37] width 49 height 25
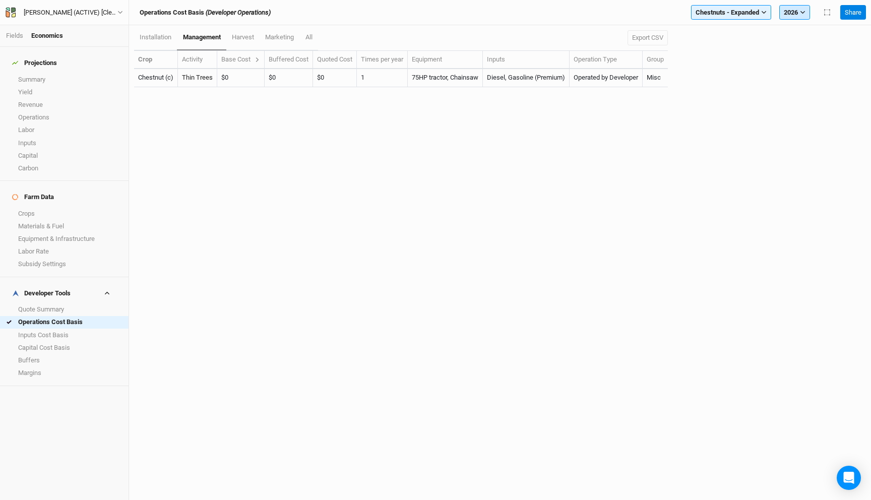
click at [791, 14] on button "2026" at bounding box center [794, 12] width 31 height 15
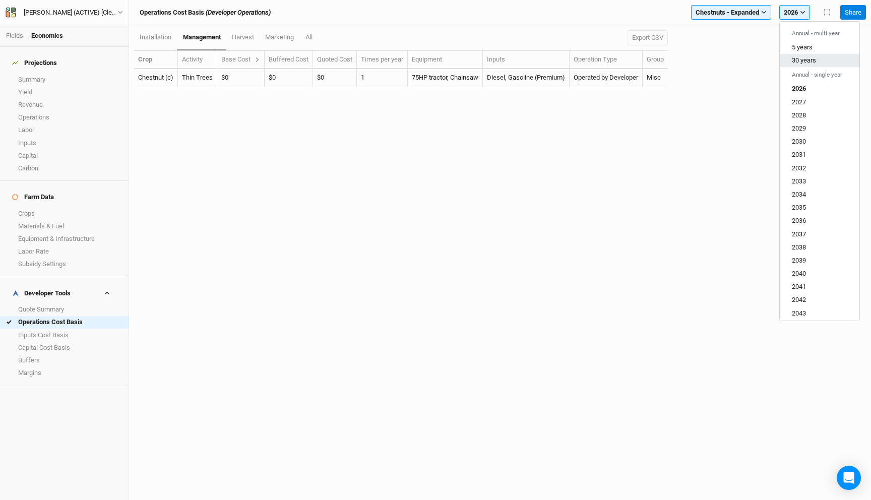
click at [797, 63] on span "30 years" at bounding box center [804, 60] width 24 height 8
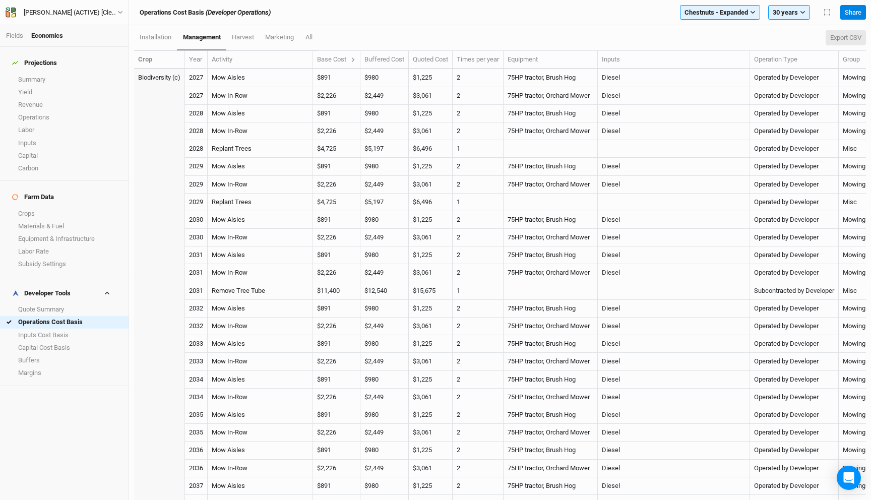
click at [832, 38] on button "Export CSV" at bounding box center [846, 37] width 40 height 15
click at [48, 74] on link "Summary" at bounding box center [64, 79] width 129 height 13
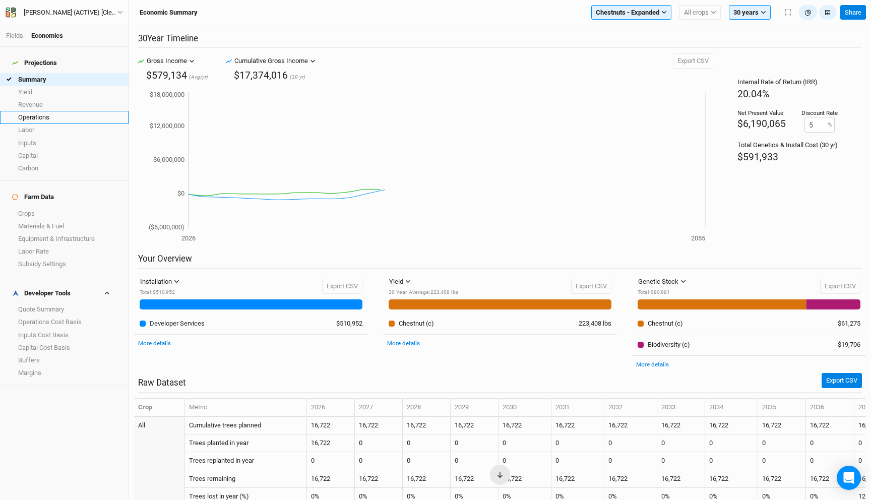
click at [55, 115] on link "Operations" at bounding box center [64, 117] width 129 height 13
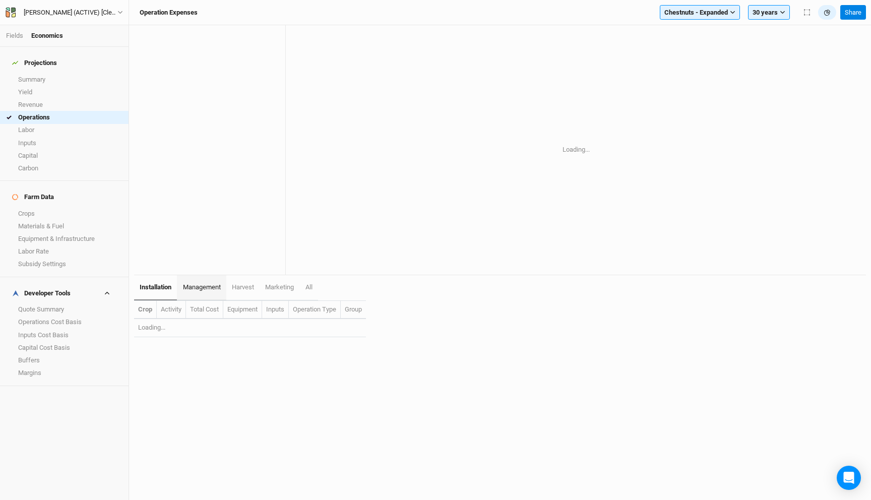
click at [211, 282] on link "management" at bounding box center [201, 287] width 49 height 25
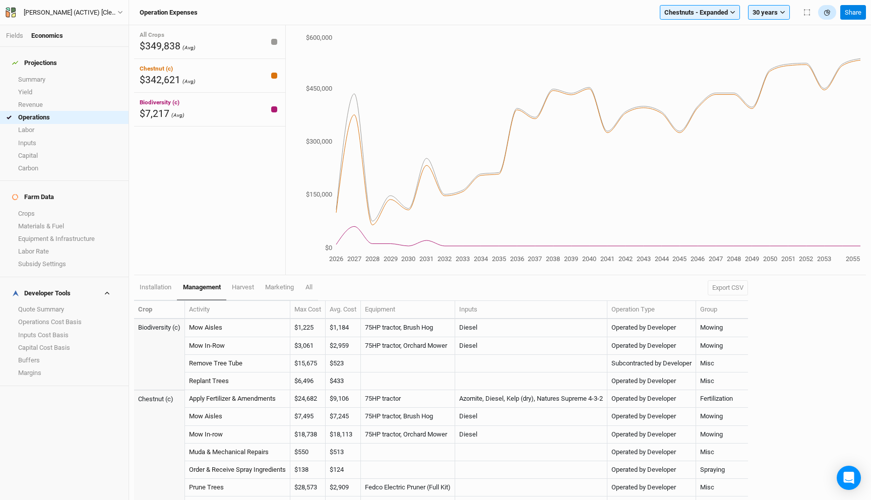
click at [825, 14] on icon "button" at bounding box center [827, 13] width 6 height 6
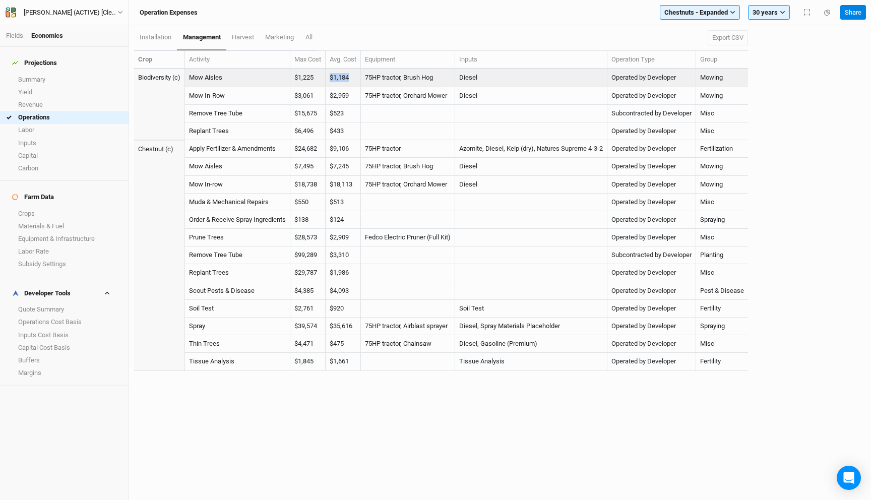
drag, startPoint x: 357, startPoint y: 79, endPoint x: 330, endPoint y: 79, distance: 26.7
click at [330, 79] on td "$1,184" at bounding box center [343, 78] width 35 height 18
click at [163, 41] on link "installation" at bounding box center [155, 37] width 43 height 25
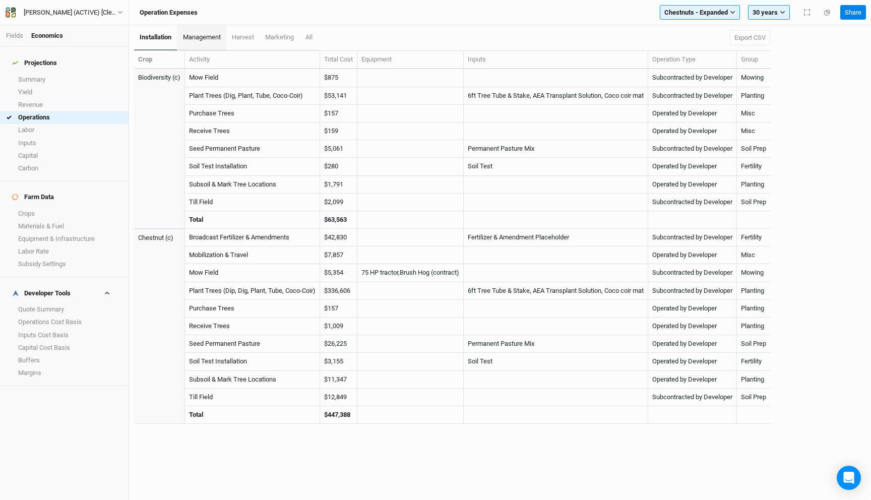
click at [198, 38] on span "management" at bounding box center [202, 37] width 38 height 8
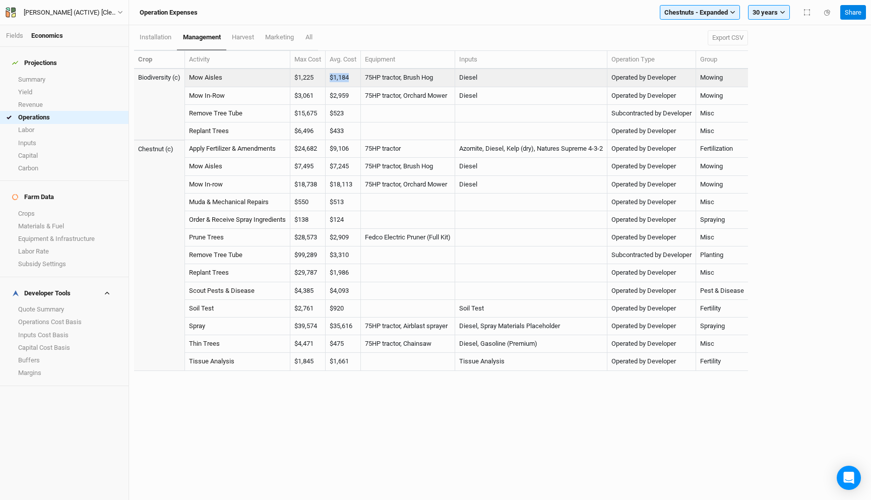
drag, startPoint x: 352, startPoint y: 78, endPoint x: 328, endPoint y: 77, distance: 23.7
click at [328, 77] on tr "Biodiversity (c) Mow Aisles $1,225 $1,184 75HP tractor, Brush Hog Diesel Operat…" at bounding box center [441, 78] width 614 height 18
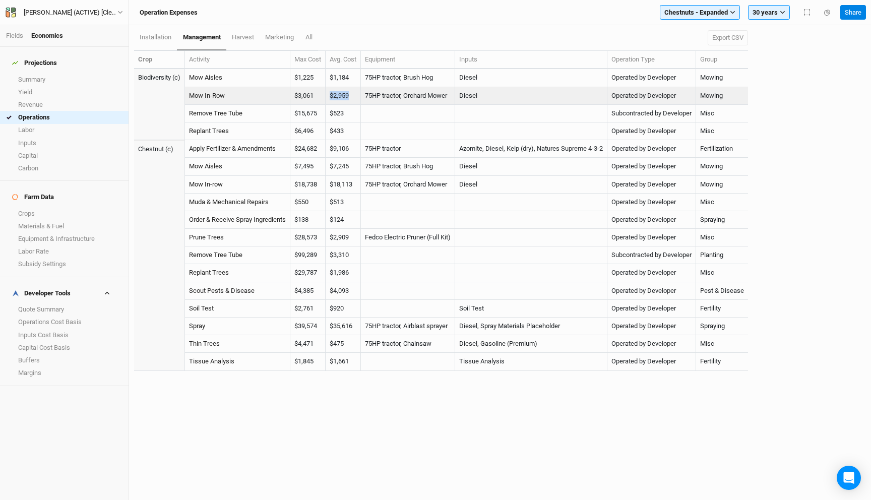
drag, startPoint x: 358, startPoint y: 96, endPoint x: 326, endPoint y: 95, distance: 31.8
click at [326, 95] on tr "Mow In-Row $3,061 $2,959 75HP tractor, Orchard Mower Diesel Operated by Develop…" at bounding box center [441, 96] width 614 height 18
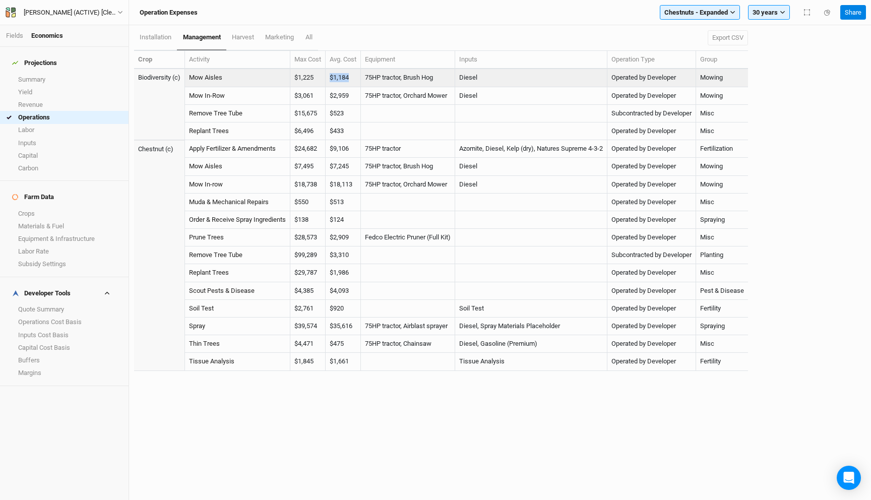
drag, startPoint x: 357, startPoint y: 77, endPoint x: 334, endPoint y: 76, distance: 23.2
click at [334, 76] on td "$1,184" at bounding box center [343, 78] width 35 height 18
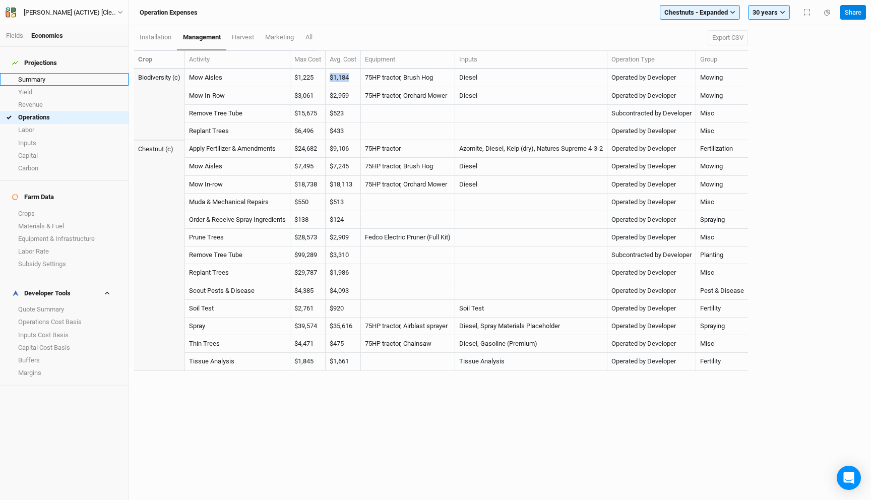
click at [28, 74] on link "Summary" at bounding box center [64, 79] width 129 height 13
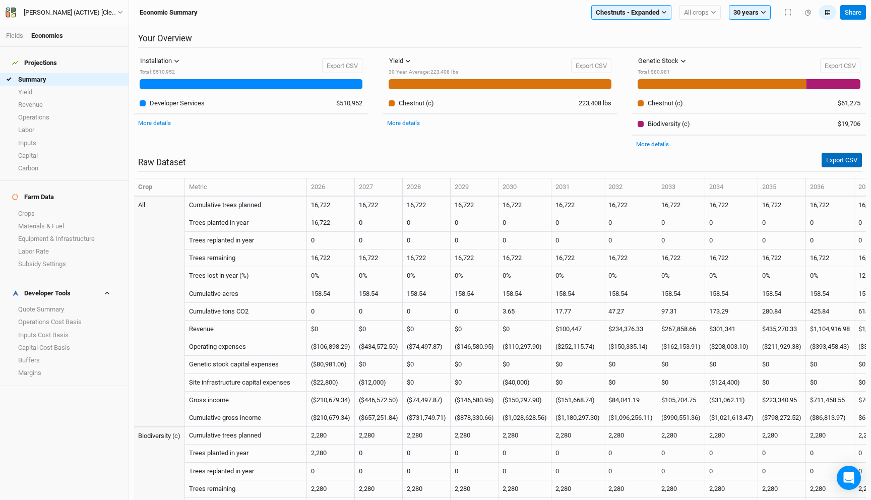
click at [825, 161] on button "Export CSV" at bounding box center [842, 160] width 40 height 15
click at [53, 111] on link "Operations" at bounding box center [64, 117] width 129 height 13
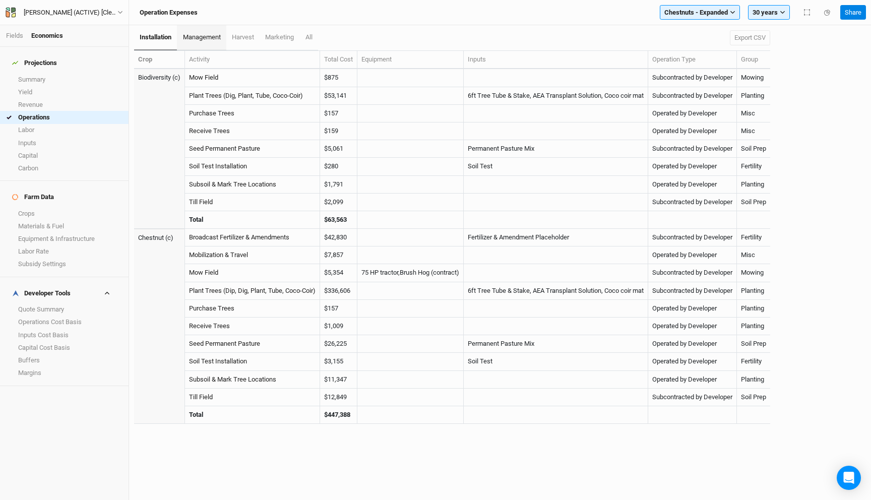
click at [213, 38] on span "management" at bounding box center [202, 37] width 38 height 8
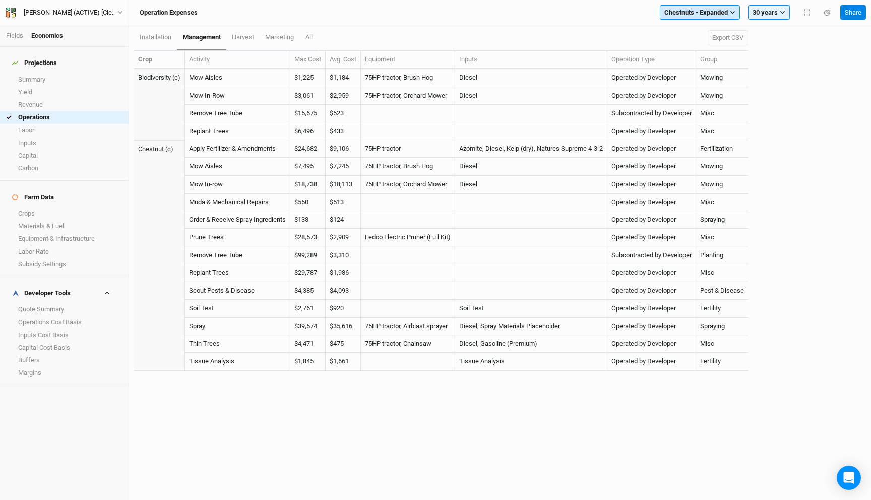
click at [675, 8] on span "Chestnuts - Expanded" at bounding box center [696, 13] width 64 height 10
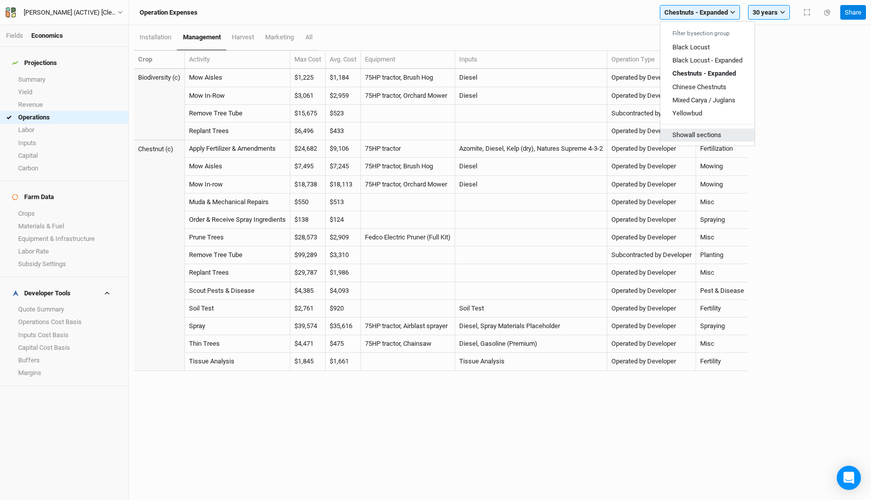
click at [691, 131] on button "Show all sections" at bounding box center [707, 135] width 94 height 13
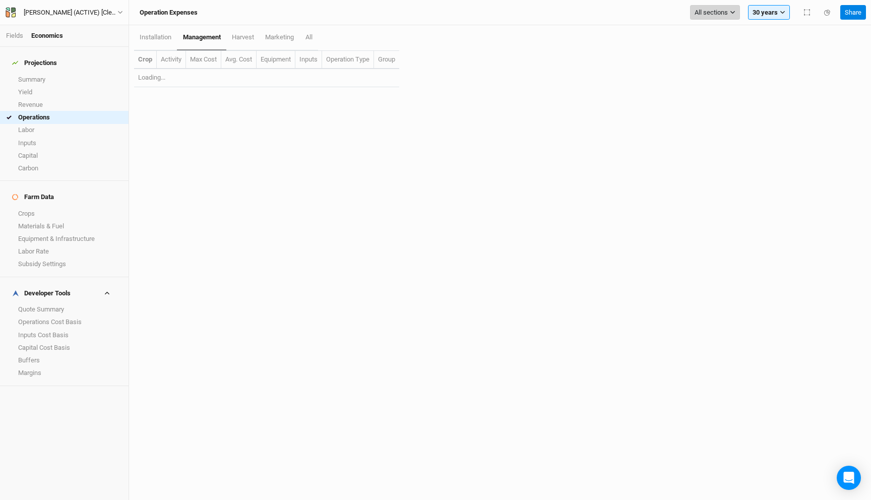
click at [720, 10] on span "All sections" at bounding box center [711, 13] width 33 height 10
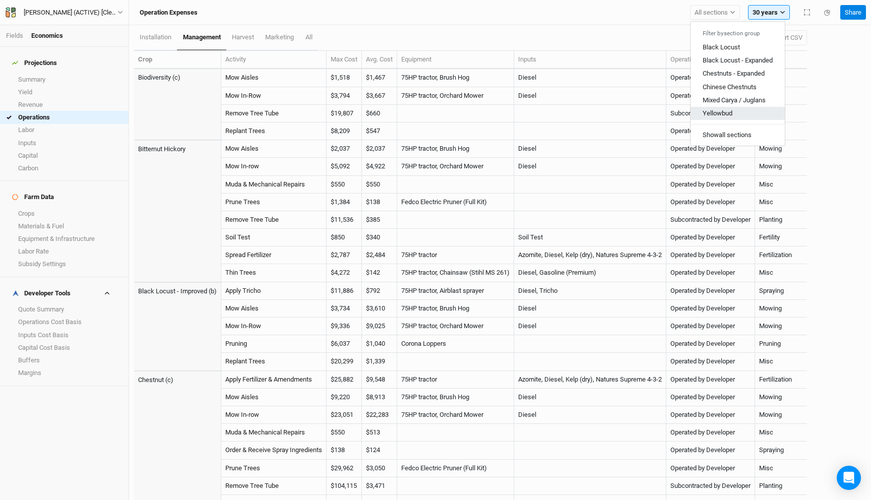
click at [730, 111] on span "Yellowbud" at bounding box center [718, 113] width 30 height 8
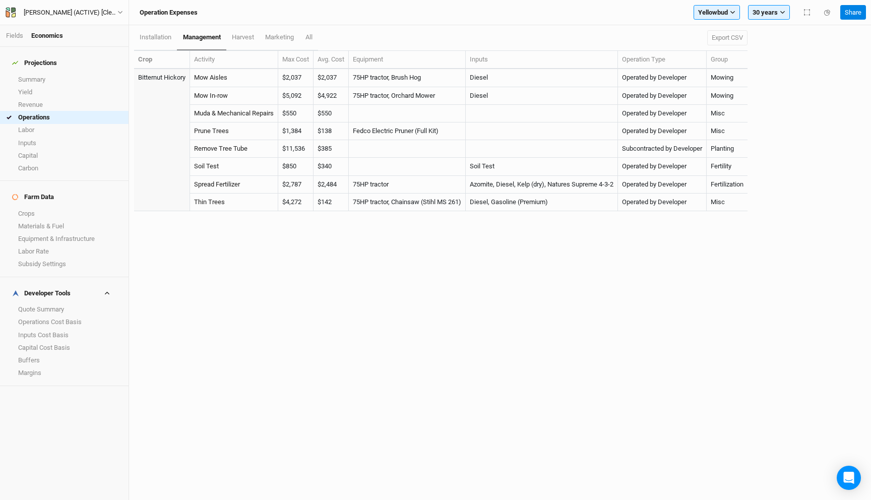
click at [297, 183] on td "$2,787" at bounding box center [295, 185] width 35 height 18
click at [291, 202] on td "$4,272" at bounding box center [295, 203] width 35 height 18
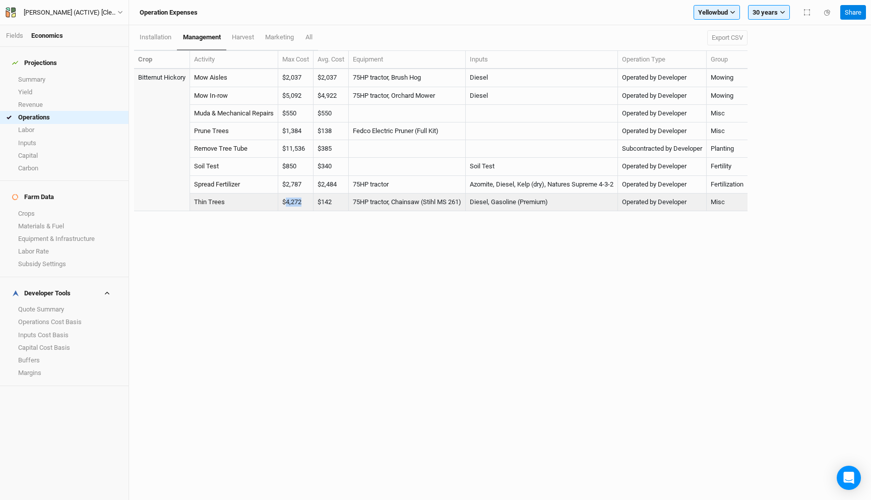
click at [291, 202] on td "$4,272" at bounding box center [295, 203] width 35 height 18
click at [336, 199] on td "$142" at bounding box center [331, 203] width 35 height 18
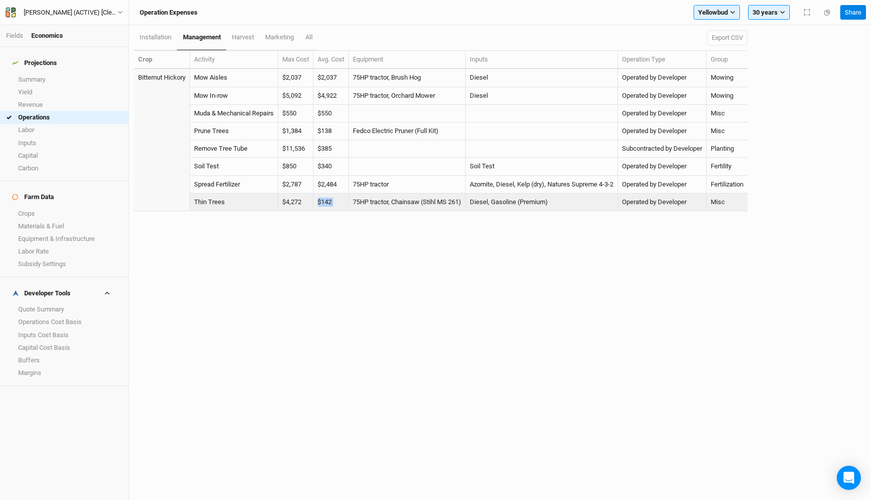
click at [336, 199] on td "$142" at bounding box center [331, 203] width 35 height 18
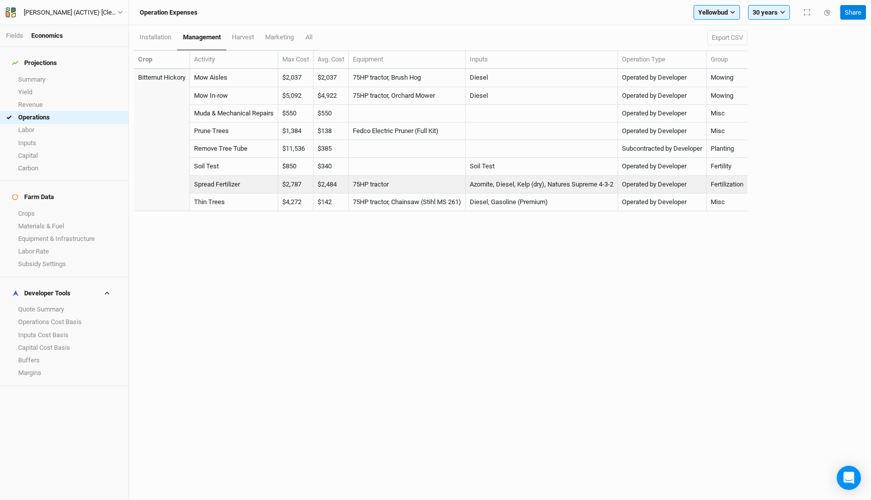
click at [324, 185] on td "$2,484" at bounding box center [331, 185] width 35 height 18
